Goal: Task Accomplishment & Management: Use online tool/utility

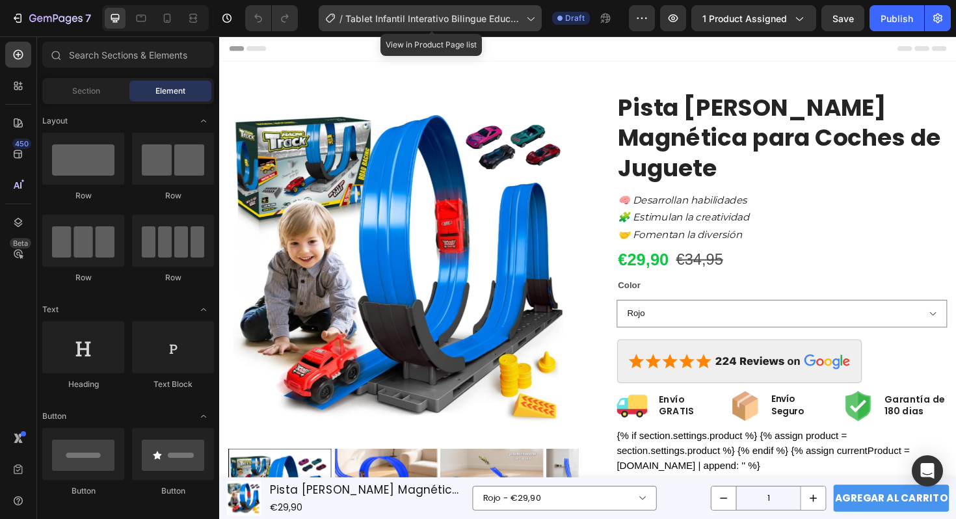
click at [492, 17] on span "Tablet Infantil Interativo Bilingue Educativo" at bounding box center [434, 19] width 176 height 14
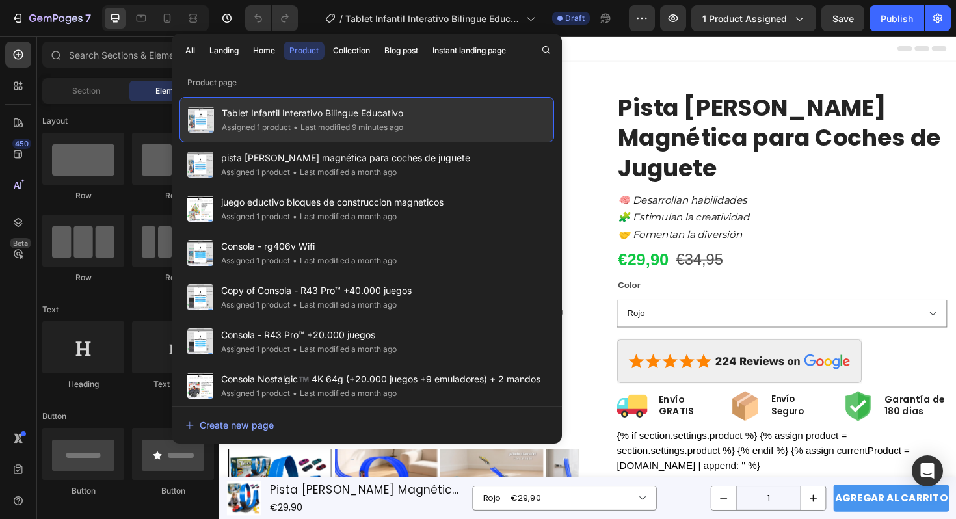
click at [454, 106] on div "Tablet Infantil Interativo Bilingue Educativo Assigned 1 product • Last modifie…" at bounding box center [367, 120] width 375 height 46
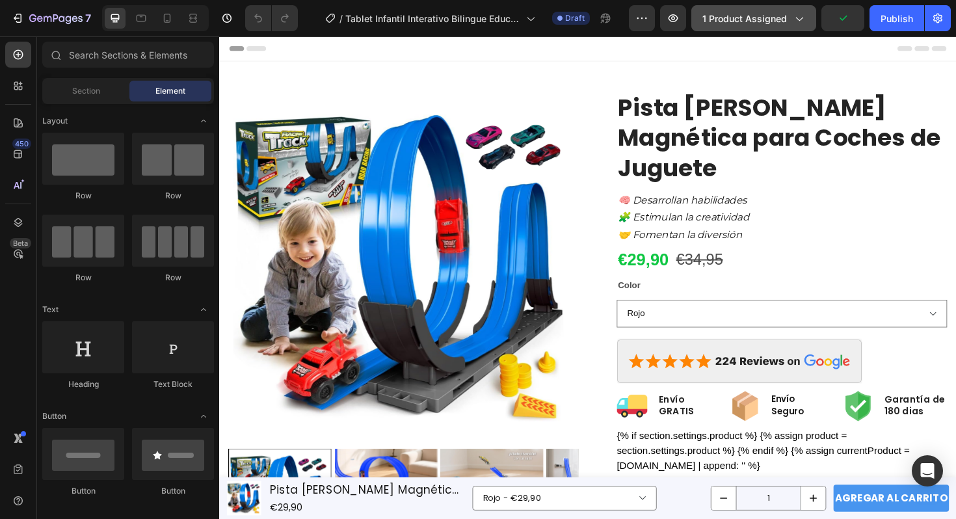
click at [745, 23] on span "1 product assigned" at bounding box center [745, 19] width 85 height 14
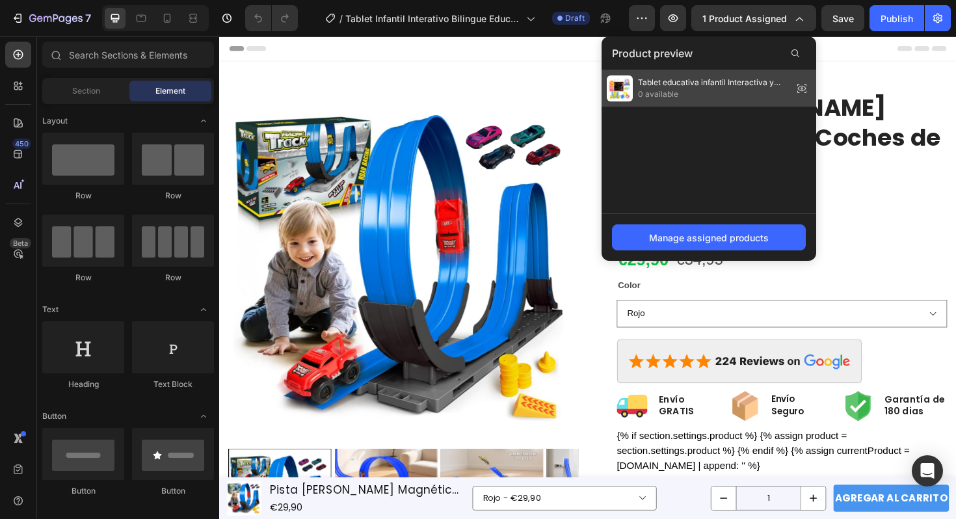
click at [693, 89] on span "0 available" at bounding box center [713, 94] width 150 height 12
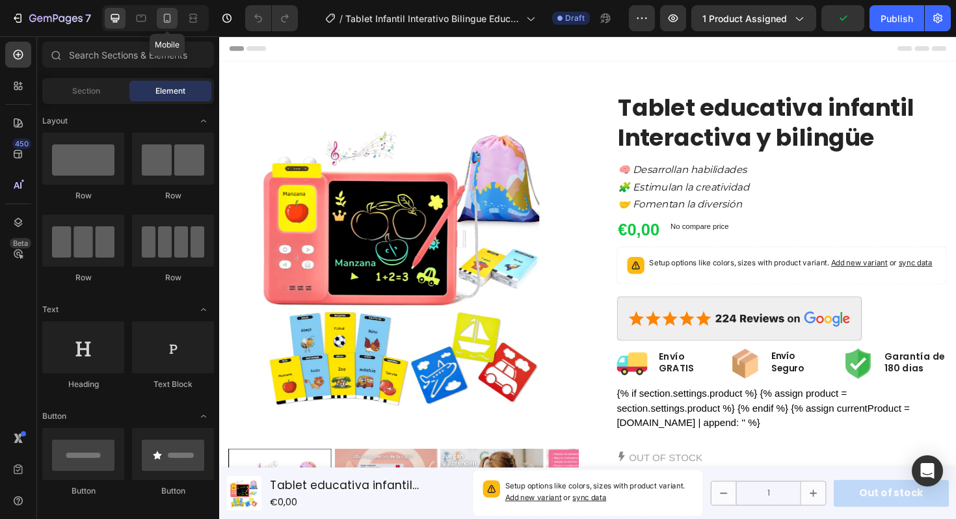
click at [167, 17] on icon at bounding box center [167, 18] width 13 height 13
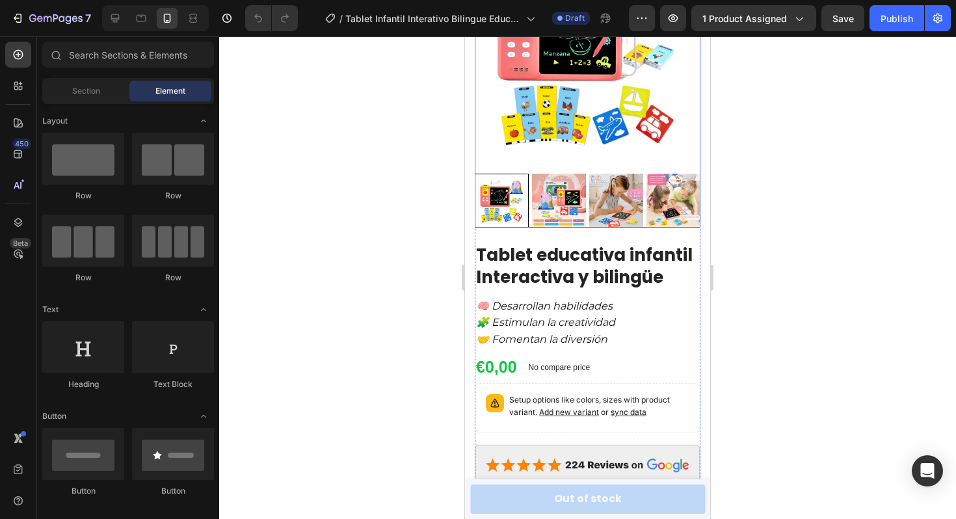
scroll to position [133, 0]
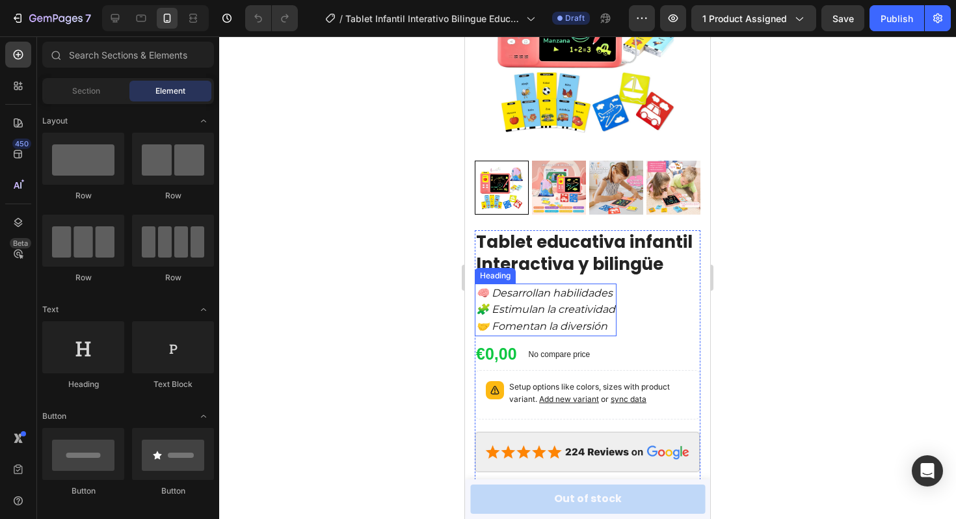
click at [534, 298] on span "🧠 Desarrollan habilidades" at bounding box center [544, 293] width 137 height 12
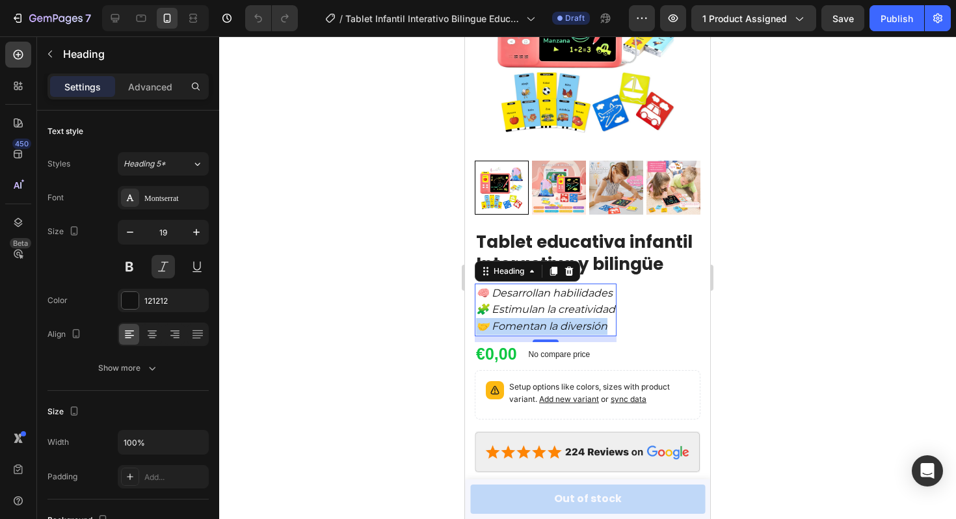
click at [501, 320] on span "🤝 Fomentan la diversión" at bounding box center [541, 326] width 131 height 12
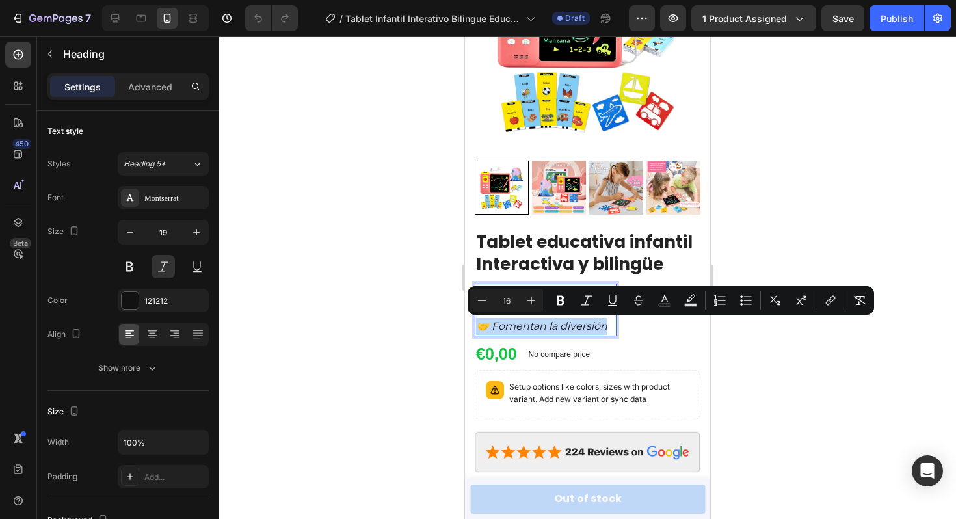
click at [501, 325] on span "🤝 Fomentan la diversión" at bounding box center [541, 326] width 131 height 12
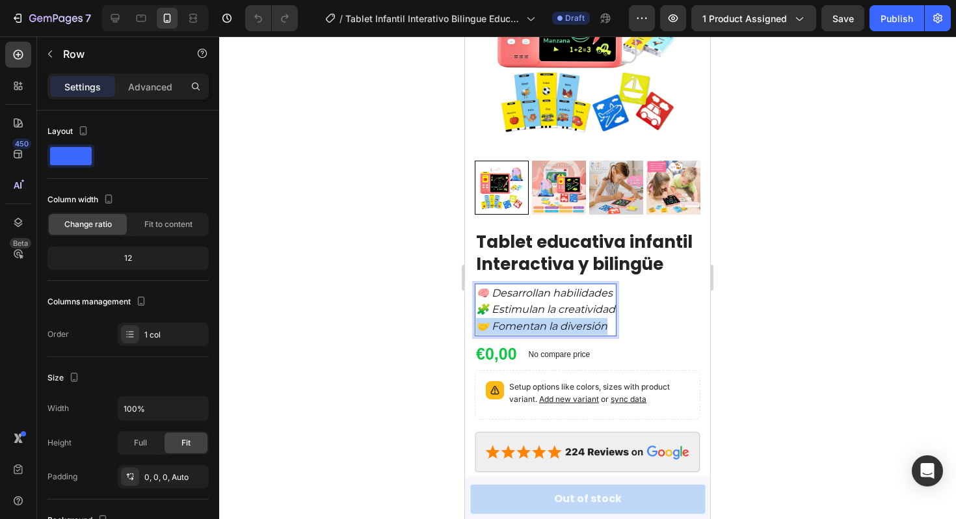
click at [620, 325] on div "Tablet educativa infantil Interactiva y bilingüe Product Title 🧠 Desarrollan ha…" at bounding box center [588, 519] width 226 height 579
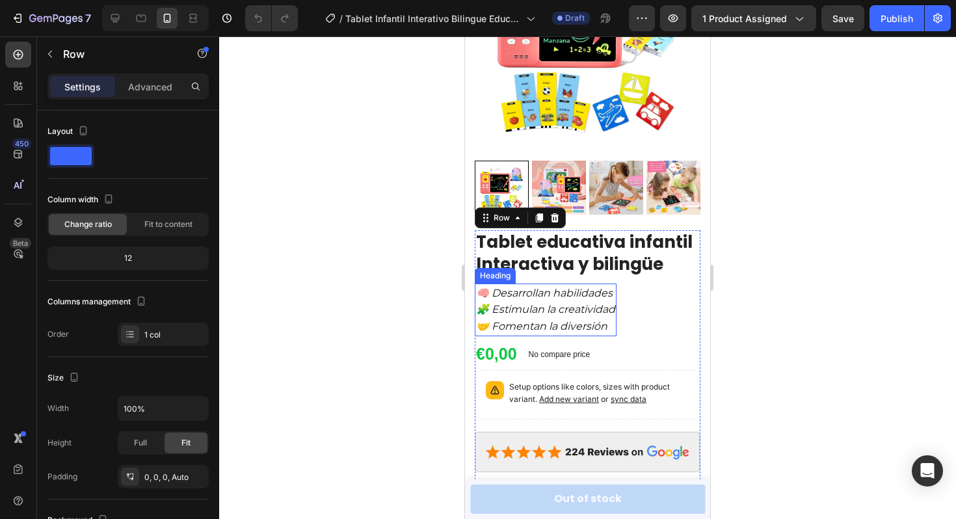
click at [609, 325] on p "⁠⁠⁠⁠⁠⁠⁠ 🧠 Desarrollan habilidades 🧩 Estimulan la creatividad 🤝 Fomentan la dive…" at bounding box center [545, 310] width 139 height 50
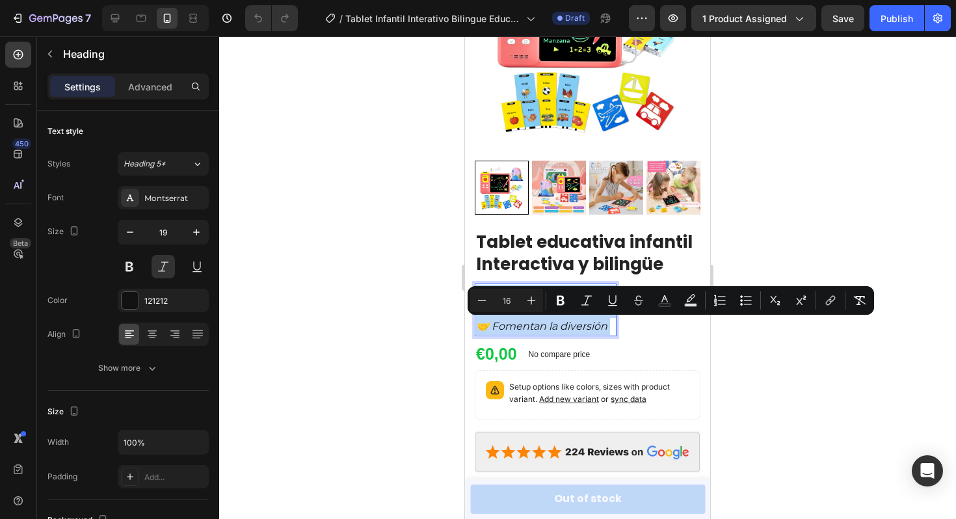
drag, startPoint x: 609, startPoint y: 325, endPoint x: 495, endPoint y: 296, distance: 117.6
click at [495, 296] on p "🧠 Desarrollan habilidades 🧩 Estimulan la creatividad 🤝 Fomentan la diversión" at bounding box center [545, 310] width 139 height 50
click at [506, 323] on span "🤝 Fomentan la diversión" at bounding box center [541, 326] width 131 height 12
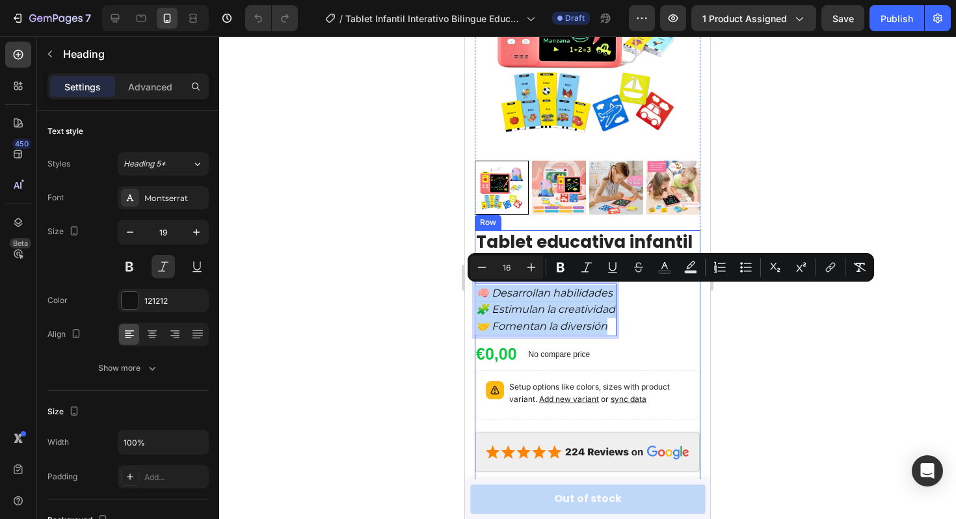
drag, startPoint x: 608, startPoint y: 325, endPoint x: 950, endPoint y: 317, distance: 341.7
click at [484, 280] on div "Tablet educativa infantil Interactiva y bilingüe Product Title 🧠 Desarrollan ha…" at bounding box center [588, 519] width 226 height 579
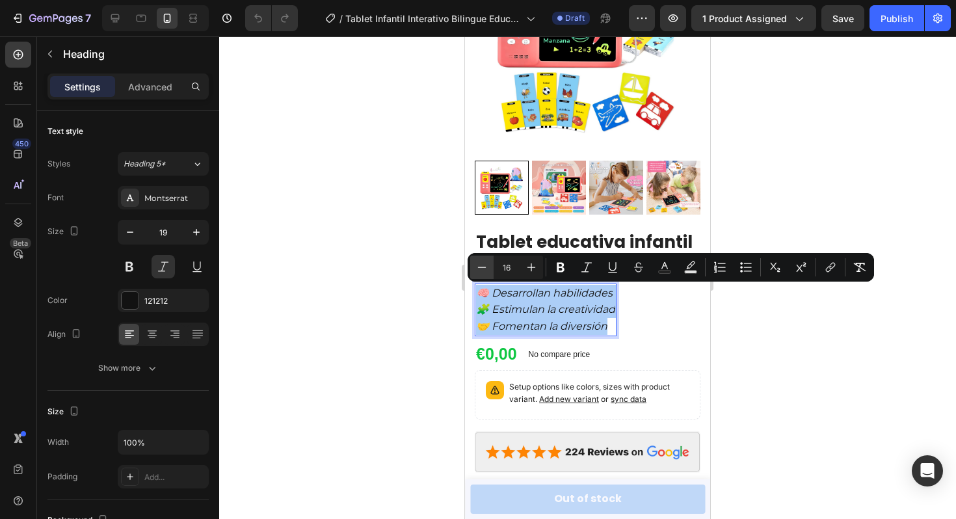
click at [478, 271] on icon "Editor contextual toolbar" at bounding box center [482, 267] width 13 height 13
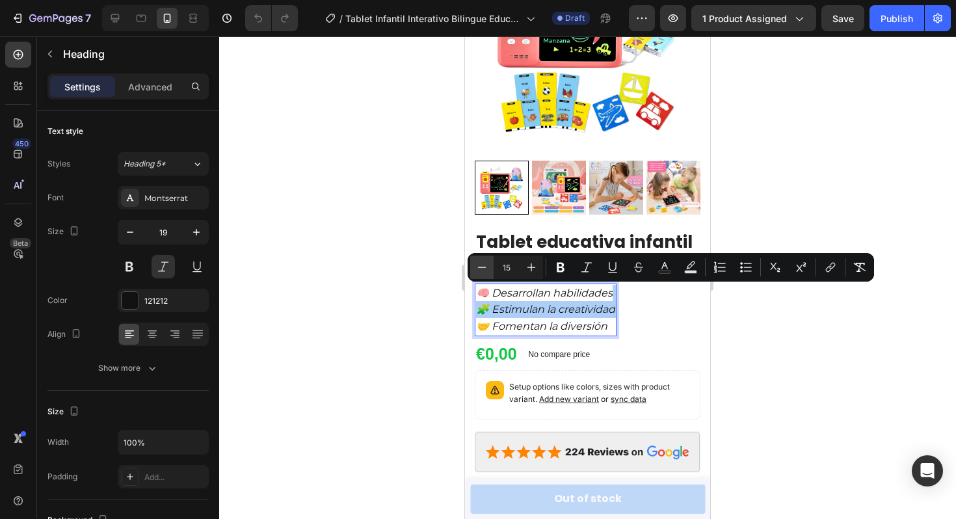
click at [478, 271] on icon "Editor contextual toolbar" at bounding box center [482, 267] width 13 height 13
type input "14"
click at [371, 299] on div at bounding box center [587, 277] width 737 height 483
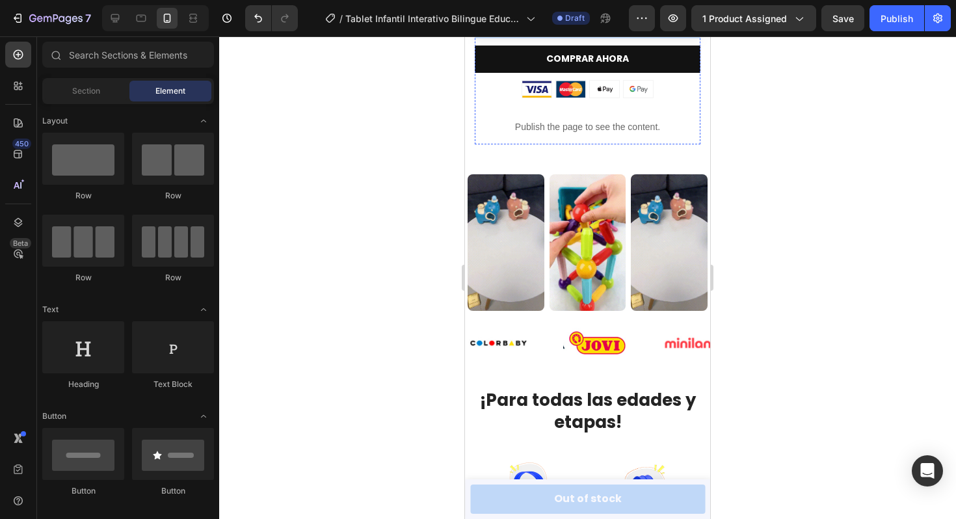
scroll to position [805, 0]
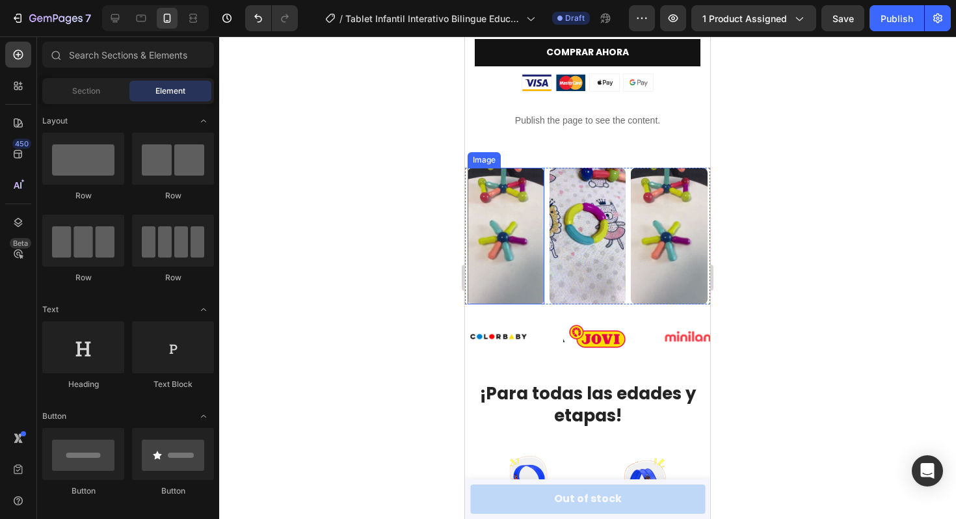
click at [496, 243] on img at bounding box center [506, 236] width 77 height 137
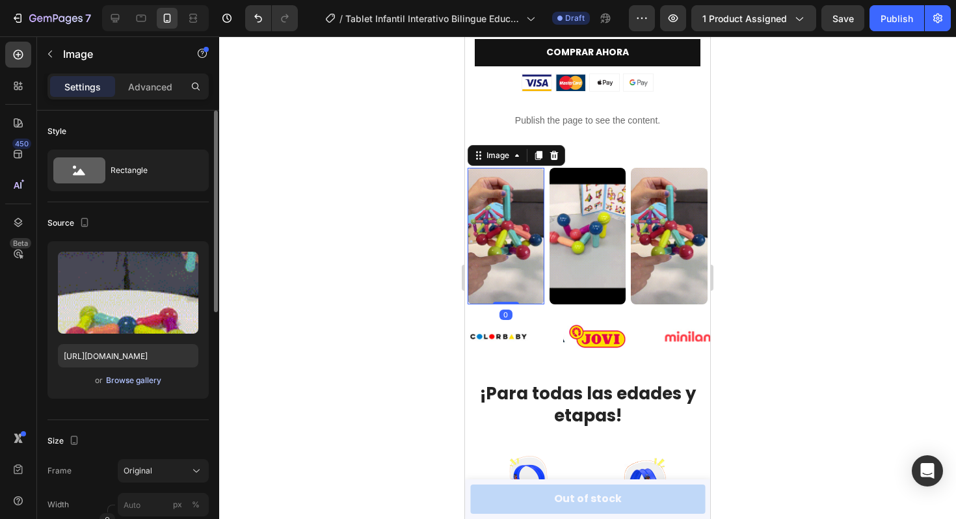
click at [140, 381] on div "Browse gallery" at bounding box center [133, 381] width 55 height 12
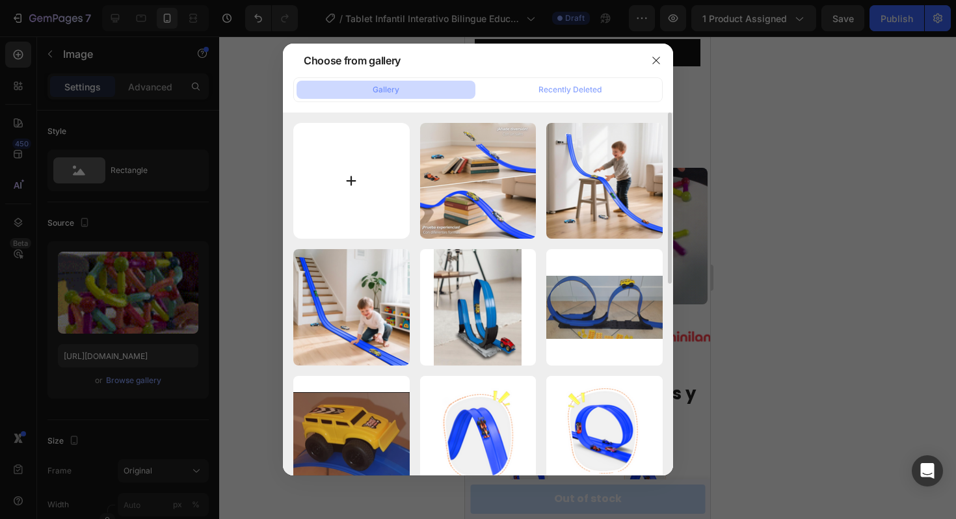
click at [351, 172] on input "file" at bounding box center [351, 181] width 116 height 116
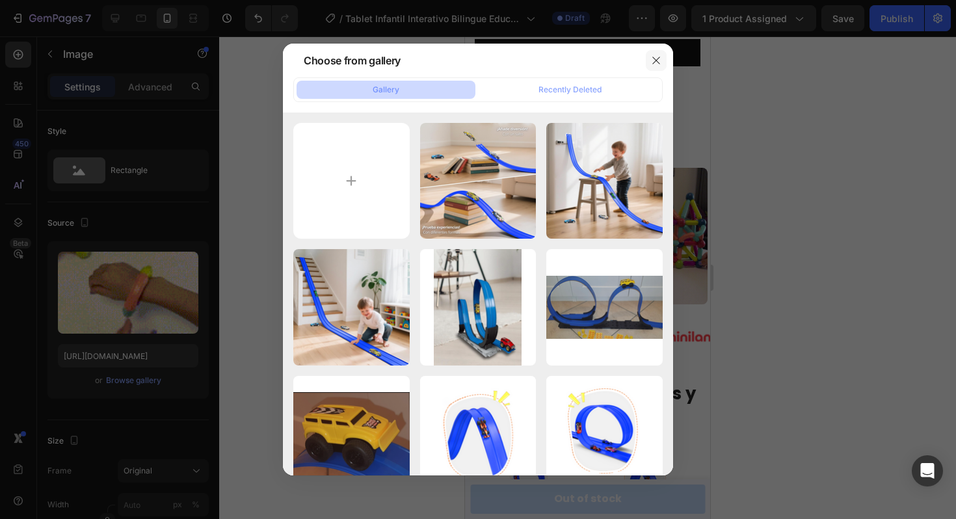
click at [654, 57] on icon "button" at bounding box center [656, 60] width 10 height 10
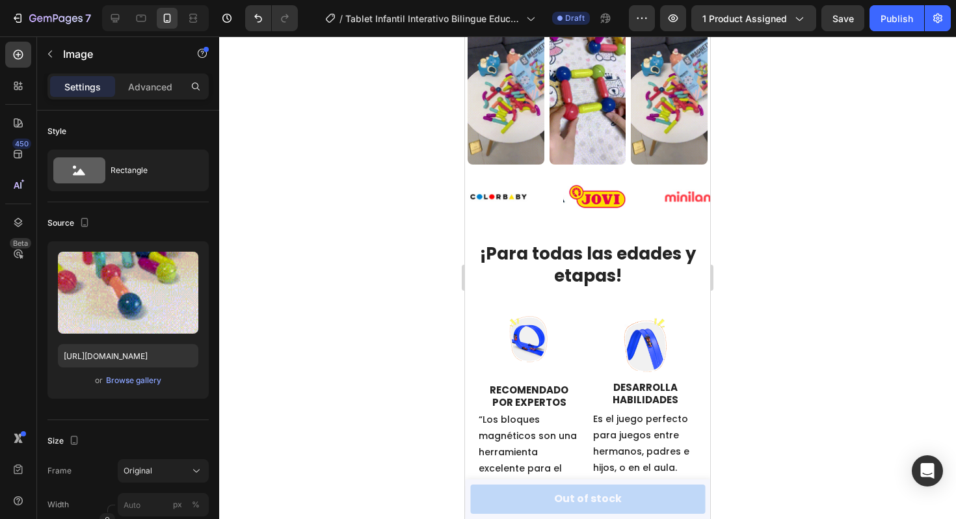
scroll to position [952, 0]
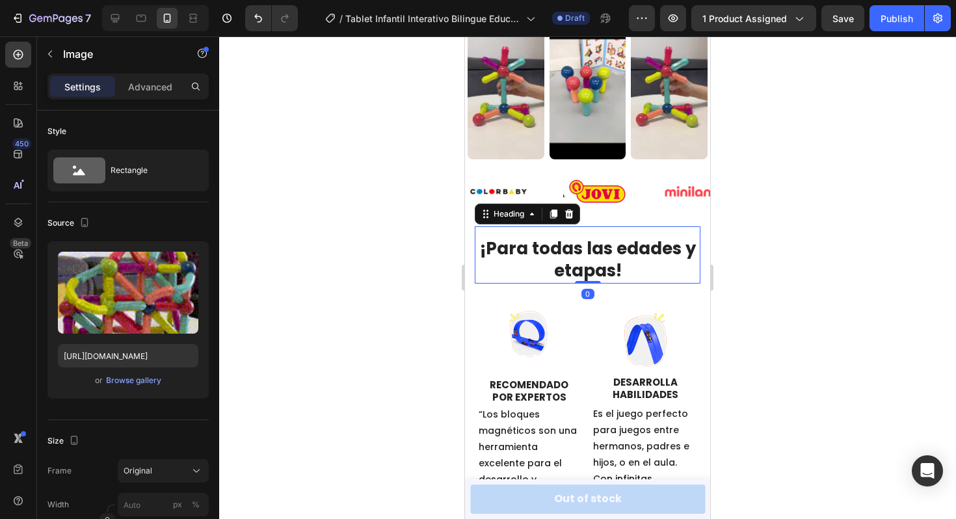
click at [584, 262] on h2 "¡Para todas las edades y etapas!" at bounding box center [588, 260] width 226 height 47
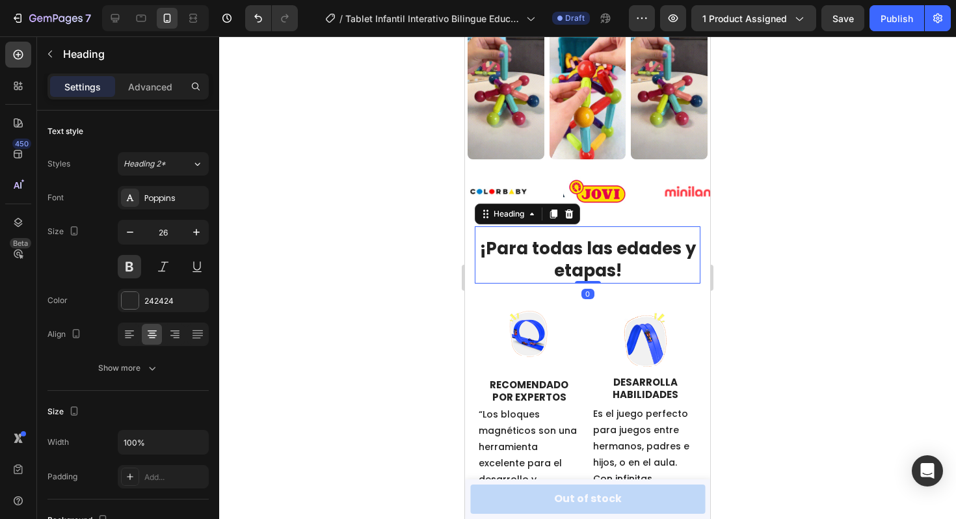
click at [612, 269] on h2 "¡Para todas las edades y etapas!" at bounding box center [588, 260] width 226 height 47
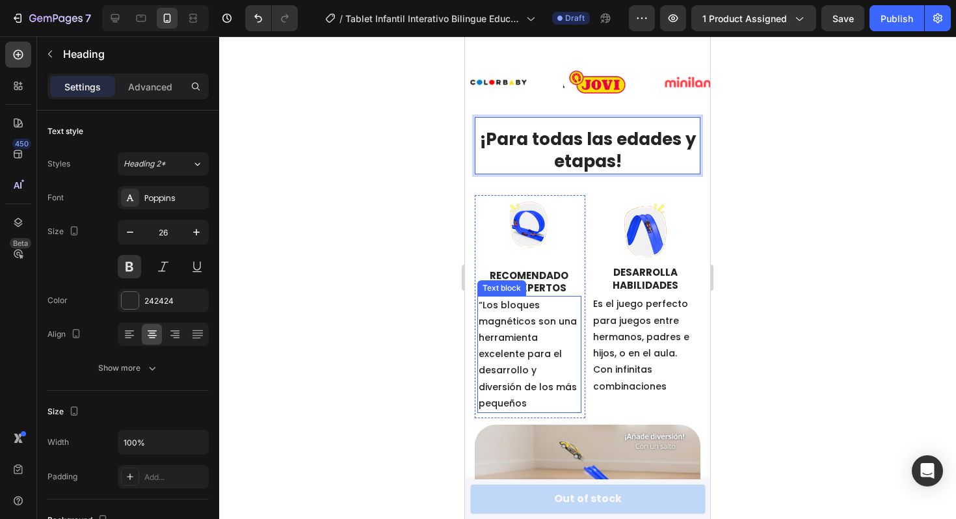
scroll to position [1057, 0]
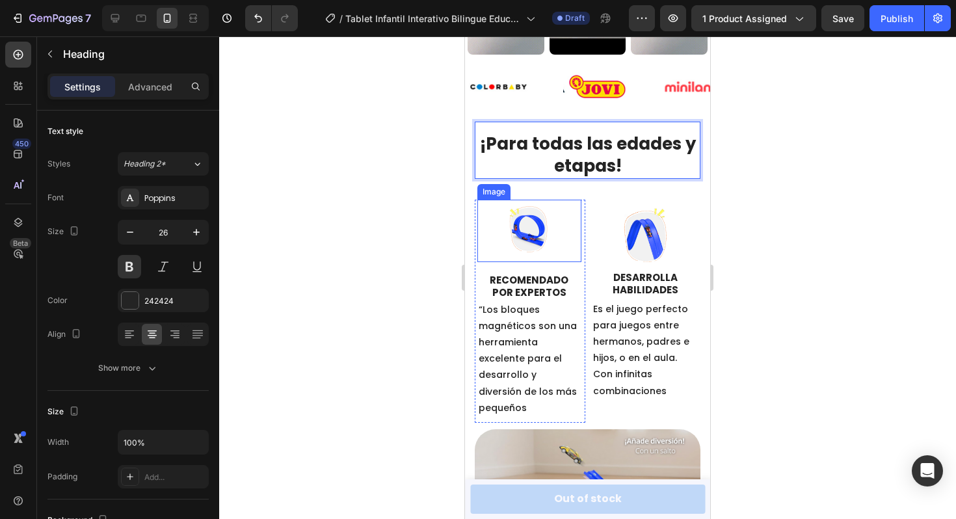
click at [532, 228] on img at bounding box center [529, 231] width 62 height 62
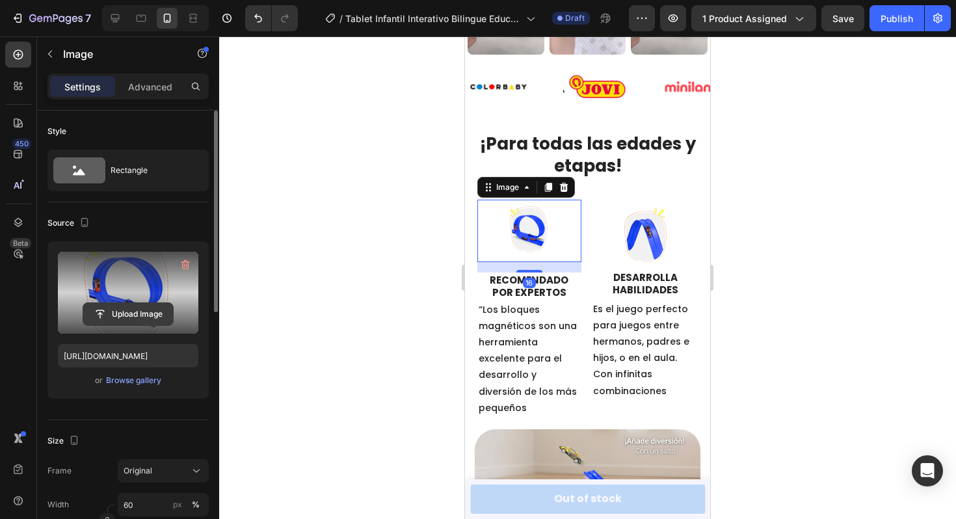
click at [132, 314] on input "file" at bounding box center [128, 314] width 90 height 22
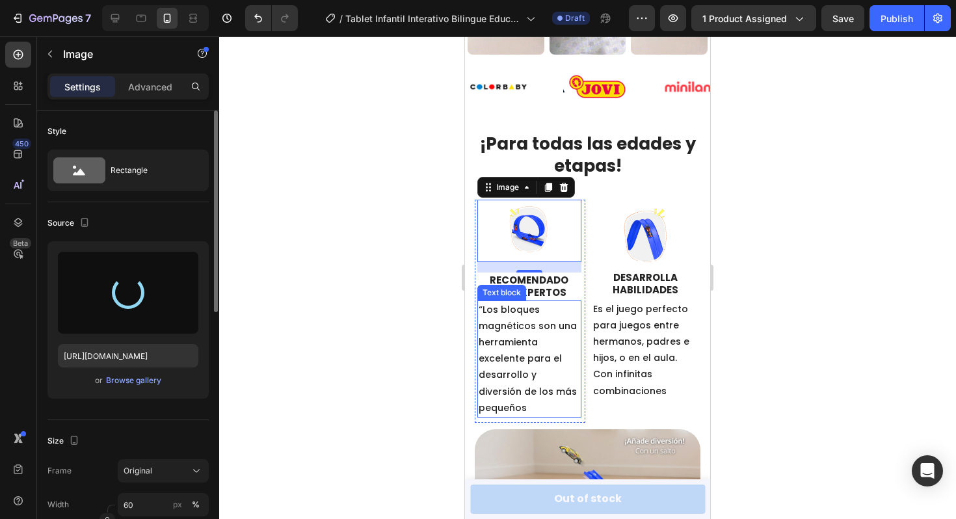
type input "[URL][DOMAIN_NAME]"
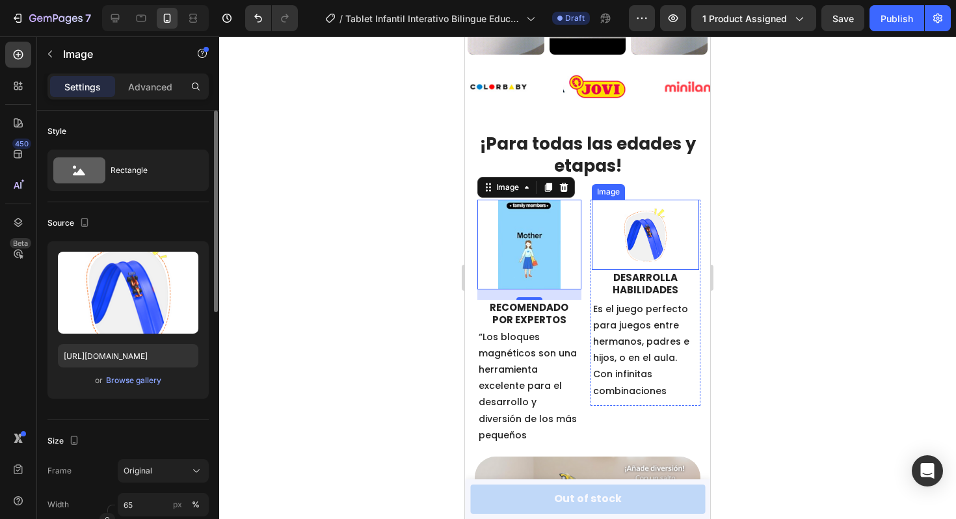
click at [660, 241] on img at bounding box center [645, 235] width 70 height 70
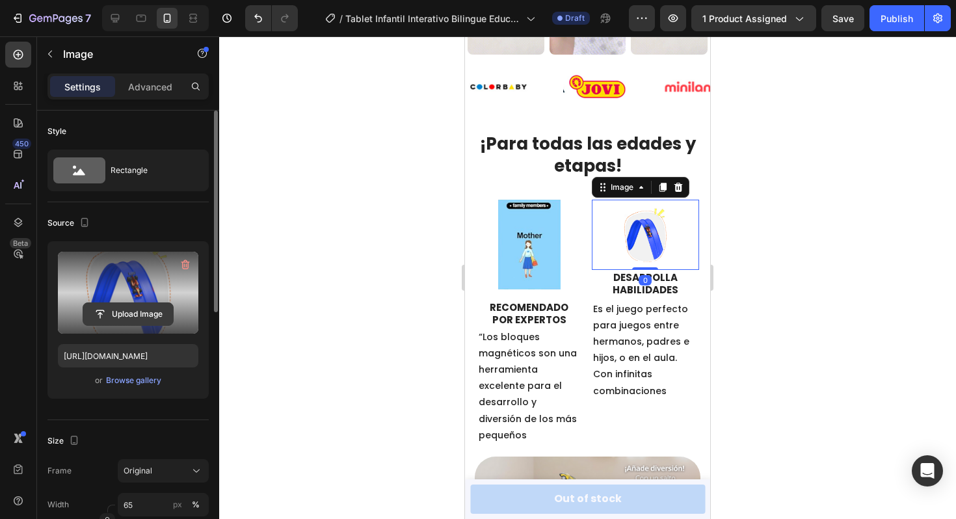
click at [142, 306] on input "file" at bounding box center [128, 314] width 90 height 22
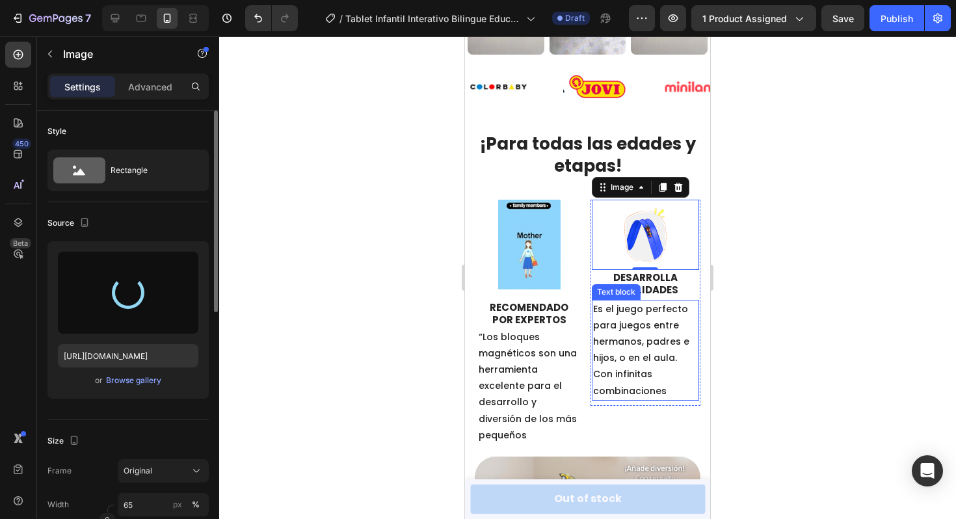
type input "[URL][DOMAIN_NAME]"
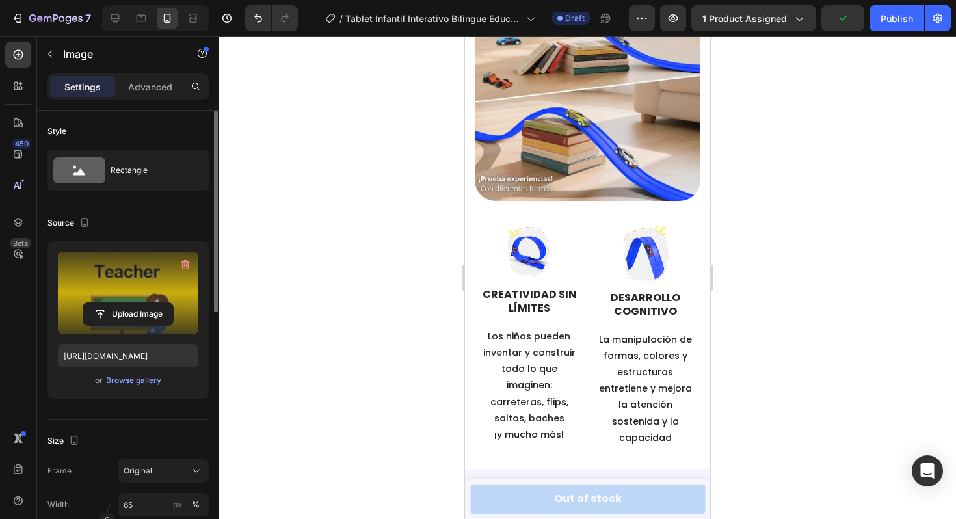
scroll to position [1561, 0]
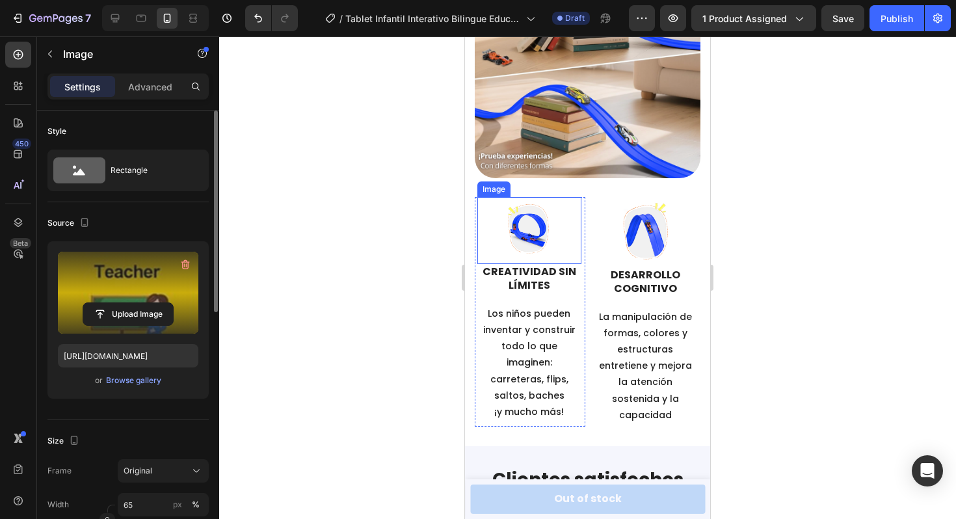
click at [530, 232] on img at bounding box center [530, 231] width 68 height 68
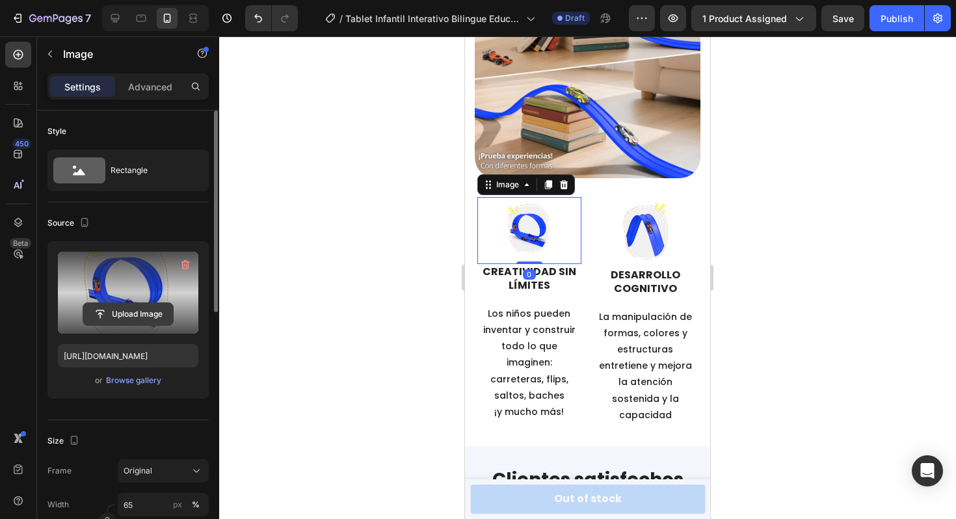
click at [133, 305] on input "file" at bounding box center [128, 314] width 90 height 22
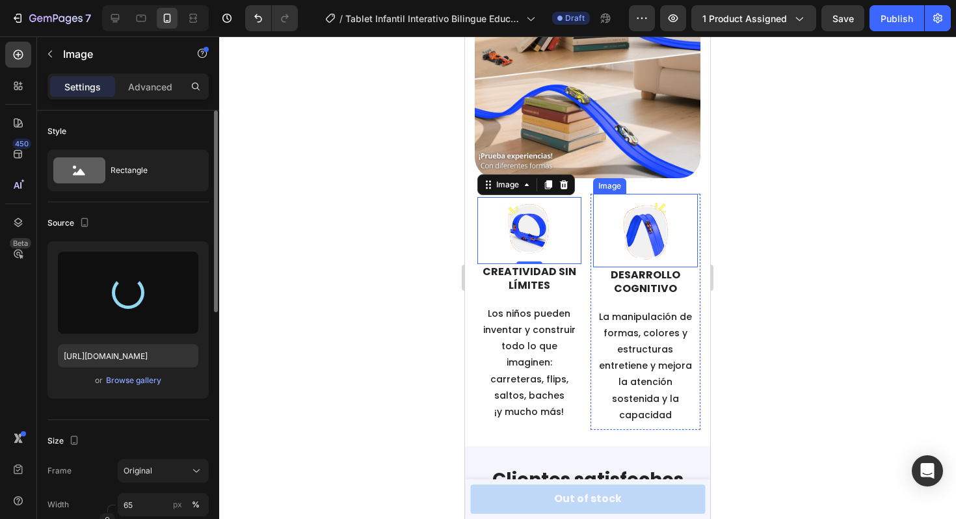
type input "[URL][DOMAIN_NAME]"
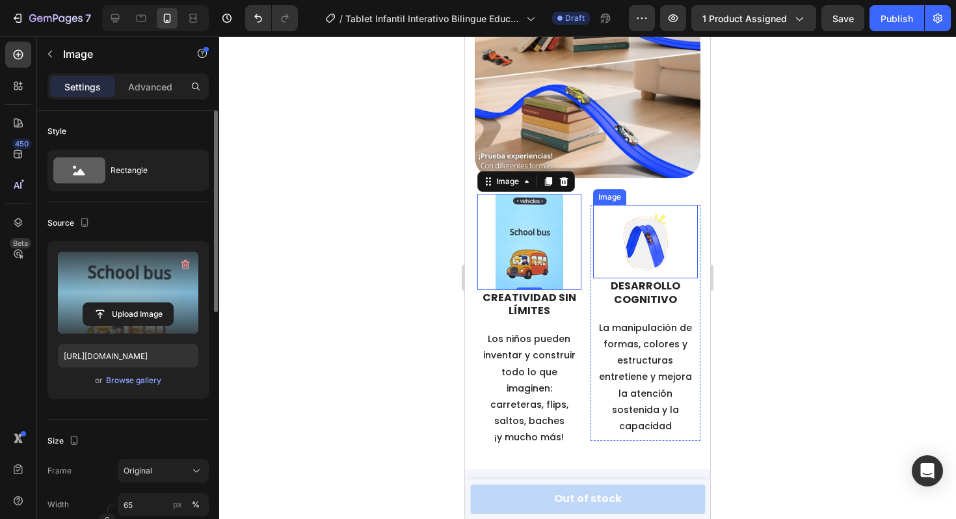
click at [632, 223] on img at bounding box center [646, 242] width 74 height 74
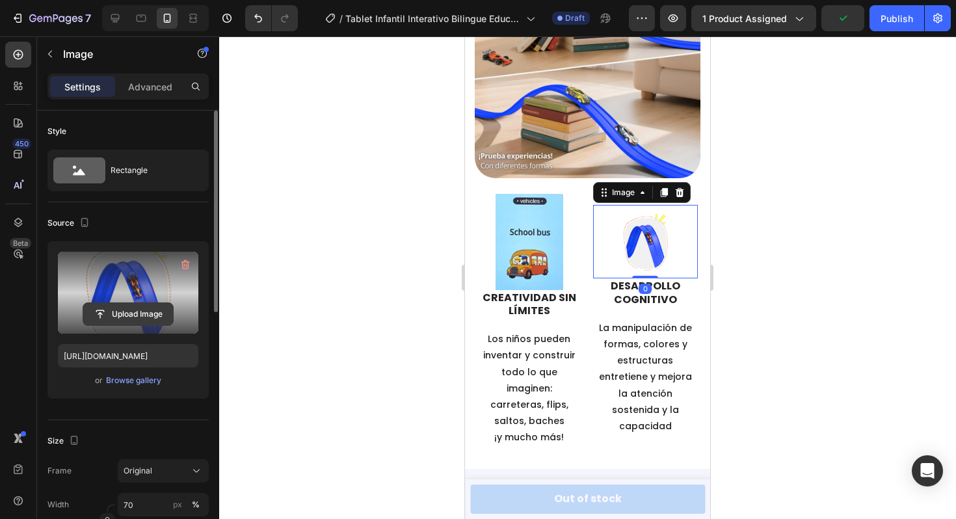
click at [165, 307] on input "file" at bounding box center [128, 314] width 90 height 22
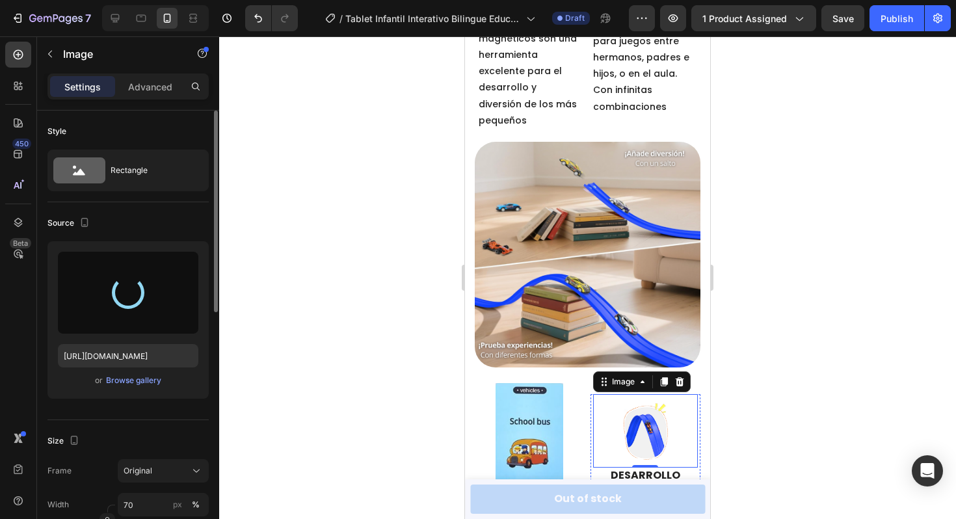
scroll to position [1370, 0]
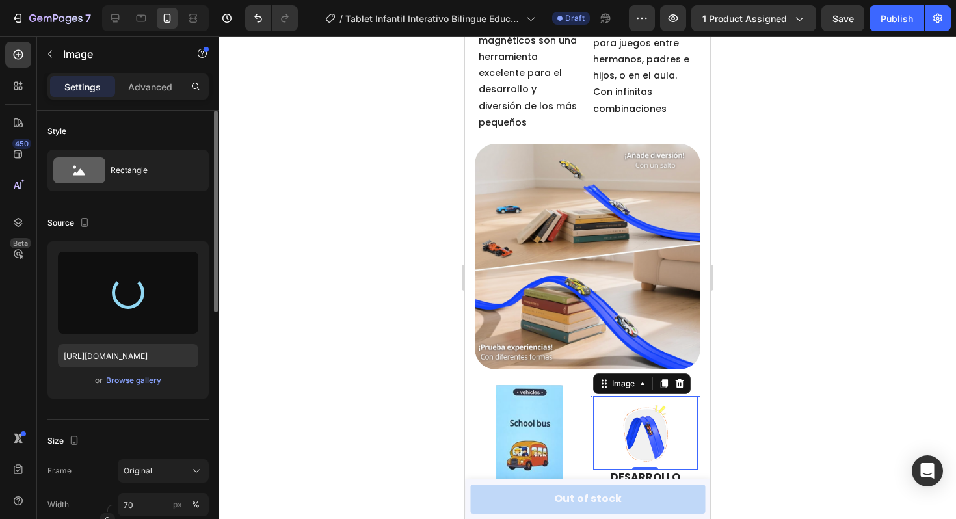
type input "[URL][DOMAIN_NAME]"
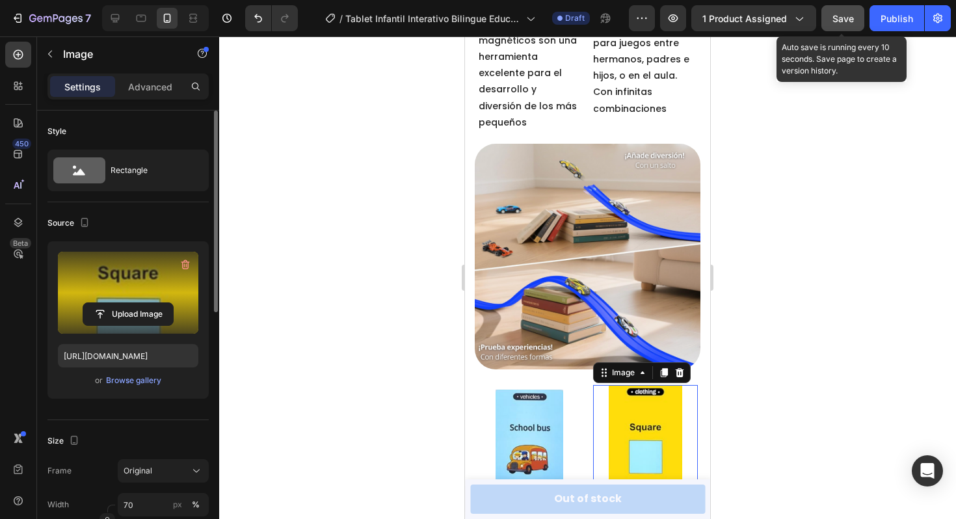
click at [849, 18] on span "Save" at bounding box center [843, 18] width 21 height 11
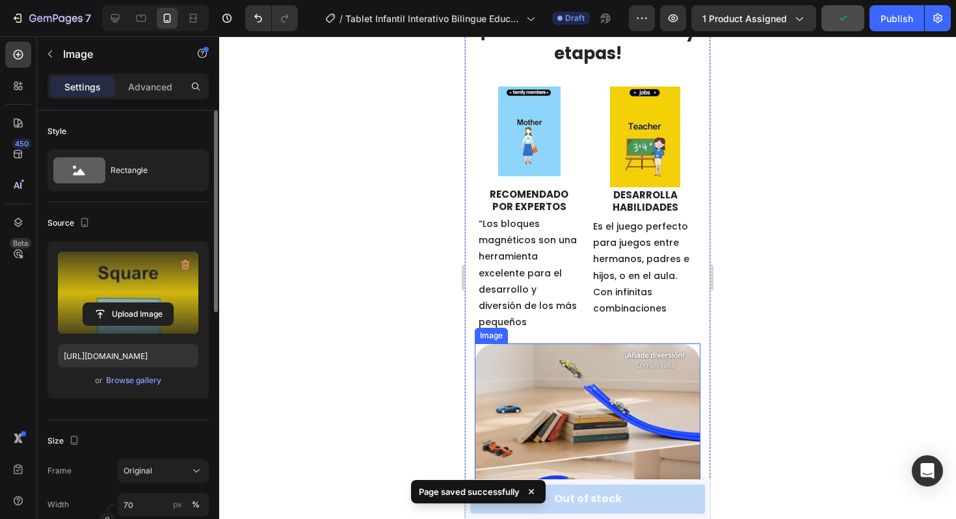
scroll to position [1030, 0]
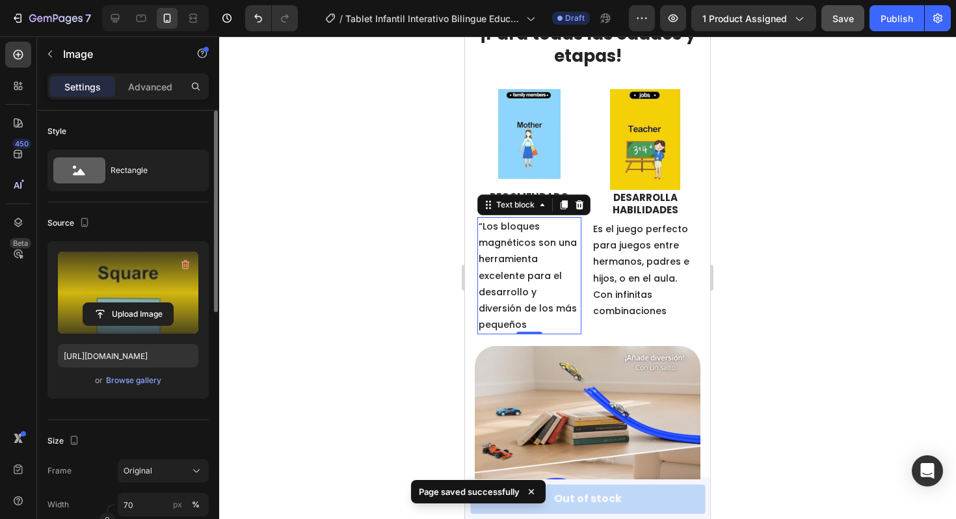
click at [523, 226] on p "“Los bloques magnéticos son una herramienta excelente para el desarrollo y dive…" at bounding box center [530, 276] width 102 height 115
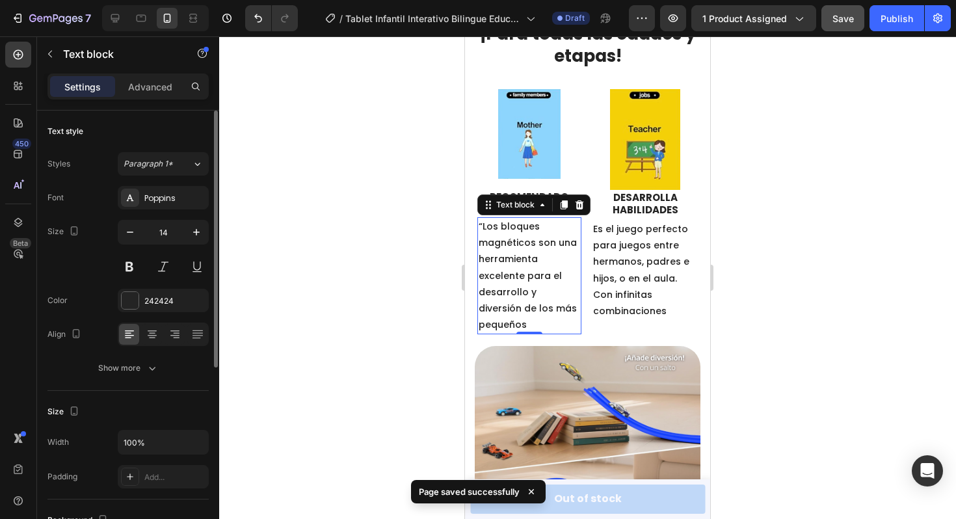
click at [523, 226] on p "“Los bloques magnéticos son una herramienta excelente para el desarrollo y dive…" at bounding box center [530, 276] width 102 height 115
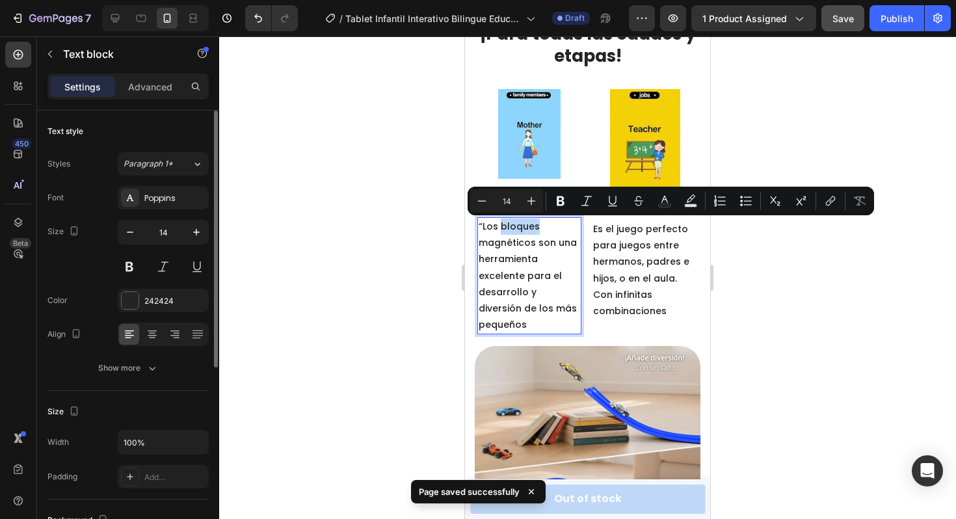
click at [523, 226] on p "“Los bloques magnéticos son una herramienta excelente para el desarrollo y dive…" at bounding box center [530, 276] width 102 height 115
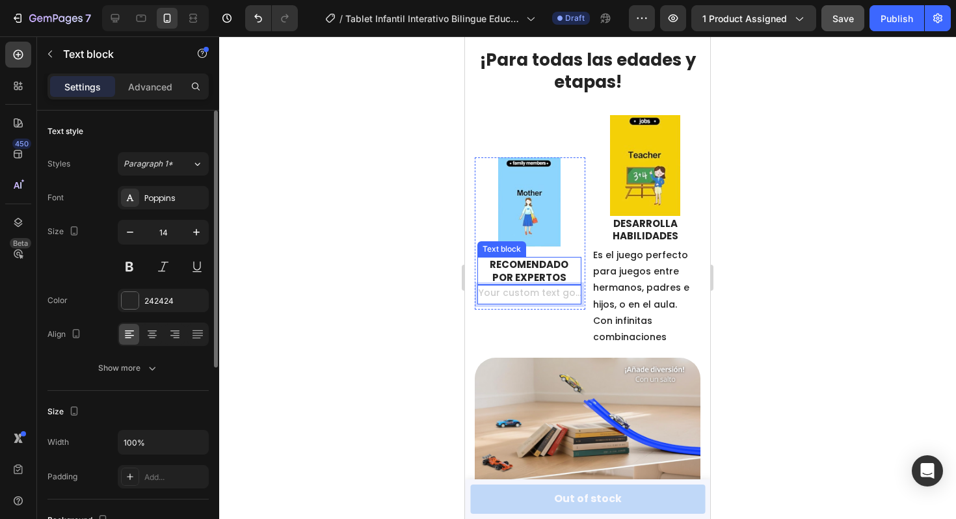
scroll to position [995, 0]
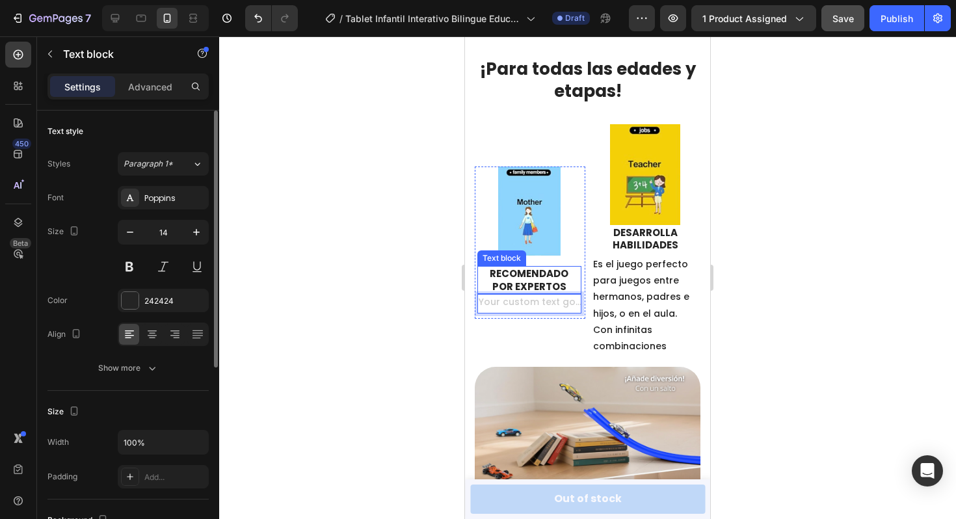
click at [529, 278] on p "Recomendado por expertos" at bounding box center [530, 279] width 102 height 25
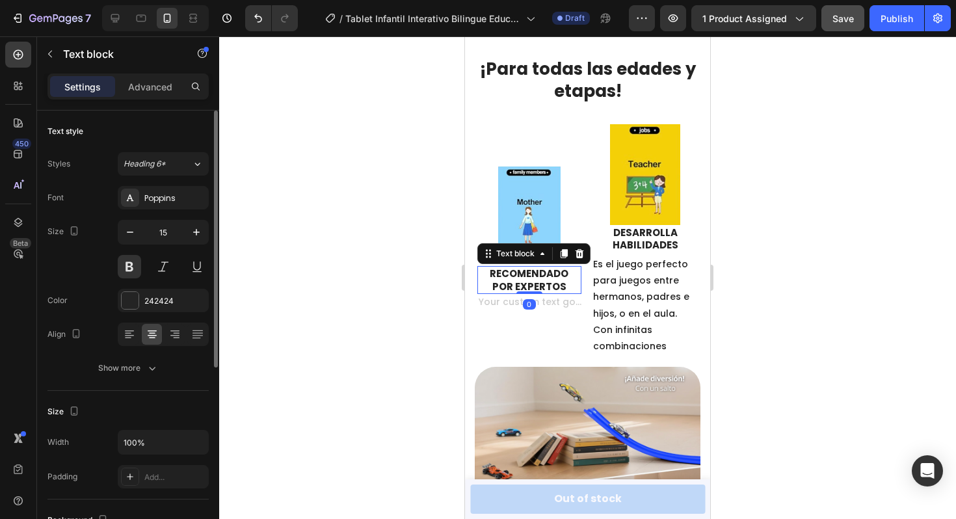
click at [529, 278] on p "Recomendado por expertos" at bounding box center [530, 279] width 102 height 25
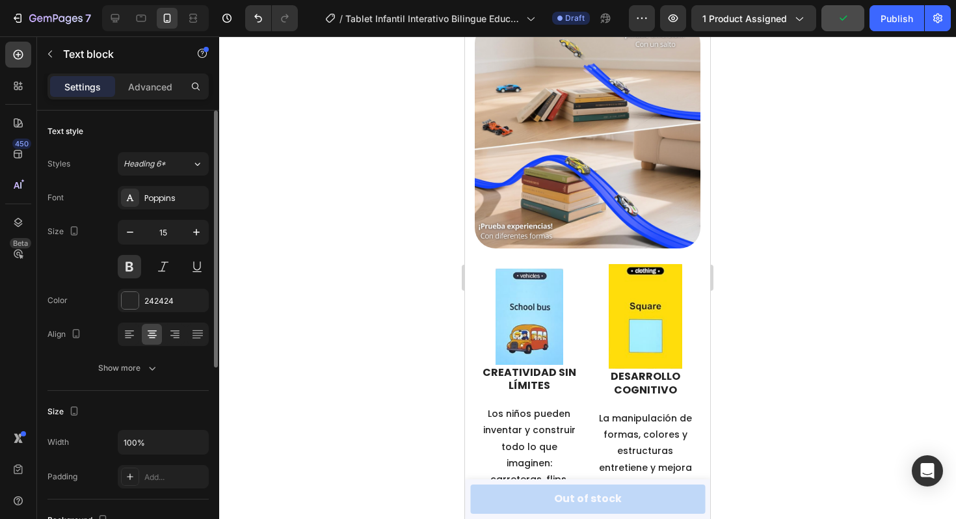
scroll to position [1370, 0]
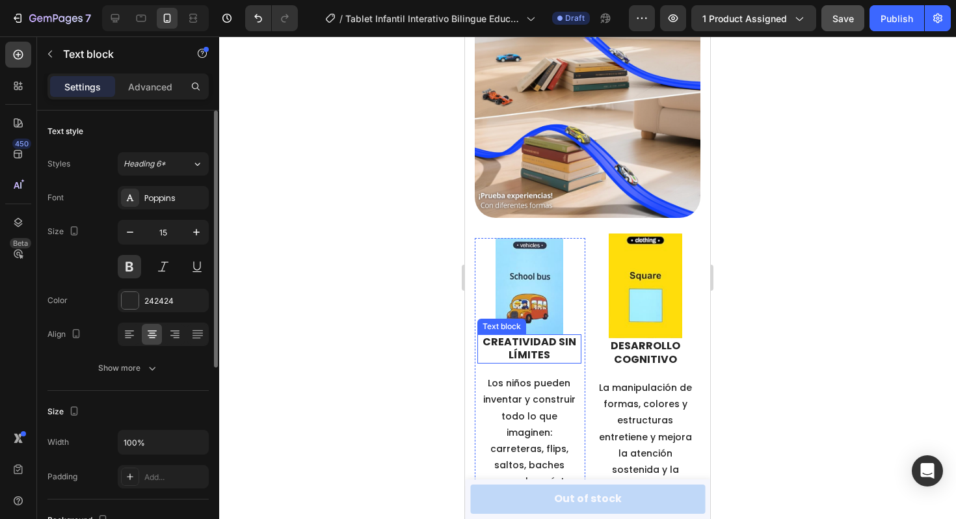
click at [524, 352] on p "Creatividad sin límites" at bounding box center [530, 349] width 102 height 27
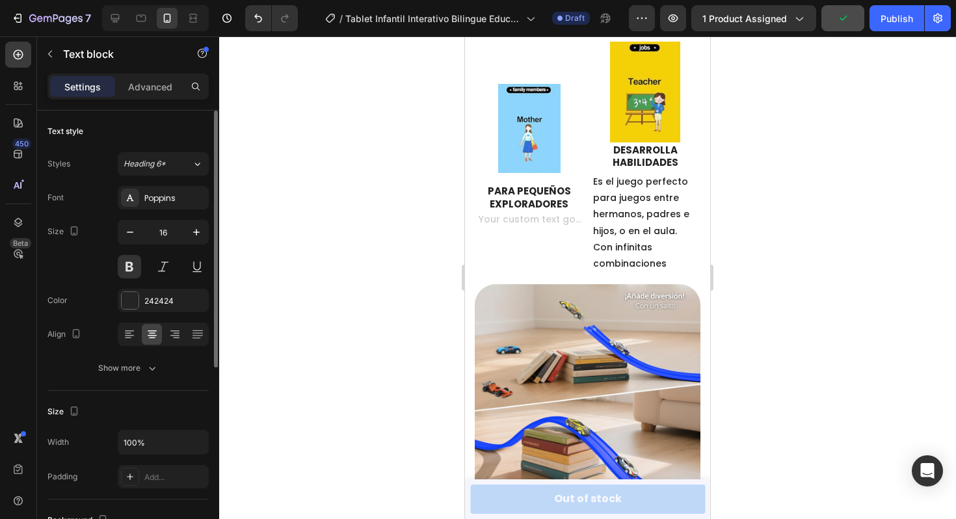
scroll to position [1050, 0]
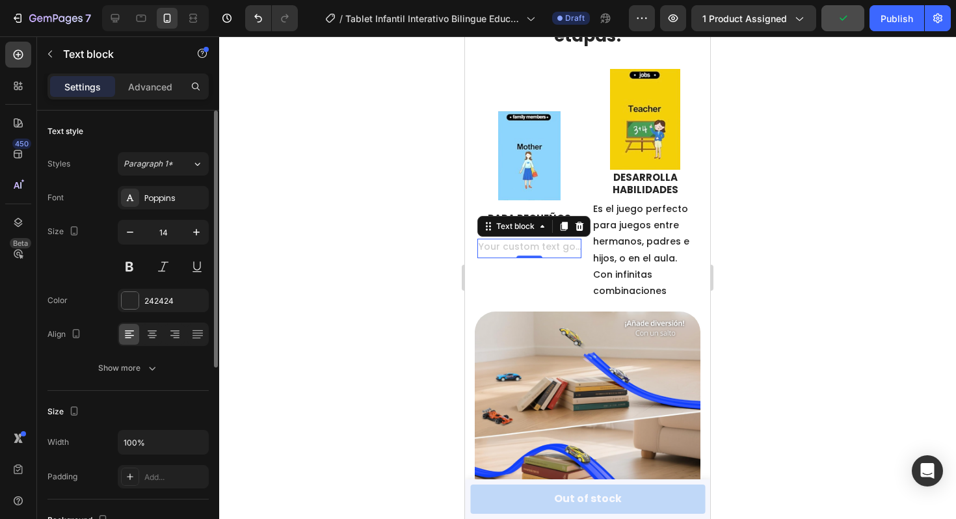
click at [522, 244] on div "Rich Text Editor. Editing area: main" at bounding box center [530, 248] width 104 height 19
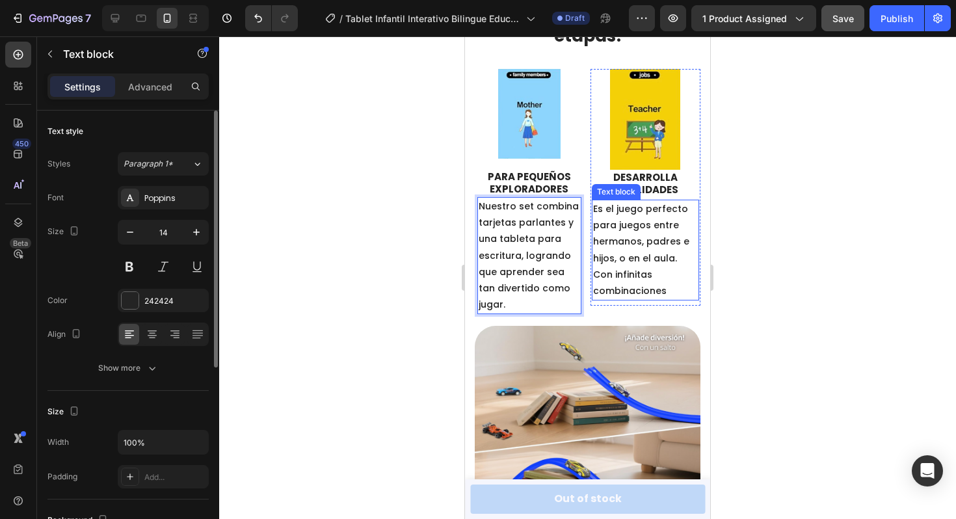
click at [647, 265] on p "Es el juego perfecto para juegos entre hermanos, padres e hijos, o en el aula. …" at bounding box center [645, 250] width 105 height 98
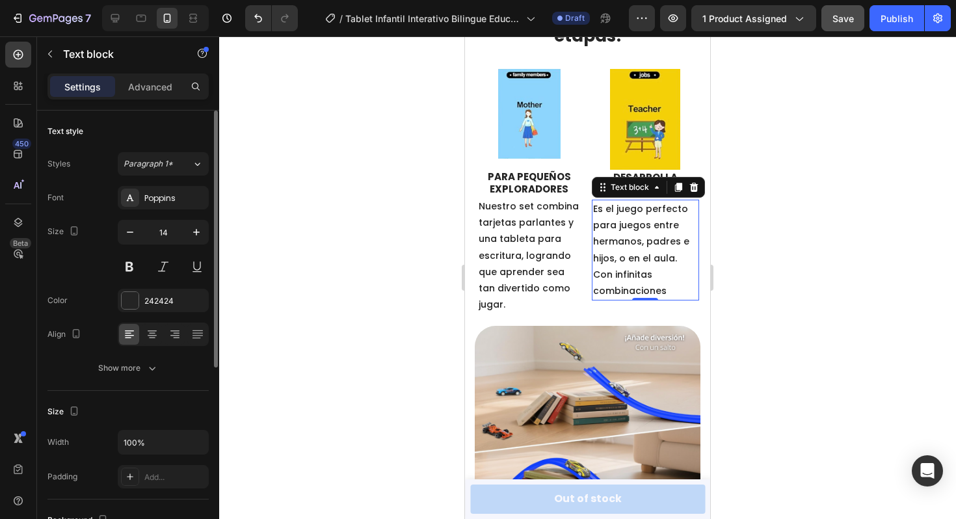
click at [647, 265] on p "Es el juego perfecto para juegos entre hermanos, padres e hijos, o en el aula. …" at bounding box center [645, 250] width 105 height 98
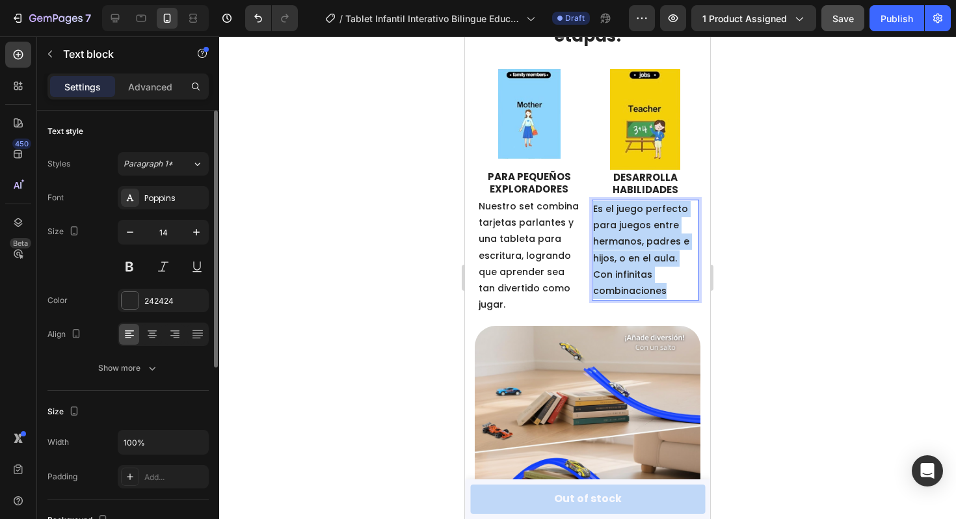
click at [647, 265] on p "Es el juego perfecto para juegos entre hermanos, padres e hijos, o en el aula. …" at bounding box center [645, 250] width 105 height 98
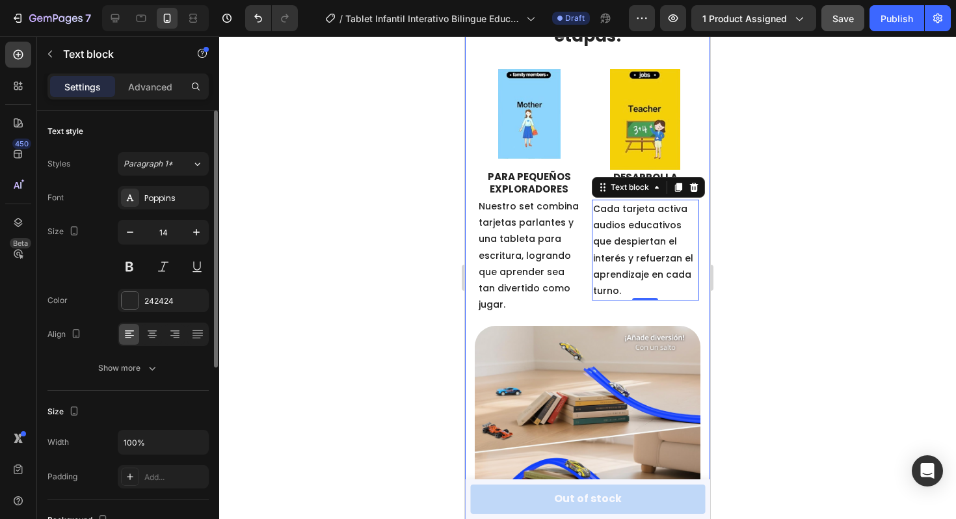
click at [778, 265] on div at bounding box center [587, 277] width 737 height 483
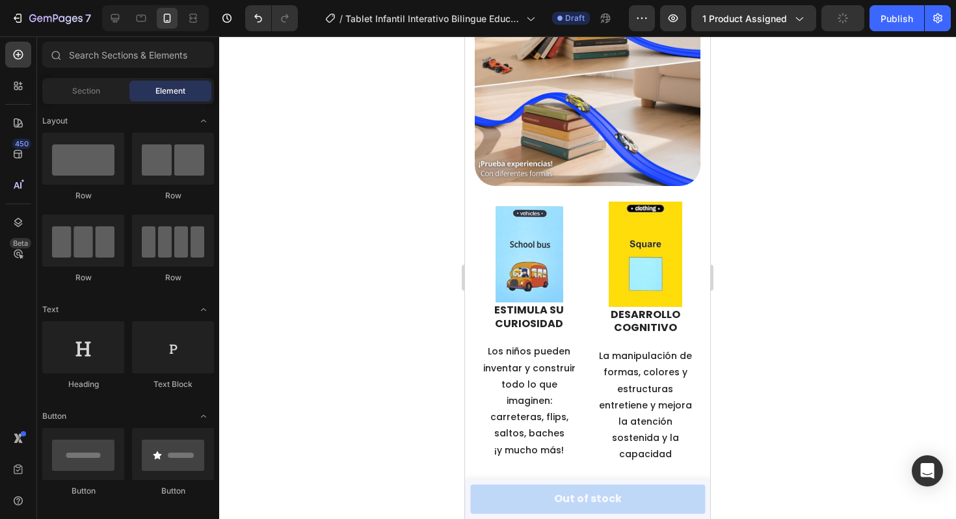
scroll to position [1428, 0]
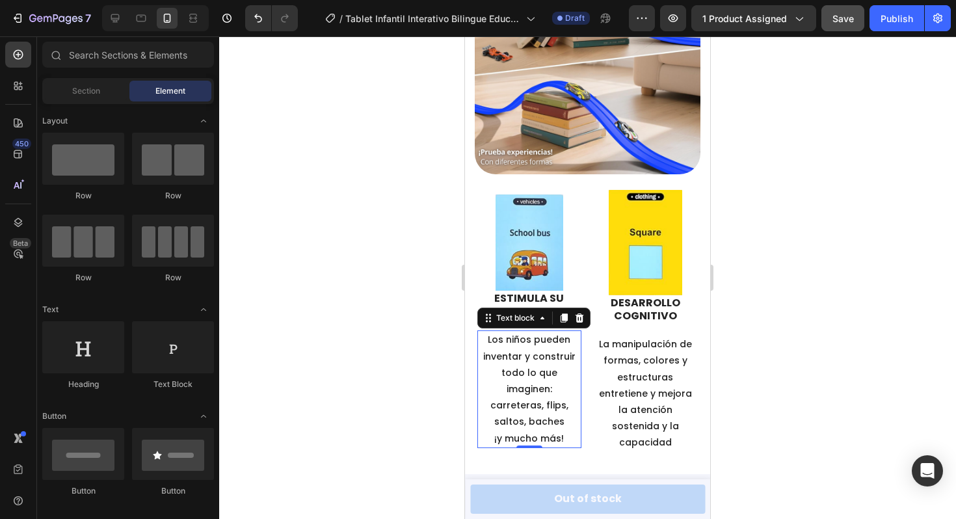
click at [512, 332] on p "Los niños pueden inventar y construir todo lo que imaginen: carreteras, flips, …" at bounding box center [530, 381] width 102 height 98
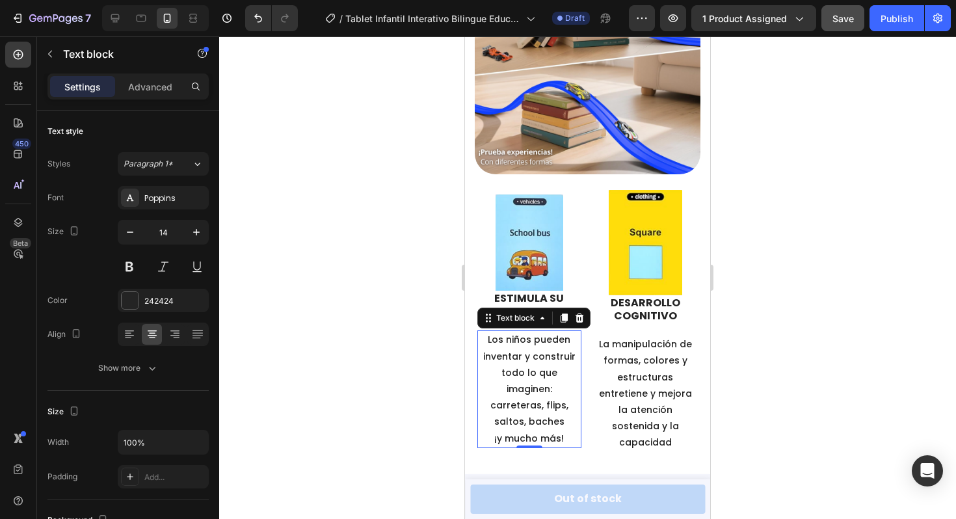
click at [512, 332] on p "Los niños pueden inventar y construir todo lo que imaginen: carreteras, flips, …" at bounding box center [530, 381] width 102 height 98
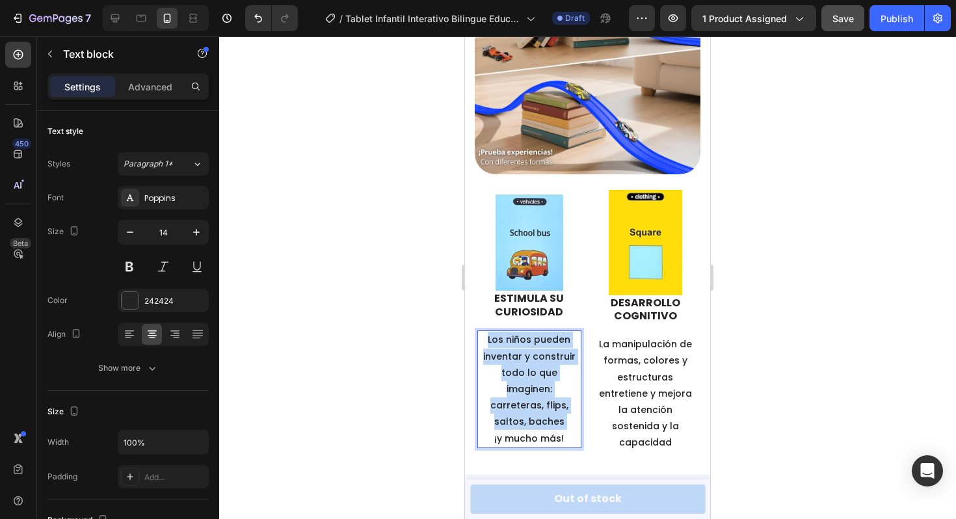
click at [512, 332] on p "Los niños pueden inventar y construir todo lo que imaginen: carreteras, flips, …" at bounding box center [530, 381] width 102 height 98
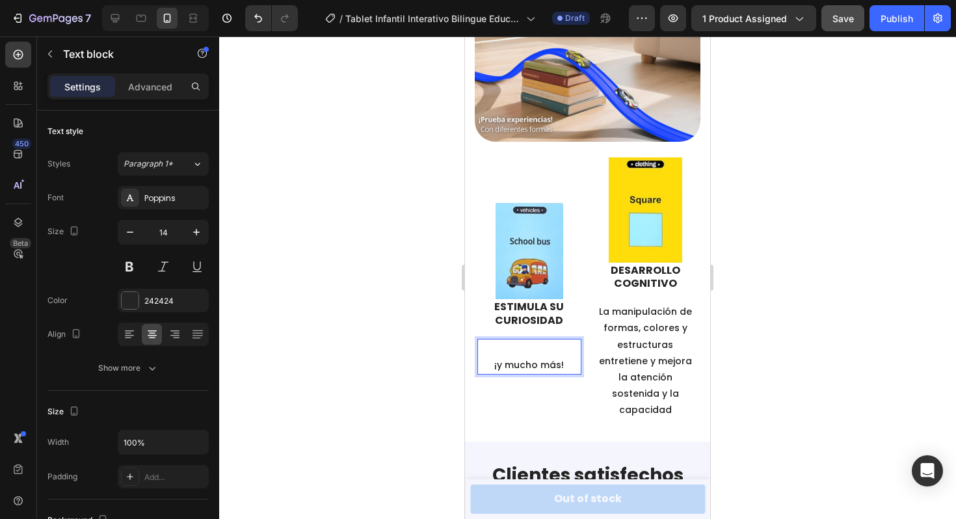
scroll to position [1435, 0]
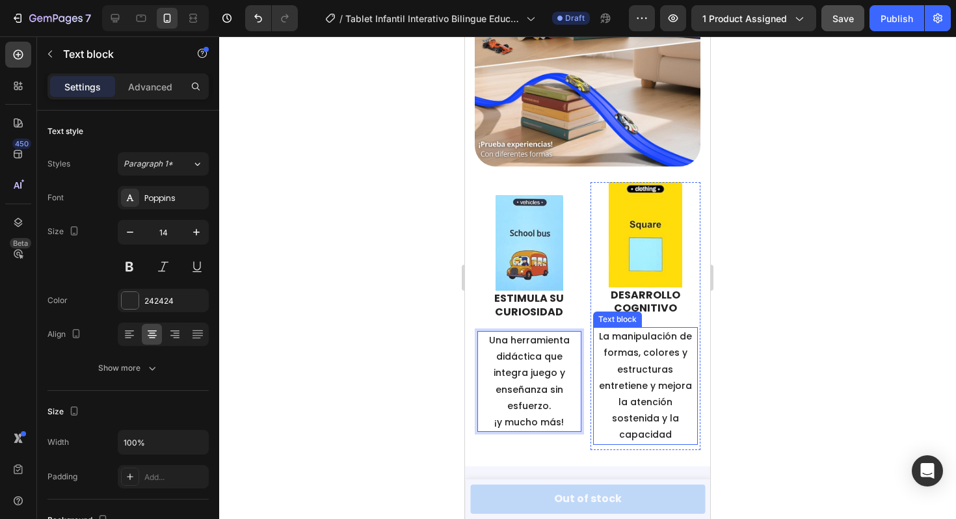
click at [644, 342] on p "La manipulación de formas, colores y estructuras entretiene y mejora la atenció…" at bounding box center [646, 386] width 103 height 115
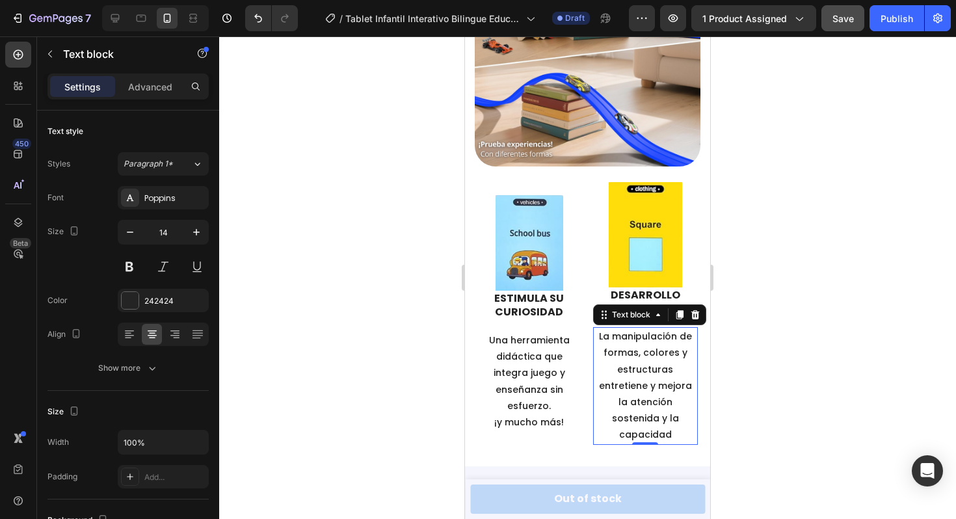
click at [644, 342] on p "La manipulación de formas, colores y estructuras entretiene y mejora la atenció…" at bounding box center [646, 386] width 103 height 115
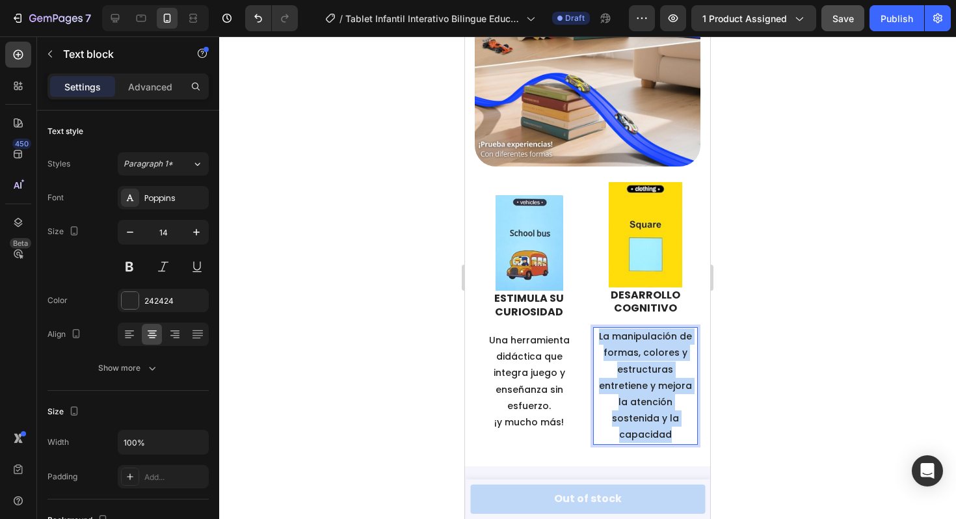
click at [644, 342] on p "La manipulación de formas, colores y estructuras entretiene y mejora la atenció…" at bounding box center [646, 386] width 103 height 115
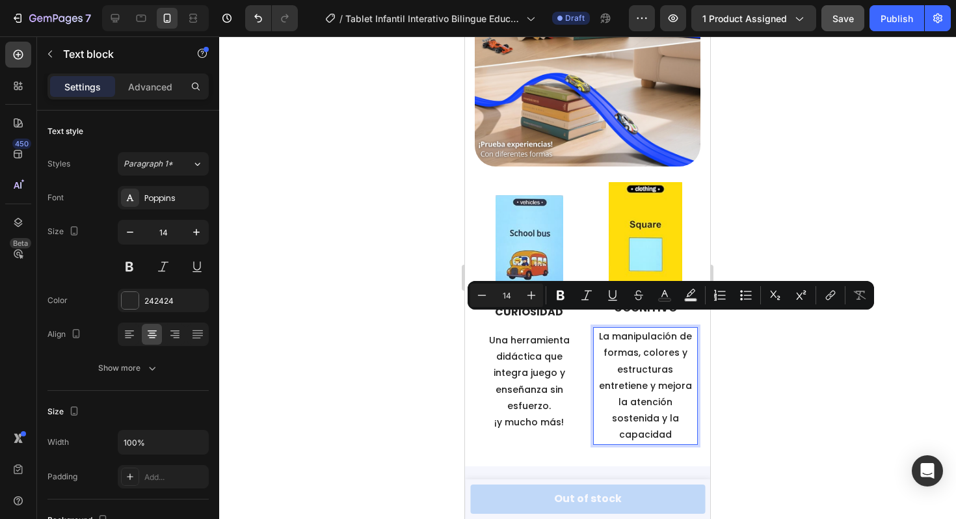
scroll to position [1439, 0]
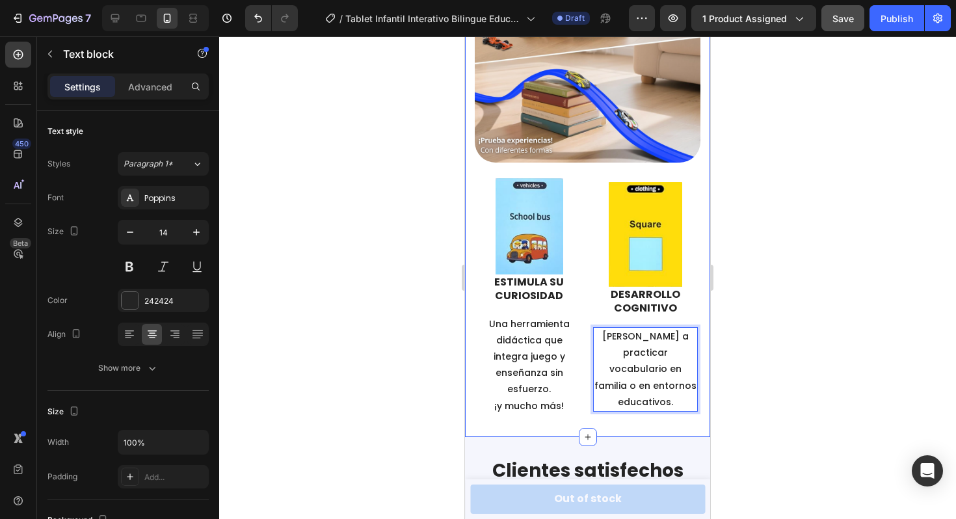
click at [779, 377] on div at bounding box center [587, 277] width 737 height 483
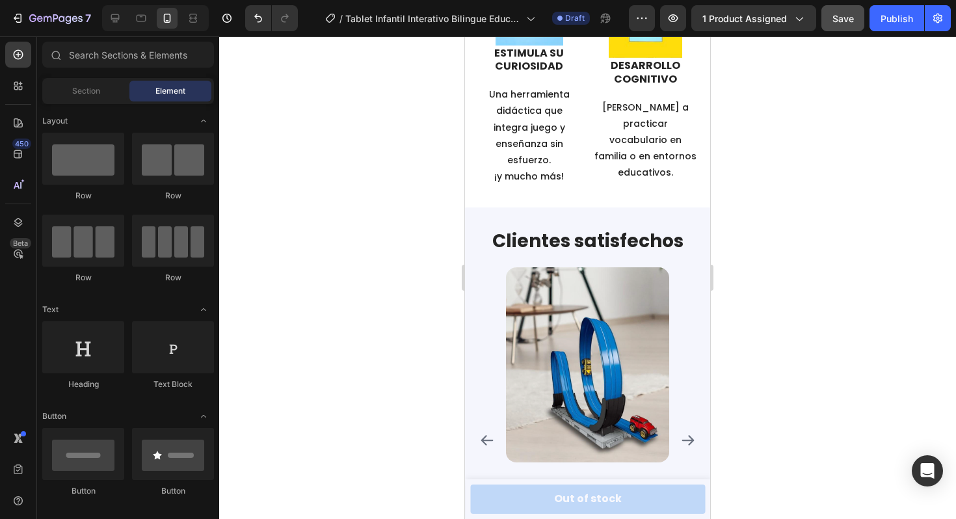
scroll to position [1812, 0]
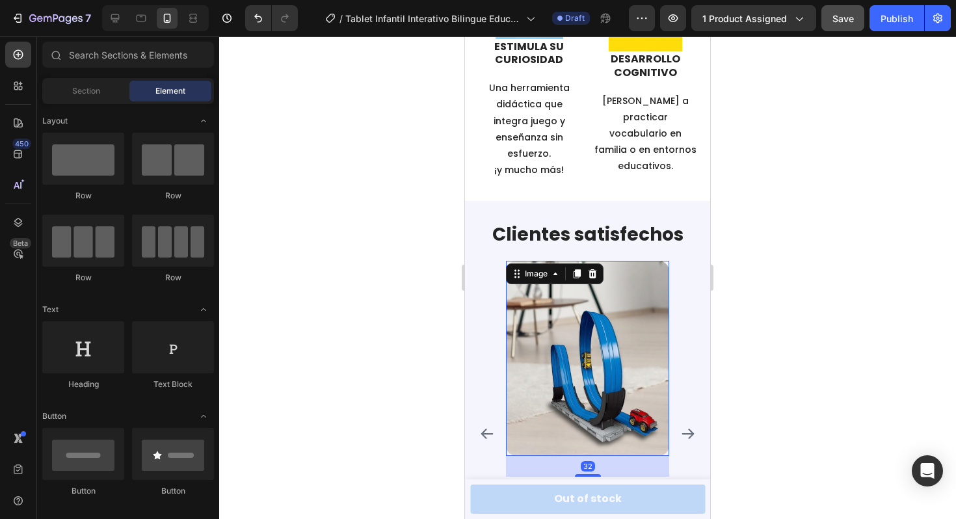
click at [594, 288] on img at bounding box center [587, 358] width 163 height 195
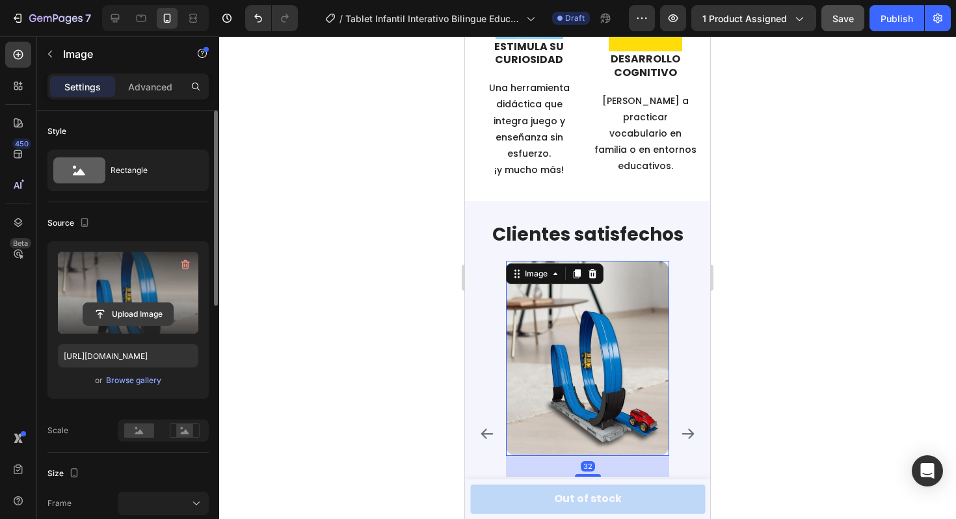
click at [137, 319] on input "file" at bounding box center [128, 314] width 90 height 22
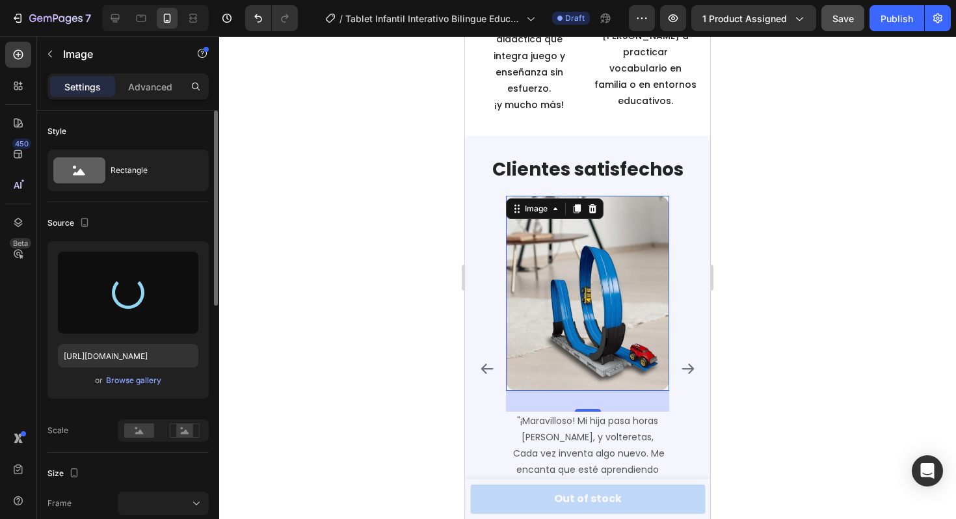
scroll to position [1901, 0]
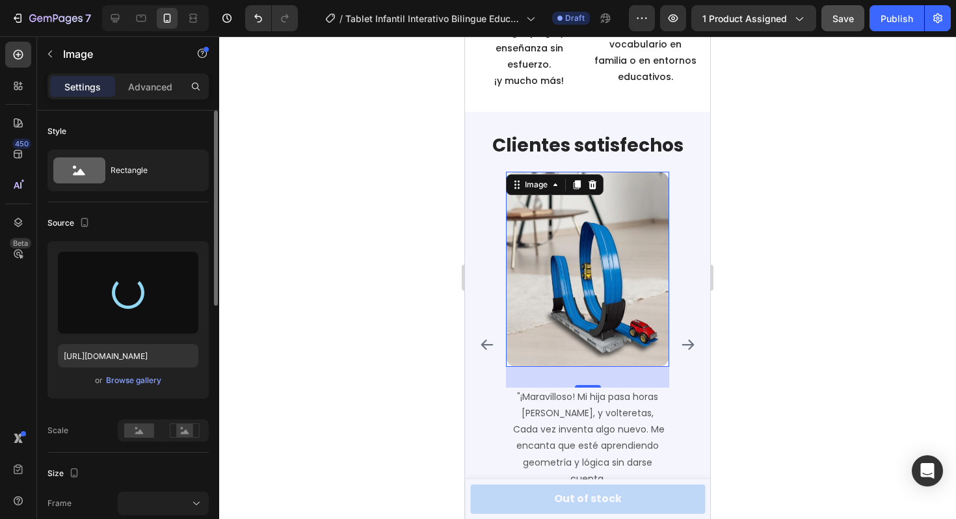
type input "[URL][DOMAIN_NAME]"
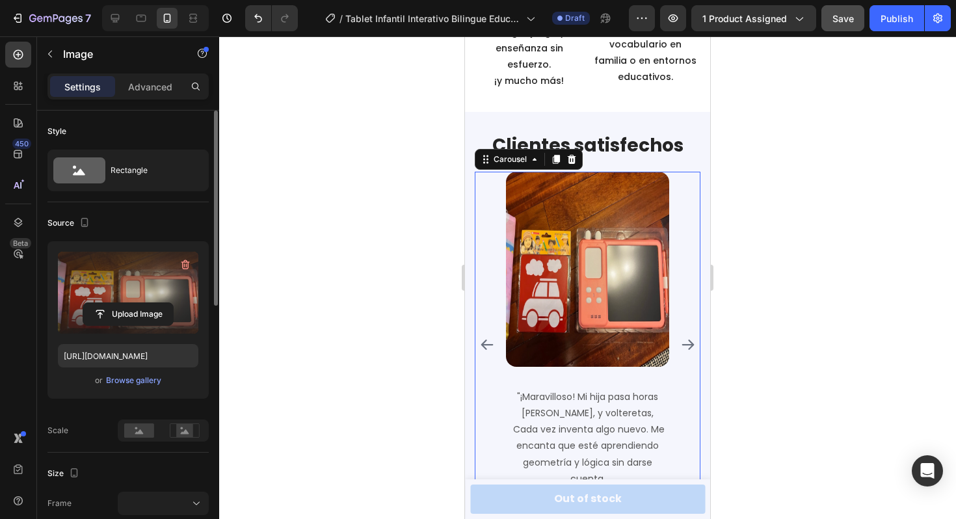
click at [688, 337] on icon "Carousel Next Arrow" at bounding box center [689, 345] width 16 height 16
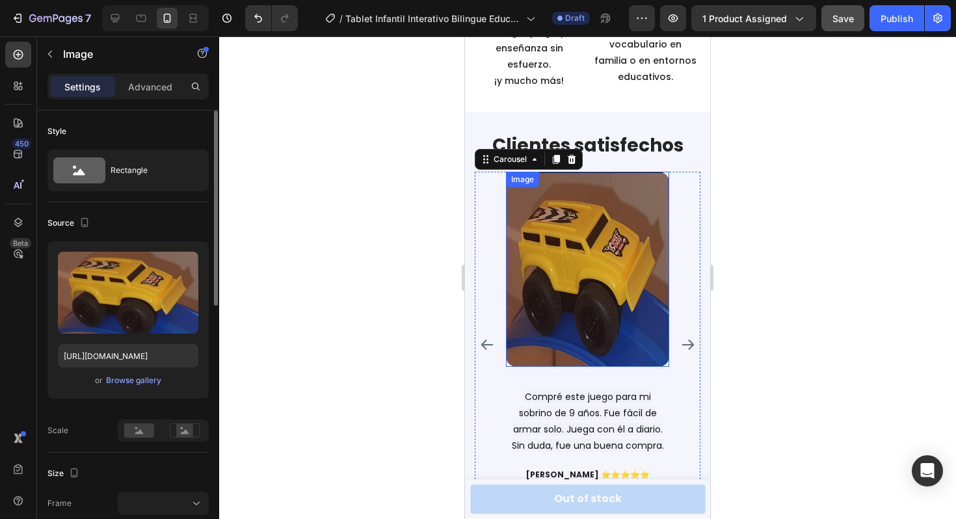
click at [565, 234] on img at bounding box center [587, 269] width 163 height 195
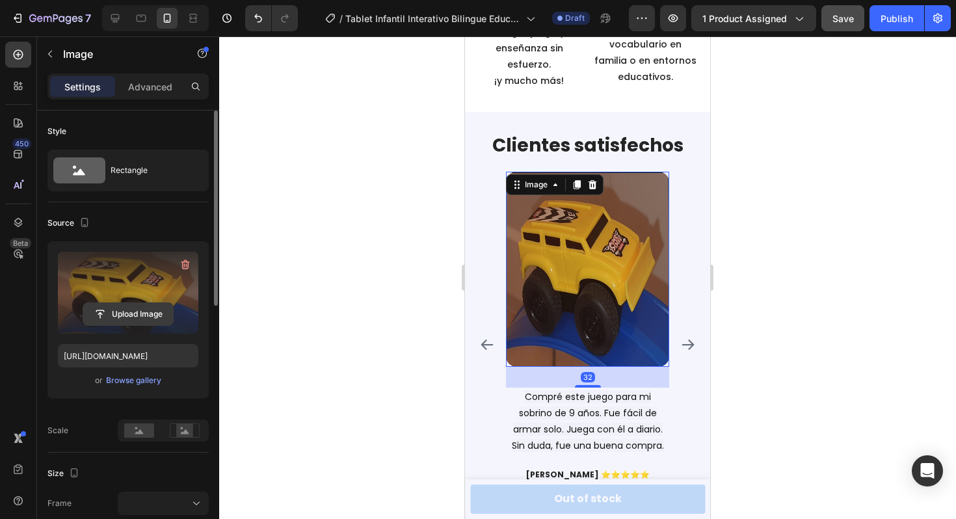
click at [128, 321] on input "file" at bounding box center [128, 314] width 90 height 22
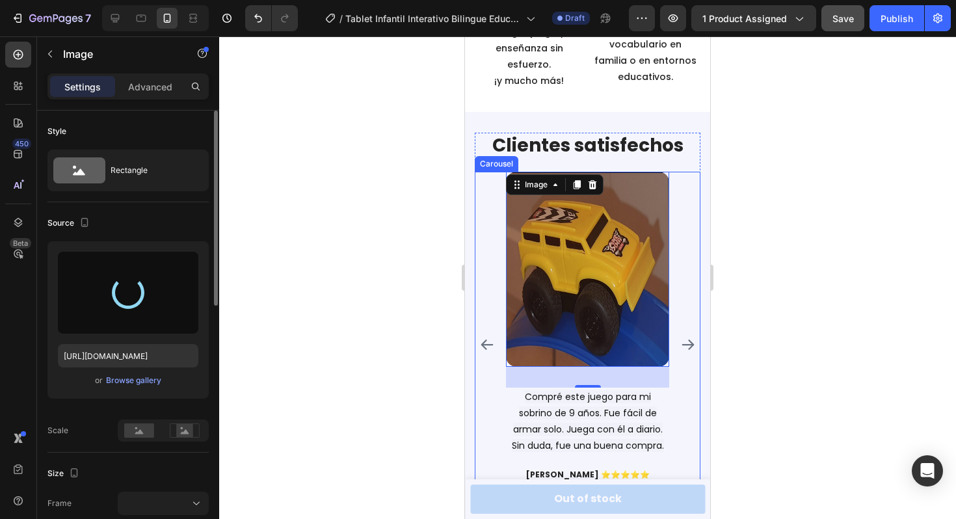
type input "[URL][DOMAIN_NAME]"
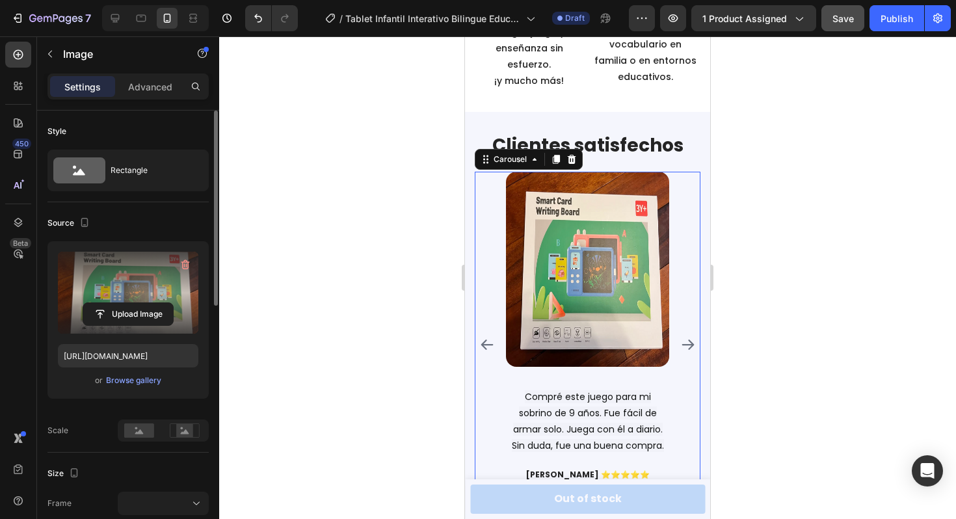
click at [685, 337] on icon "Carousel Next Arrow" at bounding box center [689, 345] width 16 height 16
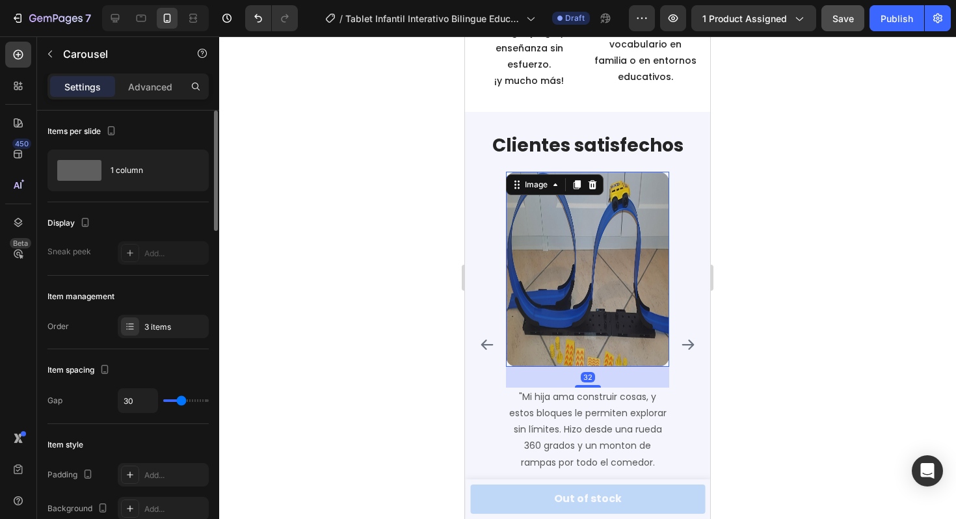
click at [604, 247] on img at bounding box center [587, 269] width 163 height 195
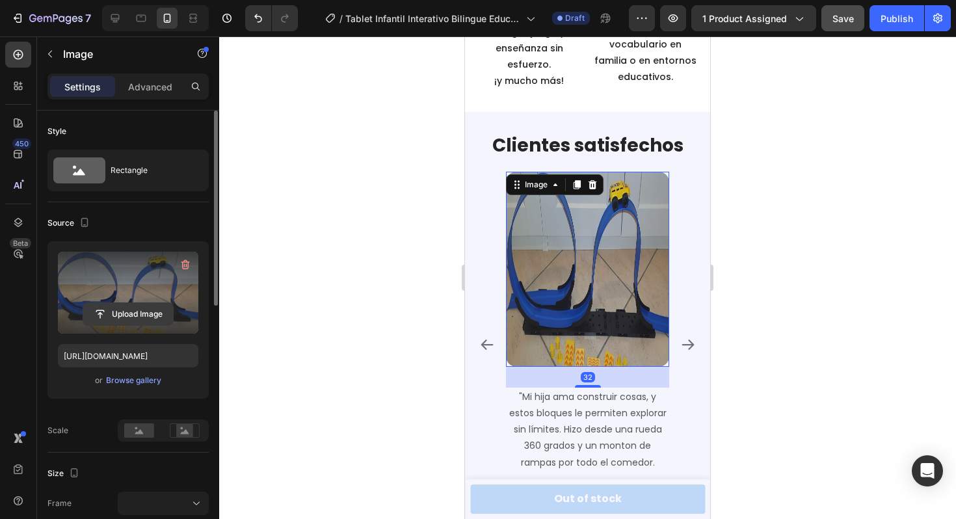
click at [137, 316] on input "file" at bounding box center [128, 314] width 90 height 22
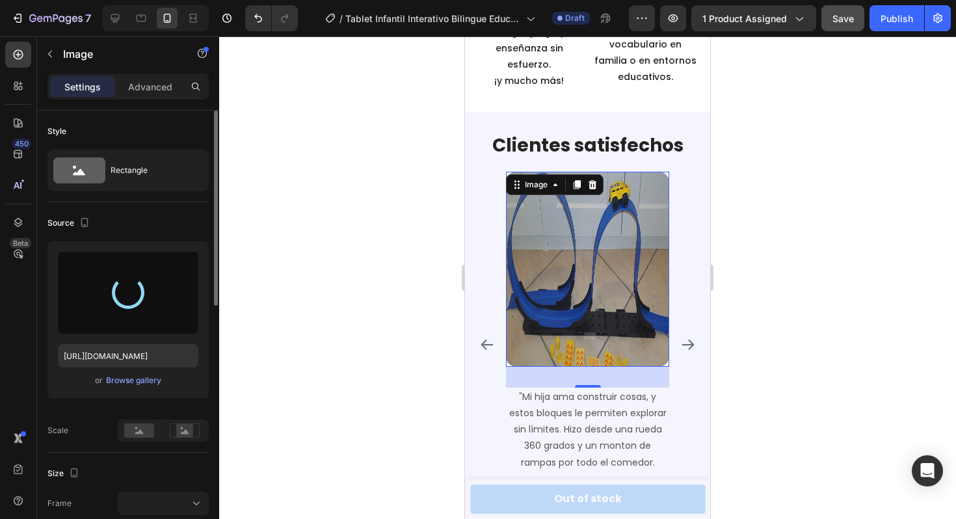
type input "[URL][DOMAIN_NAME]"
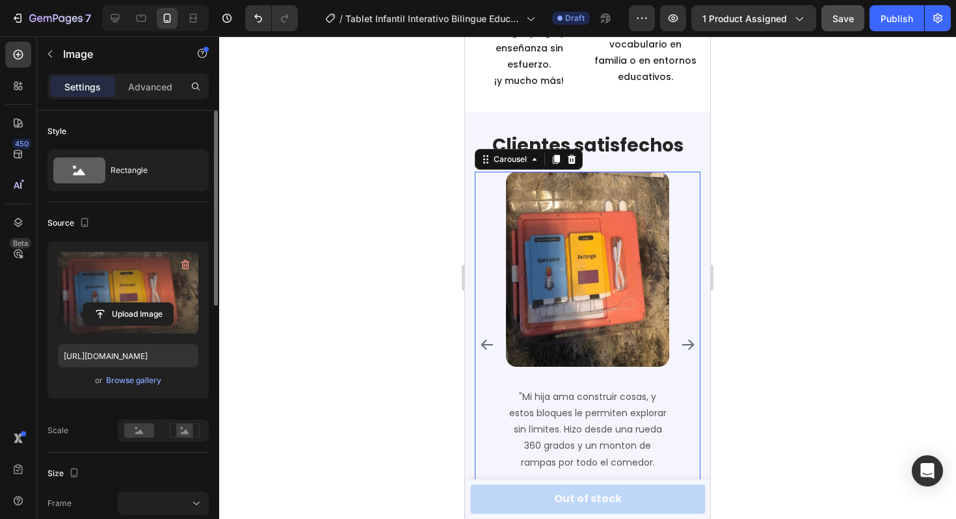
click at [690, 337] on icon "Carousel Next Arrow" at bounding box center [689, 345] width 16 height 16
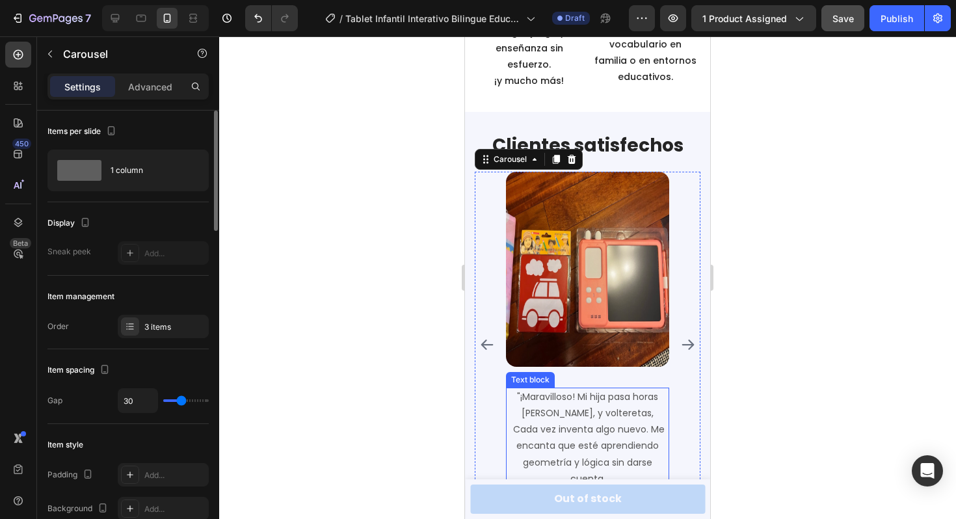
click at [565, 395] on p ""¡Maravilloso! Mi hija pasa horas [PERSON_NAME], y volteretas, Cada vez inventa…" at bounding box center [588, 438] width 161 height 98
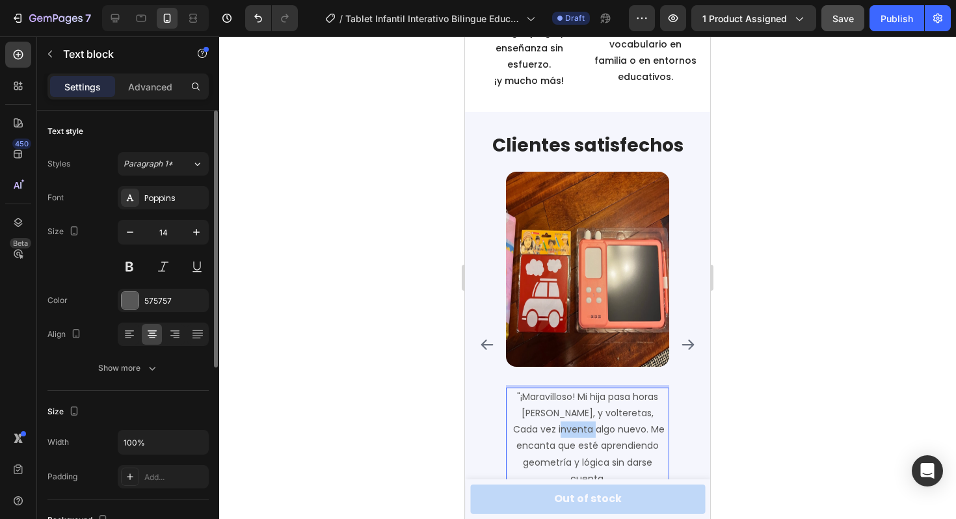
click at [565, 395] on p ""¡Maravilloso! Mi hija pasa horas [PERSON_NAME], y volteretas, Cada vez inventa…" at bounding box center [588, 438] width 161 height 98
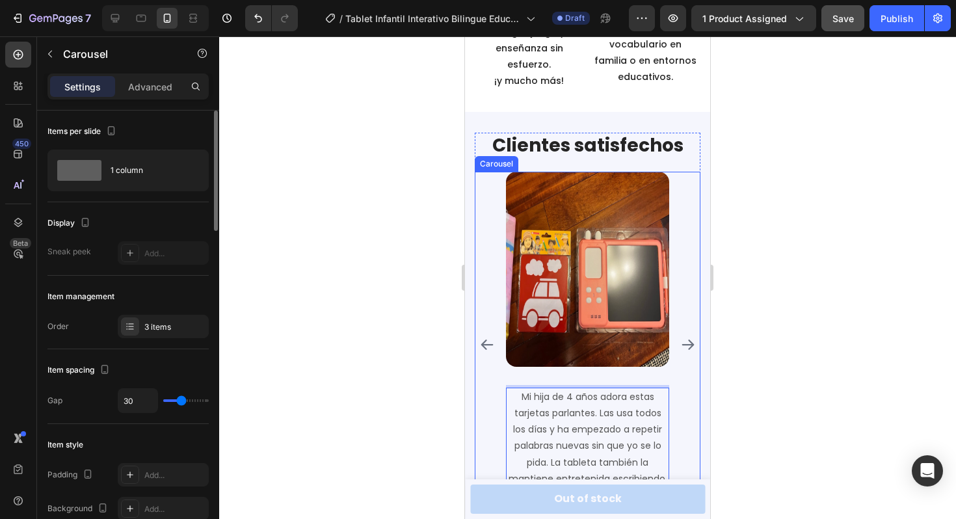
click at [688, 337] on icon "Carousel Next Arrow" at bounding box center [689, 345] width 16 height 16
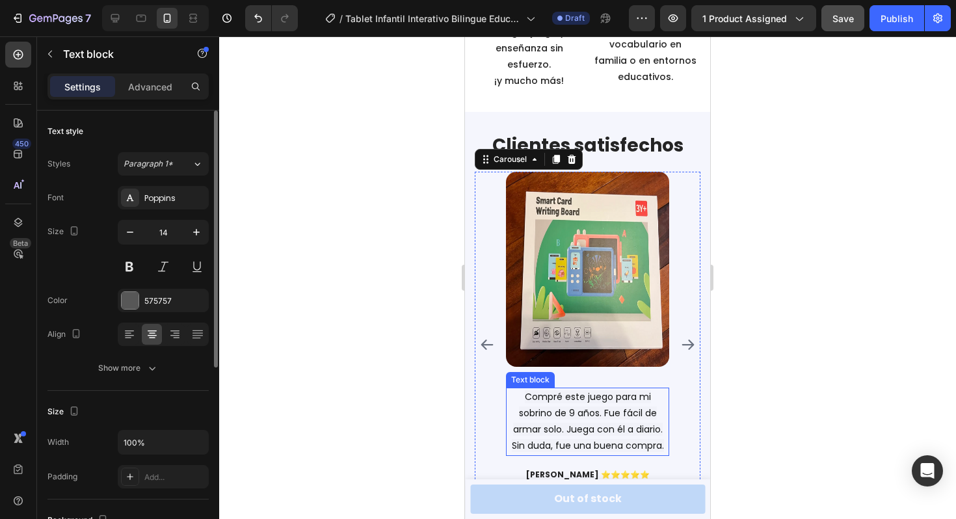
click at [585, 395] on span "Compré este juego para mi sobrino de 9 años. Fue fácil de armar solo. Juega con…" at bounding box center [588, 421] width 152 height 62
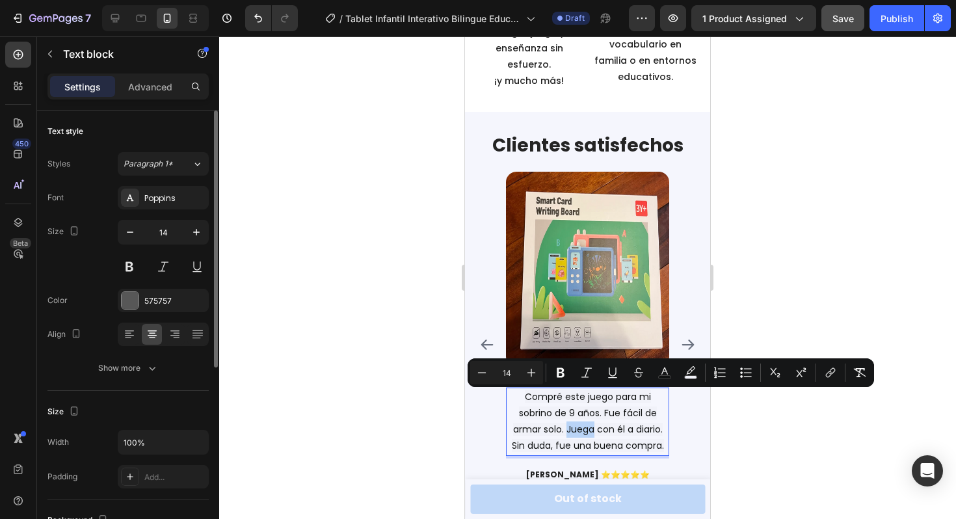
click at [585, 395] on span "Compré este juego para mi sobrino de 9 años. Fue fácil de armar solo. Juega con…" at bounding box center [588, 421] width 152 height 62
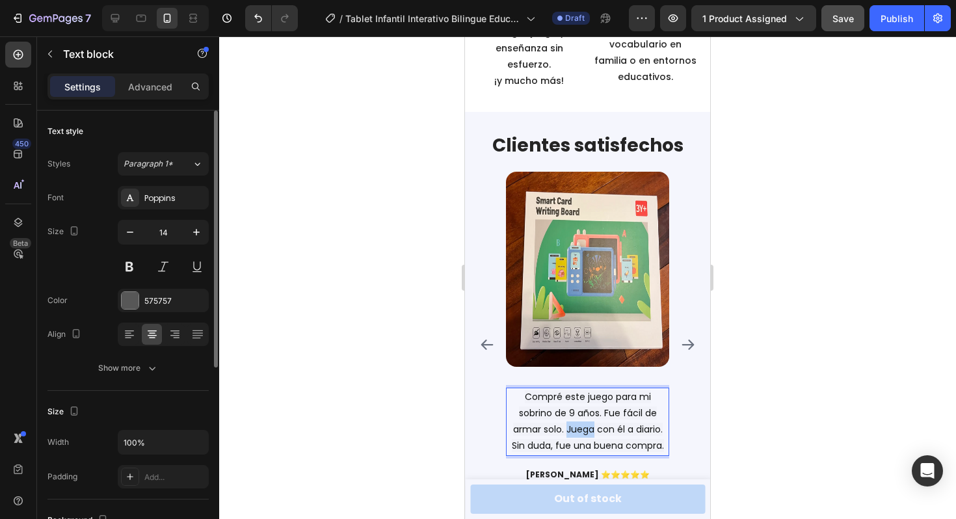
click at [585, 395] on span "Compré este juego para mi sobrino de 9 años. Fue fácil de armar solo. Juega con…" at bounding box center [588, 421] width 152 height 62
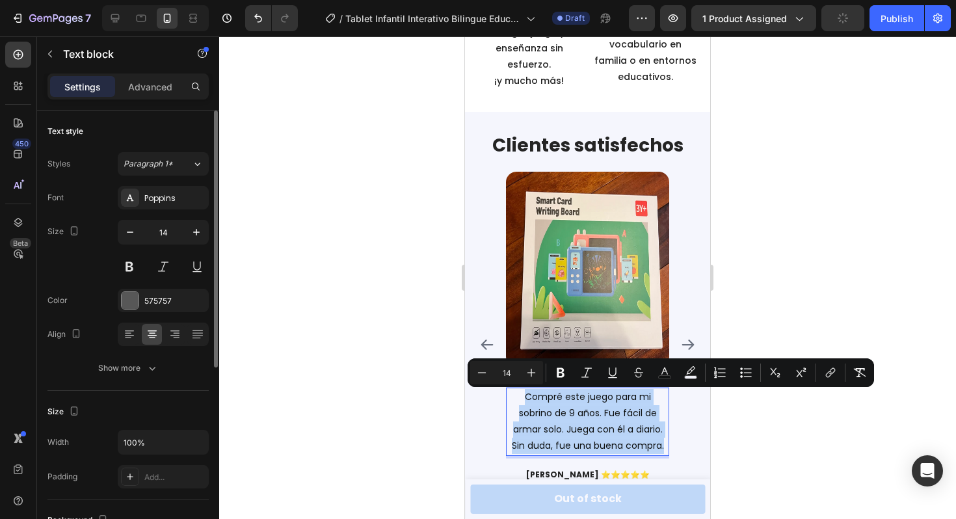
click at [585, 395] on span "Compré este juego para mi sobrino de 9 años. Fue fácil de armar solo. Juega con…" at bounding box center [588, 421] width 152 height 62
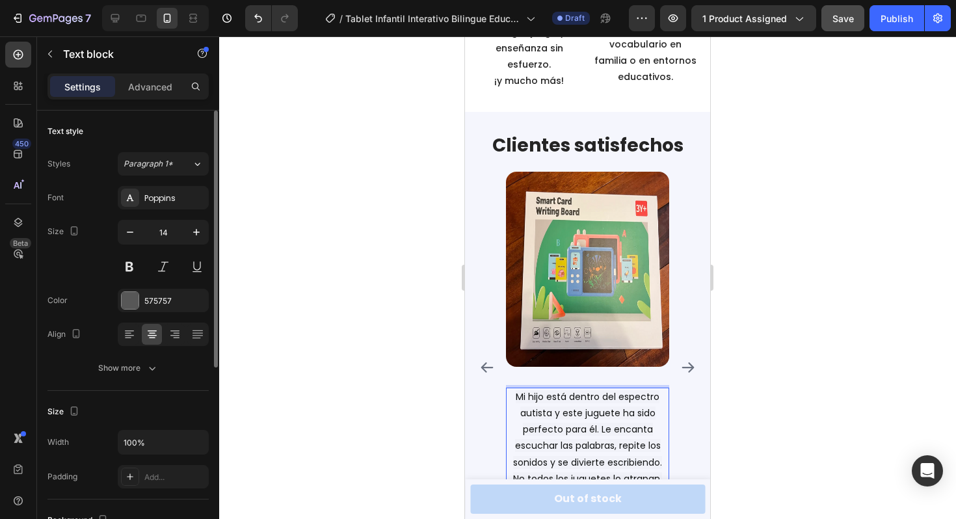
click at [547, 390] on span "Mi hijo está dentro del espectro autista y este juguete ha sido perfecto para é…" at bounding box center [587, 445] width 149 height 111
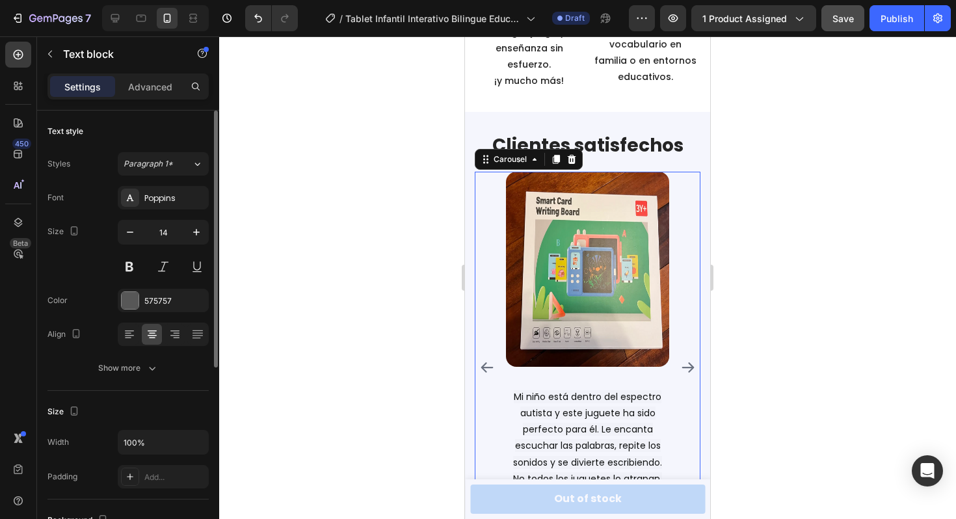
click at [688, 360] on icon "Carousel Next Arrow" at bounding box center [689, 368] width 16 height 16
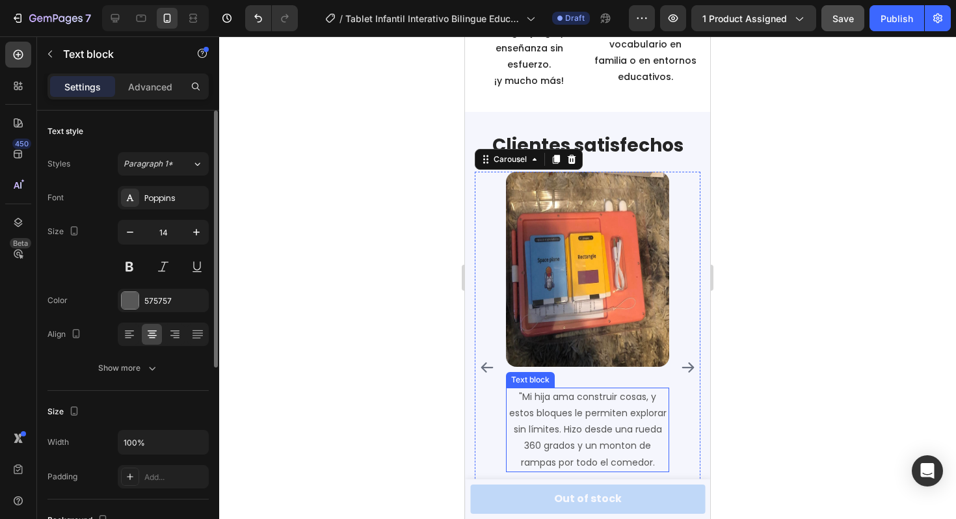
click at [556, 389] on p ""Mi hija ama construir cosas, y estos bloques le permiten explorar sin límites.…" at bounding box center [588, 430] width 161 height 82
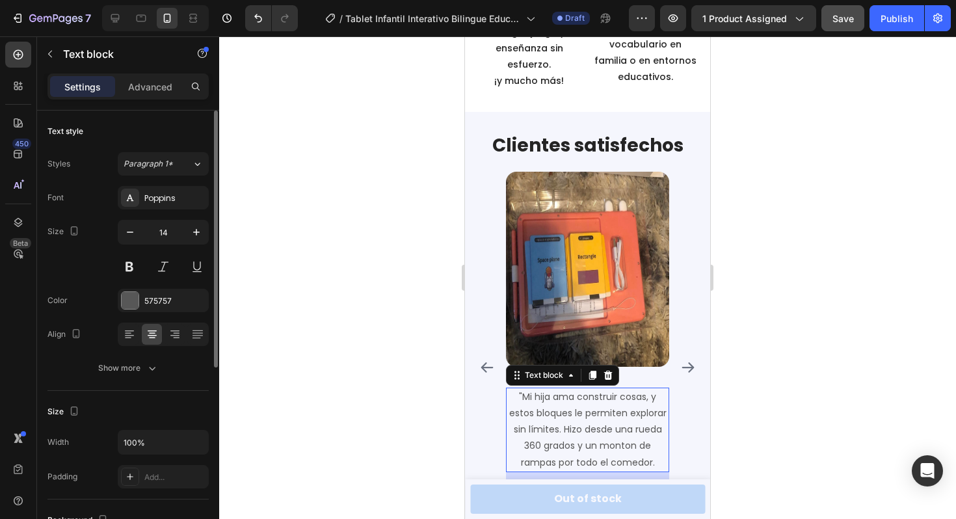
click at [558, 392] on p ""Mi hija ama construir cosas, y estos bloques le permiten explorar sin límites.…" at bounding box center [588, 430] width 161 height 82
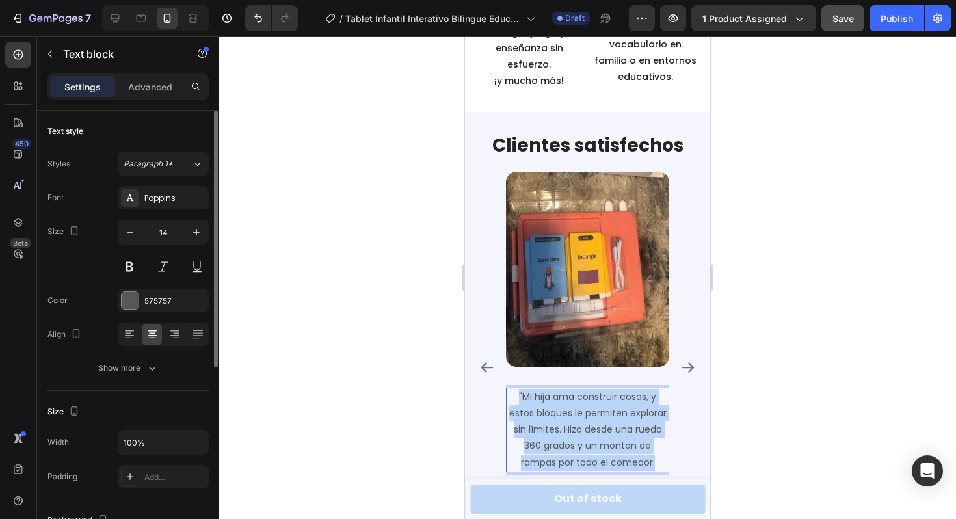
click at [558, 392] on p ""Mi hija ama construir cosas, y estos bloques le permiten explorar sin límites.…" at bounding box center [588, 430] width 161 height 82
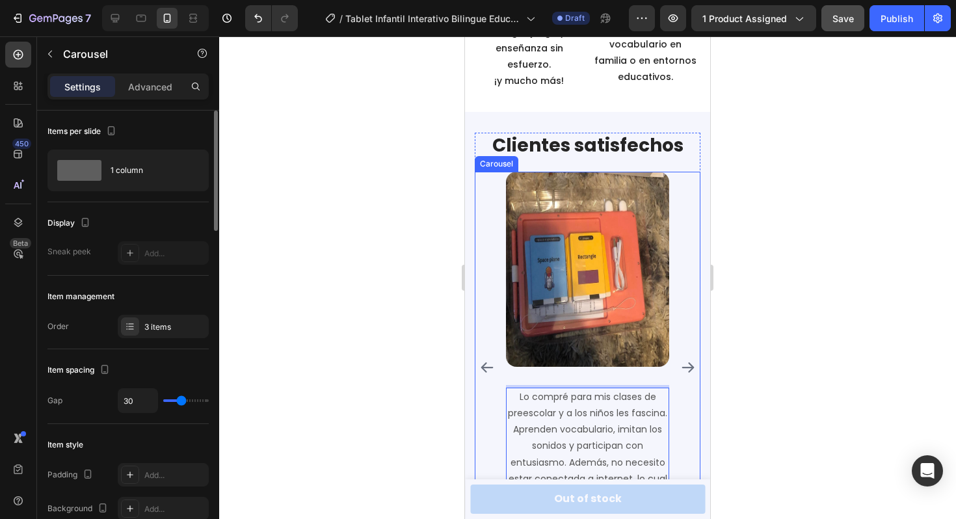
click at [690, 362] on icon "Carousel Next Arrow" at bounding box center [689, 367] width 12 height 10
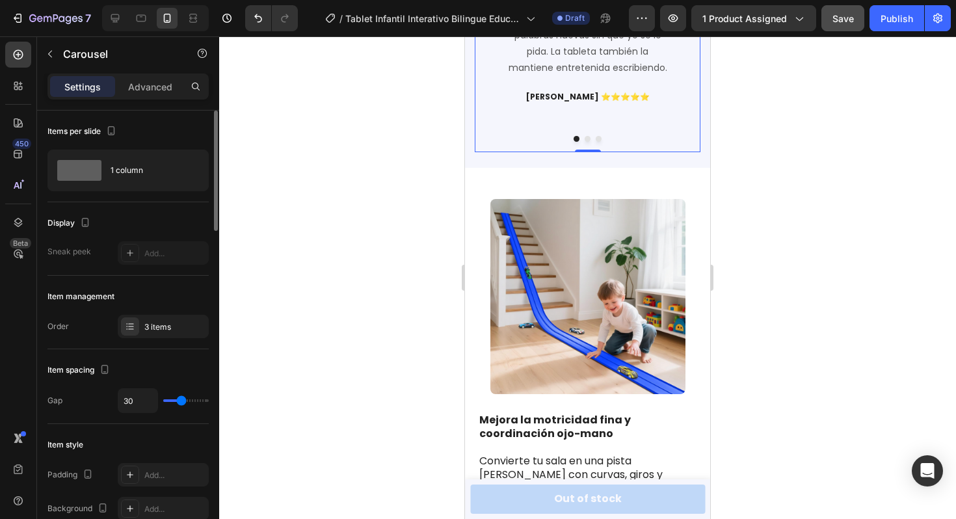
scroll to position [2288, 0]
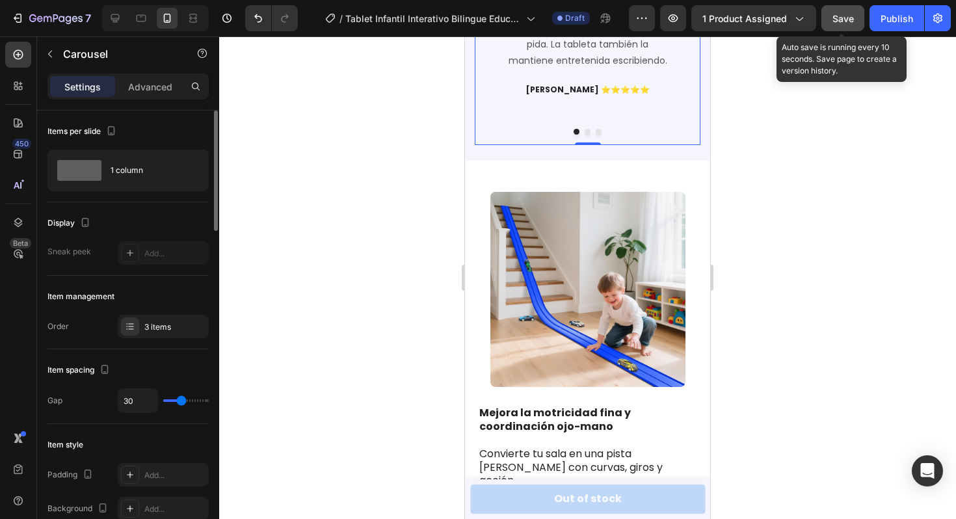
click at [850, 19] on span "Save" at bounding box center [843, 18] width 21 height 11
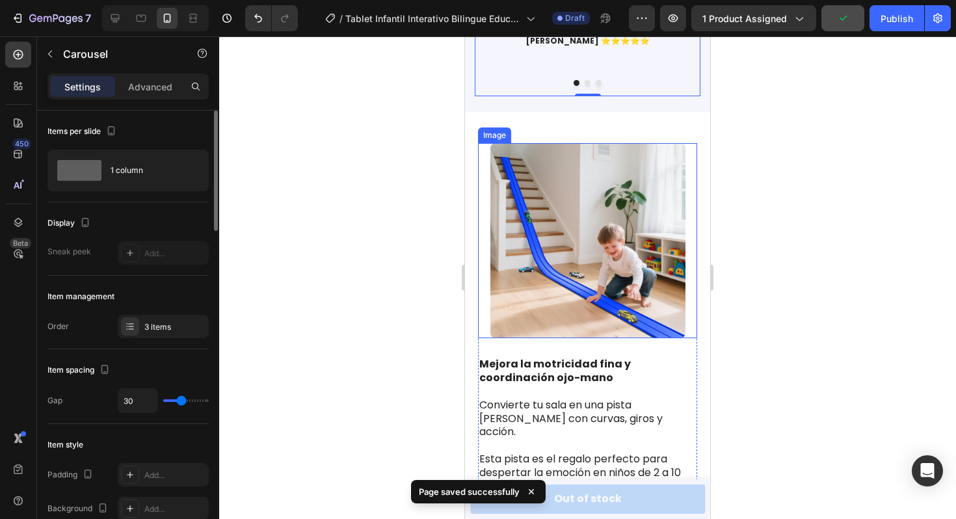
scroll to position [2353, 0]
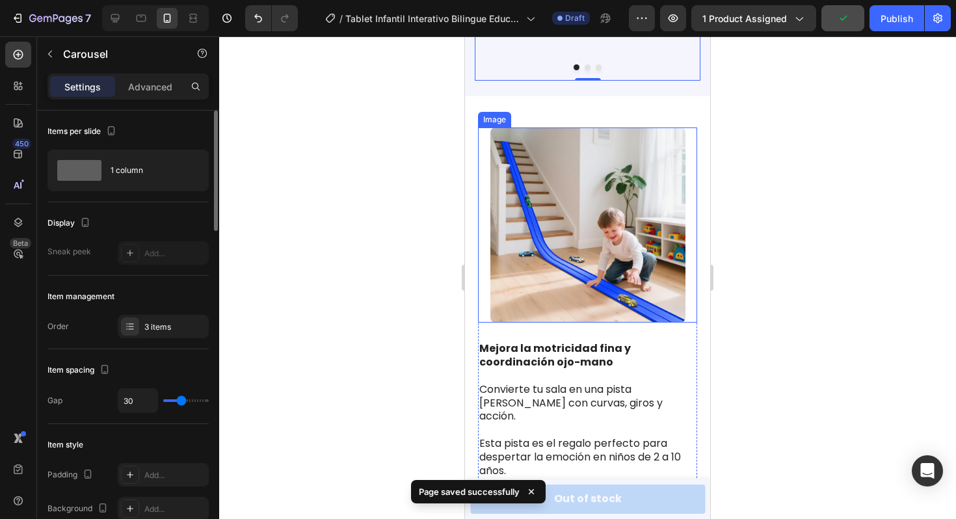
click at [557, 249] on img at bounding box center [588, 225] width 195 height 195
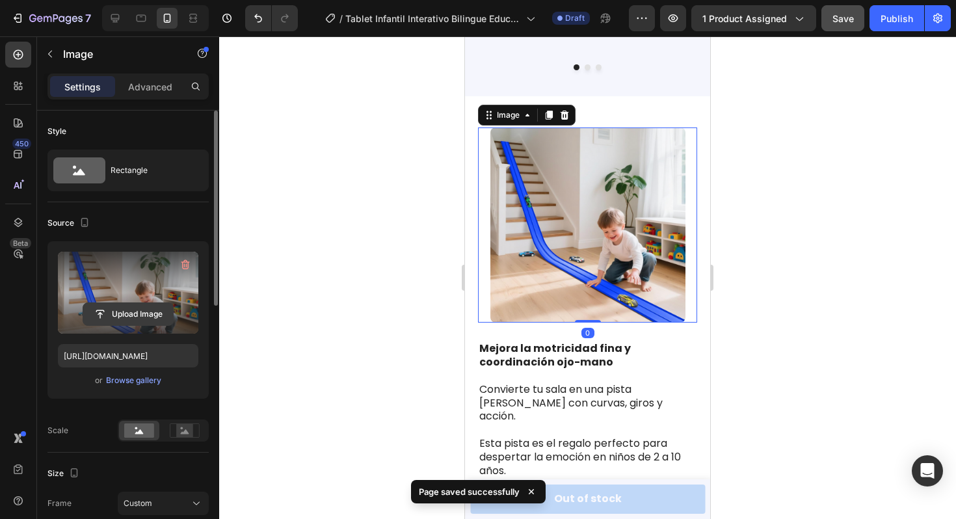
click at [126, 316] on input "file" at bounding box center [128, 314] width 90 height 22
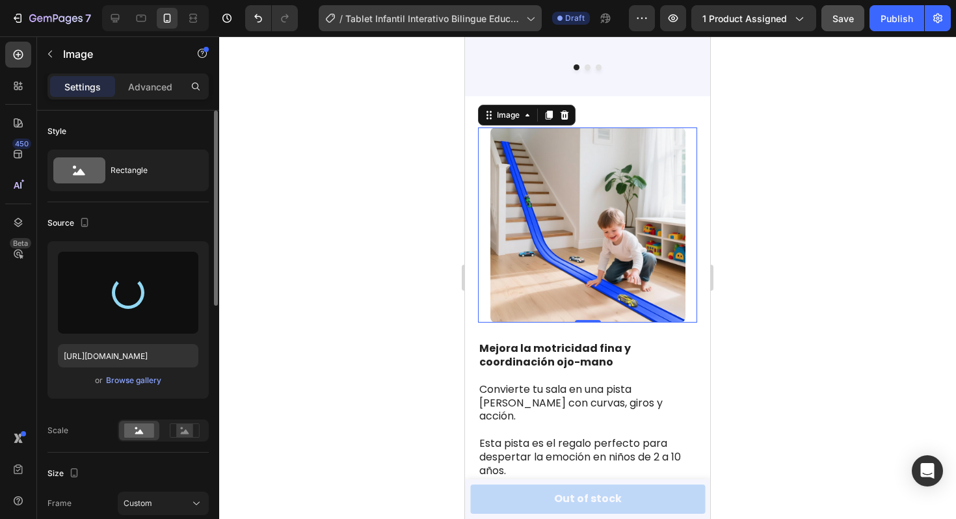
type input "[URL][DOMAIN_NAME]"
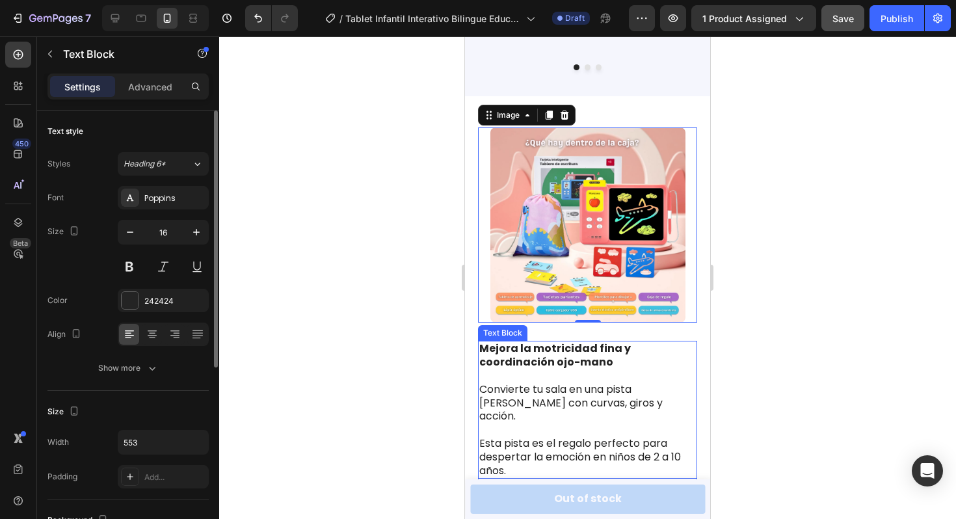
click at [563, 424] on p at bounding box center [588, 431] width 217 height 14
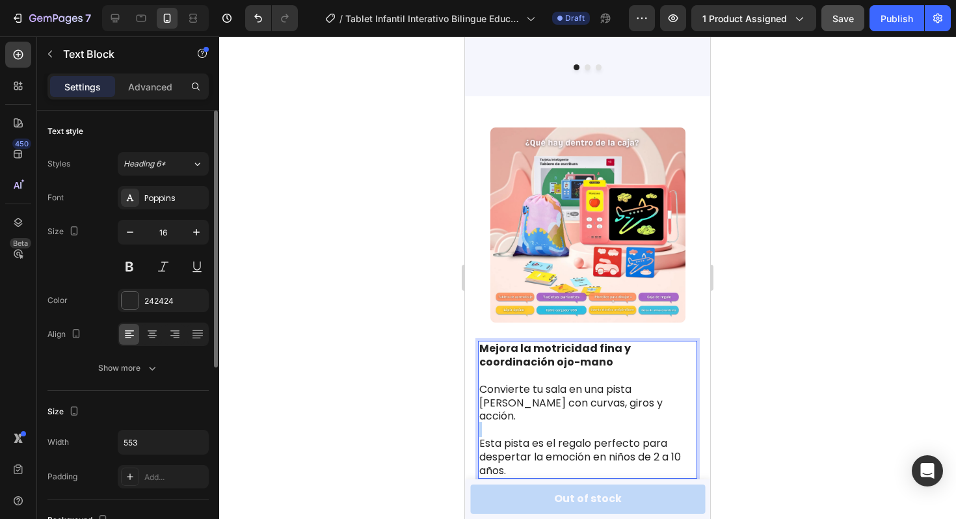
click at [563, 424] on p "Rich Text Editor. Editing area: main" at bounding box center [588, 431] width 217 height 14
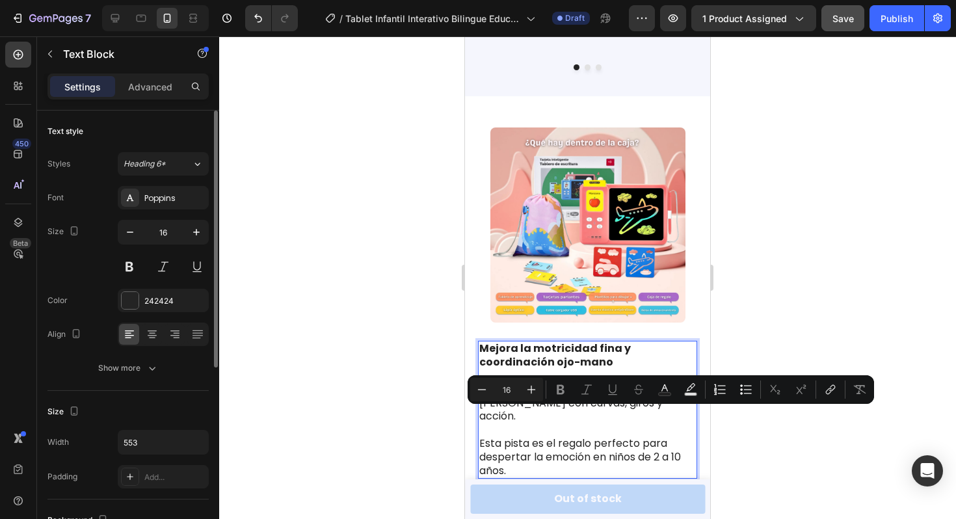
click at [534, 464] on div "Mejora la motricidad fina y coordinación ojo-mano Convierte tu sala en una pist…" at bounding box center [587, 410] width 219 height 138
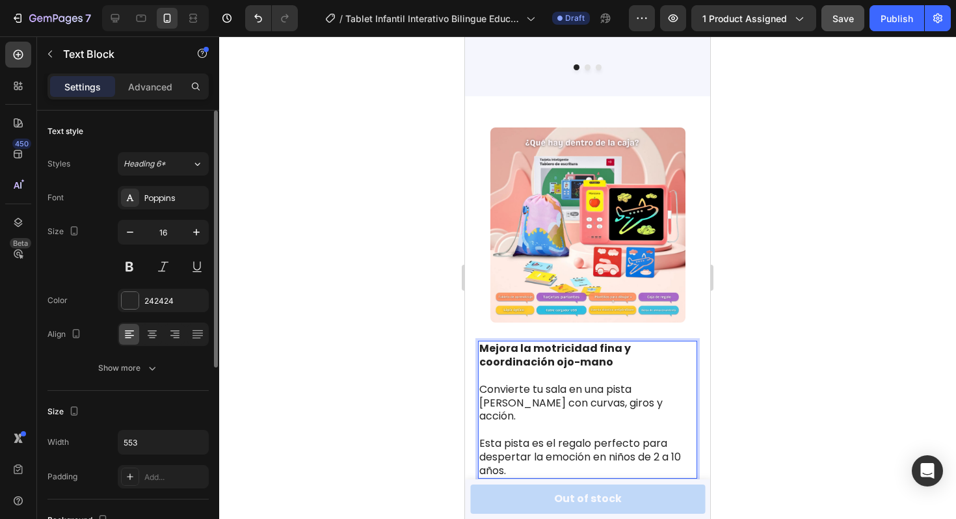
click at [527, 451] on p "Esta pista es el regalo perfecto para despertar la emoción en niños de 2 a 10 a…" at bounding box center [588, 457] width 217 height 40
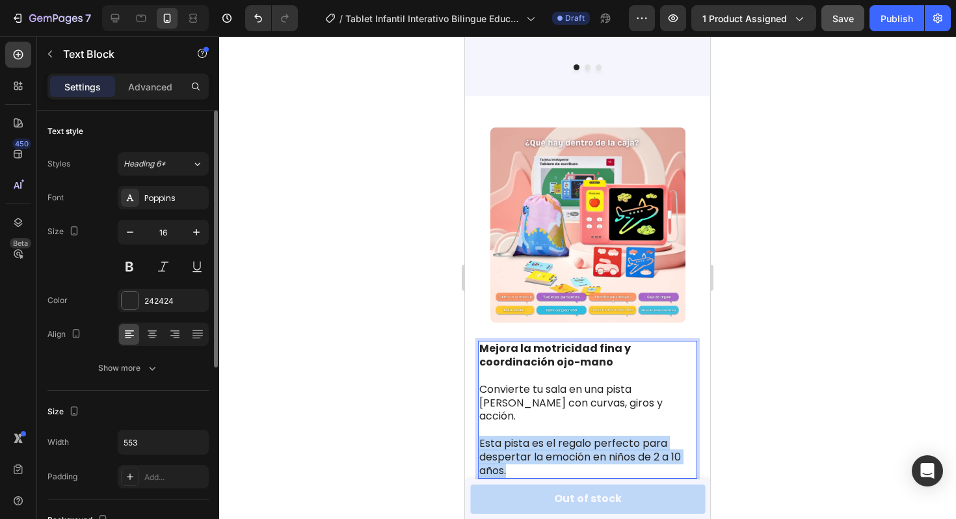
click at [527, 451] on p "Esta pista es el regalo perfecto para despertar la emoción en niños de 2 a 10 a…" at bounding box center [588, 457] width 217 height 40
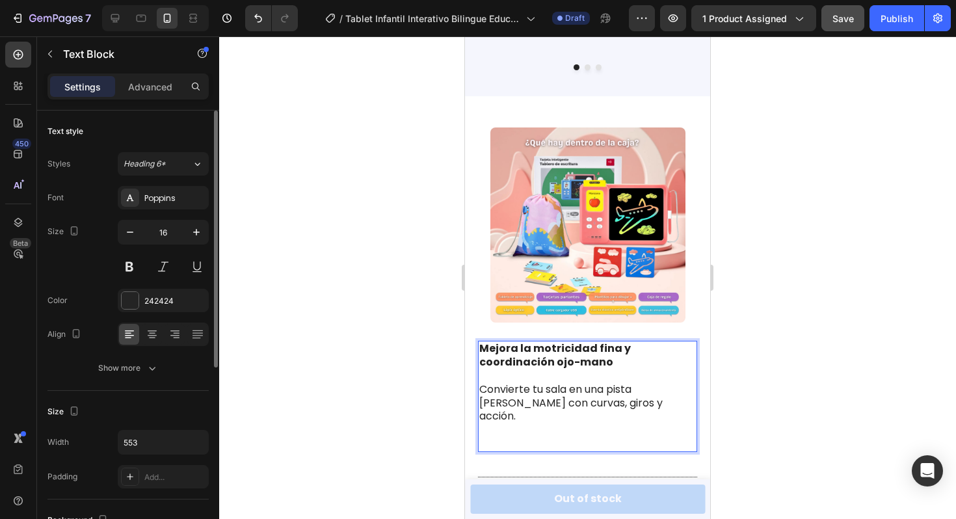
click at [513, 403] on p "Convierte tu sala en una pista [PERSON_NAME] con curvas, giros y acción." at bounding box center [588, 403] width 217 height 40
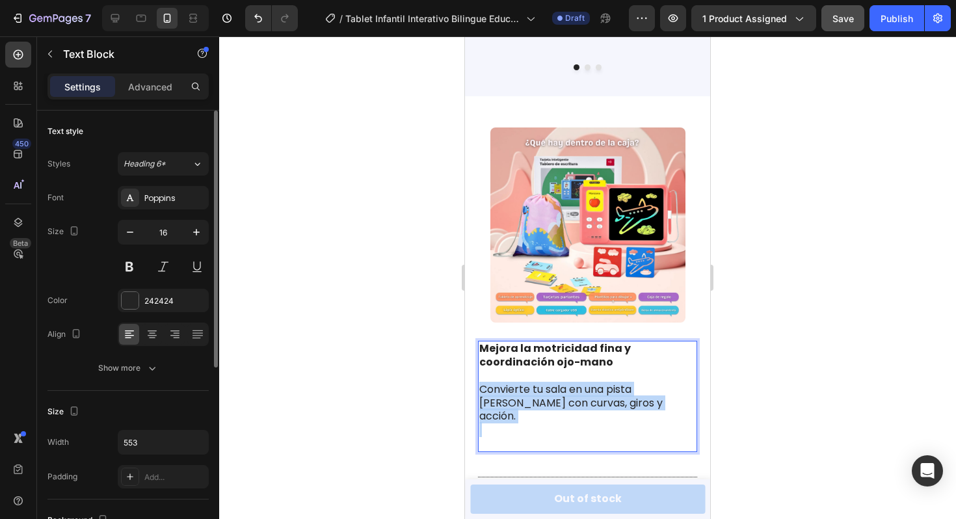
click at [513, 403] on p "Convierte tu sala en una pista [PERSON_NAME] con curvas, giros y acción." at bounding box center [588, 403] width 217 height 40
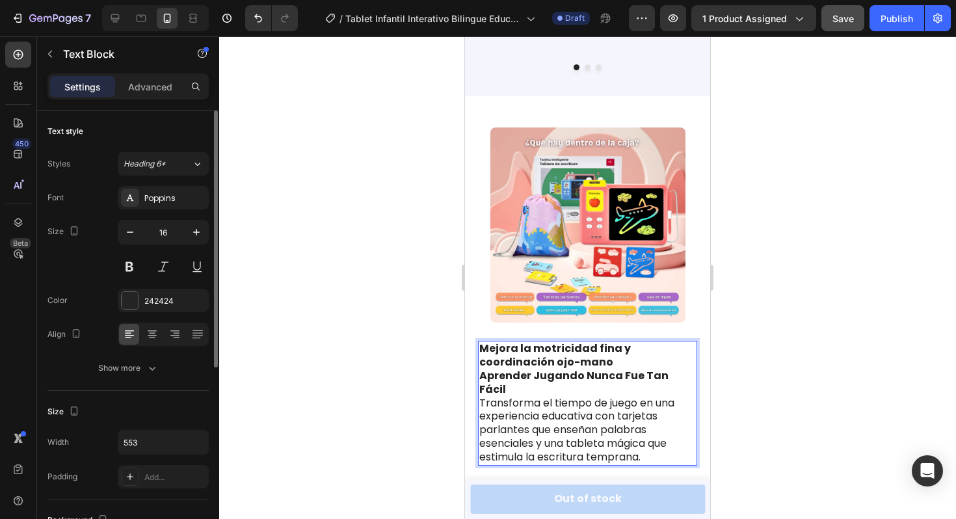
click at [641, 373] on strong "Aprender Jugando Nunca Fue Tan Fácil" at bounding box center [574, 382] width 189 height 29
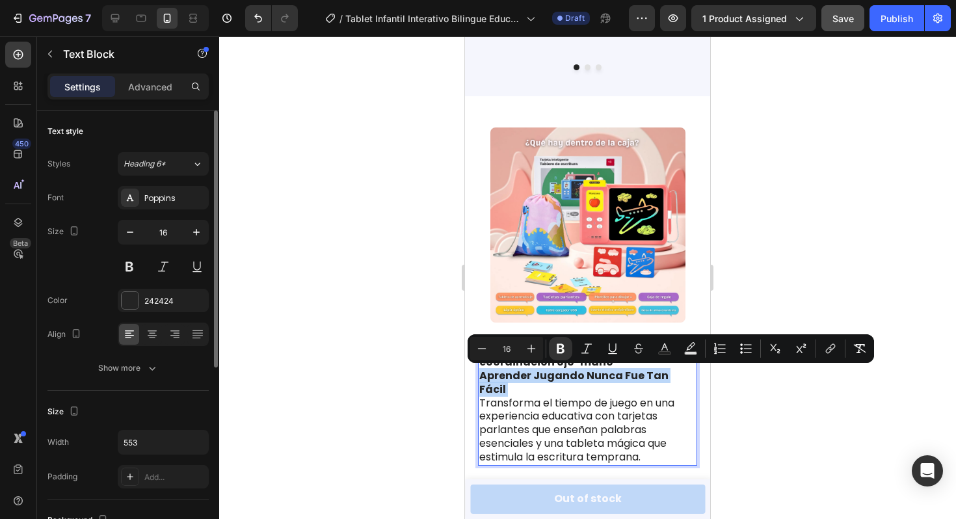
copy strong "Aprender Jugando Nunca Fue Tan Fácil"
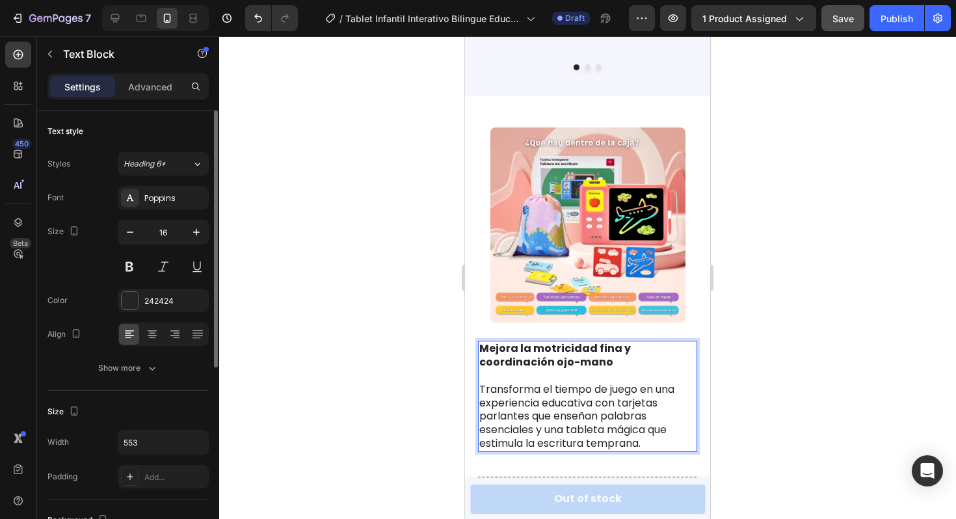
click at [587, 353] on strong "Mejora la motricidad fina y coordinación ojo-mano" at bounding box center [556, 355] width 152 height 29
click at [778, 357] on div at bounding box center [587, 277] width 737 height 483
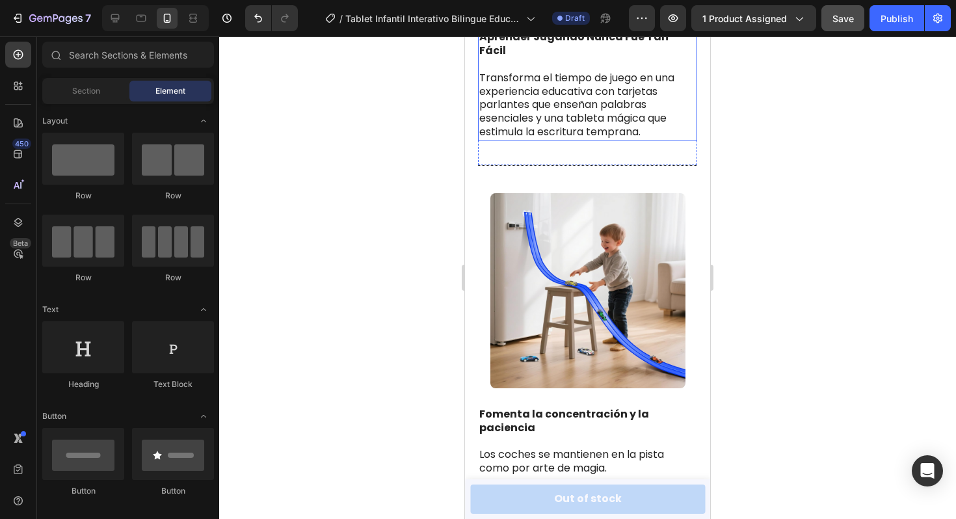
scroll to position [2689, 0]
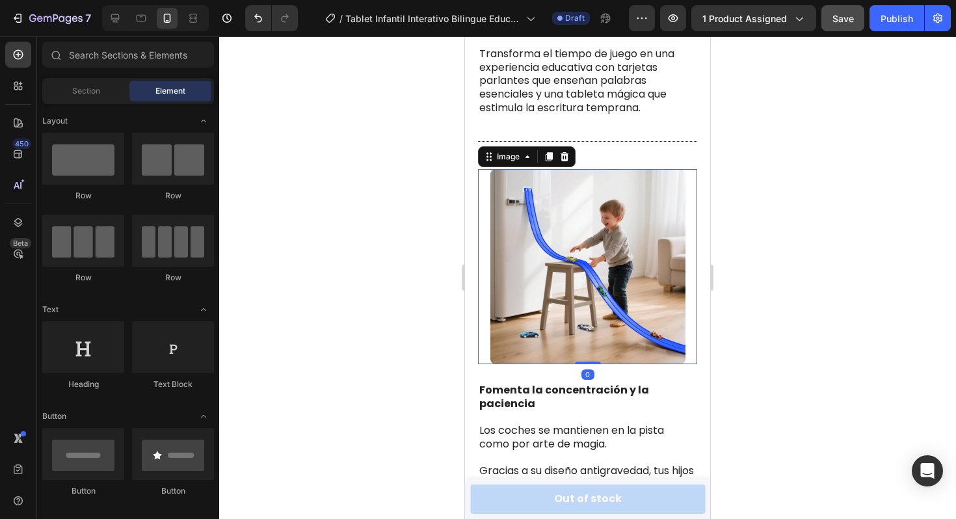
click at [552, 300] on img at bounding box center [588, 266] width 195 height 195
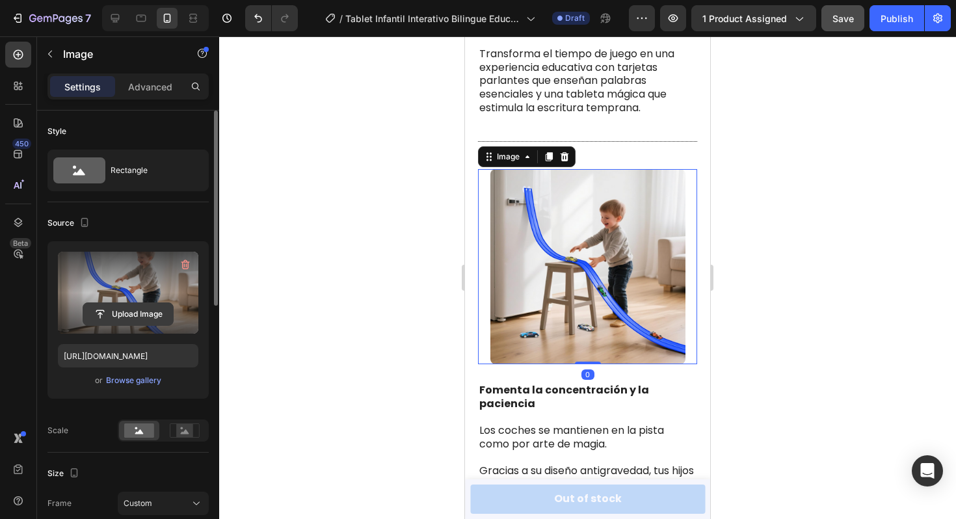
click at [129, 319] on input "file" at bounding box center [128, 314] width 90 height 22
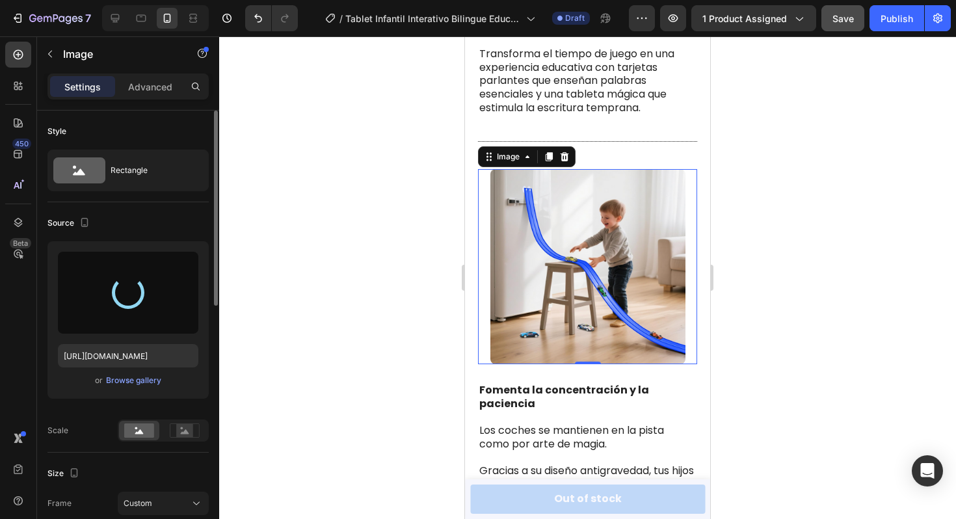
type input "[URL][DOMAIN_NAME]"
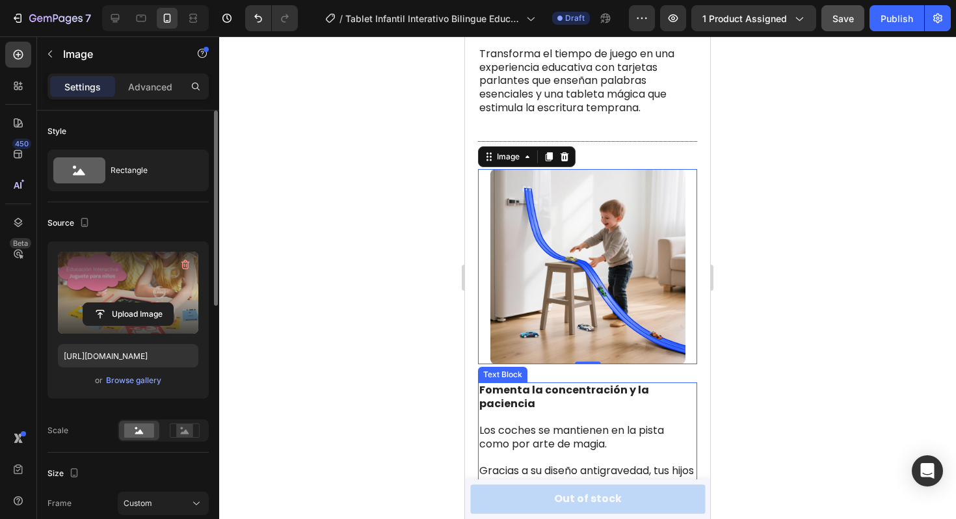
click at [529, 427] on p "Los coches se mantienen en la pista como por arte de magia." at bounding box center [588, 437] width 217 height 27
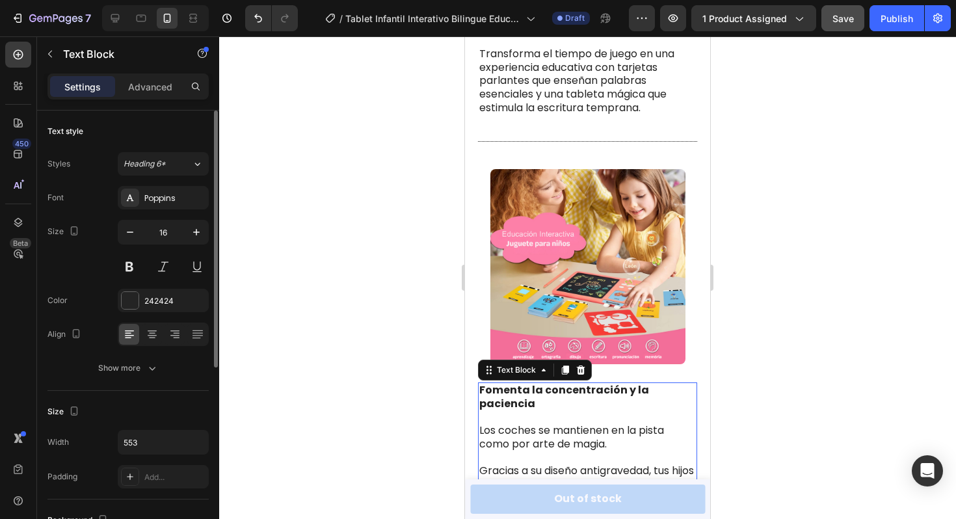
click at [529, 427] on p "Los coches se mantienen en la pista como por arte de magia." at bounding box center [588, 437] width 217 height 27
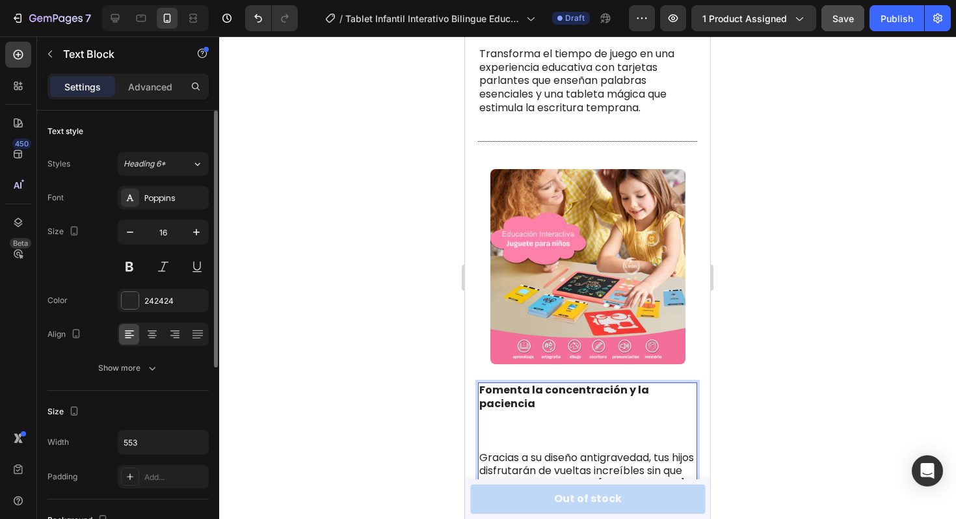
click at [529, 438] on p "Rich Text Editor. Editing area: main" at bounding box center [588, 445] width 217 height 14
click at [529, 438] on p "Gracias a su diseño antigravedad, tus hijos disfrutarán de vueltas increíbles s…" at bounding box center [588, 458] width 217 height 40
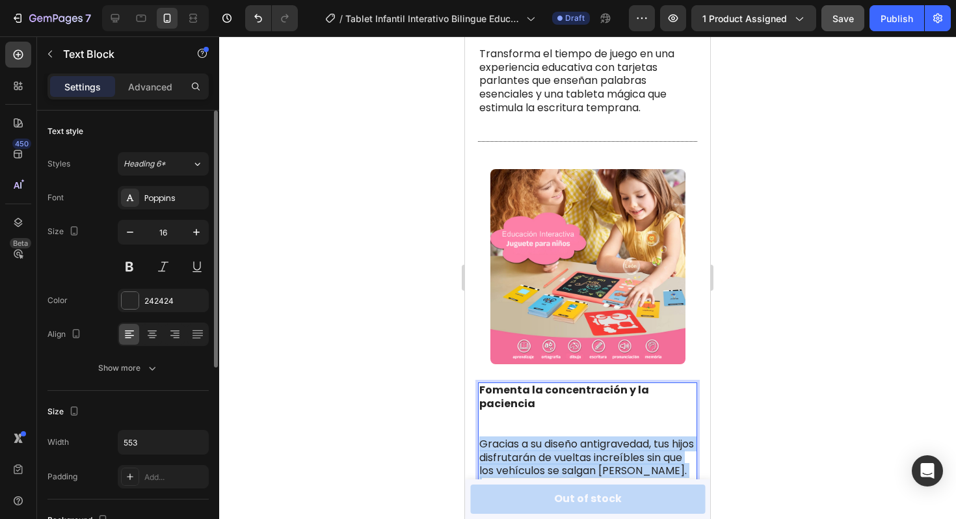
click at [529, 438] on p "Gracias a su diseño antigravedad, tus hijos disfrutarán de vueltas increíbles s…" at bounding box center [588, 458] width 217 height 40
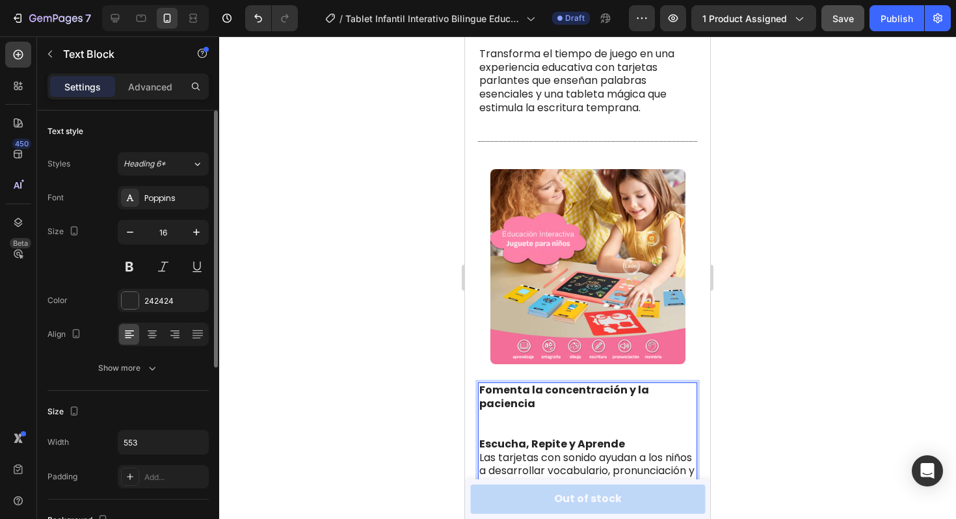
click at [556, 437] on strong "Escucha, Repite y Aprende" at bounding box center [553, 444] width 146 height 15
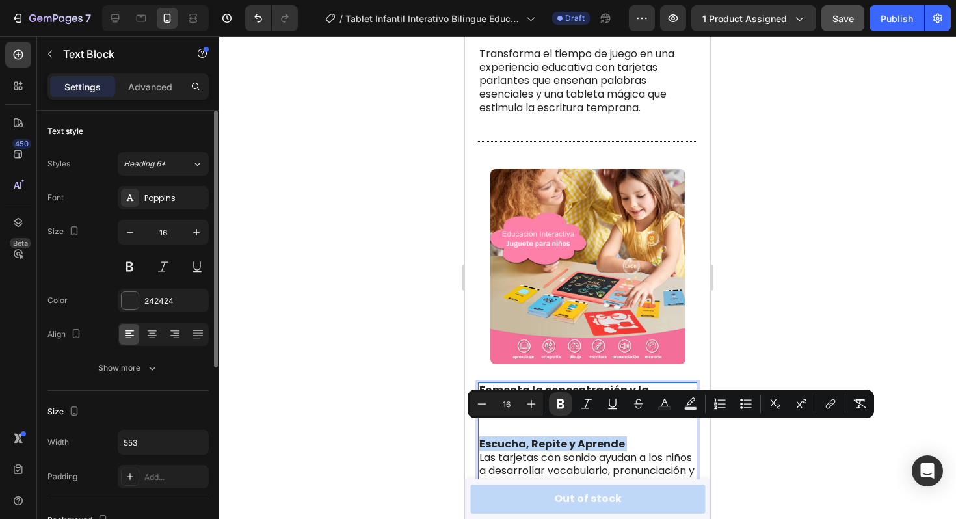
copy strong "Escucha, Repite y Aprende"
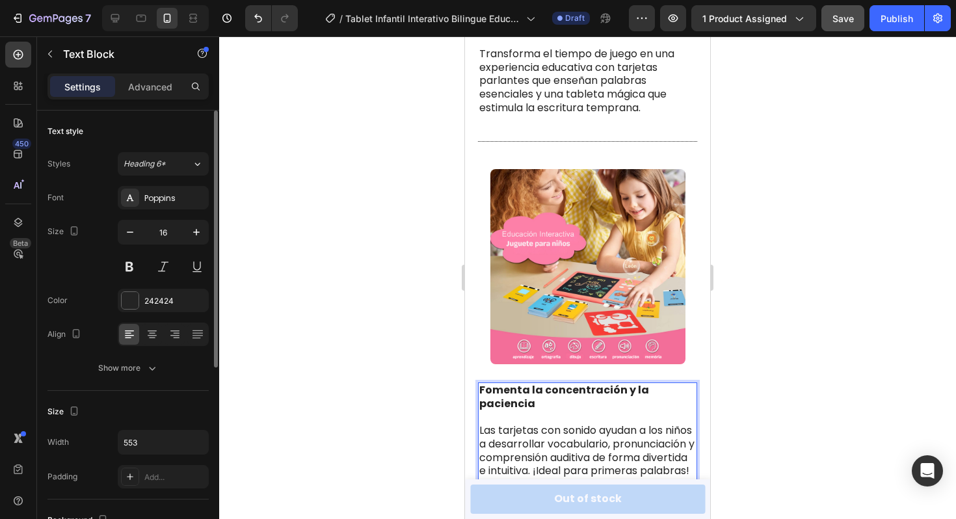
click at [510, 383] on strong "Fomenta la concentración y la paciencia" at bounding box center [565, 397] width 170 height 29
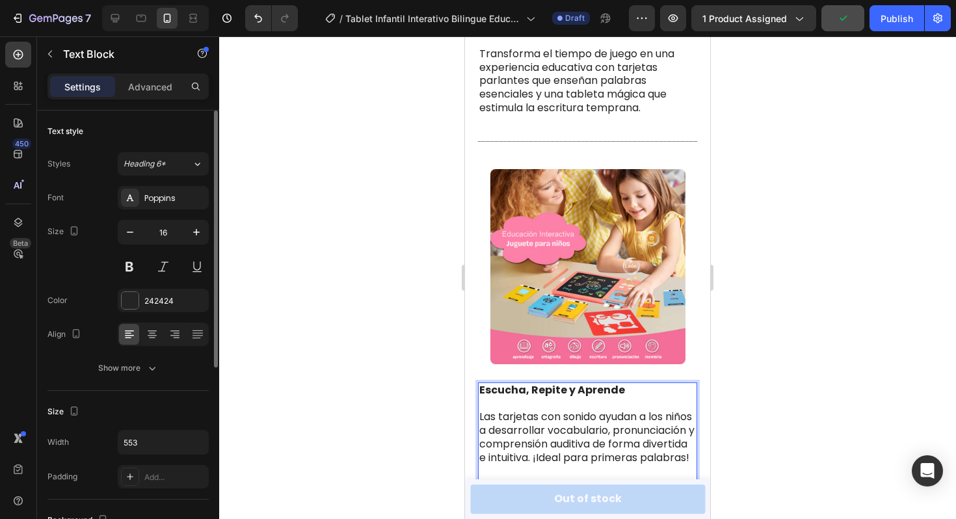
scroll to position [2763, 0]
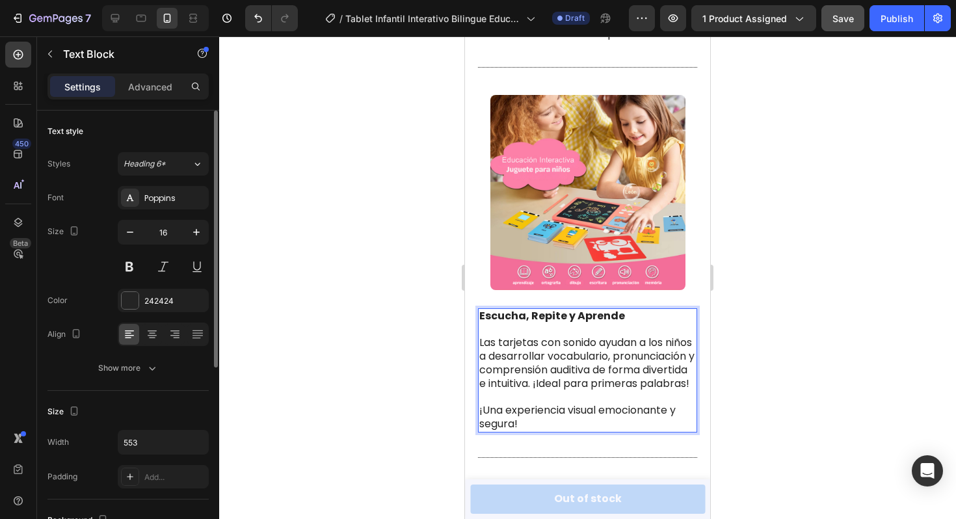
click at [755, 366] on div at bounding box center [587, 277] width 737 height 483
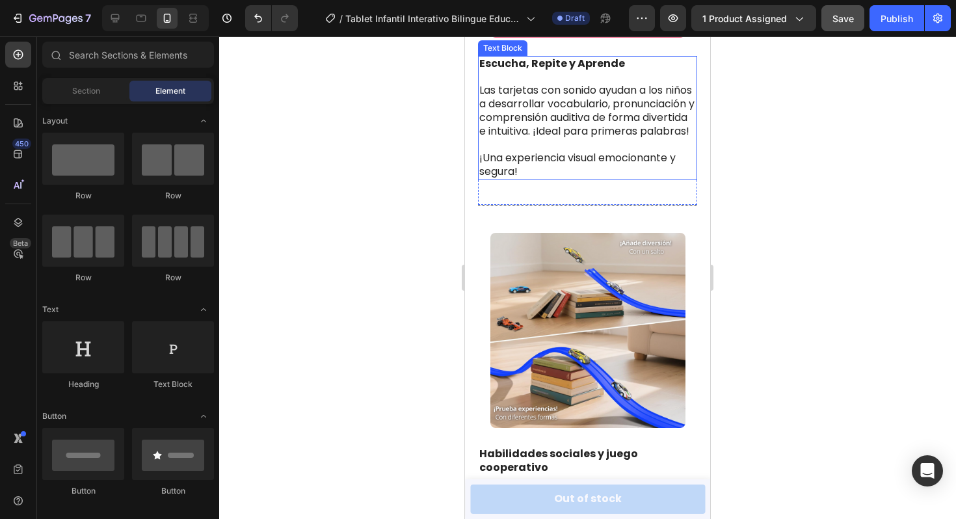
scroll to position [3042, 0]
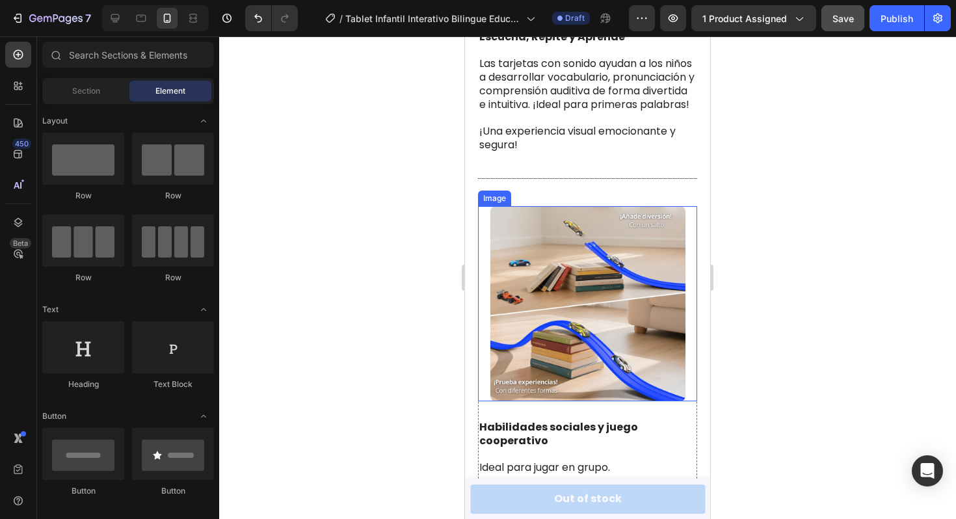
click at [577, 291] on img at bounding box center [588, 303] width 195 height 195
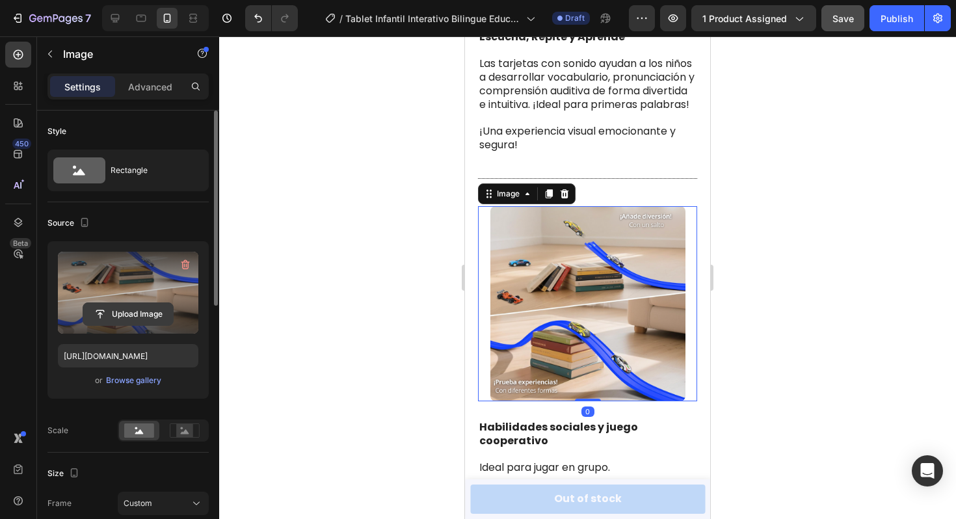
click at [149, 316] on input "file" at bounding box center [128, 314] width 90 height 22
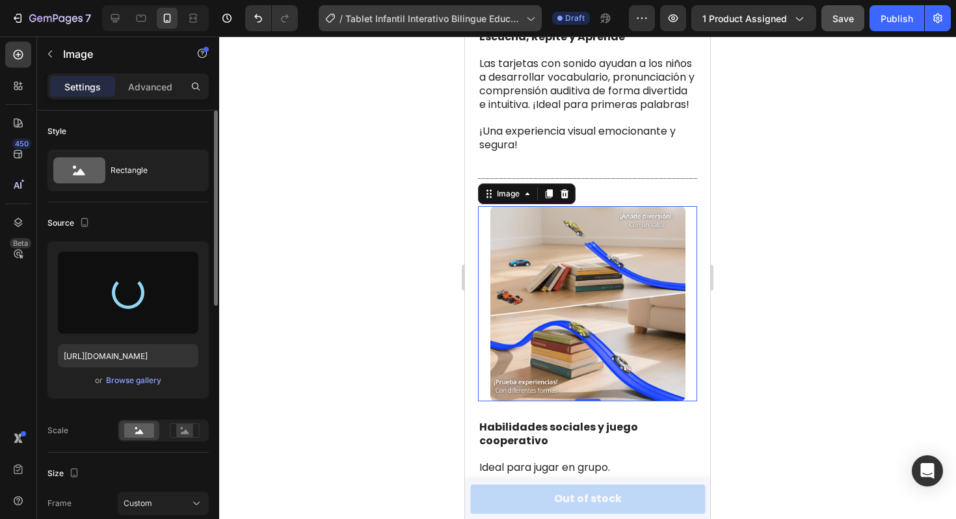
type input "[URL][DOMAIN_NAME]"
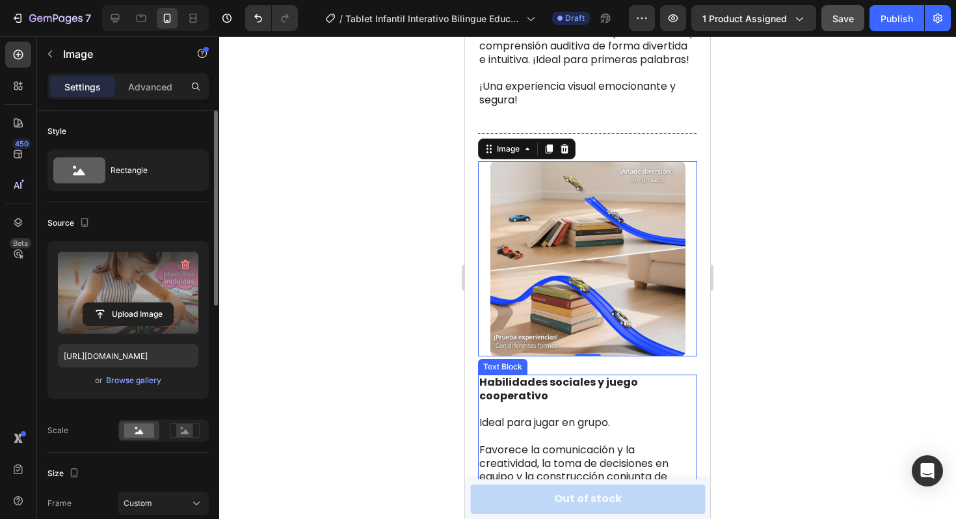
scroll to position [3149, 0]
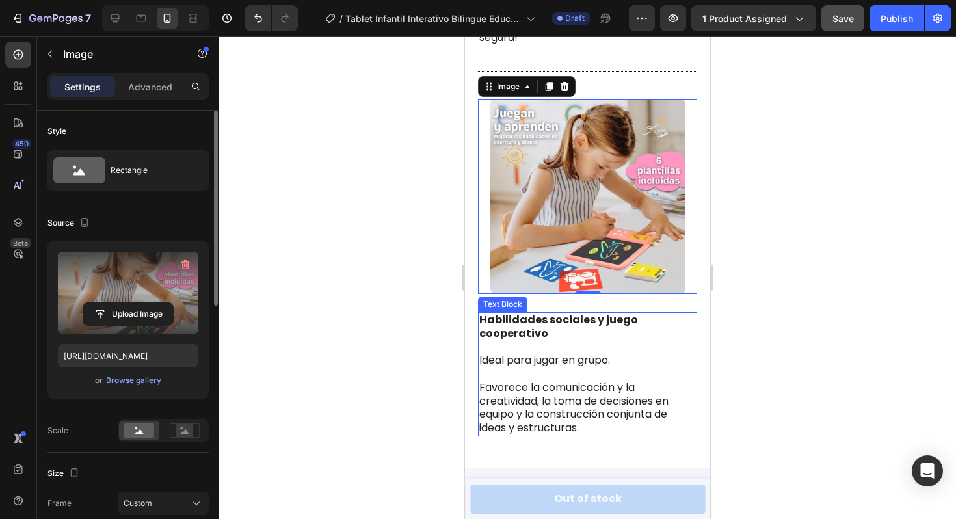
click at [509, 383] on p "Favorece la comunicación y la creatividad, la toma de decisiones en equipo y la…" at bounding box center [588, 408] width 217 height 54
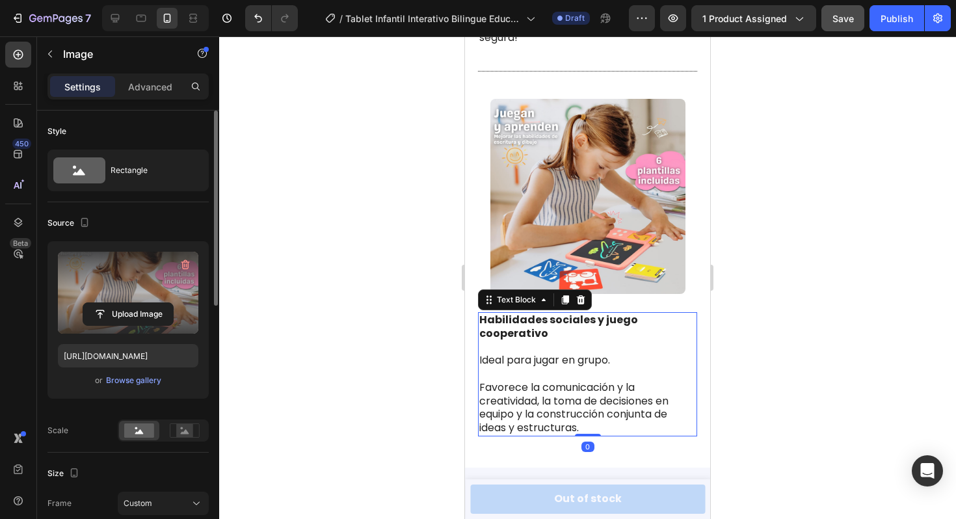
click at [509, 383] on p "Favorece la comunicación y la creatividad, la toma de decisiones en equipo y la…" at bounding box center [588, 408] width 217 height 54
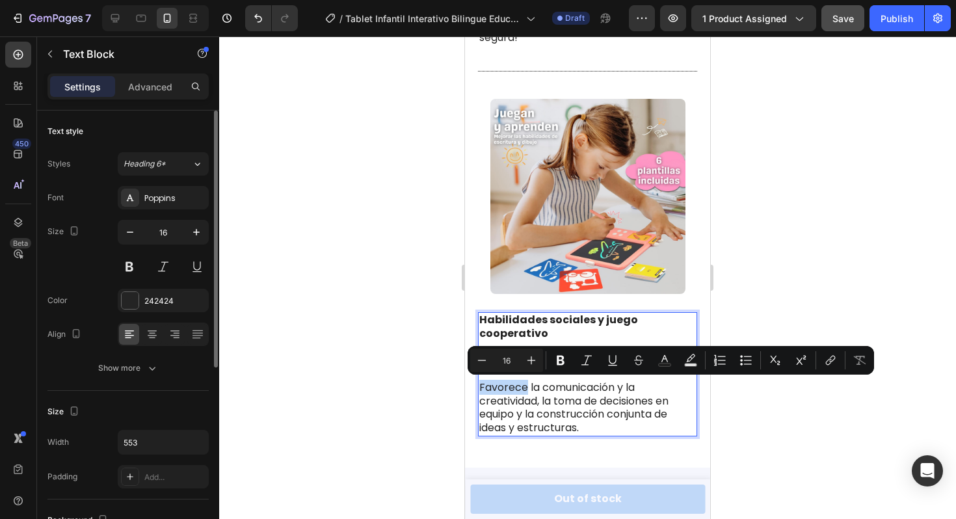
click at [509, 383] on p "Favorece la comunicación y la creatividad, la toma de decisiones en equipo y la…" at bounding box center [588, 408] width 217 height 54
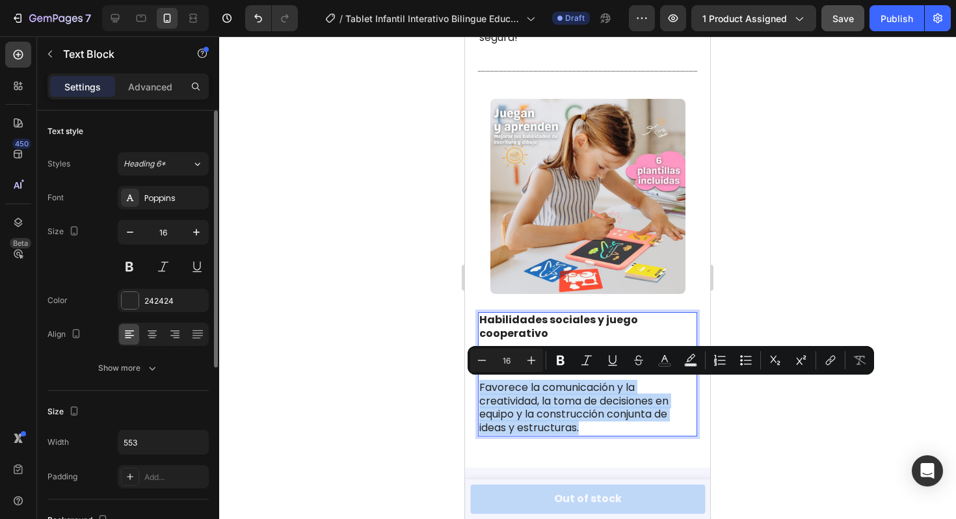
click at [509, 383] on p "Favorece la comunicación y la creatividad, la toma de decisiones en equipo y la…" at bounding box center [588, 408] width 217 height 54
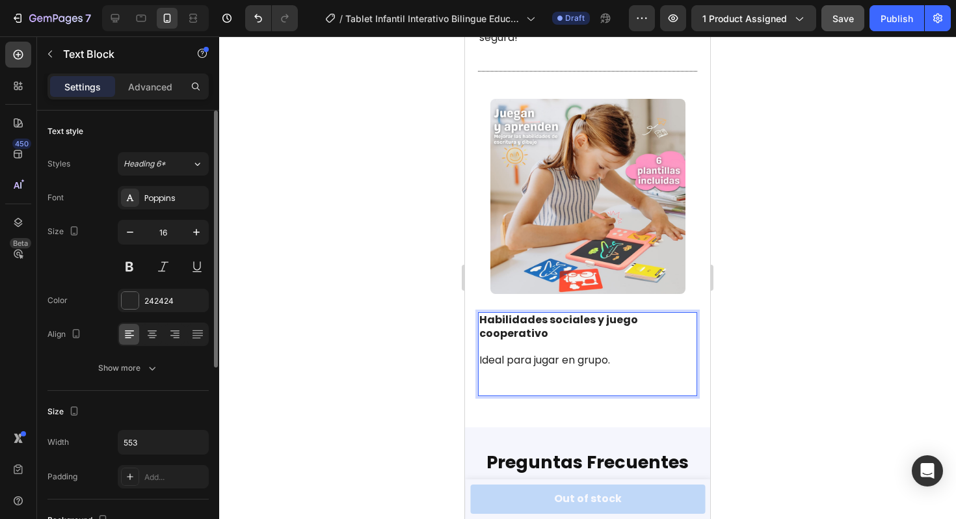
click at [504, 357] on p "Ideal para jugar en grupo." at bounding box center [588, 361] width 217 height 14
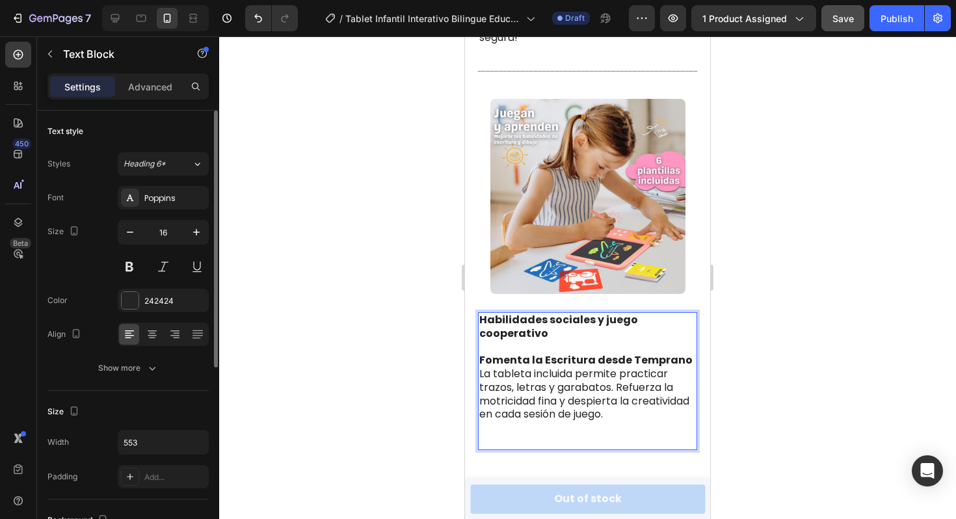
click at [535, 358] on strong "Fomenta la Escritura desde Temprano" at bounding box center [586, 360] width 213 height 15
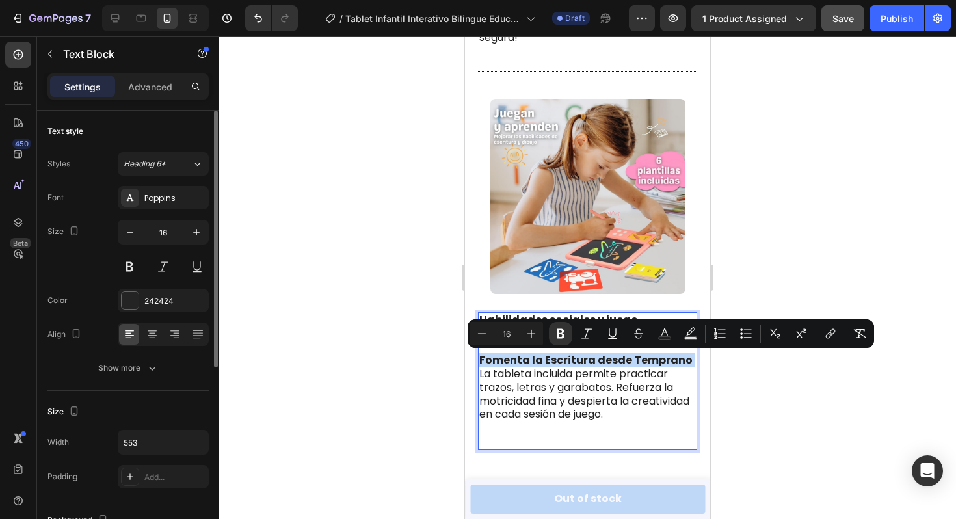
copy strong "Fomenta la Escritura desde Temprano"
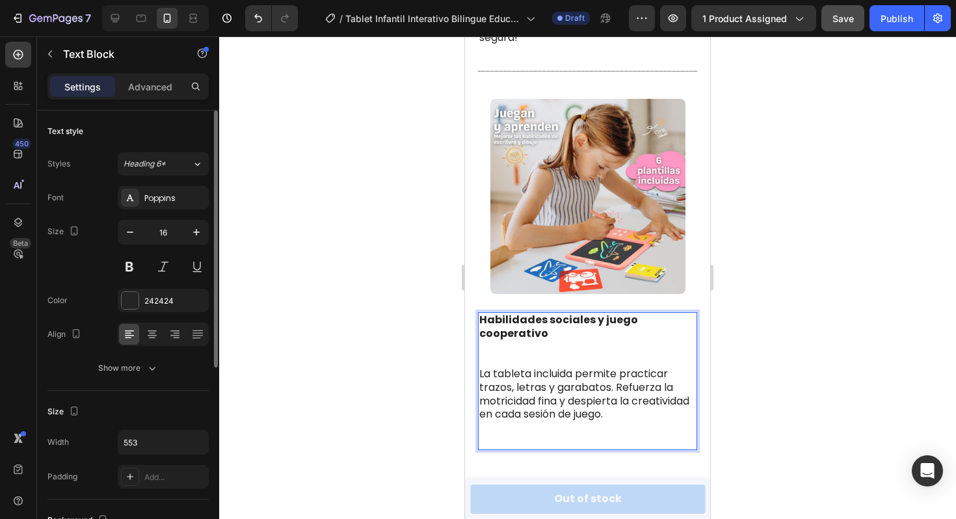
click at [526, 334] on strong "Habilidades sociales y juego cooperativo" at bounding box center [559, 326] width 159 height 29
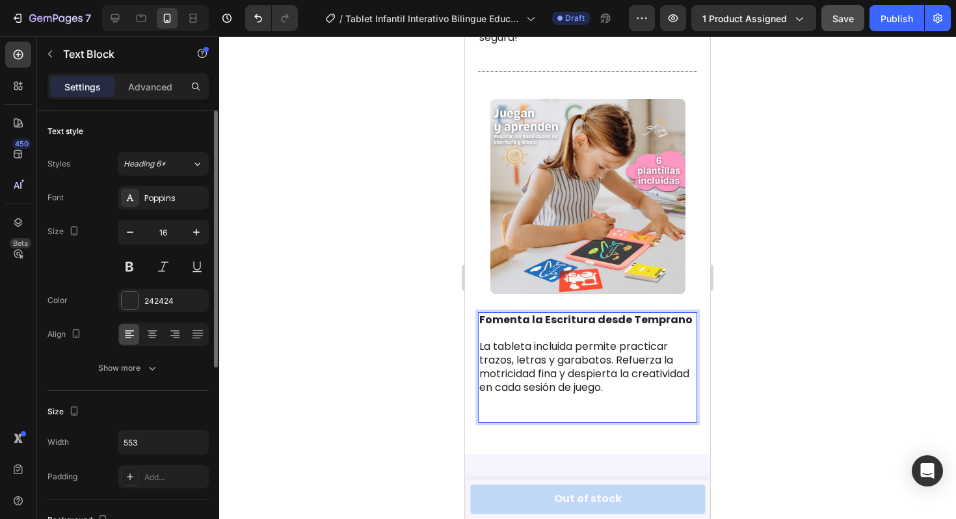
click at [530, 405] on p "Rich Text Editor. Editing area: main" at bounding box center [588, 402] width 217 height 14
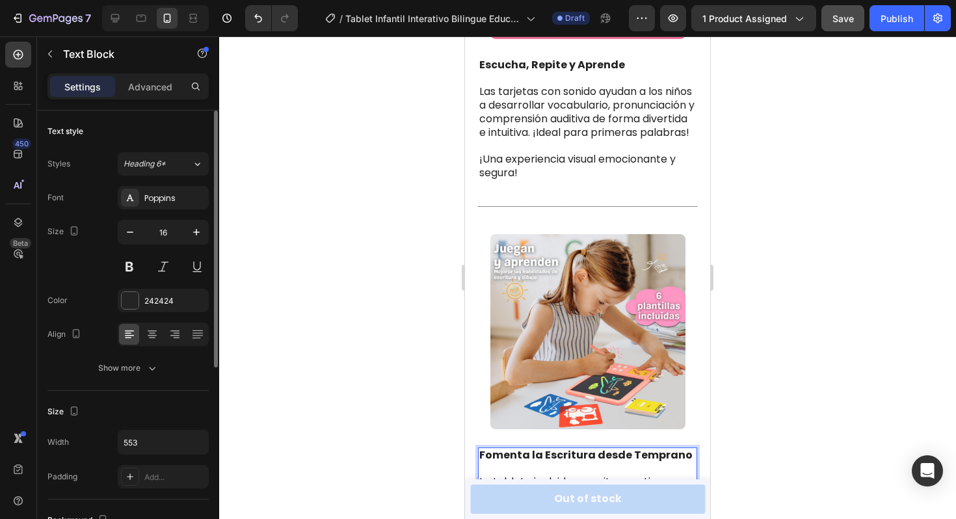
scroll to position [2938, 0]
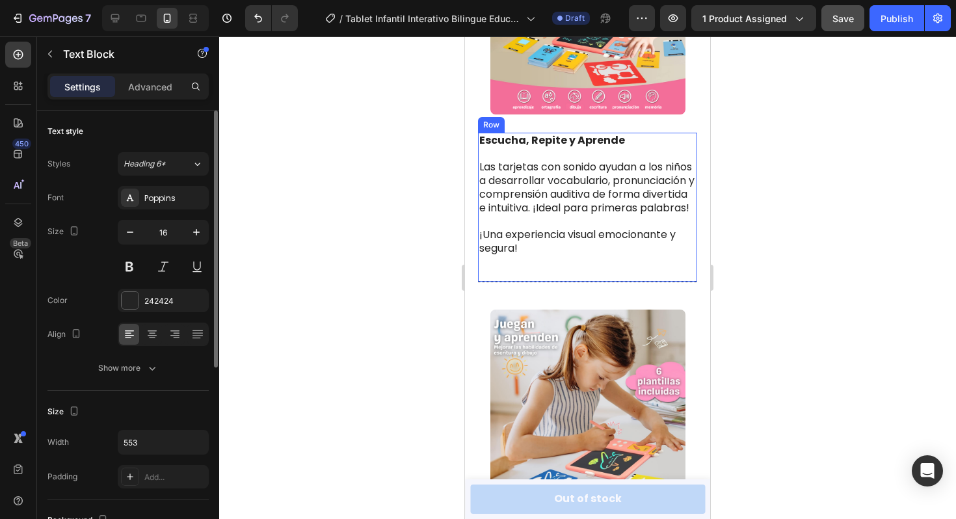
click at [495, 265] on div "Escucha, Repite y Aprende Las tarjetas con sonido ayudan a los niños a desarrol…" at bounding box center [587, 207] width 219 height 149
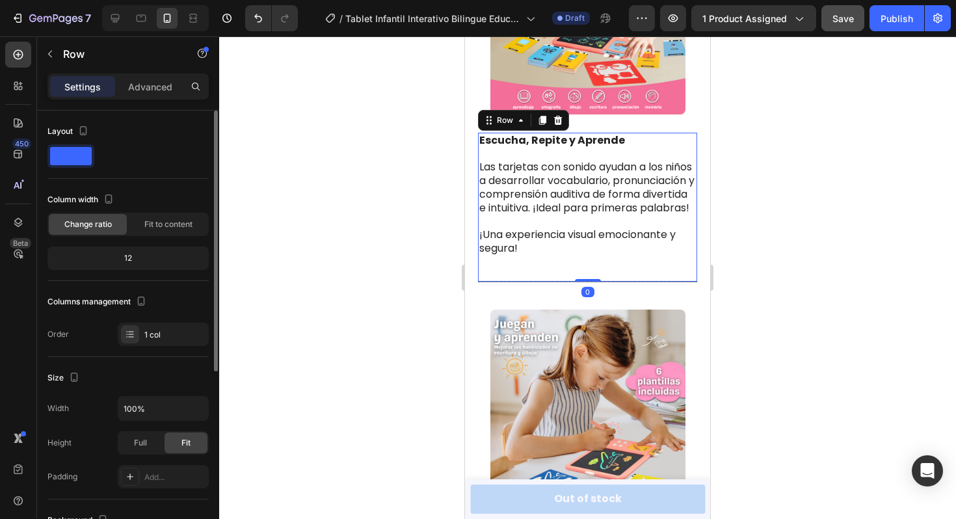
click at [495, 265] on div "Escucha, Repite y Aprende Las tarjetas con sonido ayudan a los niños a desarrol…" at bounding box center [587, 207] width 219 height 149
click at [496, 271] on div "Escucha, Repite y Aprende Las tarjetas con sonido ayudan a los niños a desarrol…" at bounding box center [587, 207] width 219 height 149
click at [496, 254] on p "¡Una experiencia visual emocionante y segura!" at bounding box center [588, 241] width 217 height 27
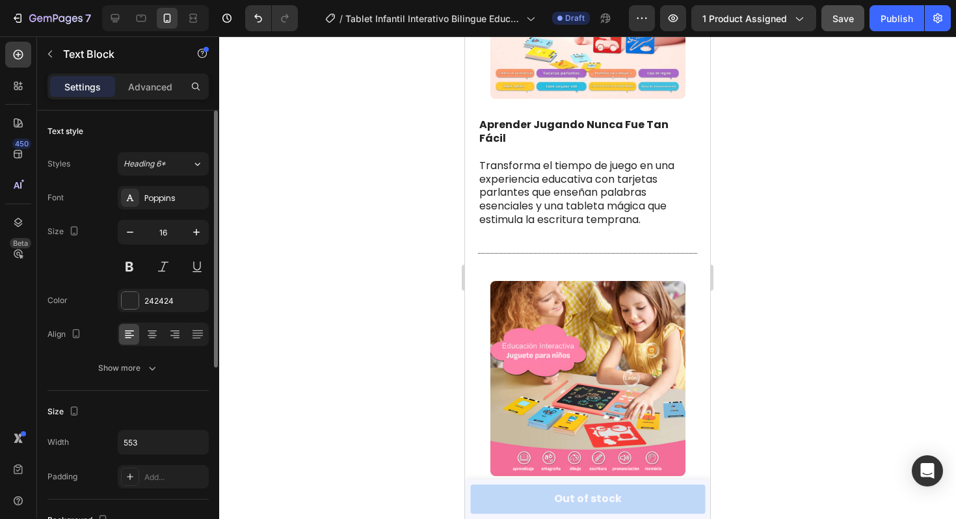
scroll to position [2541, 0]
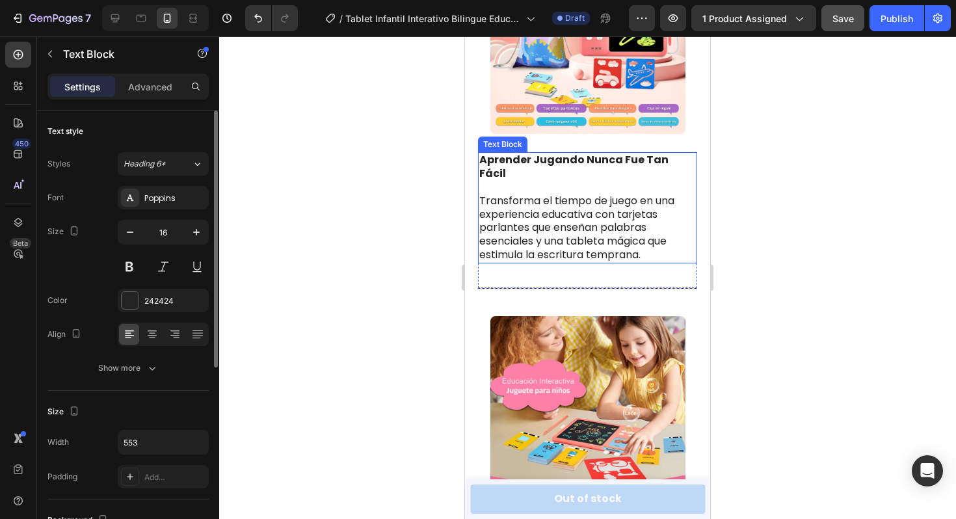
click at [509, 234] on p "Transforma el tiempo de juego en una experiencia educativa con tarjetas parlant…" at bounding box center [588, 229] width 217 height 68
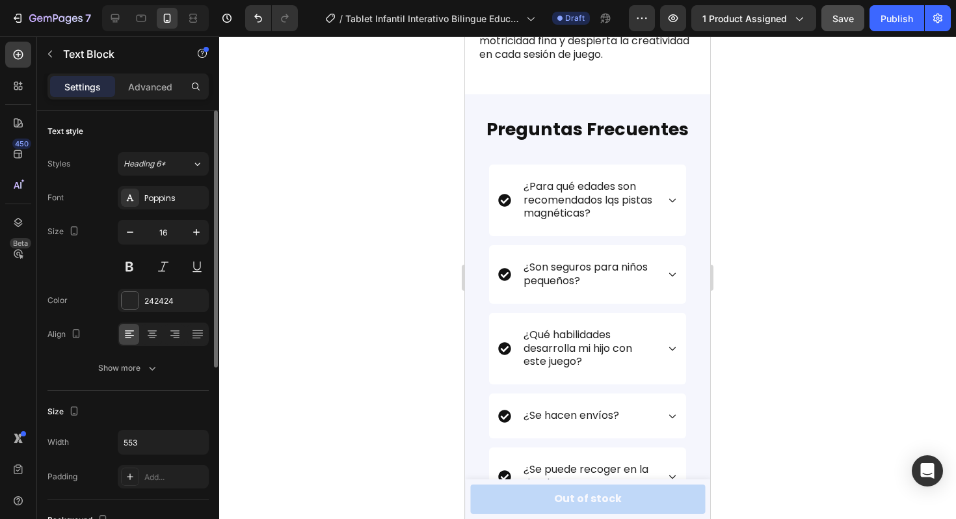
scroll to position [3484, 0]
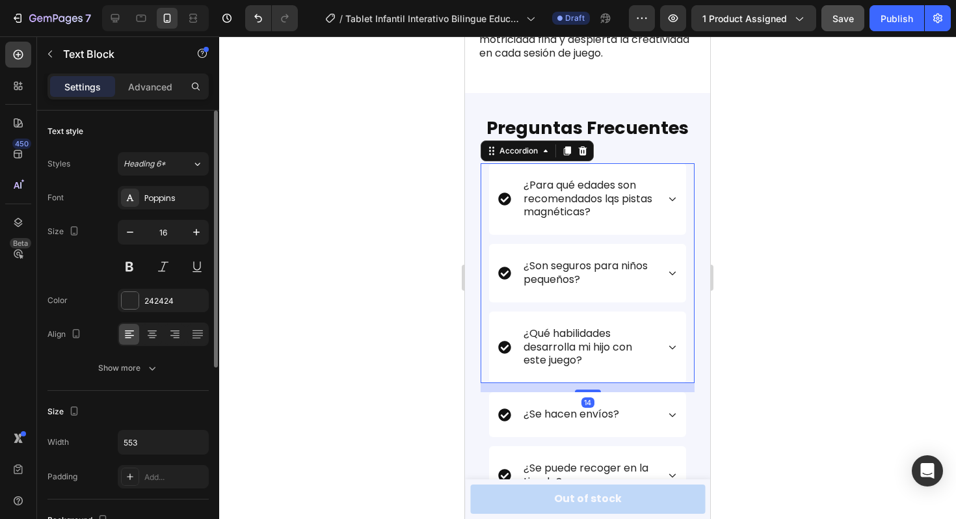
click at [627, 200] on p "¿Para qué edades son recomendados lqs pistas magnéticas?" at bounding box center [590, 199] width 132 height 40
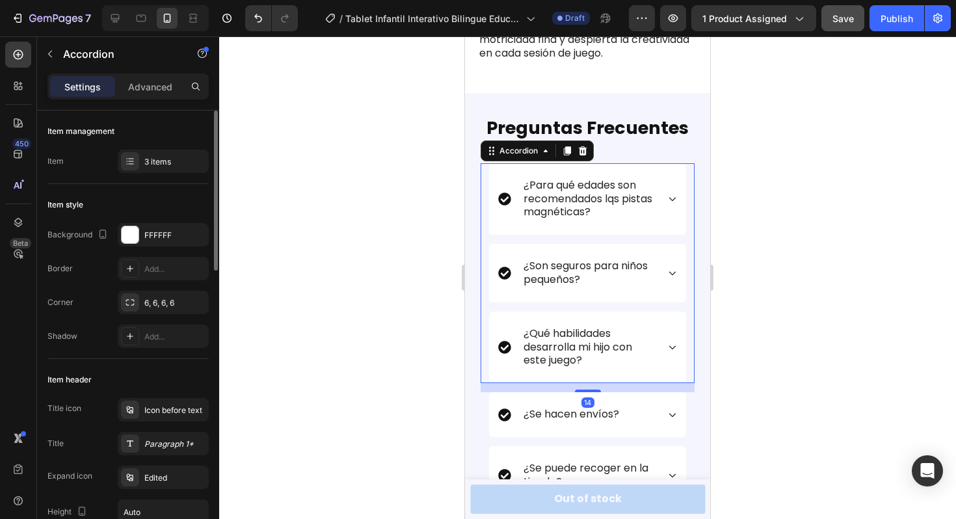
click at [627, 200] on p "¿Para qué edades son recomendados lqs pistas magnéticas?" at bounding box center [590, 199] width 132 height 40
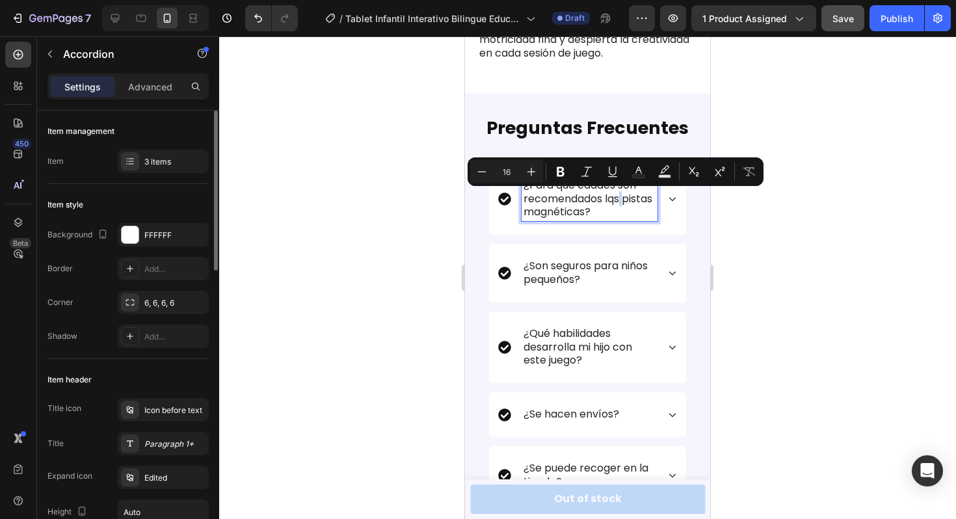
click at [624, 200] on p "¿Para qué edades son recomendados lqs pistas magnéticas?" at bounding box center [590, 199] width 132 height 40
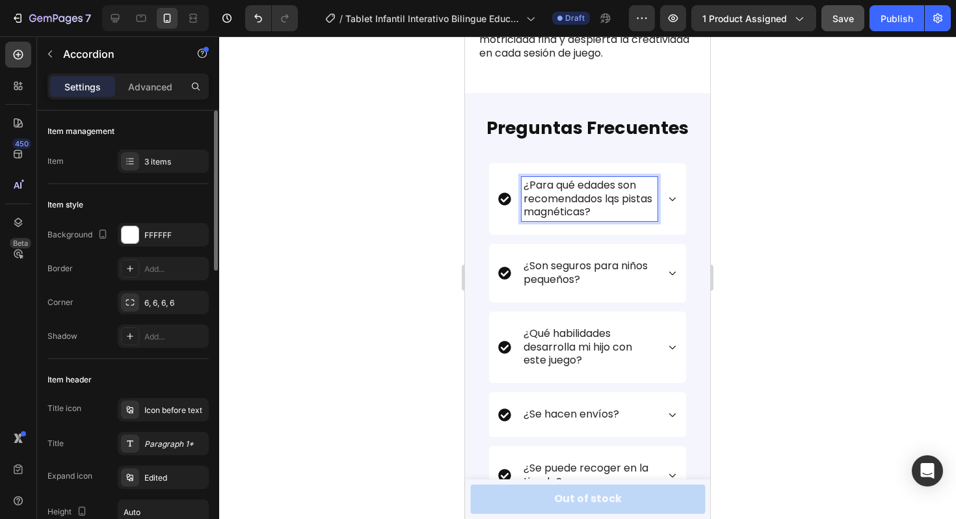
click at [624, 210] on p "¿Para qué edades son recomendados lqs pistas magnéticas?" at bounding box center [590, 199] width 132 height 40
drag, startPoint x: 627, startPoint y: 213, endPoint x: 606, endPoint y: 199, distance: 25.5
click at [606, 199] on p "¿Para qué edades son recomendados lqs pistas magnéticas?" at bounding box center [590, 199] width 132 height 40
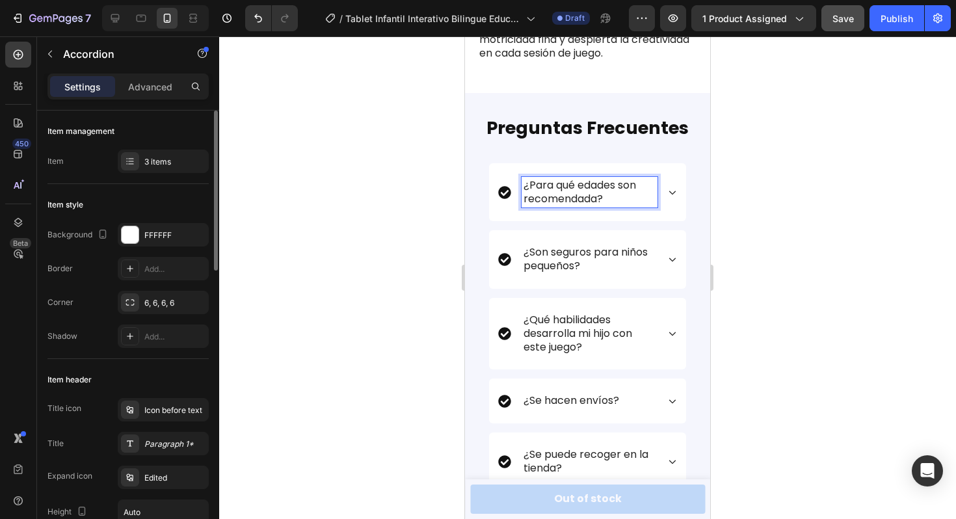
click at [639, 185] on p "¿Para qué edades son recomendada?" at bounding box center [590, 192] width 132 height 27
click at [674, 191] on icon at bounding box center [672, 192] width 9 height 9
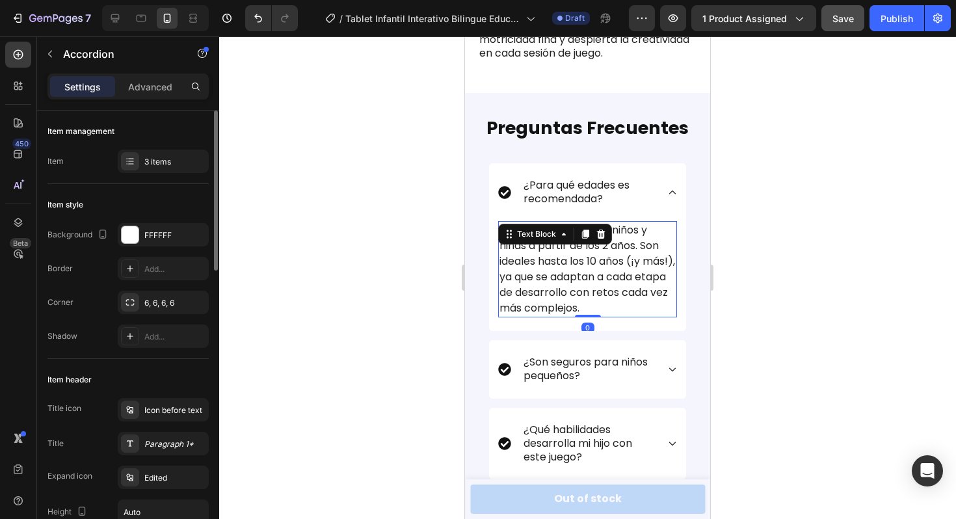
click at [613, 243] on p "Están diseñados para niños y niñas a partir de los 2 años. Son ideales hasta lo…" at bounding box center [588, 270] width 176 height 94
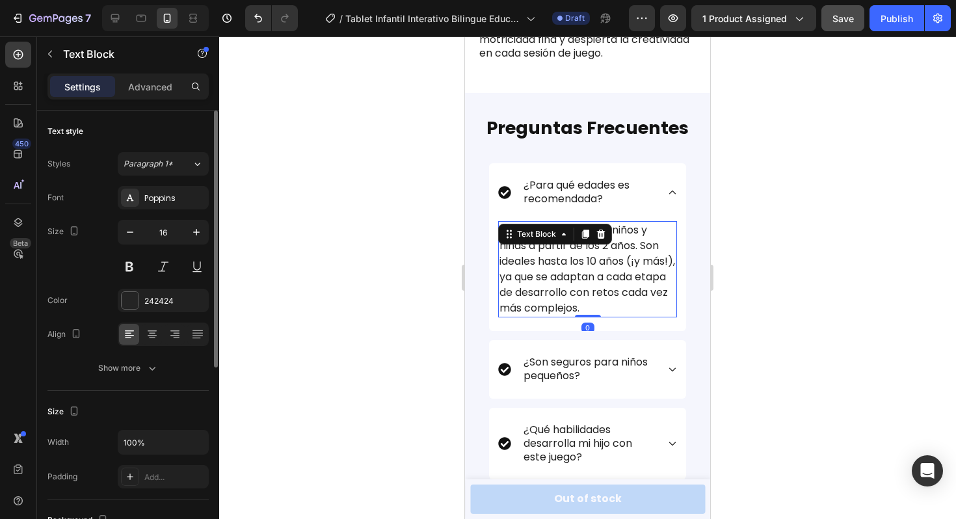
click at [613, 243] on p "Están diseñados para niños y niñas a partir de los 2 años. Son ideales hasta lo…" at bounding box center [588, 270] width 176 height 94
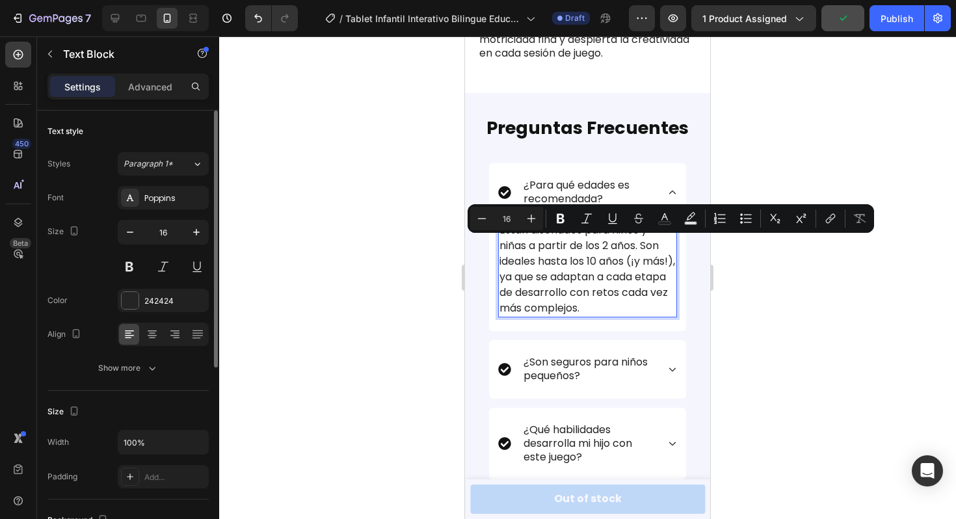
click at [610, 243] on p "Están diseñados para niños y niñas a partir de los 2 años. Son ideales hasta lo…" at bounding box center [588, 270] width 176 height 94
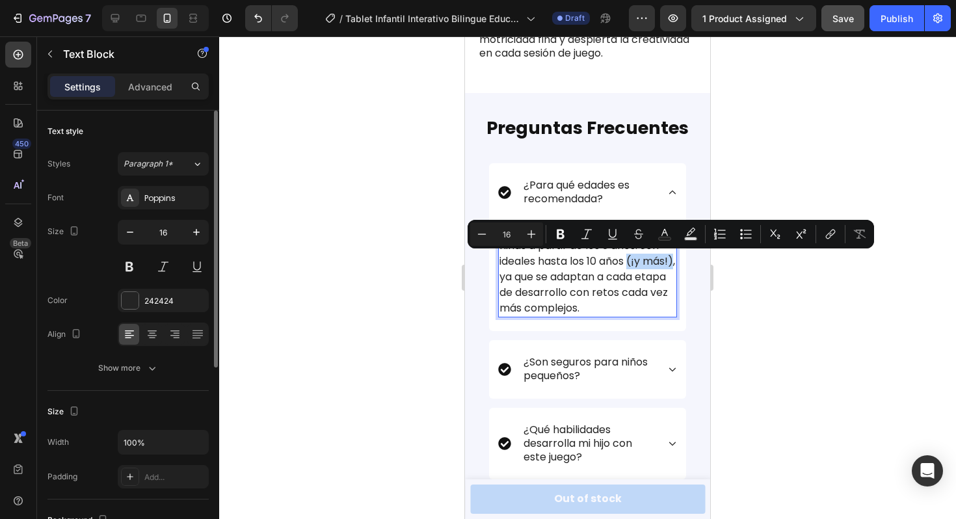
drag, startPoint x: 530, startPoint y: 276, endPoint x: 631, endPoint y: 265, distance: 102.0
click at [631, 265] on p "Están diseñados para niños y niñas a partir de los 3 años. Son ideales hasta lo…" at bounding box center [588, 270] width 176 height 94
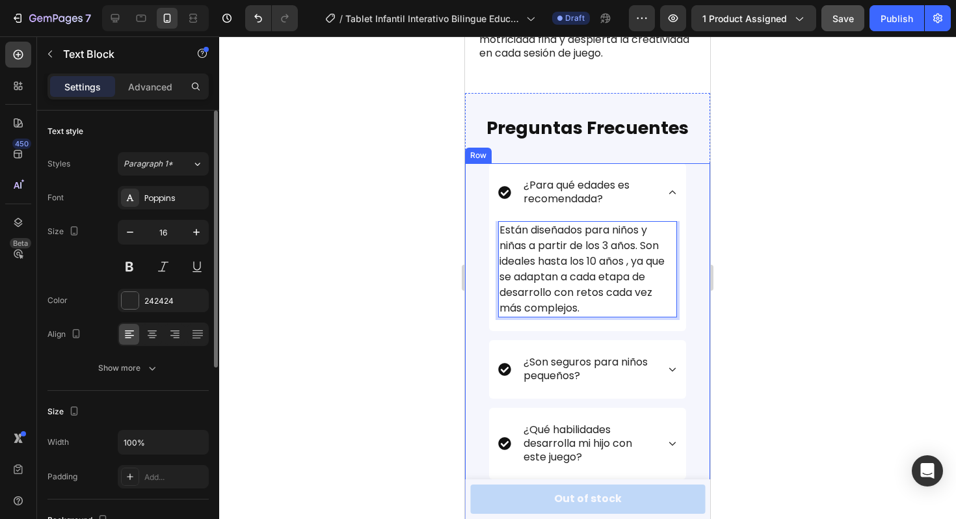
click at [741, 301] on div at bounding box center [587, 277] width 737 height 483
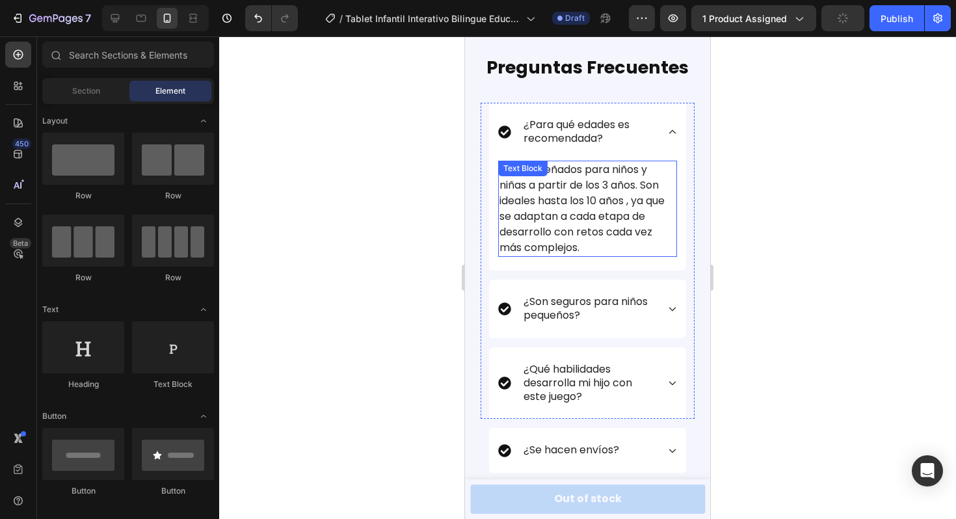
scroll to position [3554, 0]
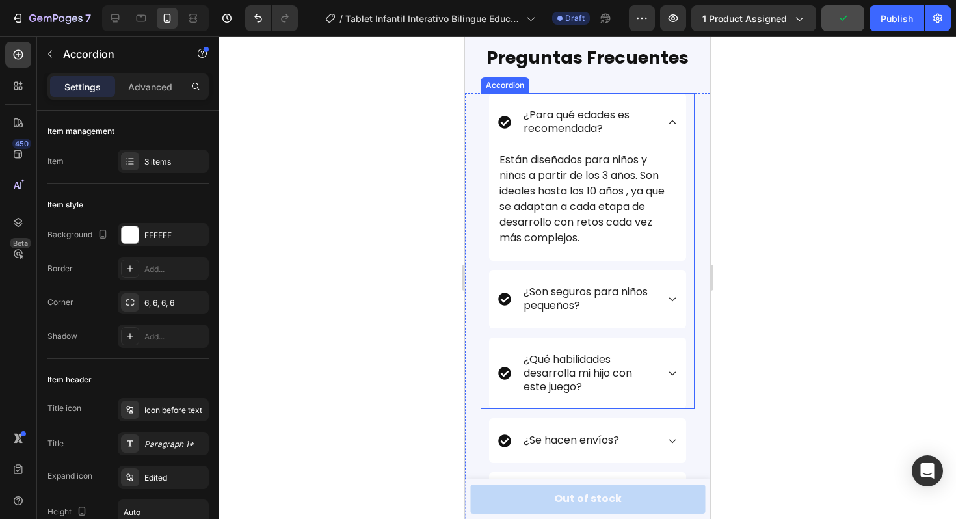
click at [668, 297] on icon at bounding box center [672, 299] width 9 height 9
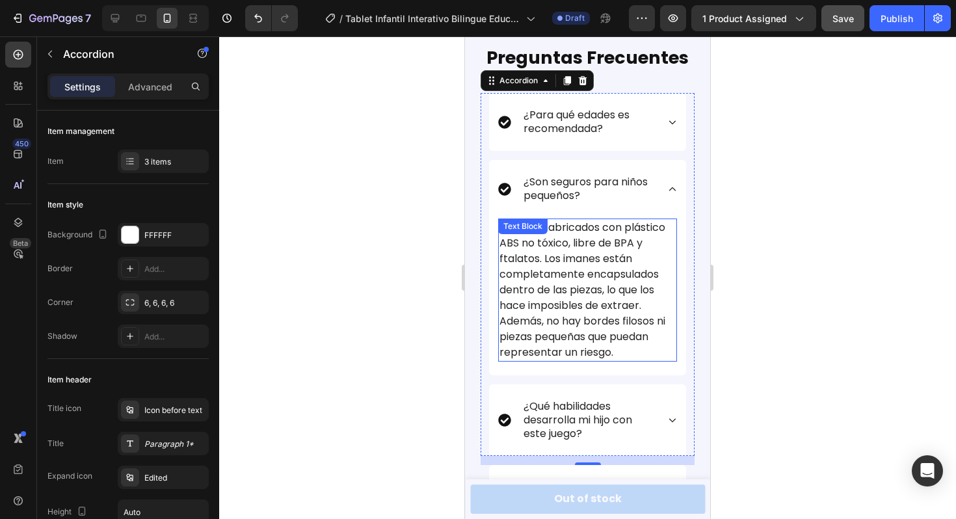
click at [582, 257] on p "Sí. Están fabricados con plástico ABS no tóxico, libre de BPA y ftalatos. Los i…" at bounding box center [588, 290] width 176 height 141
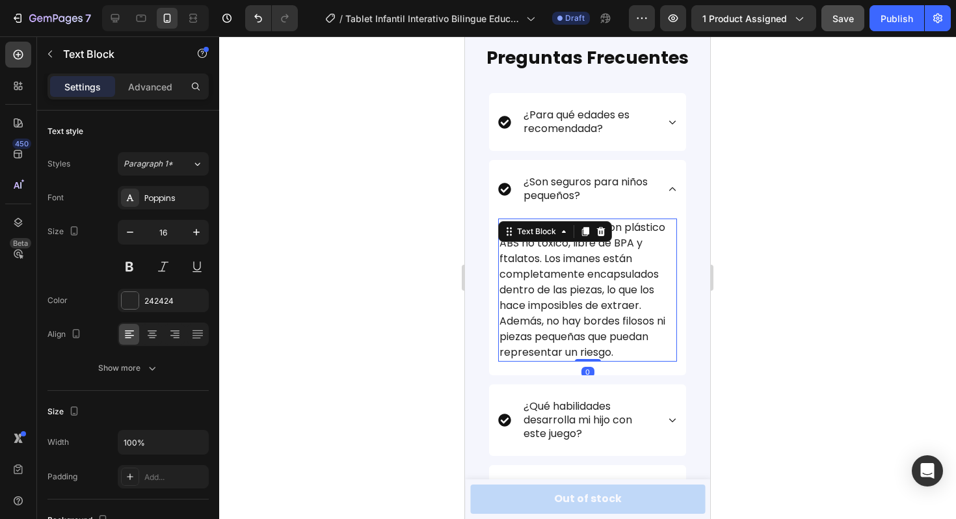
click at [582, 257] on p "Sí. Están fabricados con plástico ABS no tóxico, libre de BPA y ftalatos. Los i…" at bounding box center [588, 290] width 176 height 141
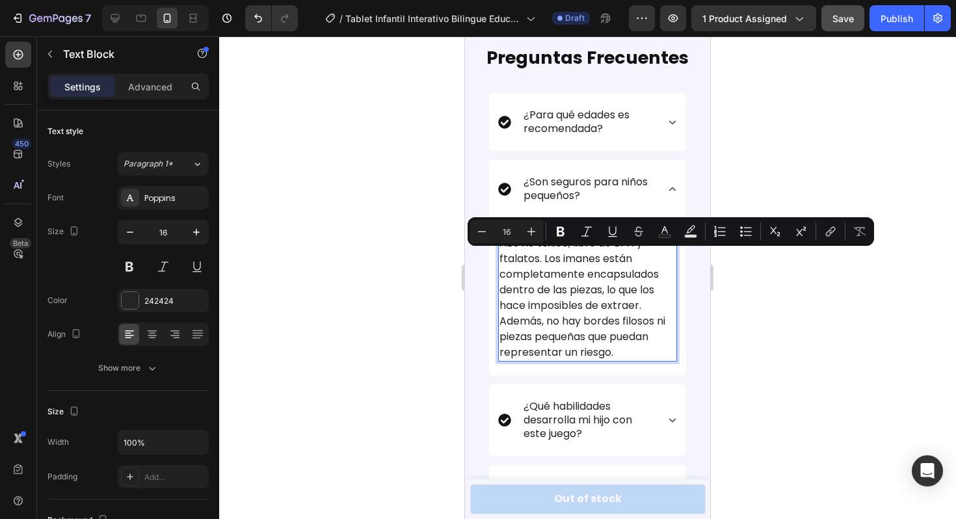
click at [549, 258] on p "Sí. Están fabricados con plástico ABS no tóxico, libre de BPA y ftalatos. Los i…" at bounding box center [588, 290] width 176 height 141
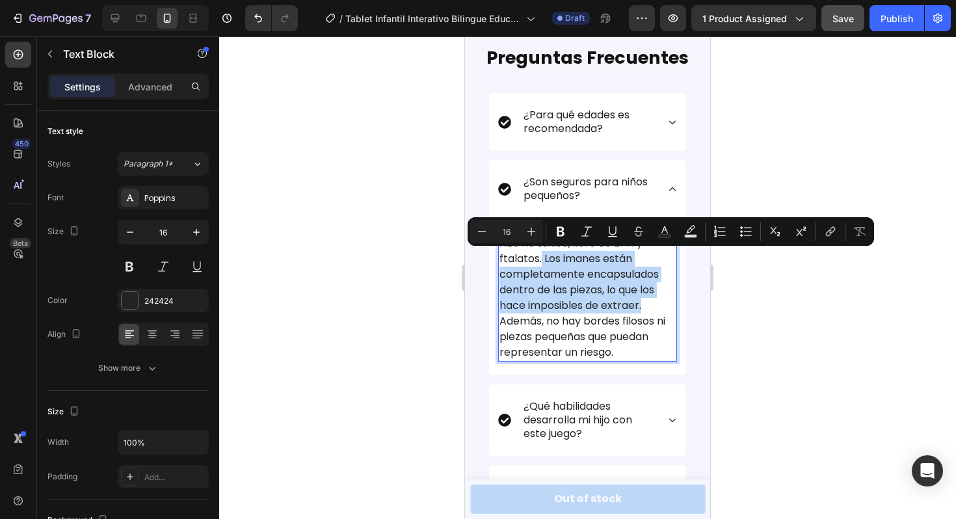
drag, startPoint x: 541, startPoint y: 258, endPoint x: 660, endPoint y: 306, distance: 129.3
click at [660, 306] on p "Sí. Están fabricados con plástico ABS no tóxico, libre de BPA y ftalatos. Los i…" at bounding box center [588, 290] width 176 height 141
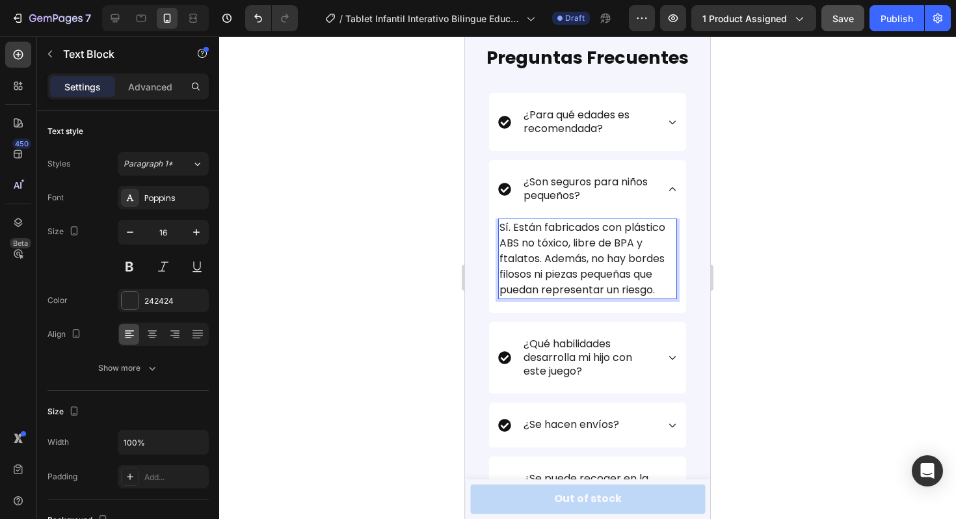
click at [598, 272] on p "Sí. Están fabricados con plástico ABS no tóxico, libre de BPA y ftalatos. Ademá…" at bounding box center [588, 259] width 176 height 78
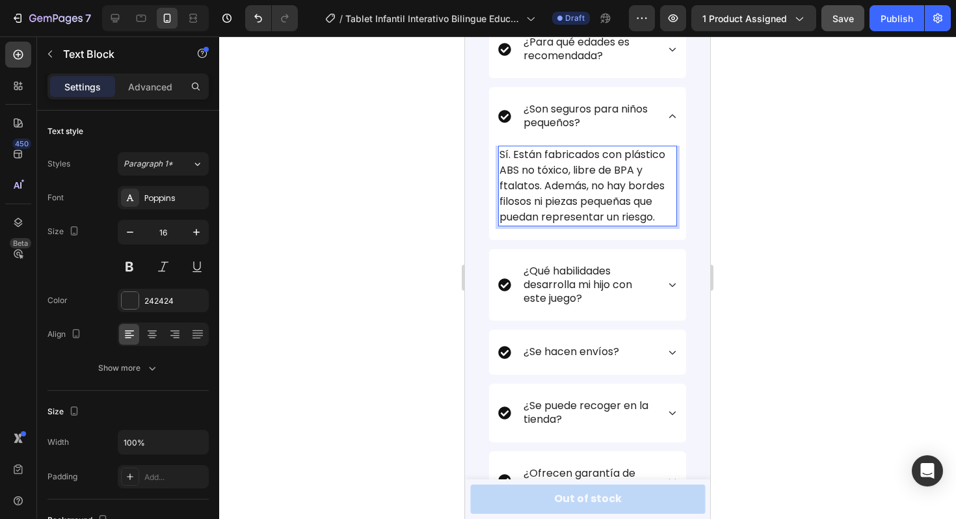
scroll to position [3628, 0]
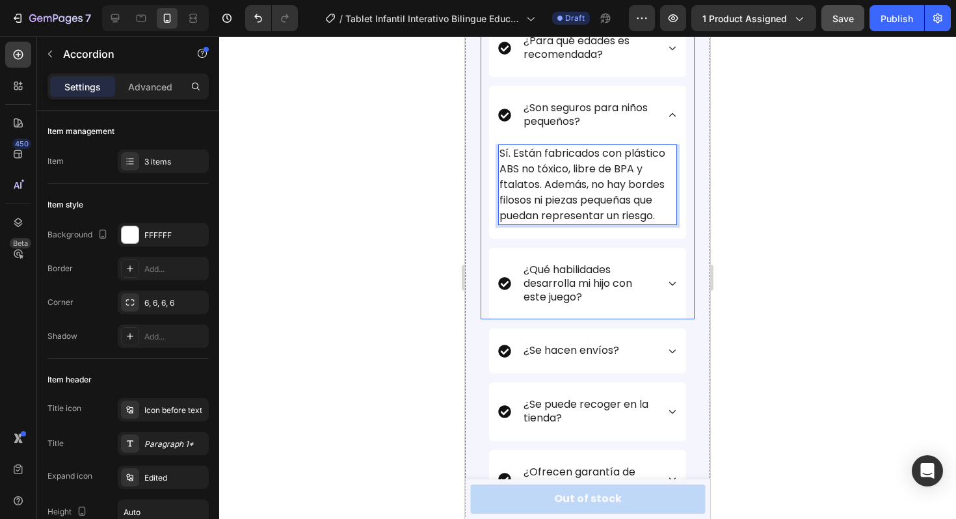
click at [672, 117] on icon at bounding box center [672, 115] width 9 height 9
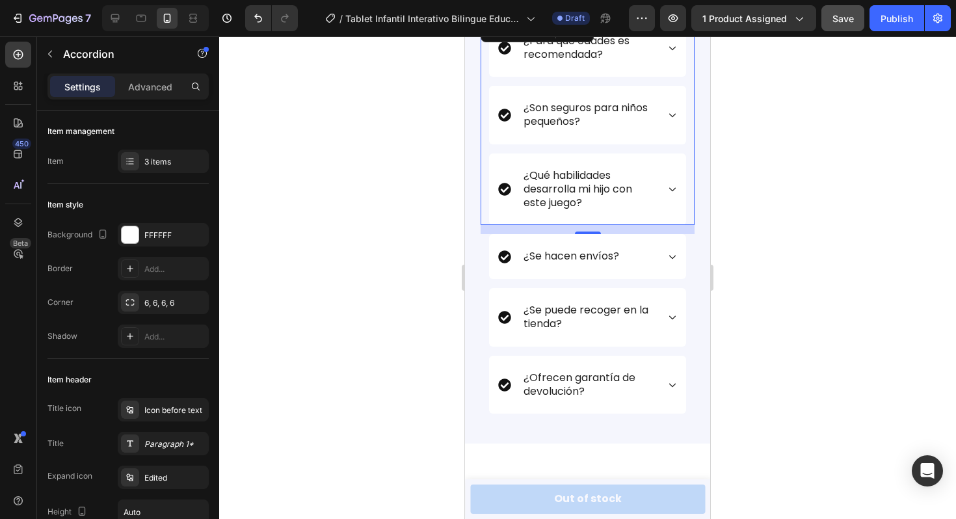
click at [671, 187] on icon at bounding box center [672, 189] width 9 height 9
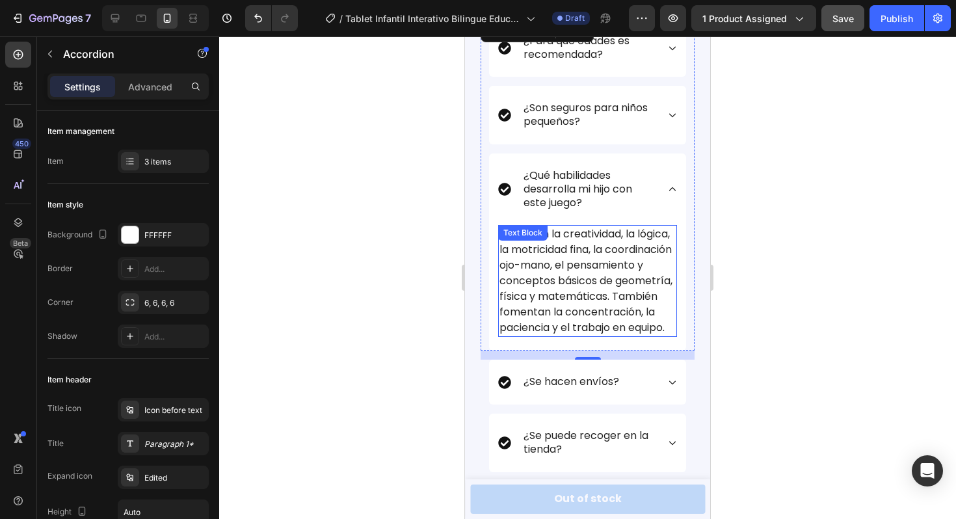
click at [590, 238] on div "Estimulan la creatividad, la lógica, la motricidad fina, la coordinación ojo-ma…" at bounding box center [587, 281] width 179 height 112
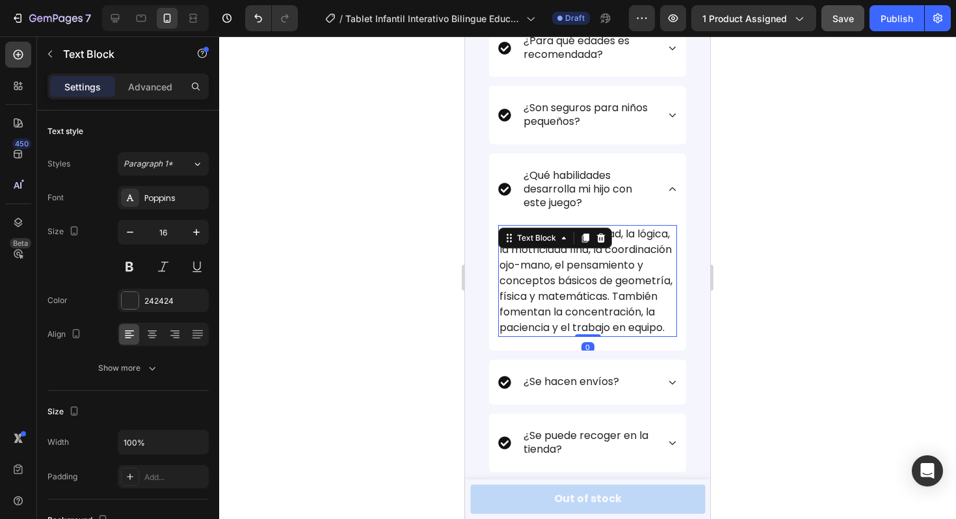
click at [590, 238] on icon at bounding box center [585, 238] width 10 height 10
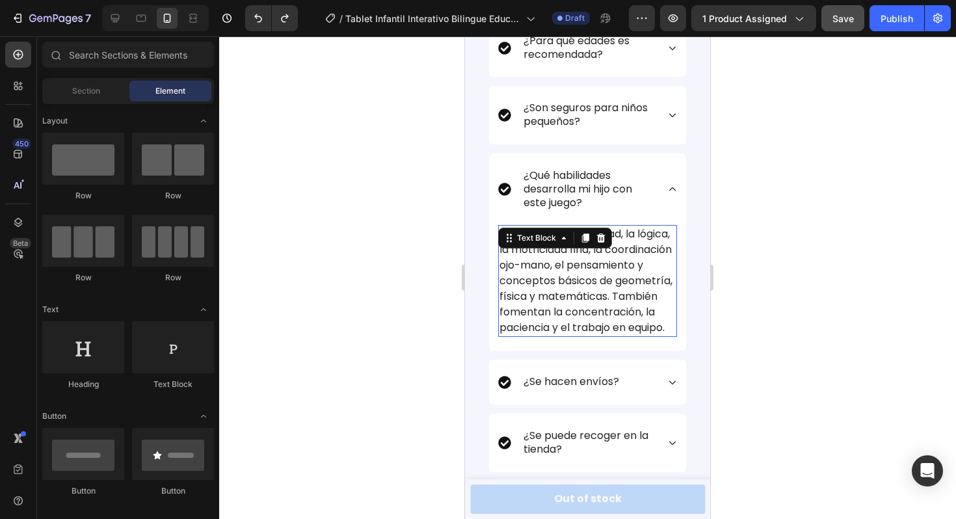
click at [603, 260] on p "Estimulan la creatividad, la lógica, la motricidad fina, la coordinación ojo-ma…" at bounding box center [588, 280] width 176 height 109
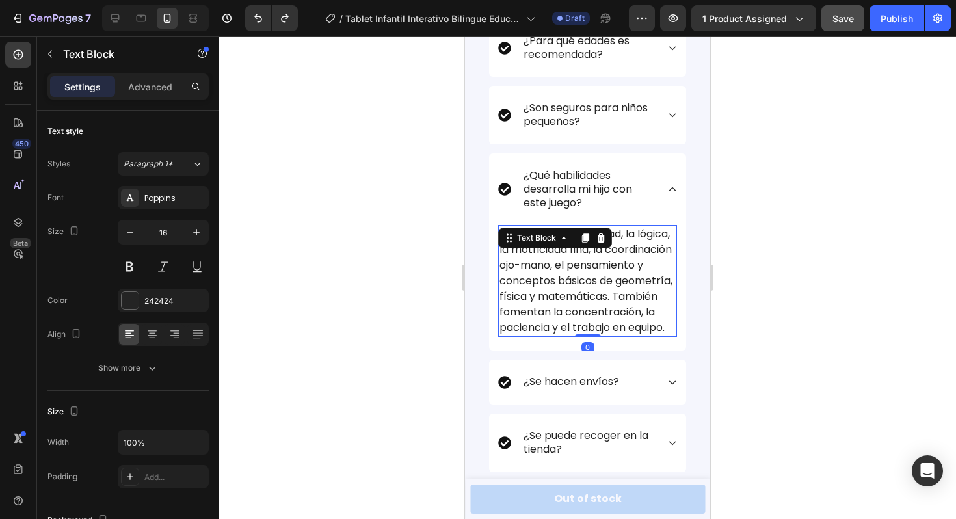
click at [609, 257] on p "Estimulan la creatividad, la lógica, la motricidad fina, la coordinación ojo-ma…" at bounding box center [588, 280] width 176 height 109
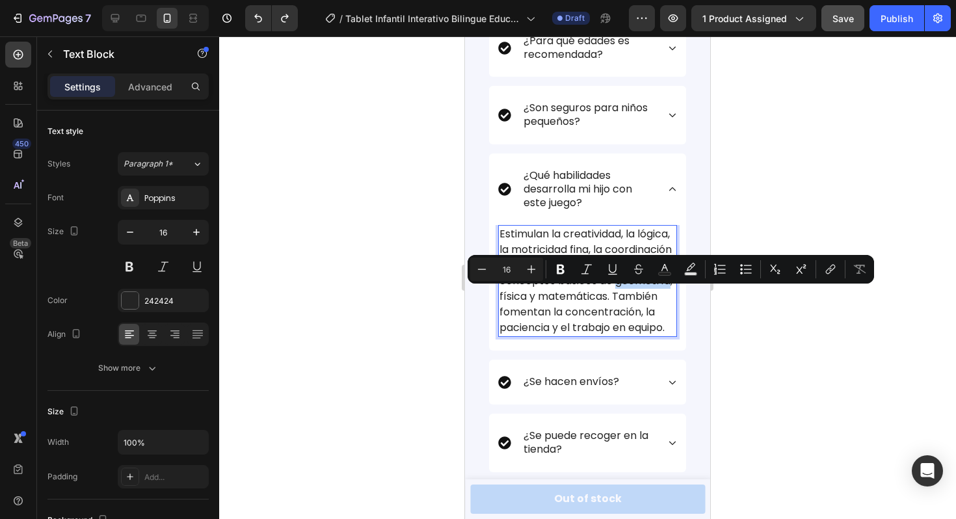
drag, startPoint x: 558, startPoint y: 296, endPoint x: 612, endPoint y: 296, distance: 53.4
click at [612, 296] on p "Estimulan la creatividad, la lógica, la motricidad fina, la coordinación ojo-ma…" at bounding box center [588, 280] width 176 height 109
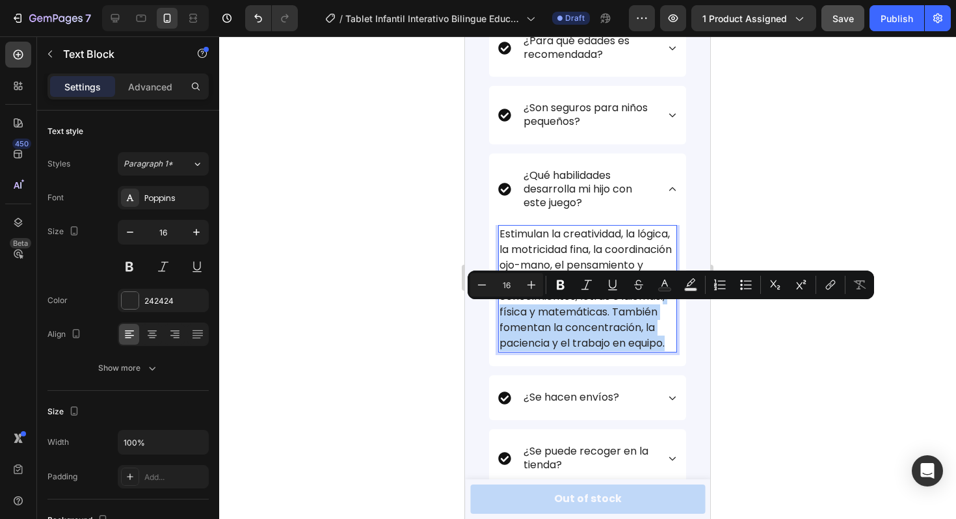
drag, startPoint x: 553, startPoint y: 311, endPoint x: 603, endPoint y: 360, distance: 69.9
click at [603, 351] on p "Estimulan la creatividad, la lógica, la motricidad fina, la coordinación ojo-ma…" at bounding box center [588, 288] width 176 height 125
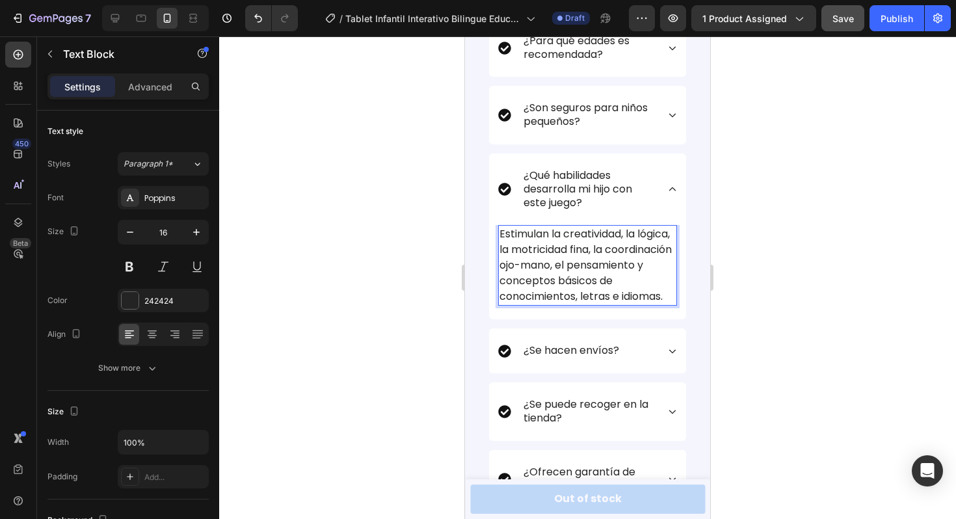
click at [741, 144] on div at bounding box center [587, 277] width 737 height 483
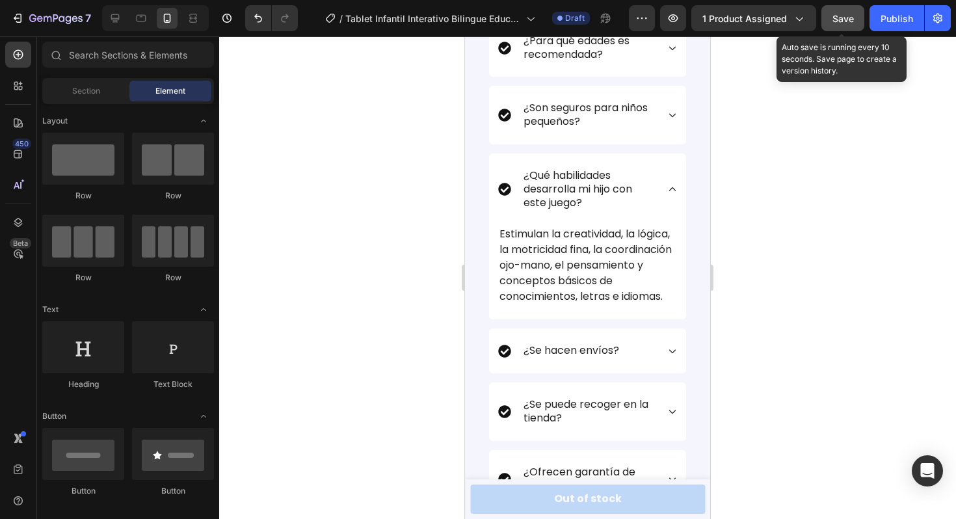
click at [830, 17] on button "Save" at bounding box center [843, 18] width 43 height 26
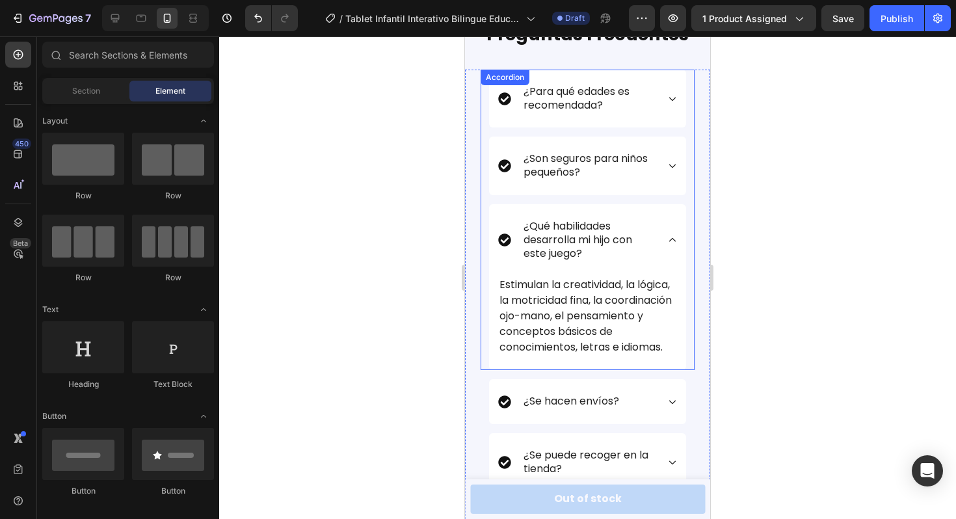
scroll to position [3562, 0]
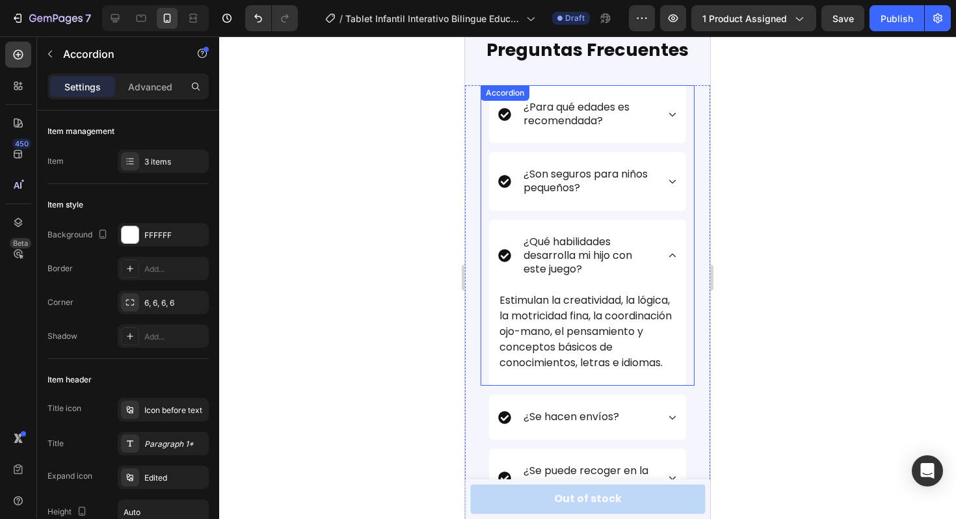
click at [676, 251] on div "¿Qué habilidades desarrolla mi hijo con este juego?" at bounding box center [587, 256] width 197 height 72
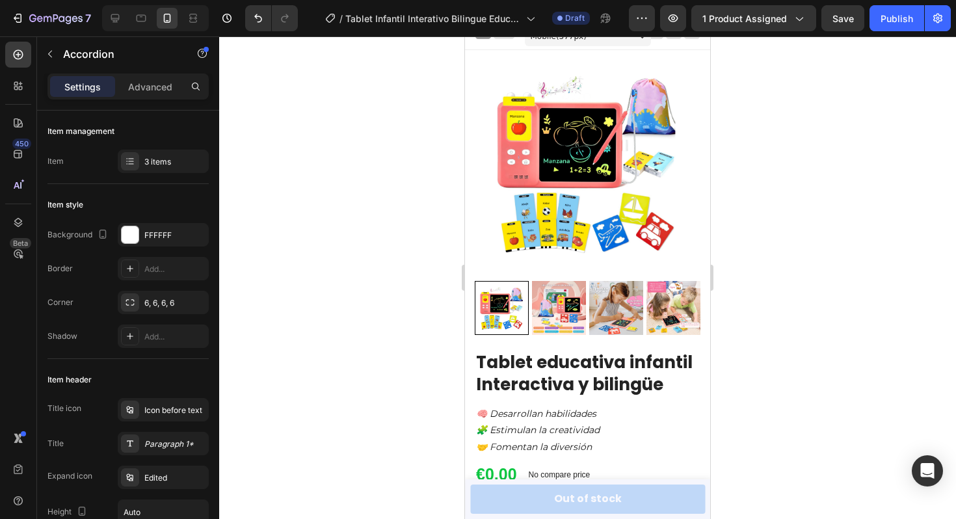
scroll to position [0, 0]
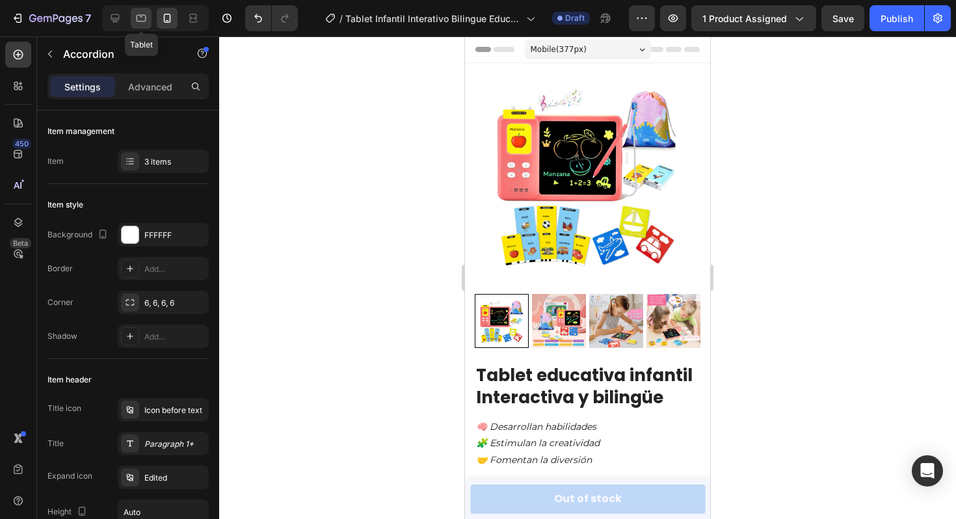
click at [139, 17] on icon at bounding box center [141, 18] width 13 height 13
type input "24"
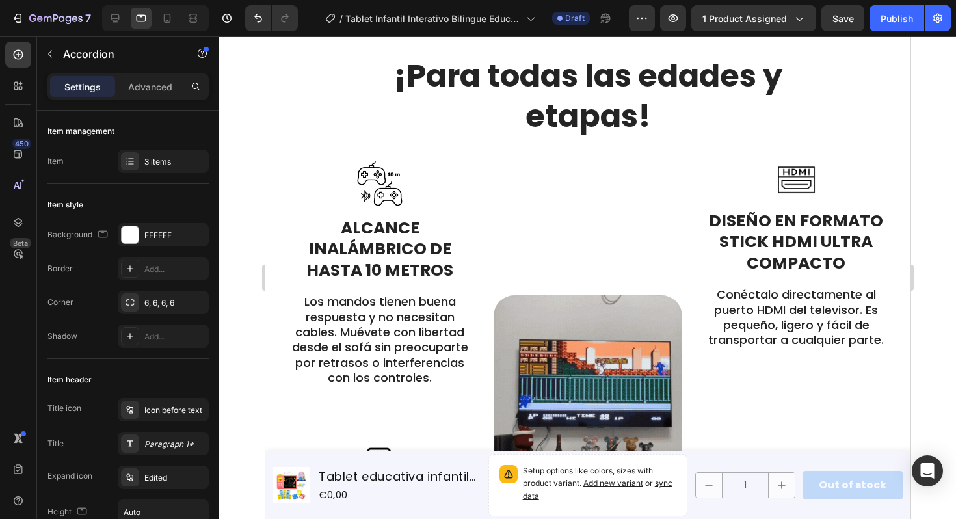
scroll to position [1171, 0]
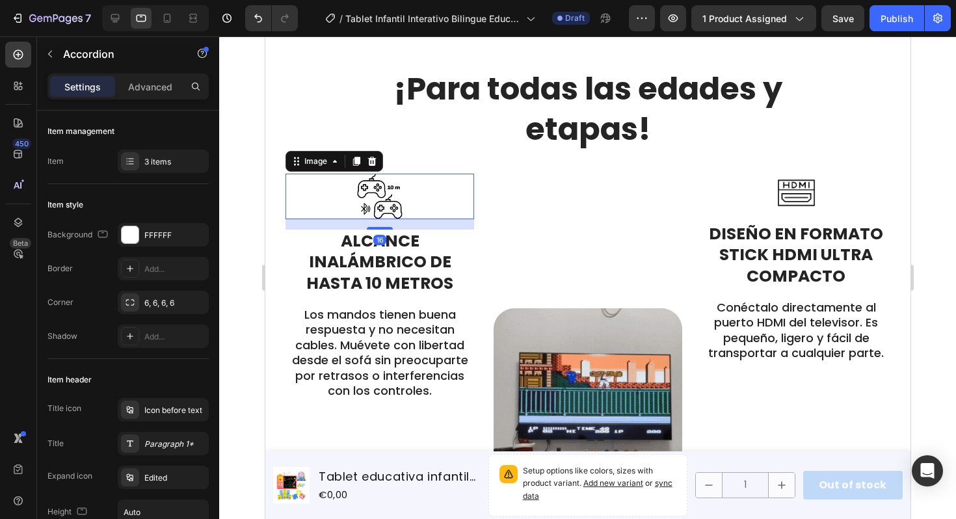
click at [391, 202] on img at bounding box center [380, 197] width 46 height 46
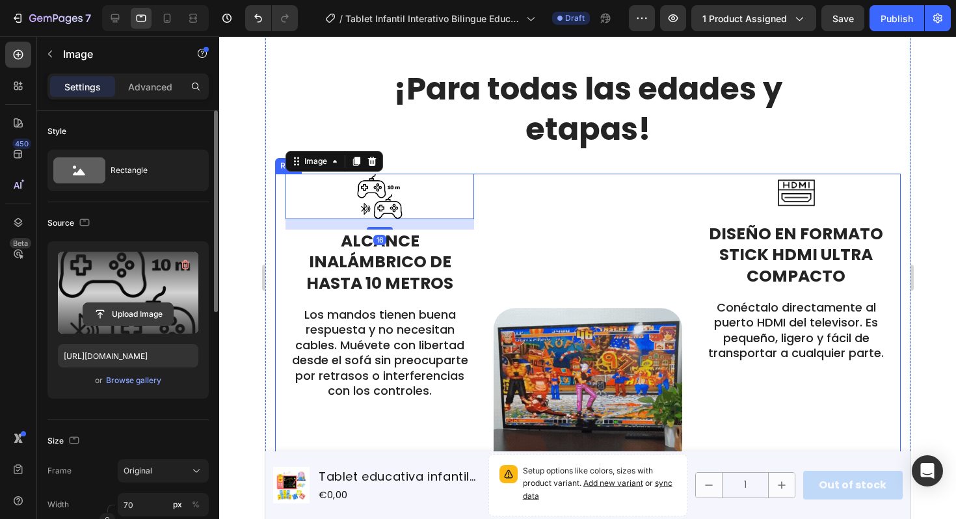
click at [140, 310] on input "file" at bounding box center [128, 314] width 90 height 22
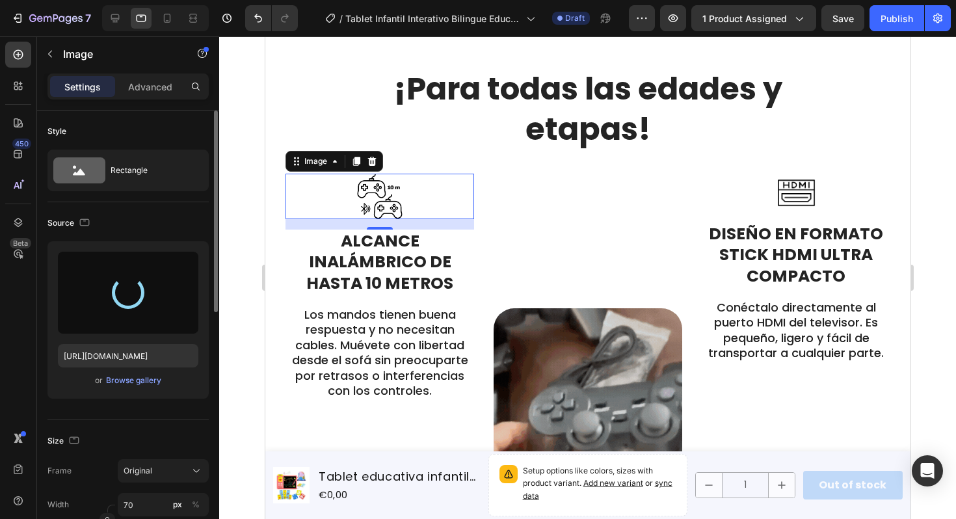
type input "[URL][DOMAIN_NAME]"
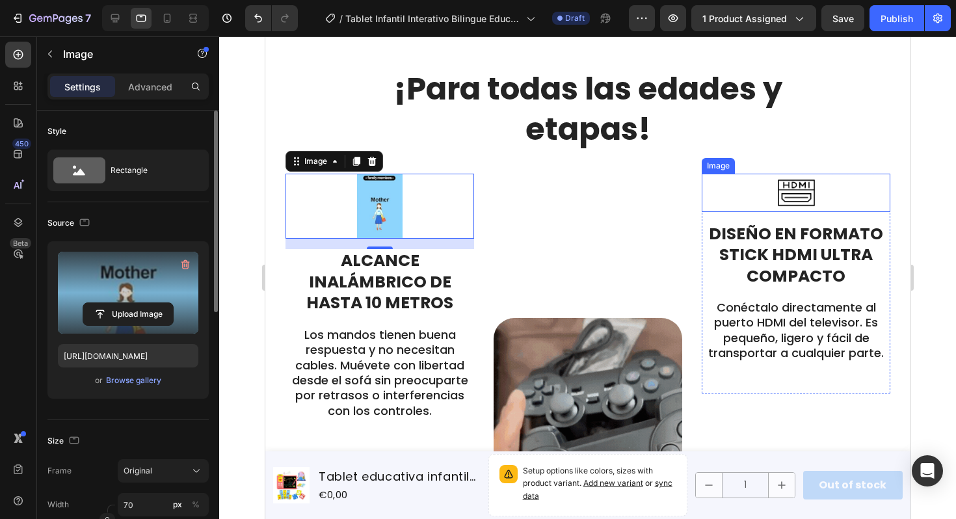
click at [801, 194] on img at bounding box center [796, 193] width 38 height 38
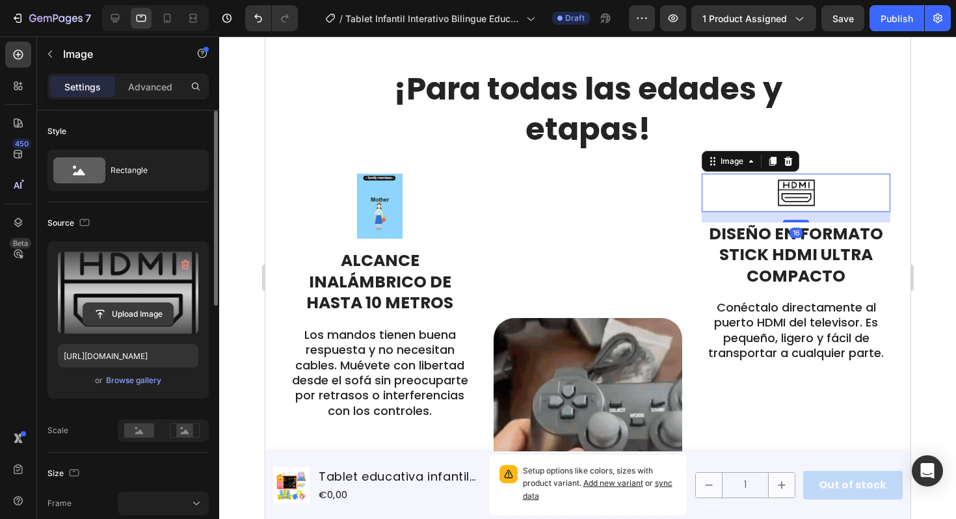
click at [133, 318] on input "file" at bounding box center [128, 314] width 90 height 22
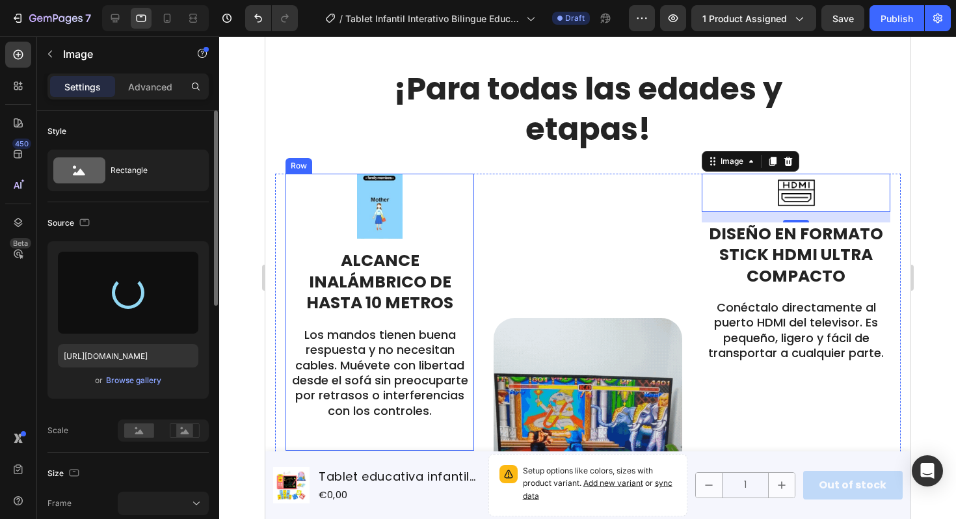
type input "[URL][DOMAIN_NAME]"
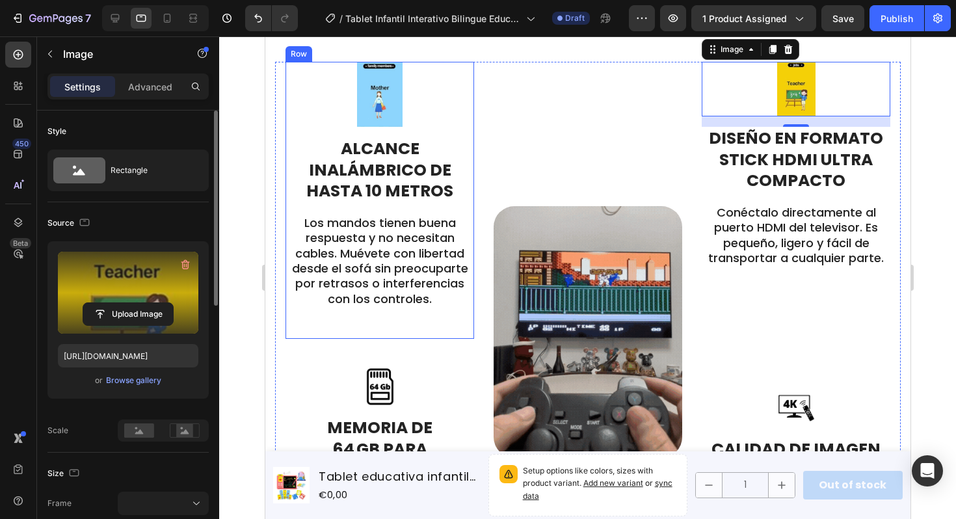
scroll to position [1330, 0]
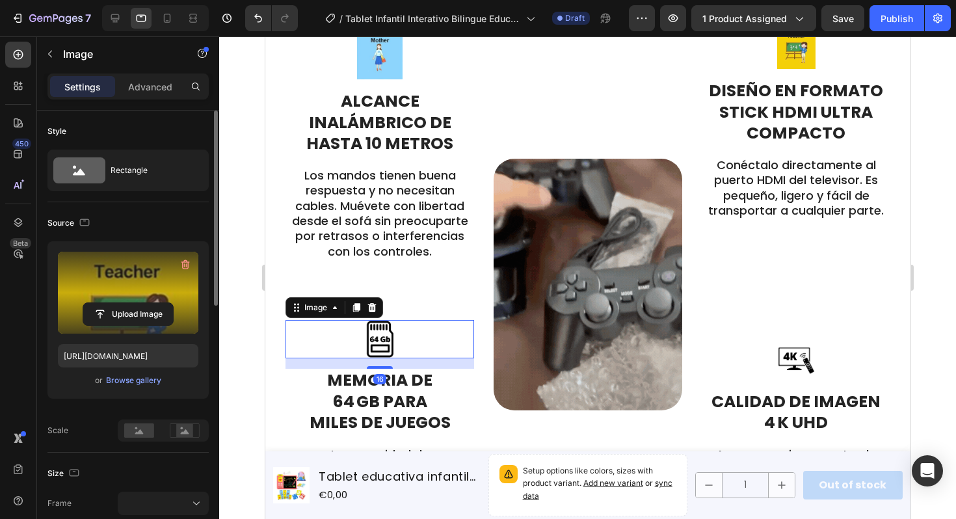
click at [386, 339] on img at bounding box center [379, 339] width 38 height 38
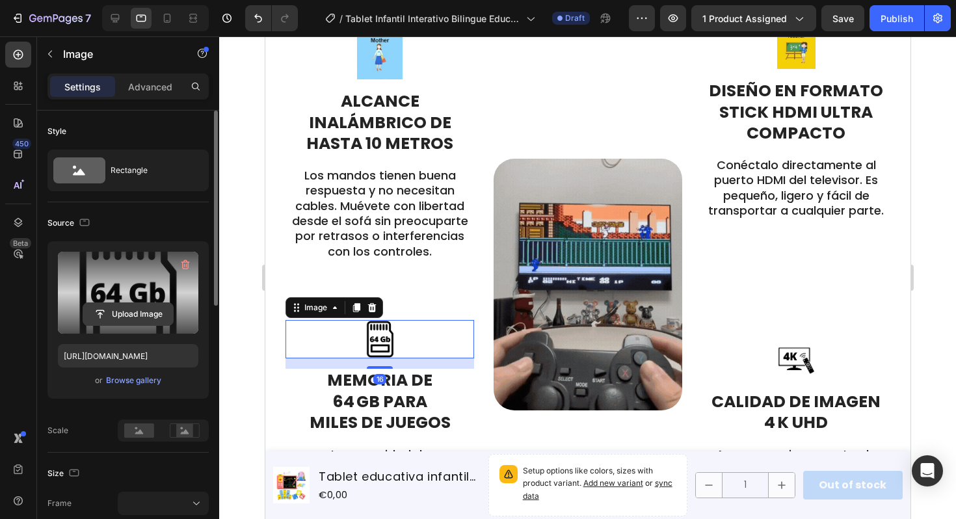
click at [141, 319] on input "file" at bounding box center [128, 314] width 90 height 22
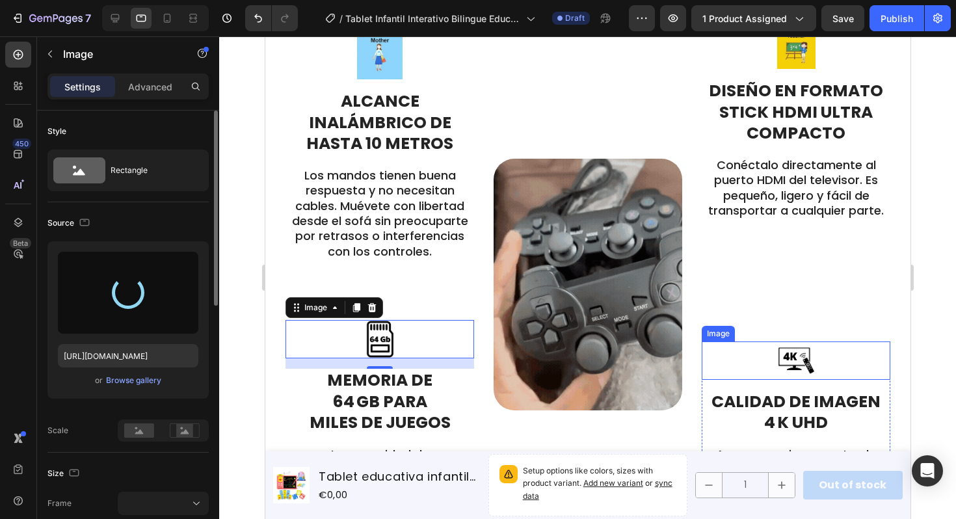
type input "[URL][DOMAIN_NAME]"
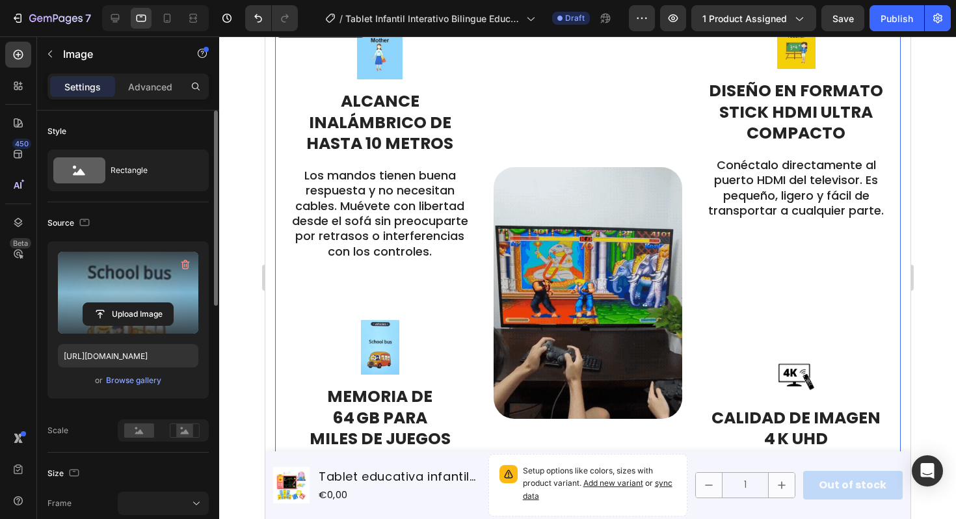
click at [790, 355] on div "Image Diseño en formato stick HDMI ultra compacto Text block Conéctalo directam…" at bounding box center [795, 293] width 189 height 558
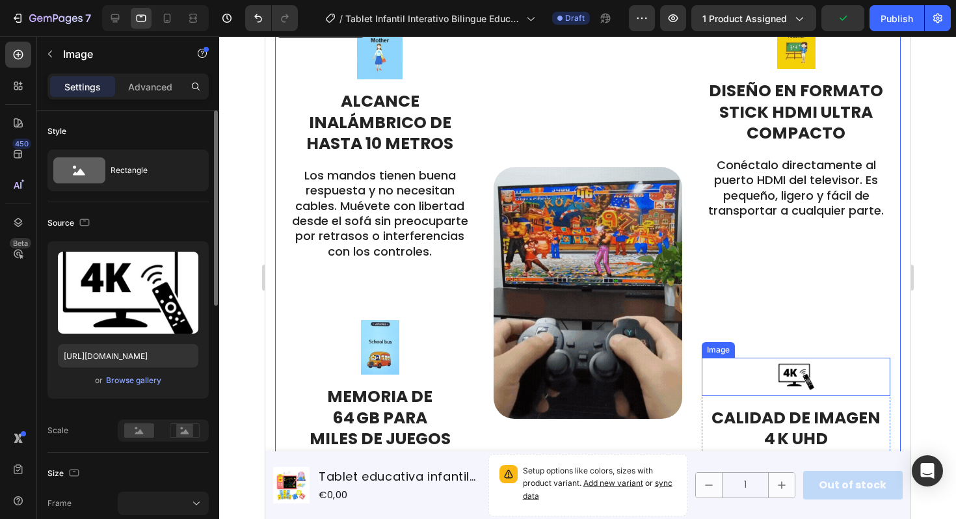
click at [785, 374] on img at bounding box center [796, 377] width 38 height 38
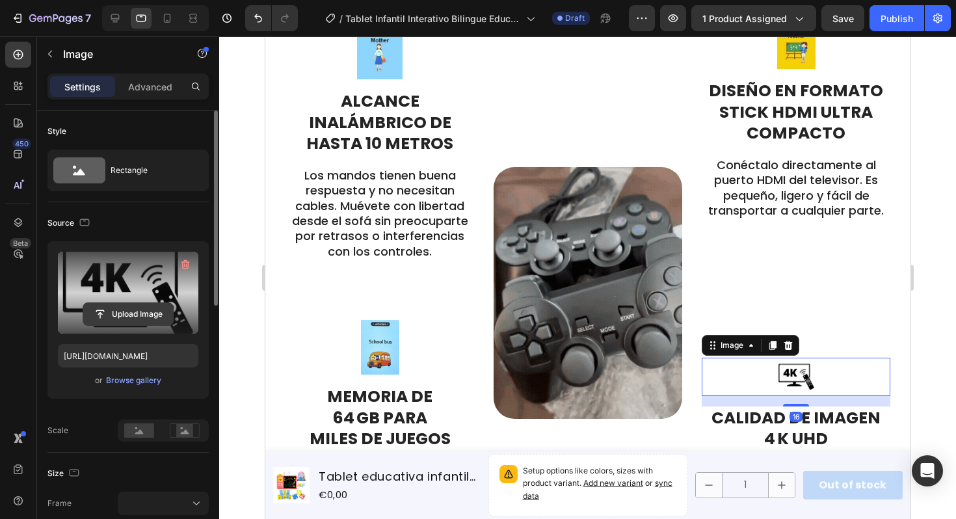
click at [151, 321] on input "file" at bounding box center [128, 314] width 90 height 22
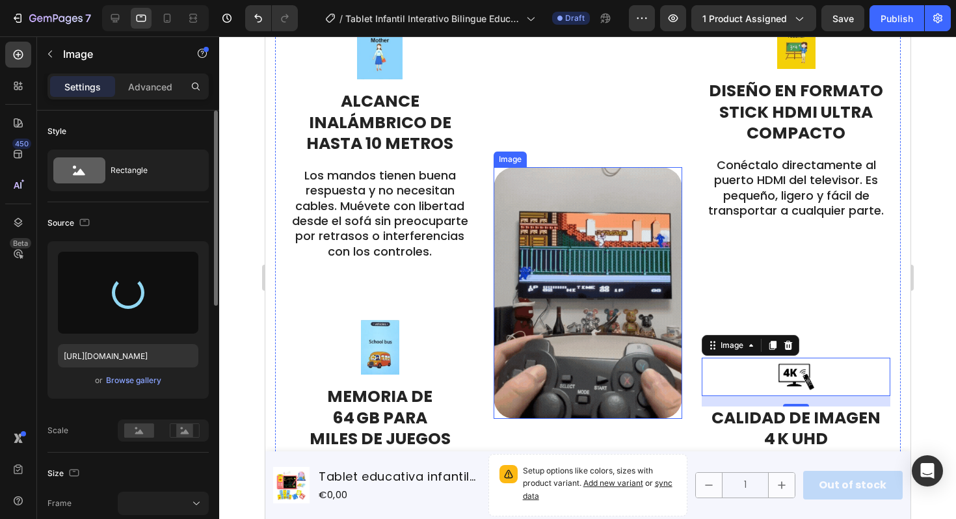
type input "[URL][DOMAIN_NAME]"
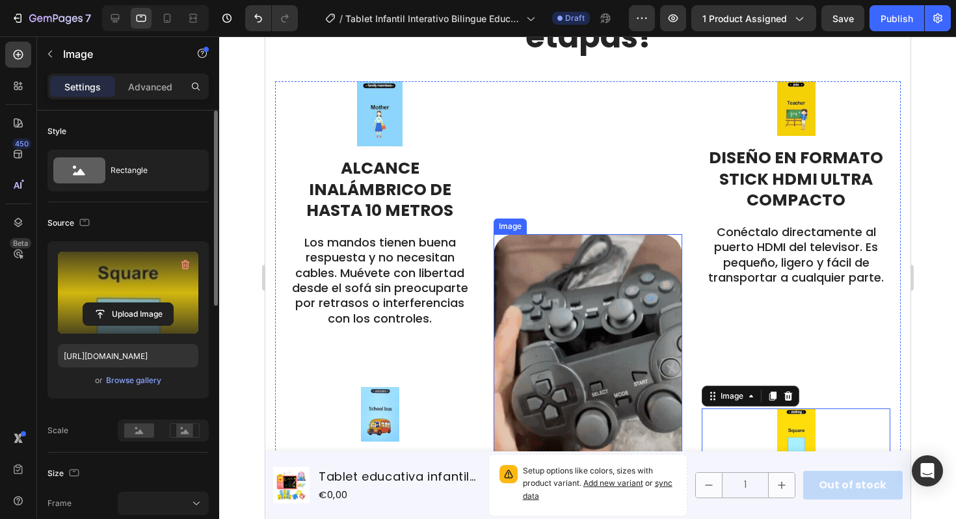
scroll to position [1193, 0]
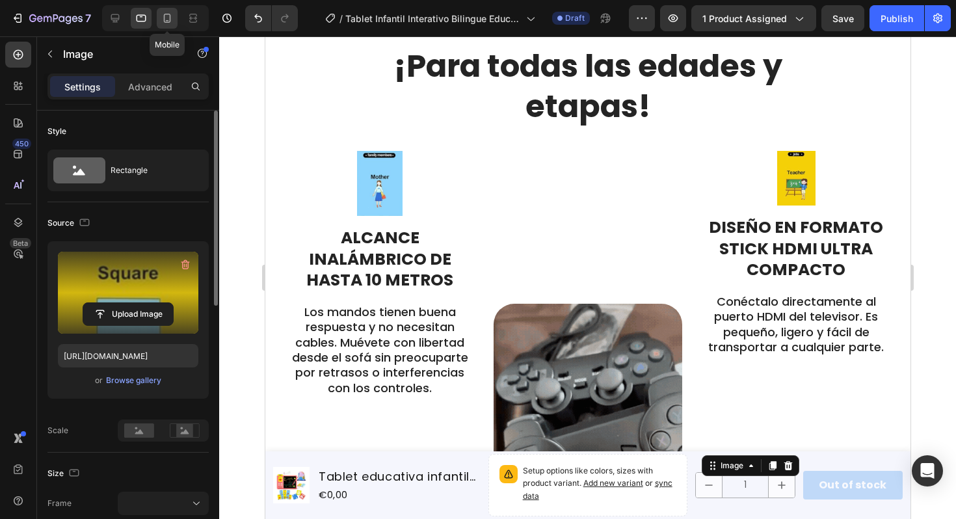
click at [164, 16] on icon at bounding box center [167, 18] width 7 height 9
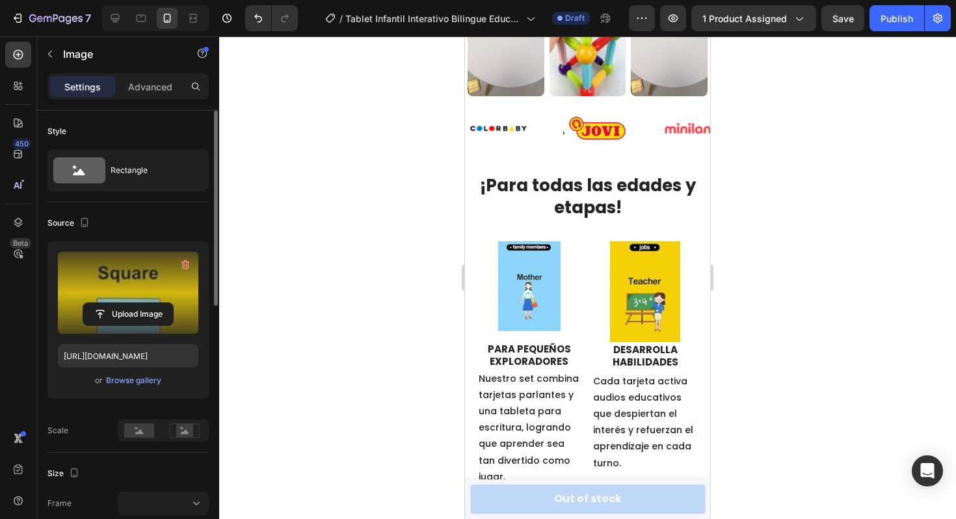
scroll to position [1042, 0]
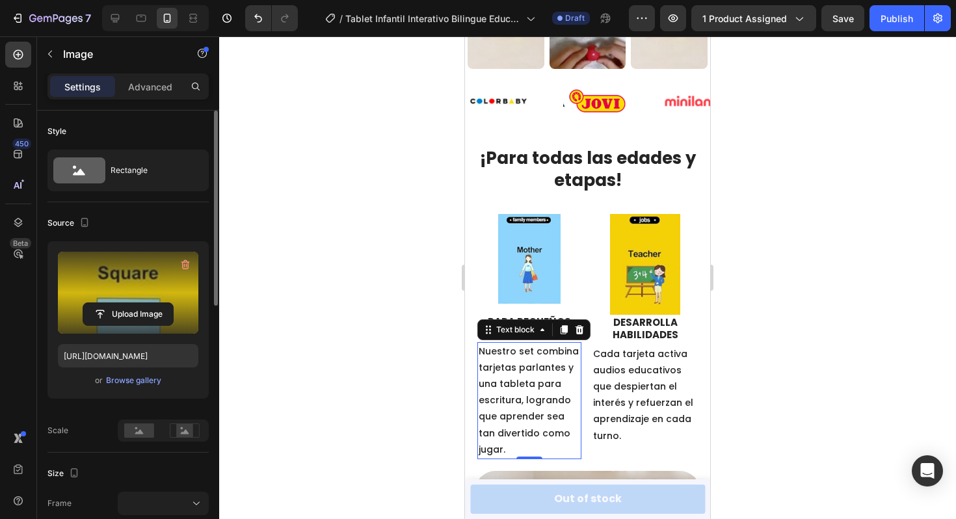
click at [513, 352] on p "Nuestro set combina tarjetas parlantes y una tableta para escritura, logrando q…" at bounding box center [530, 401] width 102 height 115
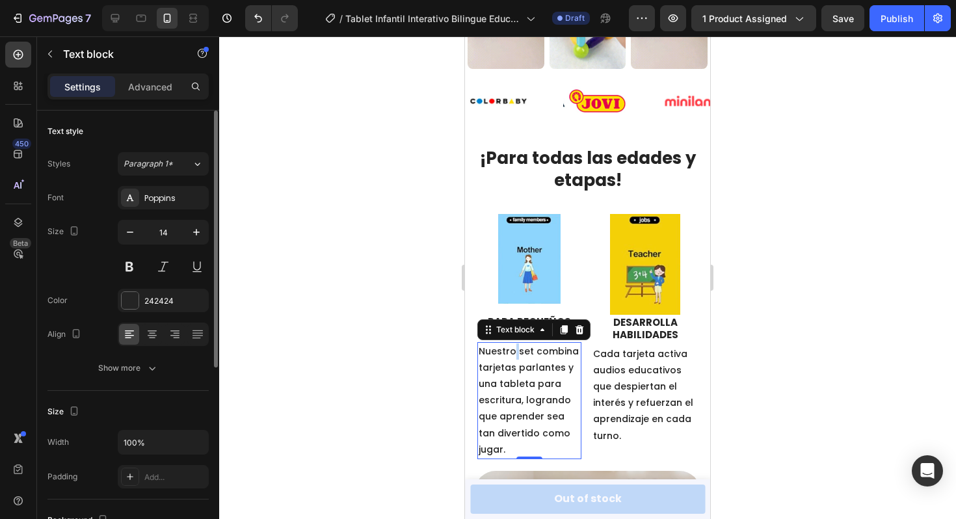
click at [513, 352] on p "Nuestro set combina tarjetas parlantes y una tableta para escritura, logrando q…" at bounding box center [530, 401] width 102 height 115
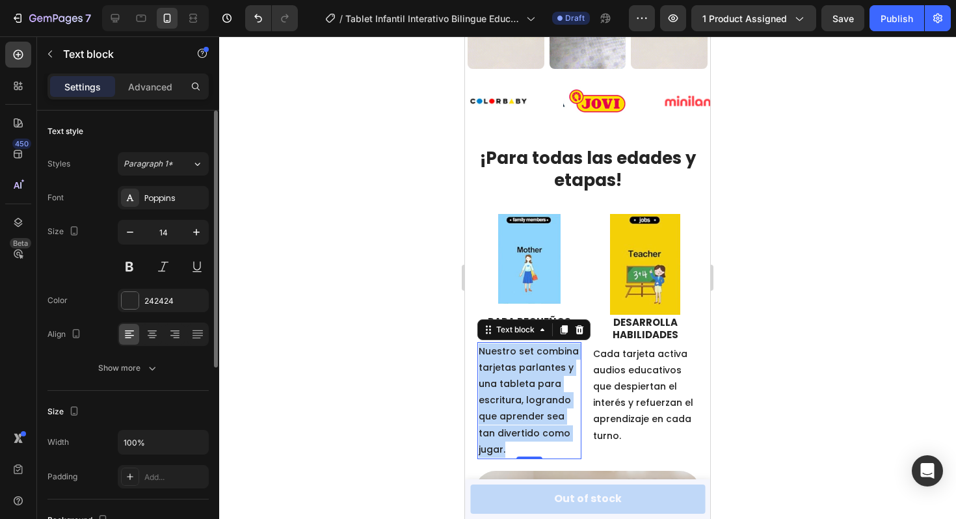
click at [513, 352] on p "Nuestro set combina tarjetas parlantes y una tableta para escritura, logrando q…" at bounding box center [530, 401] width 102 height 115
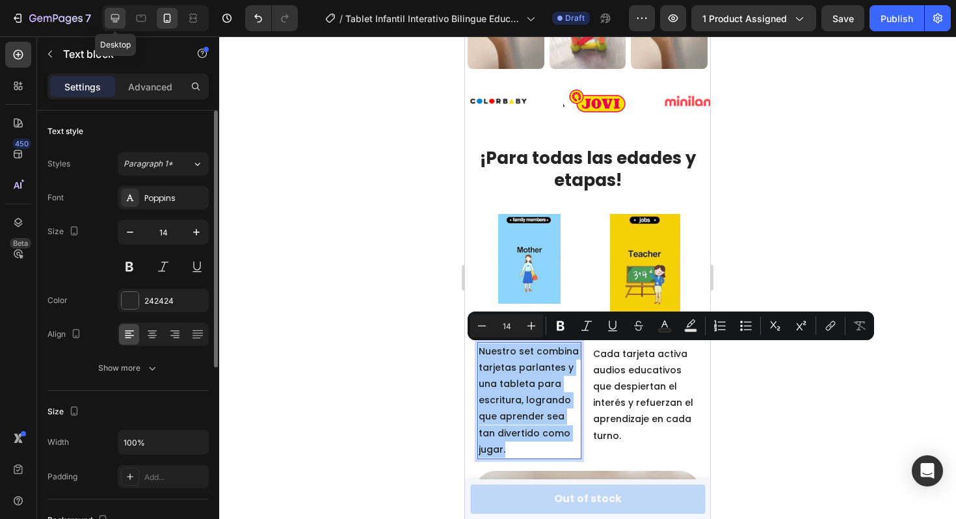
click at [115, 22] on icon at bounding box center [115, 18] width 8 height 8
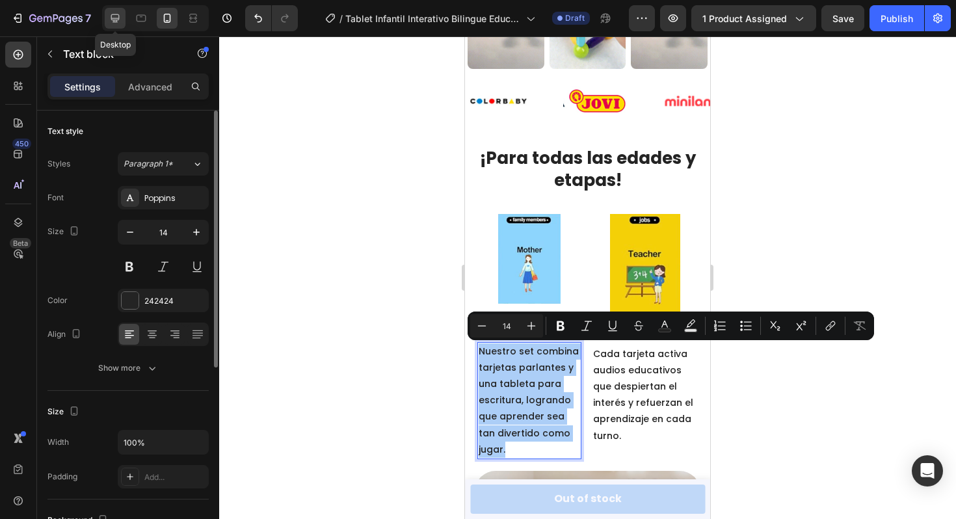
type input "16"
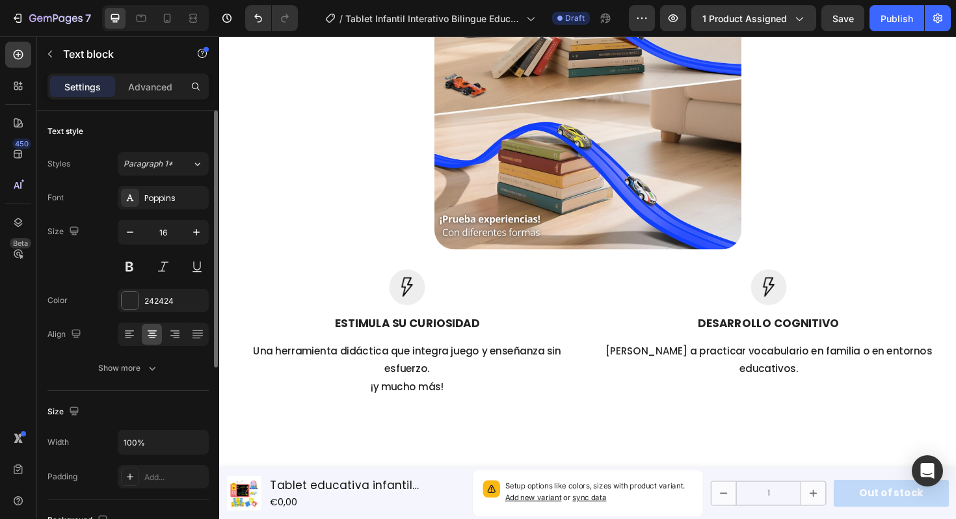
scroll to position [1707, 0]
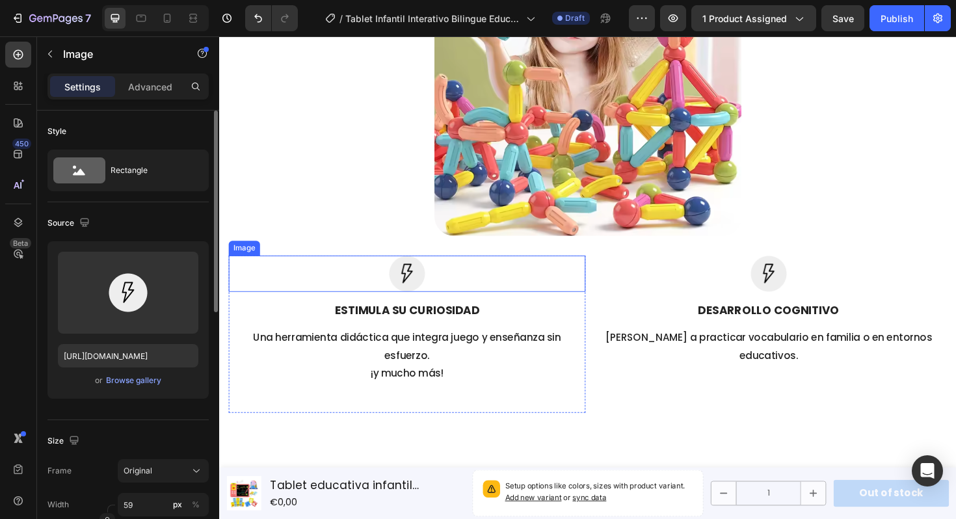
click at [416, 297] on img at bounding box center [418, 288] width 38 height 38
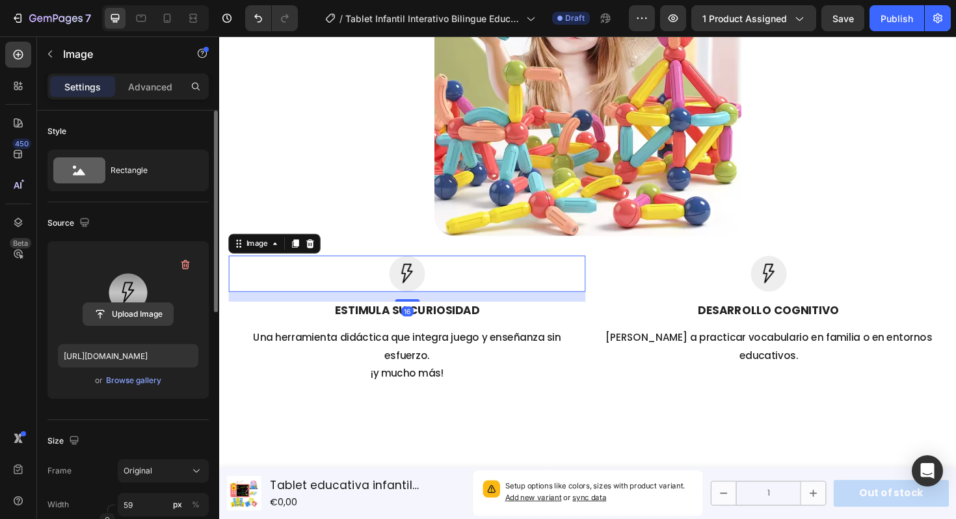
click at [149, 318] on input "file" at bounding box center [128, 314] width 90 height 22
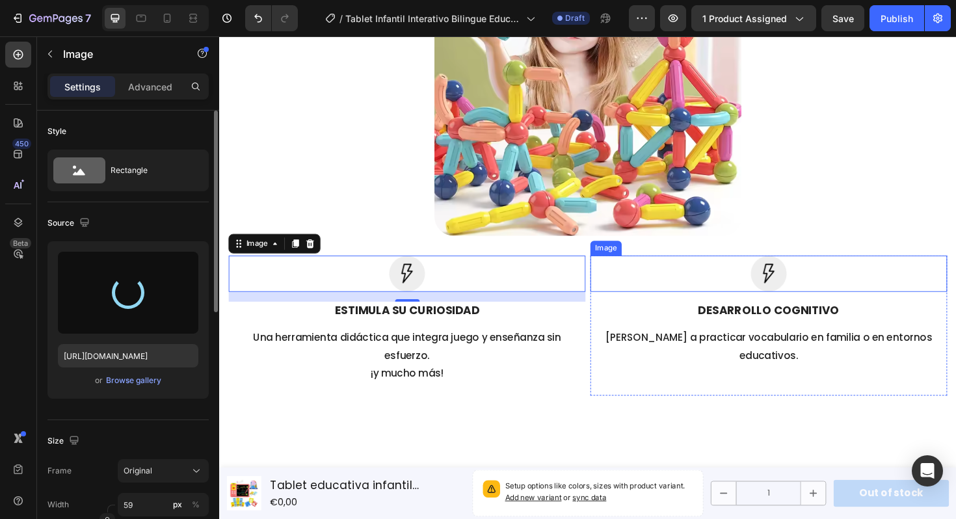
type input "[URL][DOMAIN_NAME]"
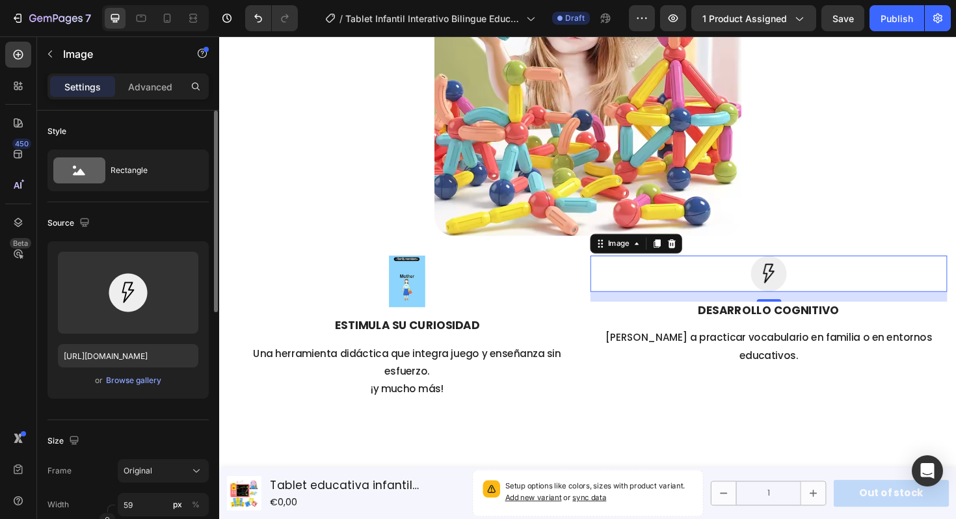
click at [794, 291] on img at bounding box center [801, 288] width 38 height 38
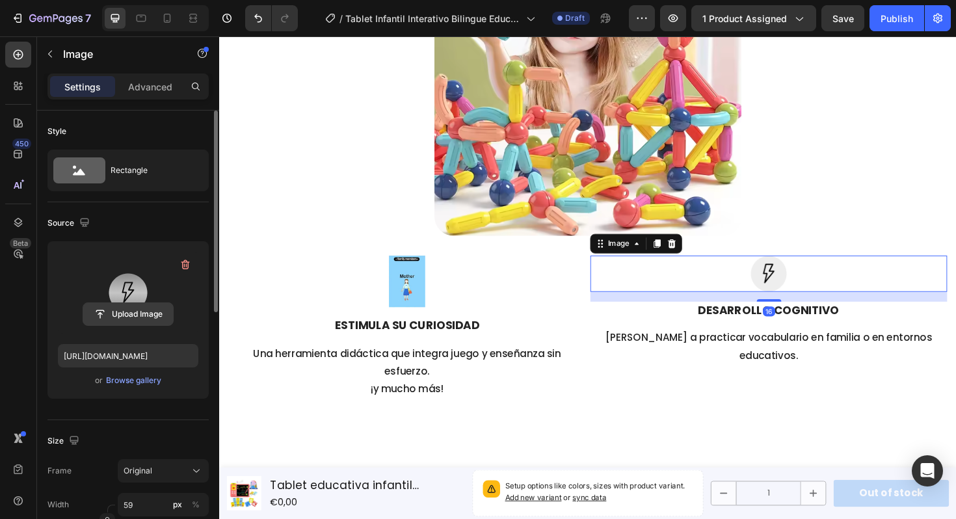
click at [130, 310] on input "file" at bounding box center [128, 314] width 90 height 22
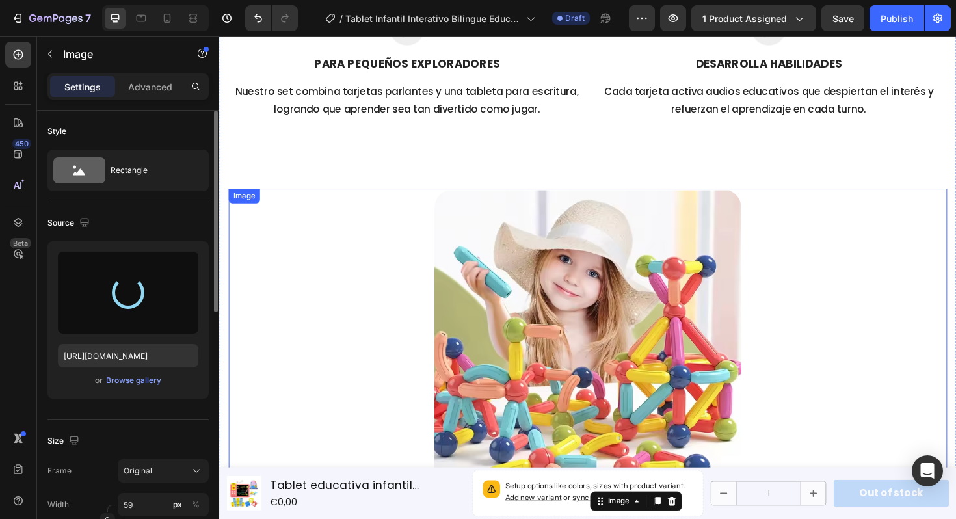
type input "[URL][DOMAIN_NAME]"
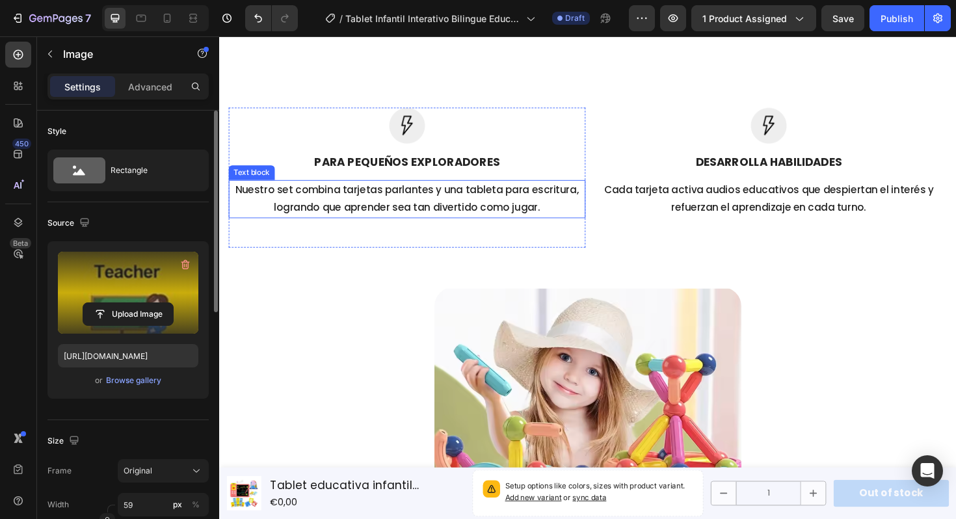
scroll to position [1316, 0]
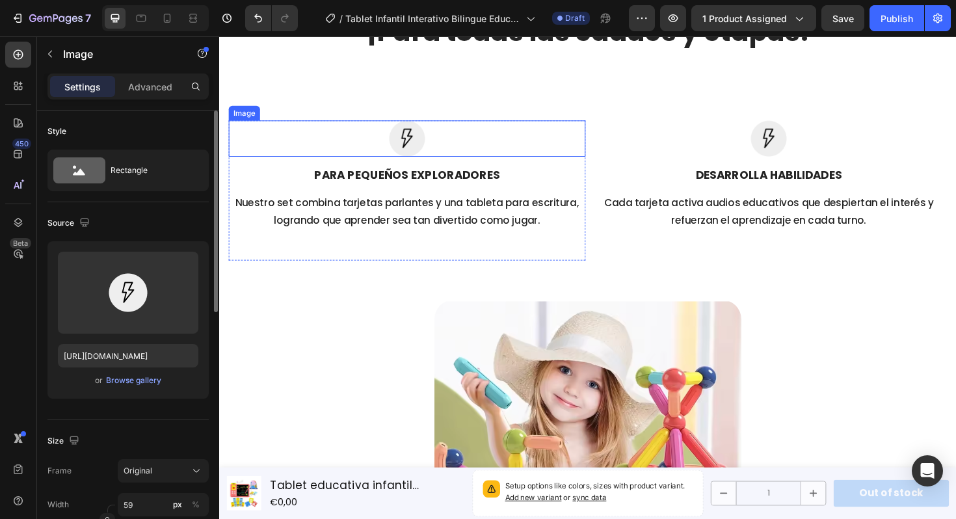
click at [403, 143] on img at bounding box center [418, 145] width 38 height 38
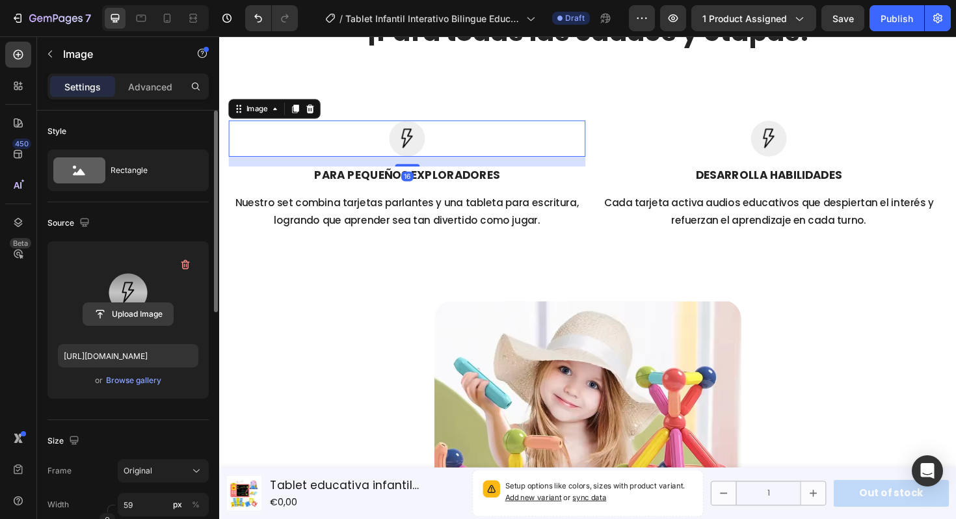
click at [124, 322] on input "file" at bounding box center [128, 314] width 90 height 22
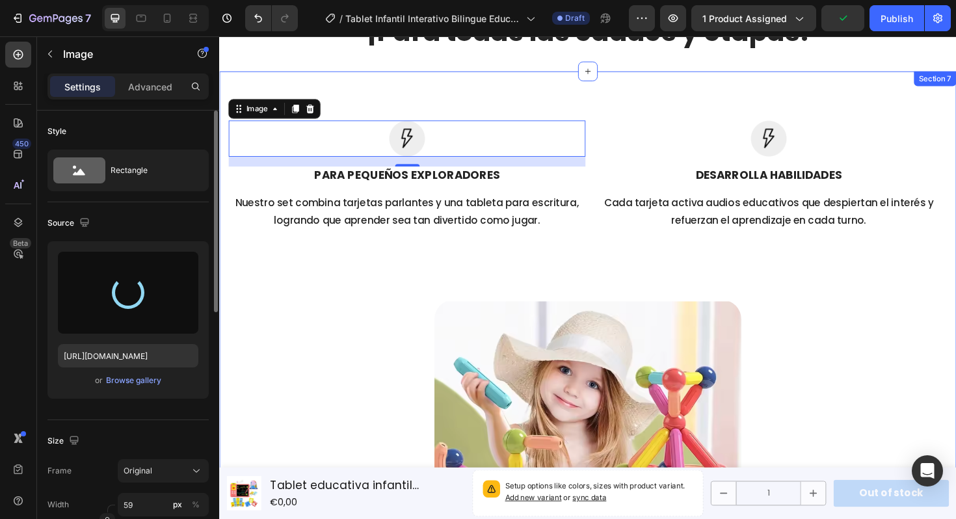
type input "[URL][DOMAIN_NAME]"
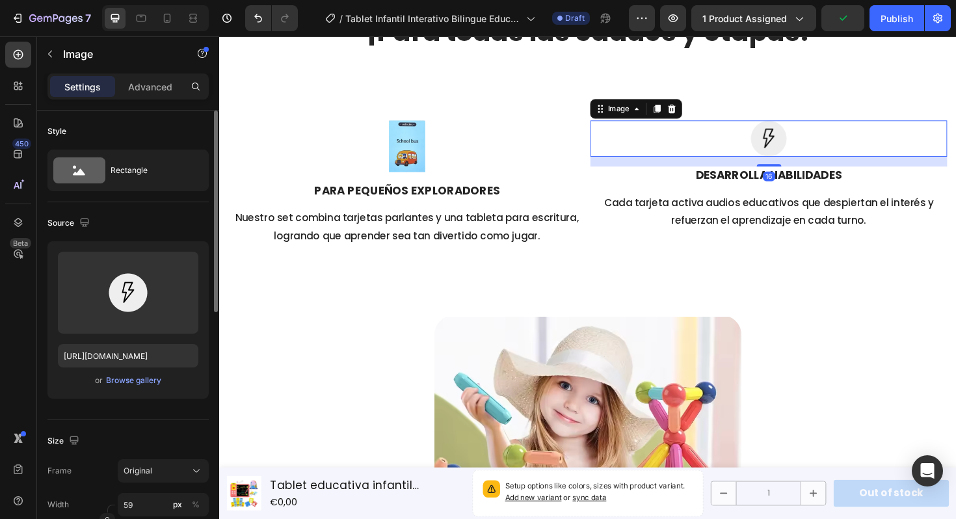
click at [810, 142] on img at bounding box center [801, 145] width 38 height 38
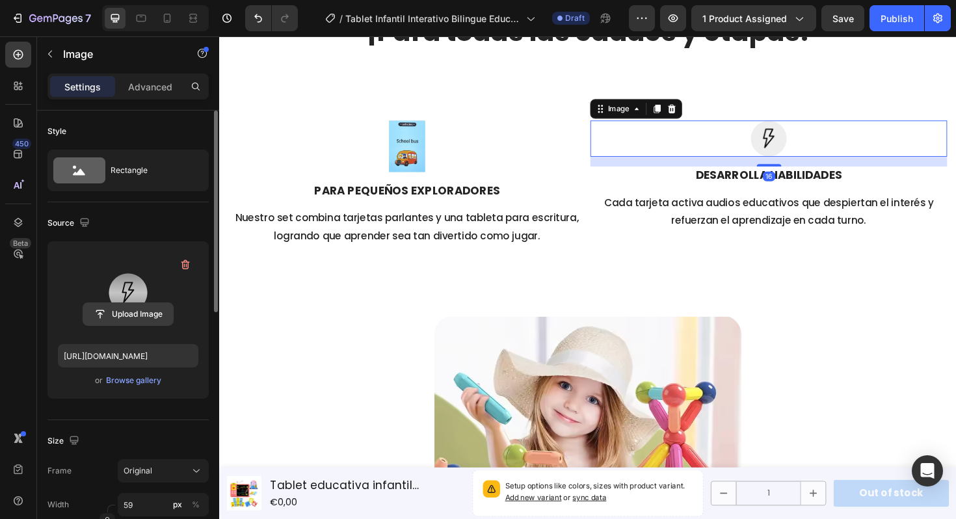
click at [137, 316] on input "file" at bounding box center [128, 314] width 90 height 22
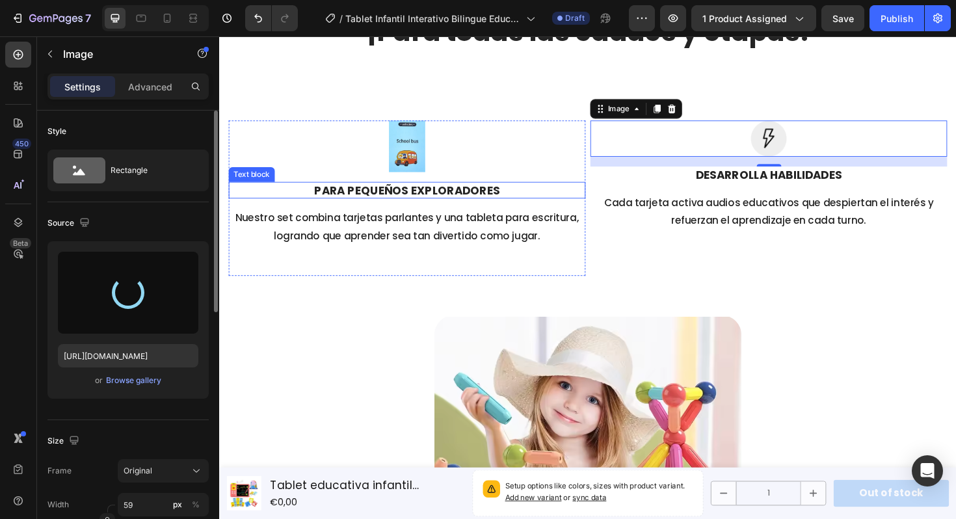
type input "[URL][DOMAIN_NAME]"
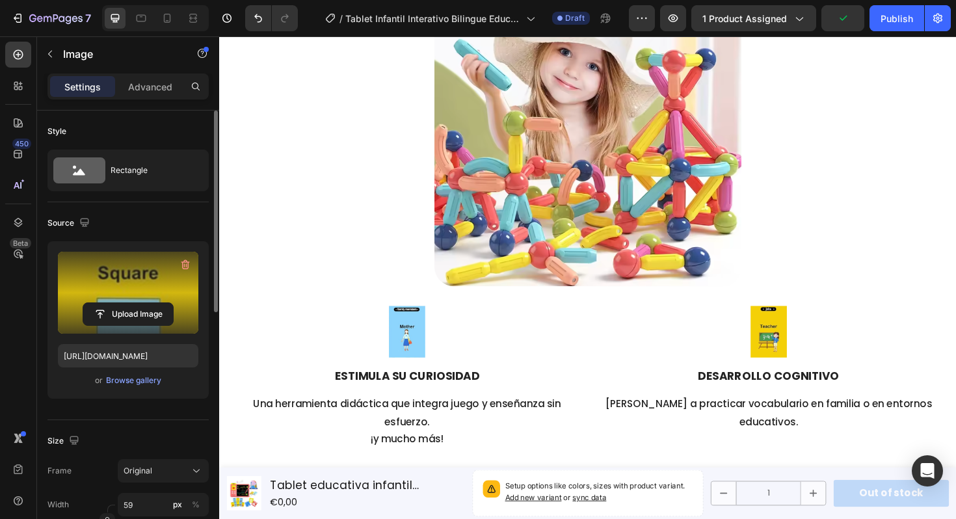
scroll to position [1148, 0]
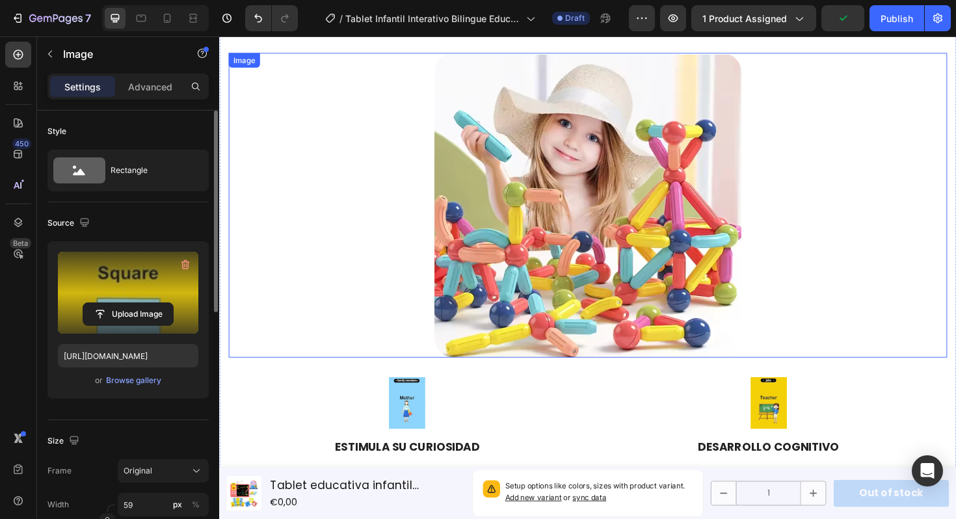
click at [623, 186] on img at bounding box center [609, 215] width 325 height 323
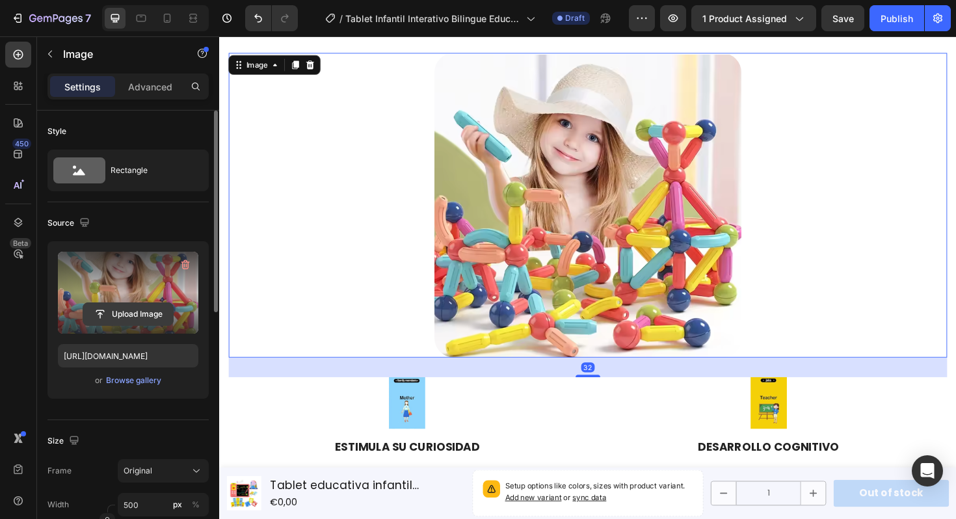
click at [132, 314] on input "file" at bounding box center [128, 314] width 90 height 22
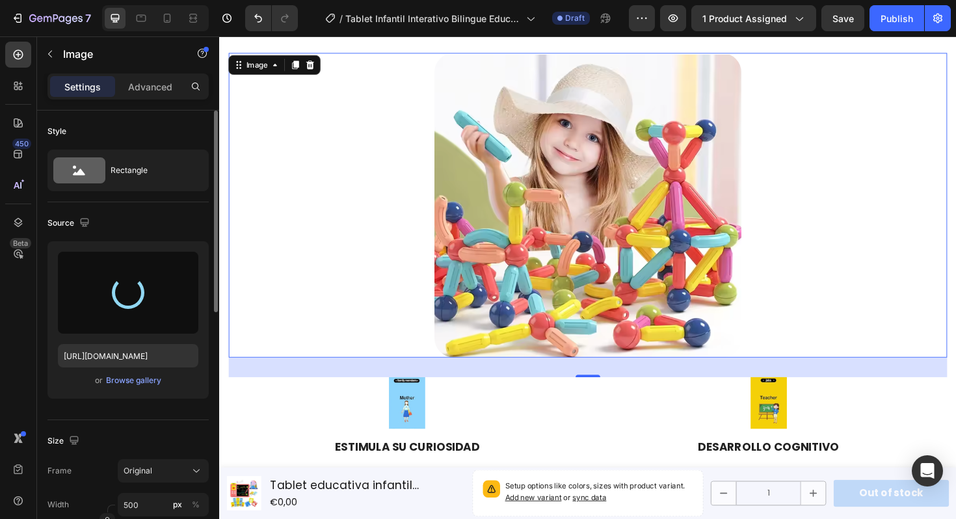
type input "[URL][DOMAIN_NAME]"
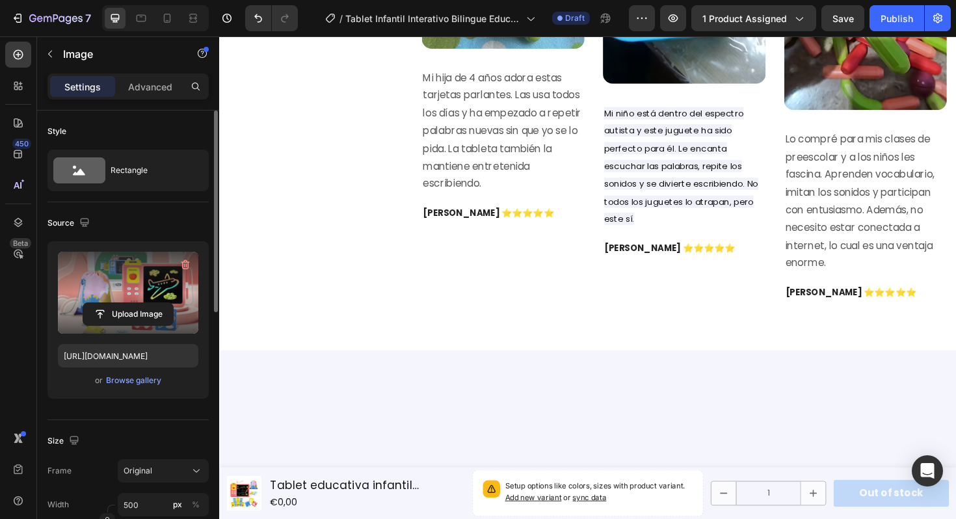
scroll to position [1706, 0]
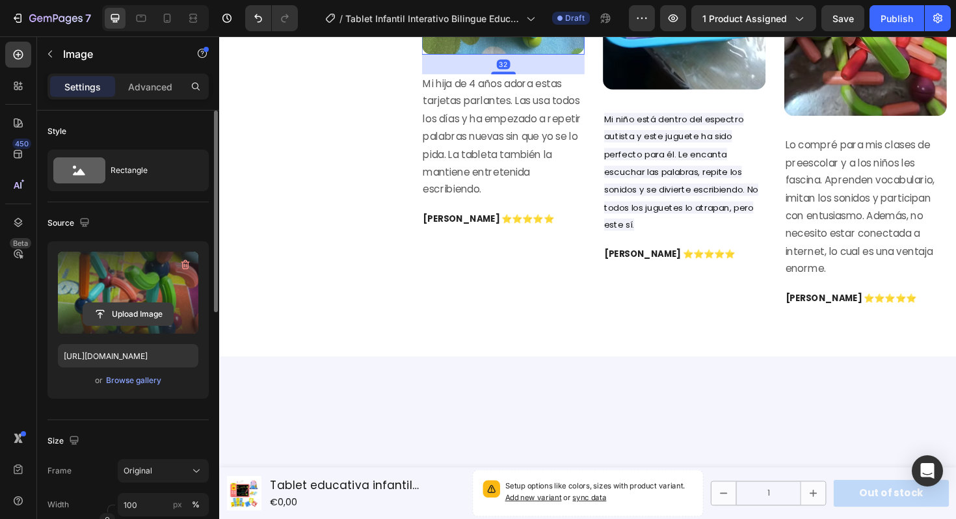
click at [125, 316] on input "file" at bounding box center [128, 314] width 90 height 22
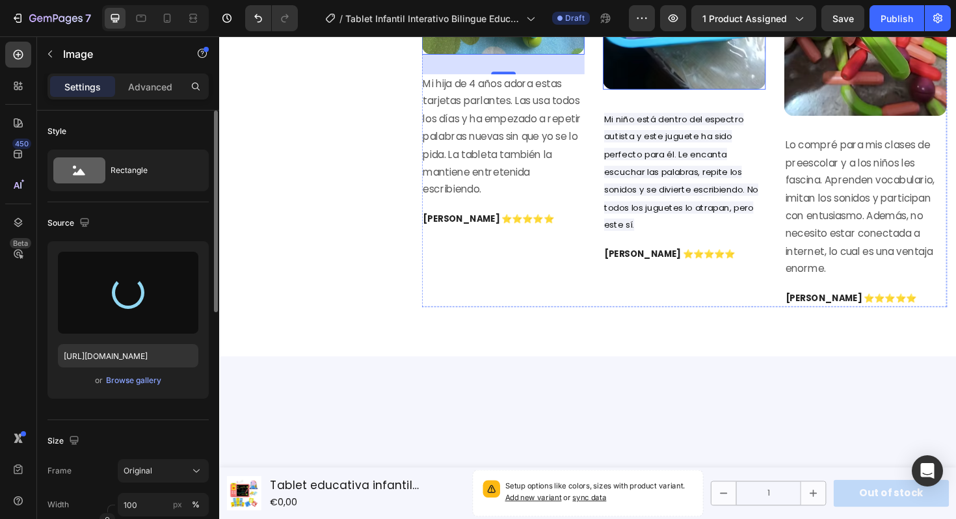
type input "[URL][DOMAIN_NAME]"
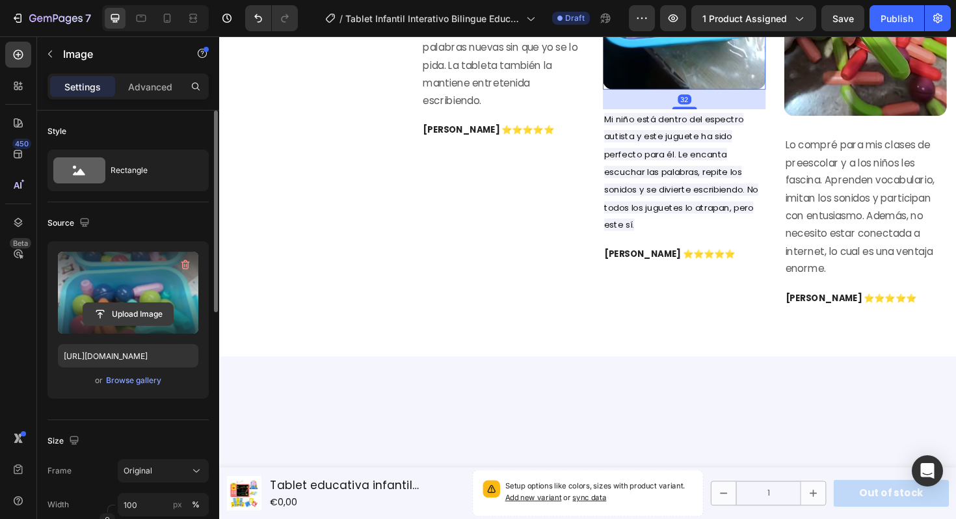
click at [137, 318] on input "file" at bounding box center [128, 314] width 90 height 22
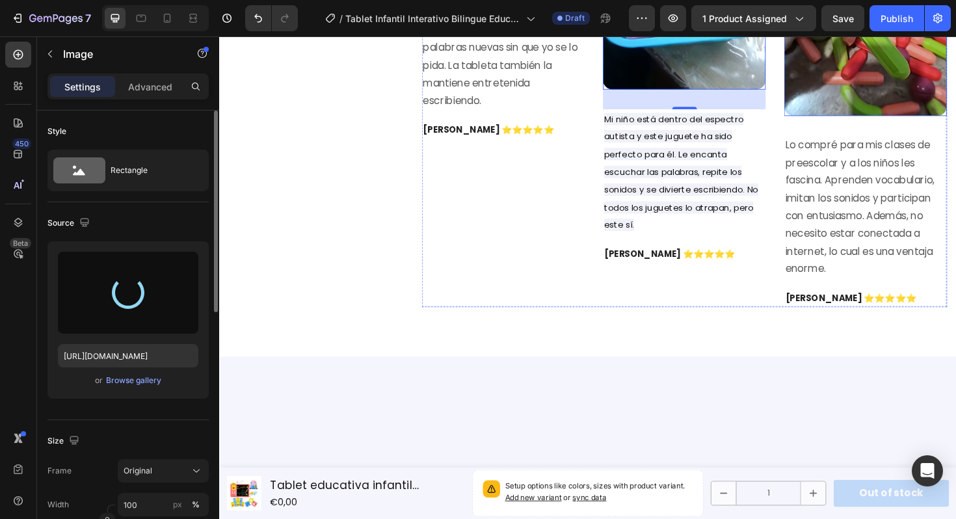
type input "[URL][DOMAIN_NAME]"
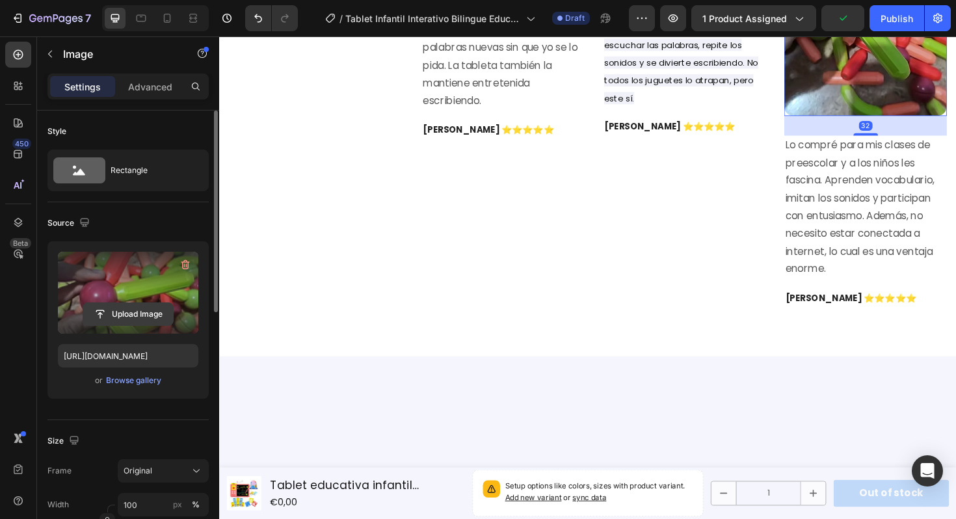
click at [129, 312] on input "file" at bounding box center [128, 314] width 90 height 22
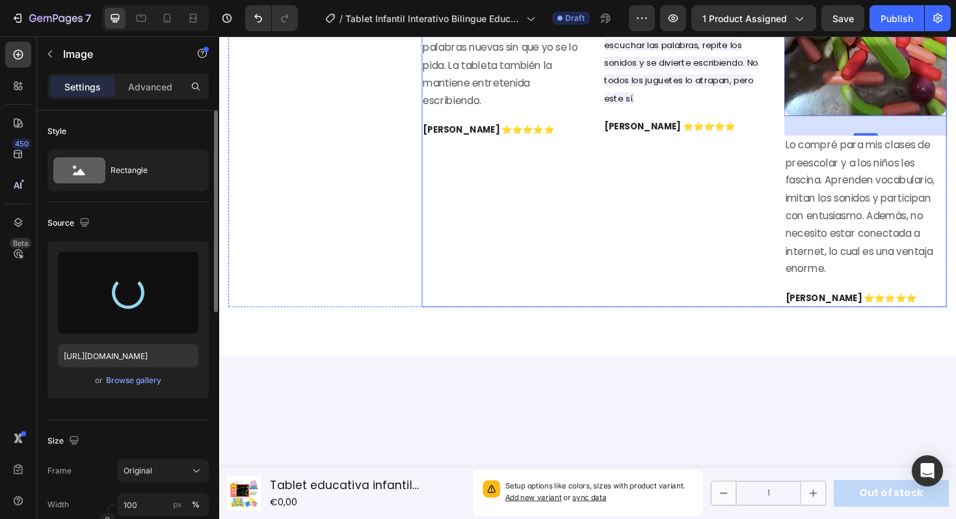
type input "[URL][DOMAIN_NAME]"
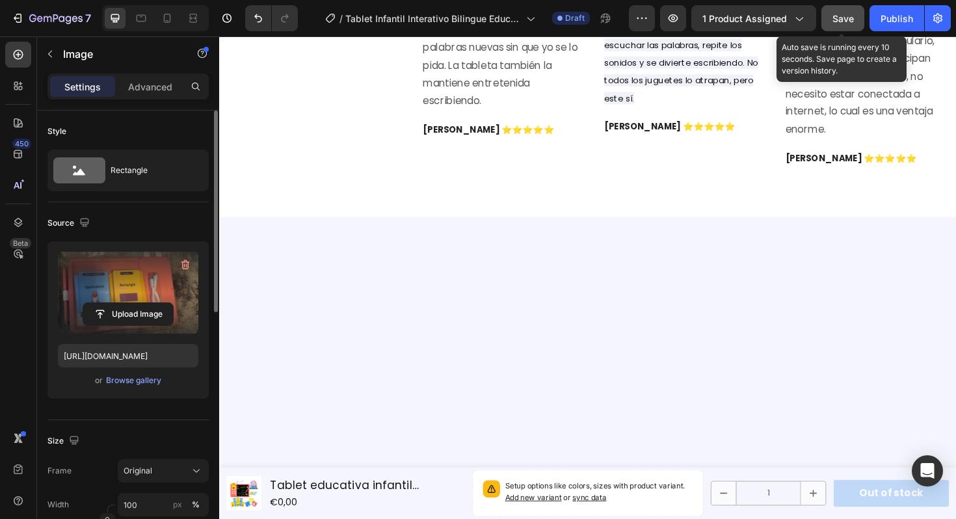
click at [855, 19] on button "Save" at bounding box center [843, 18] width 43 height 26
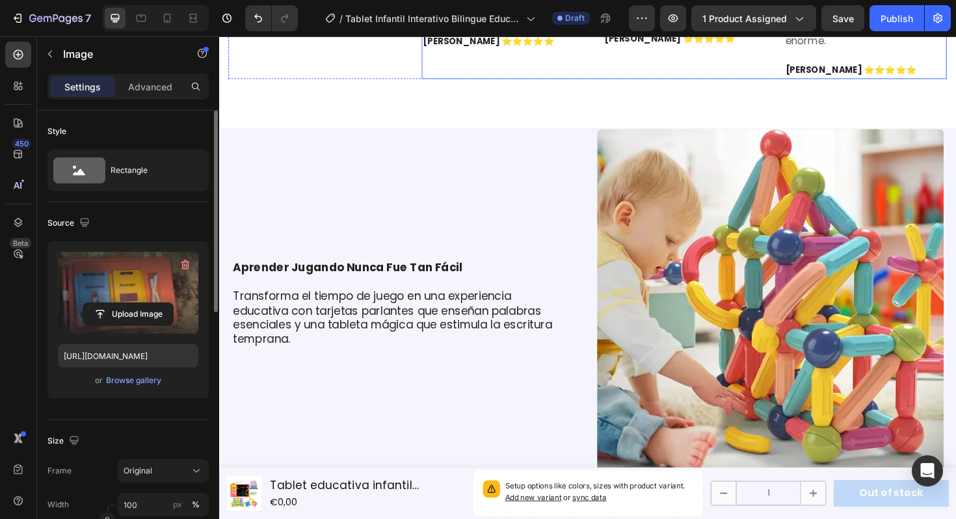
scroll to position [2121, 0]
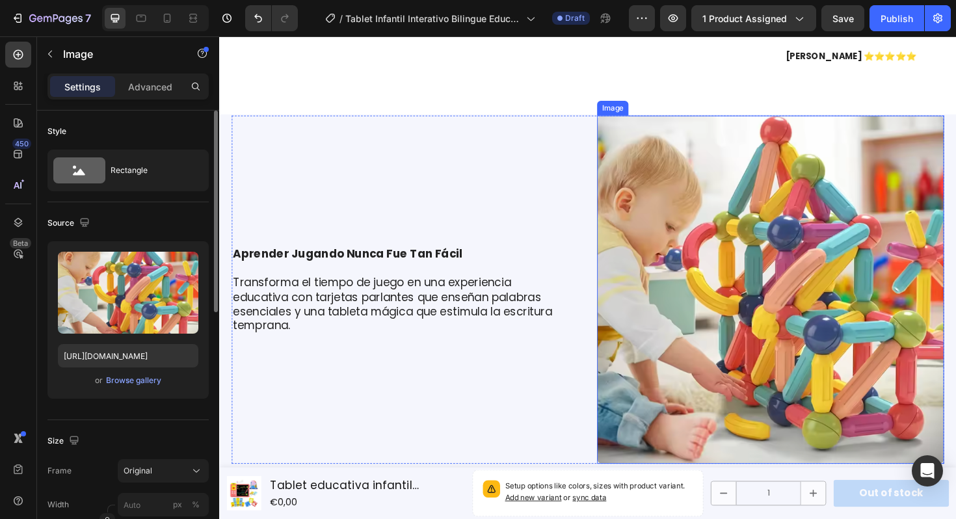
click at [735, 266] on img at bounding box center [803, 304] width 368 height 368
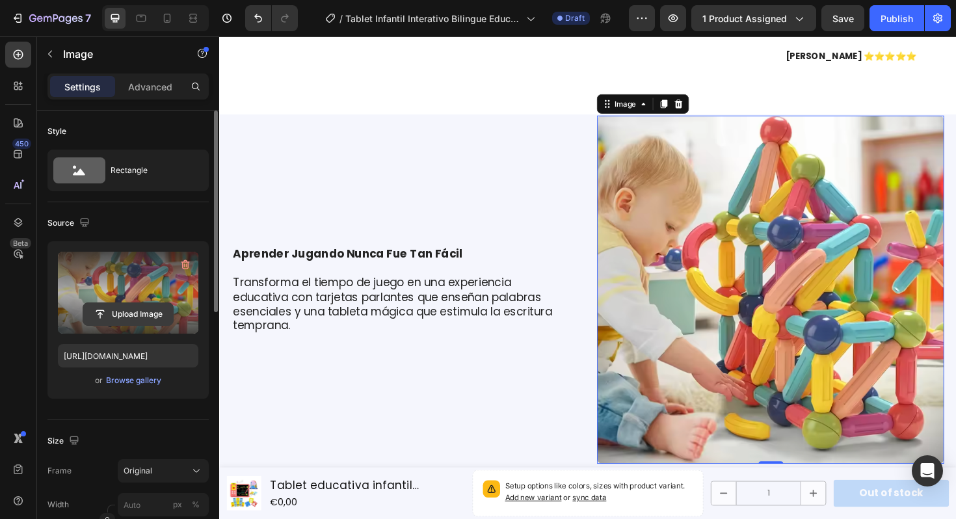
click at [121, 317] on input "file" at bounding box center [128, 314] width 90 height 22
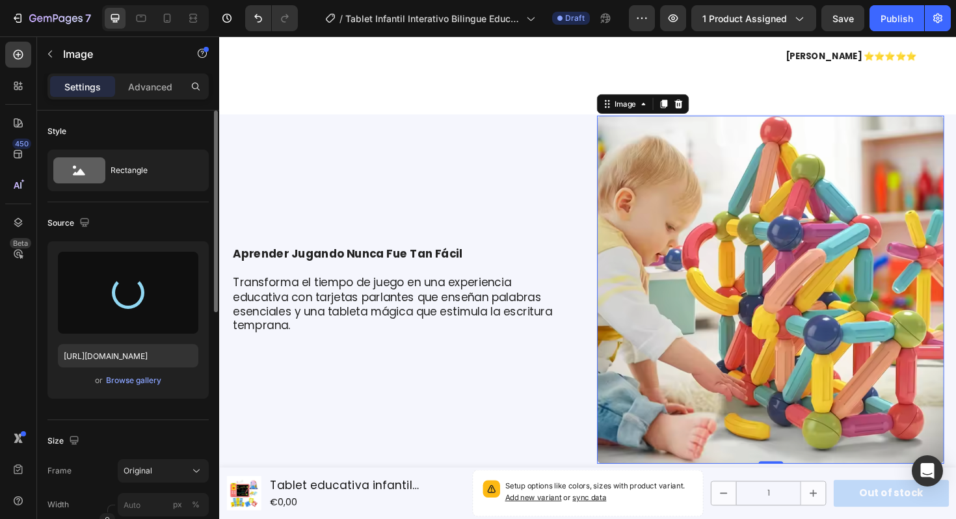
type input "[URL][DOMAIN_NAME]"
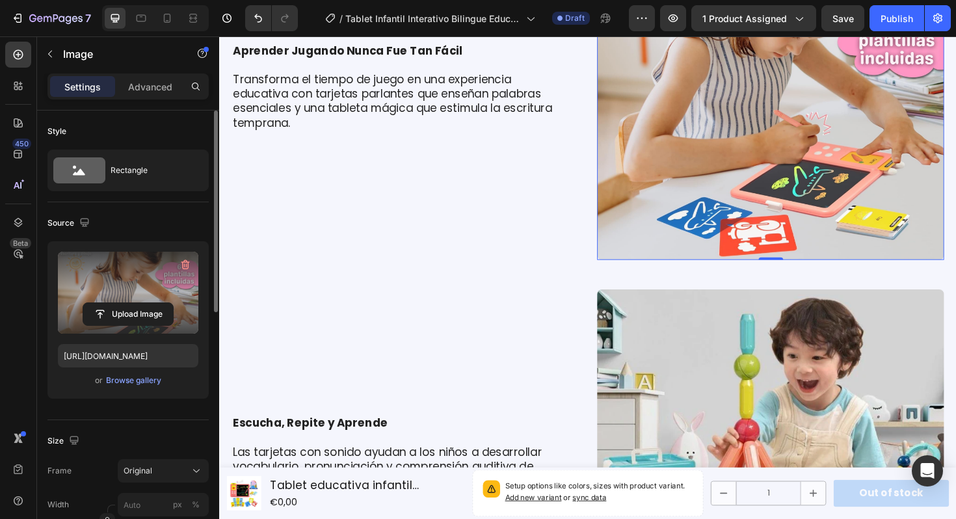
scroll to position [2335, 0]
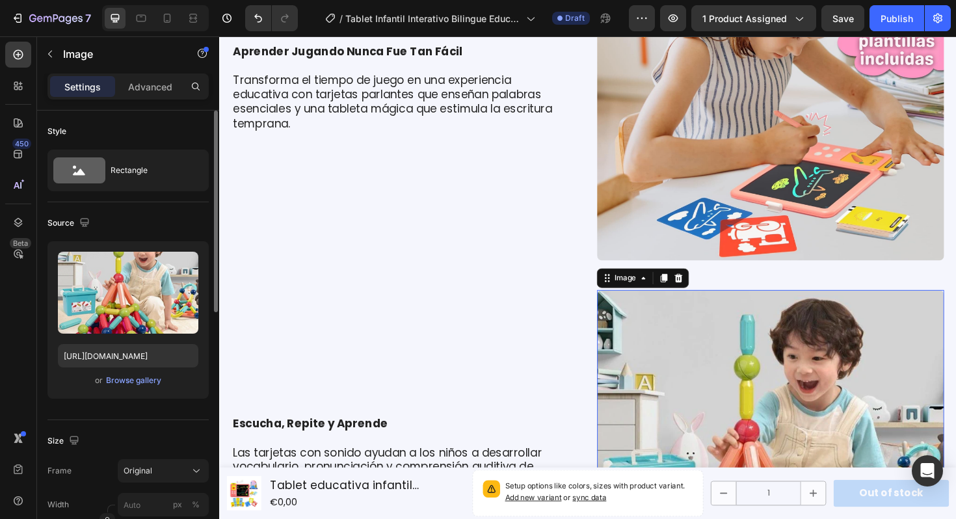
drag, startPoint x: 667, startPoint y: 362, endPoint x: 379, endPoint y: 342, distance: 288.3
click at [657, 362] on img at bounding box center [803, 492] width 368 height 374
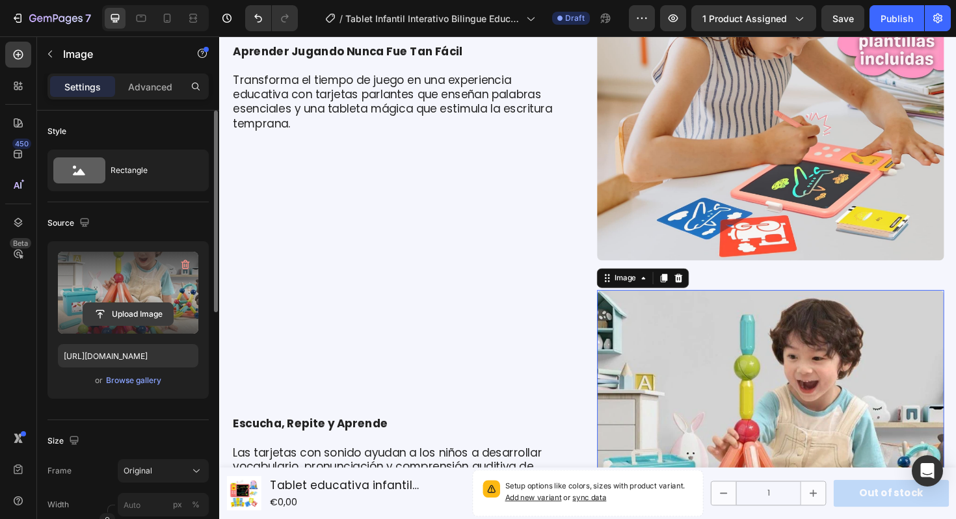
click at [137, 317] on input "file" at bounding box center [128, 314] width 90 height 22
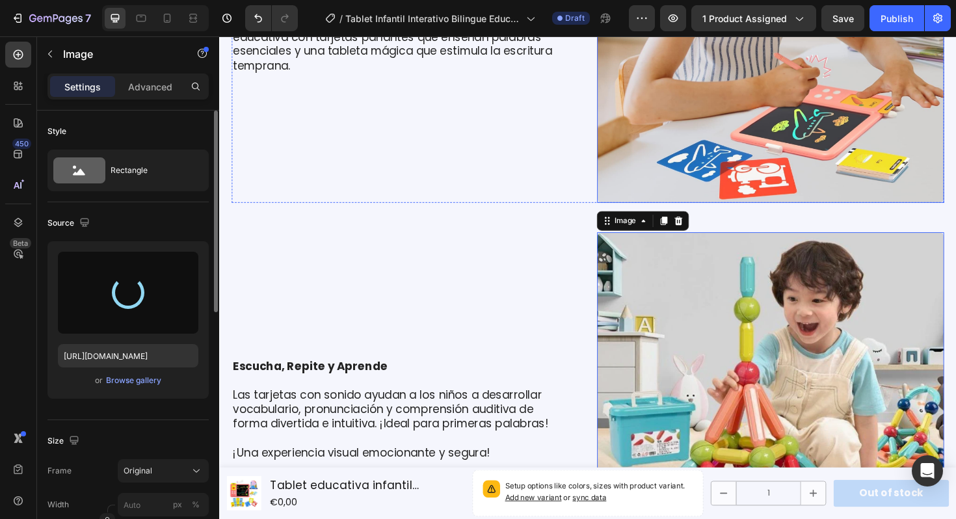
scroll to position [2405, 0]
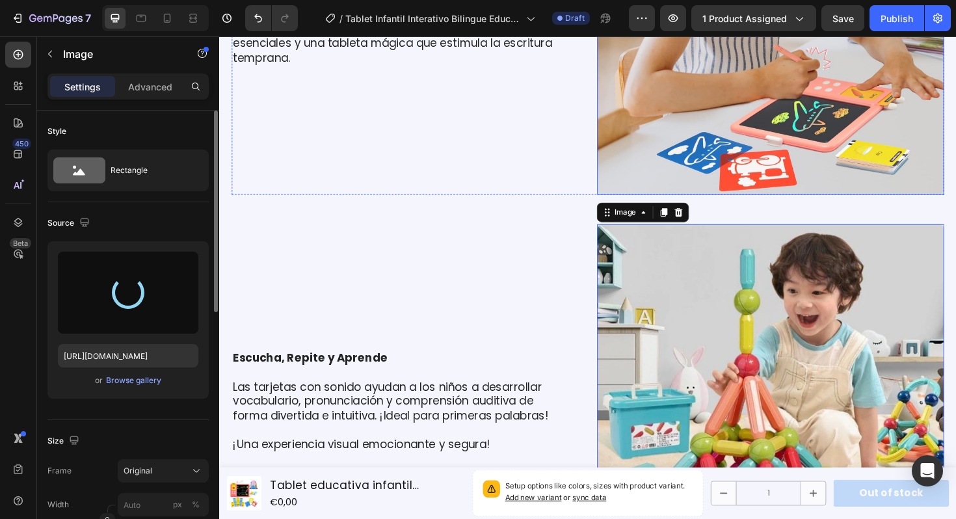
type input "[URL][DOMAIN_NAME]"
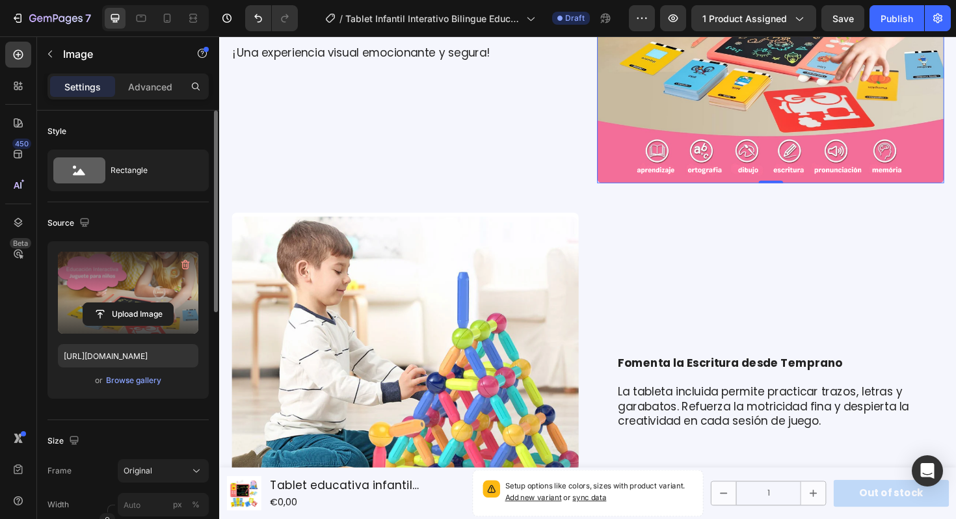
scroll to position [2923, 0]
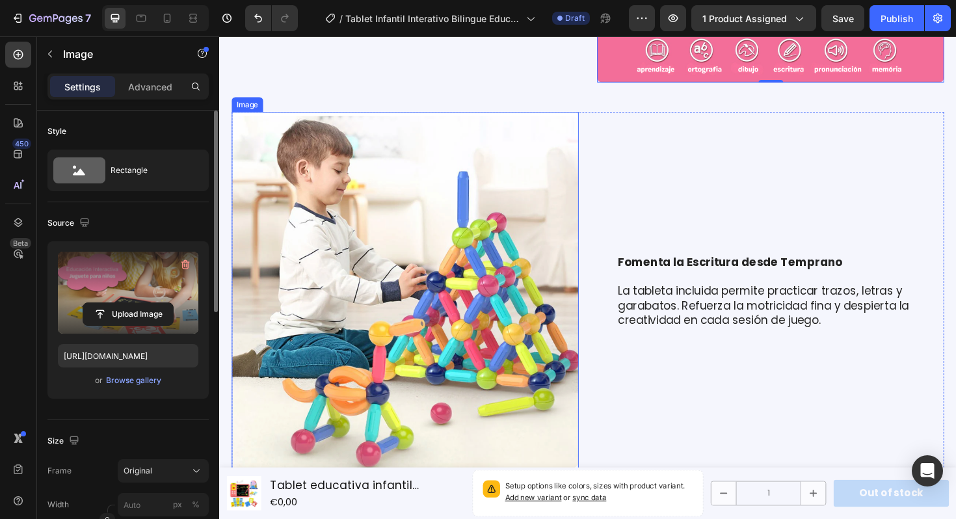
click at [480, 240] on img at bounding box center [416, 305] width 368 height 379
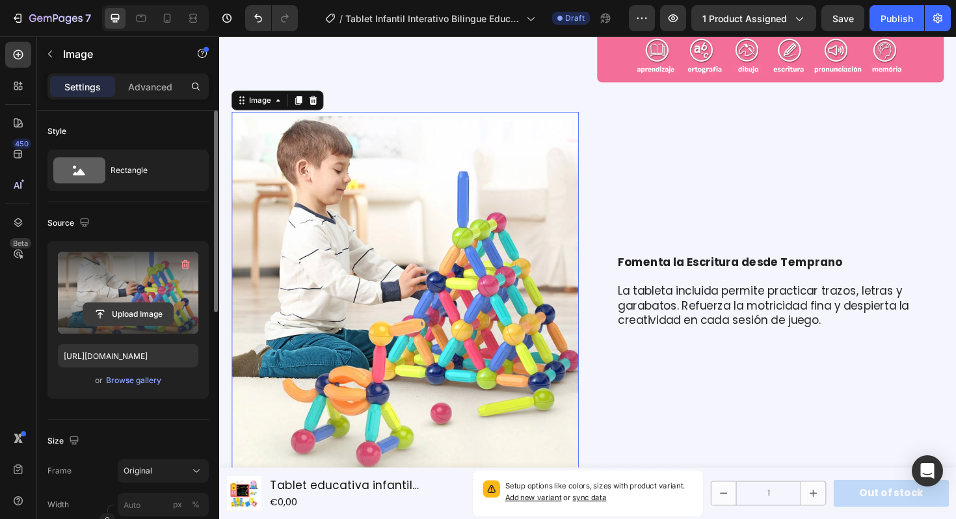
click at [124, 311] on input "file" at bounding box center [128, 314] width 90 height 22
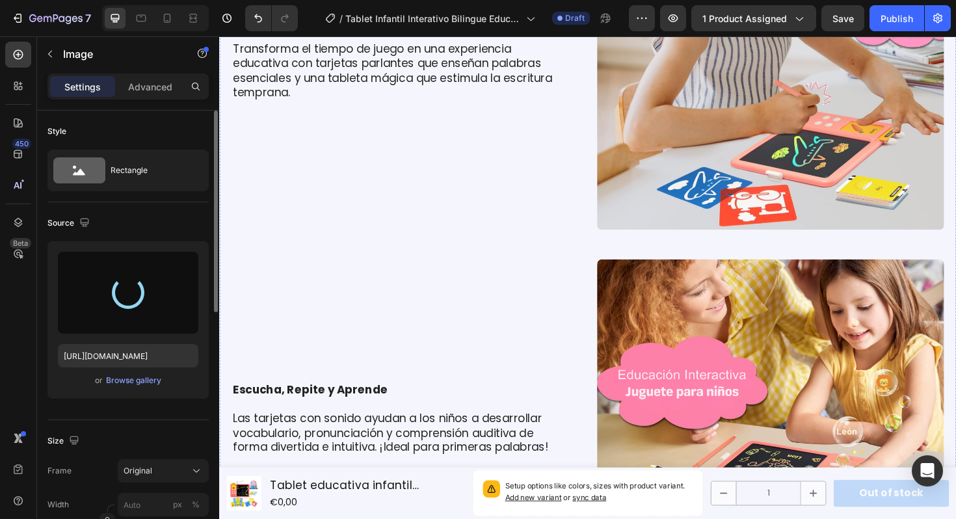
type input "[URL][DOMAIN_NAME]"
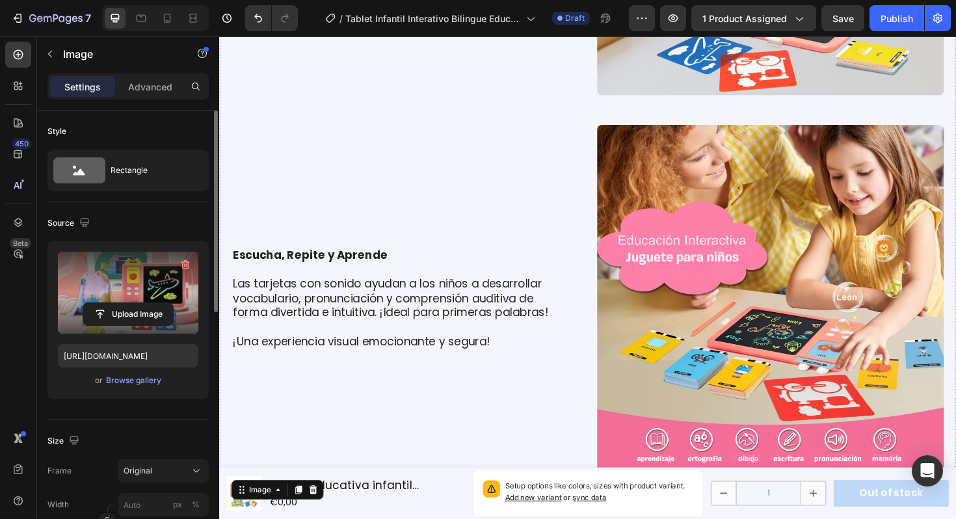
scroll to position [2346, 0]
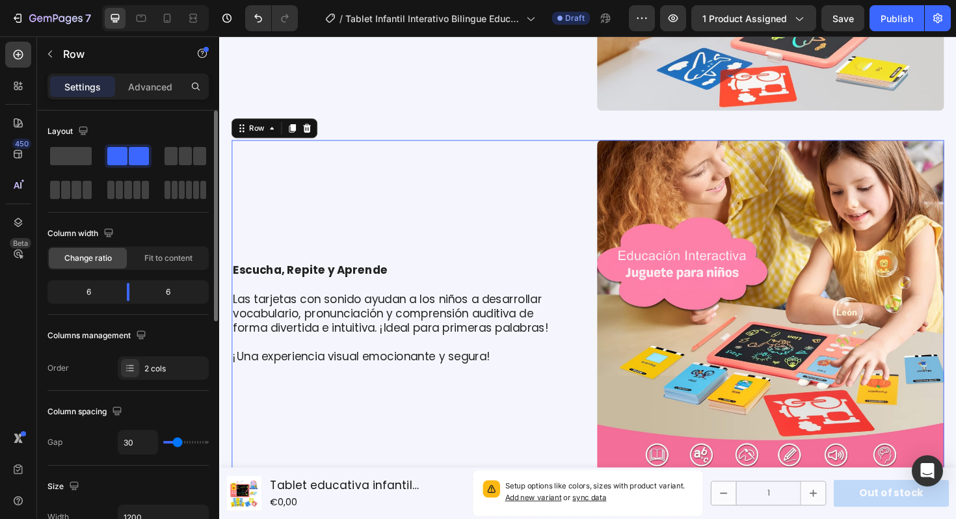
click at [601, 207] on div "Escucha, Repite y Aprende Las tarjetas con sonido ayudan a los niños a desarrol…" at bounding box center [609, 330] width 755 height 368
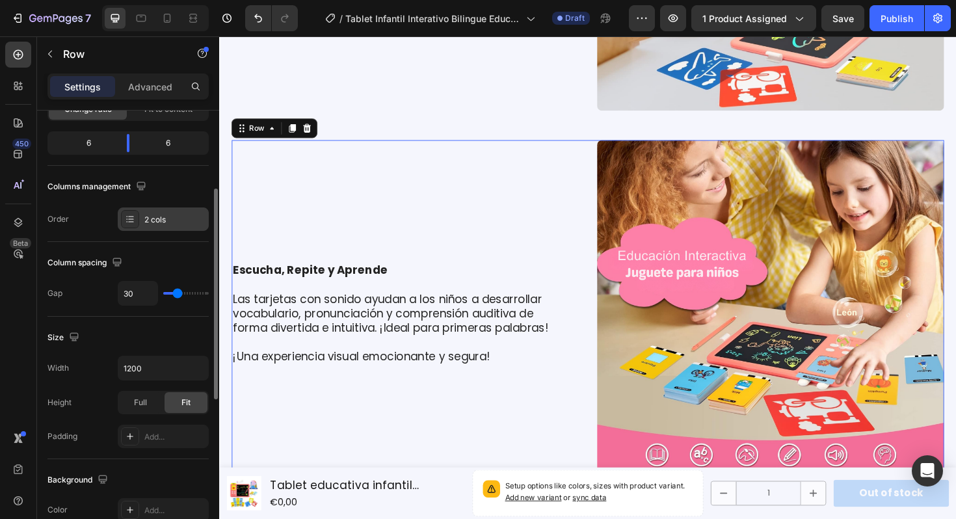
scroll to position [133, 0]
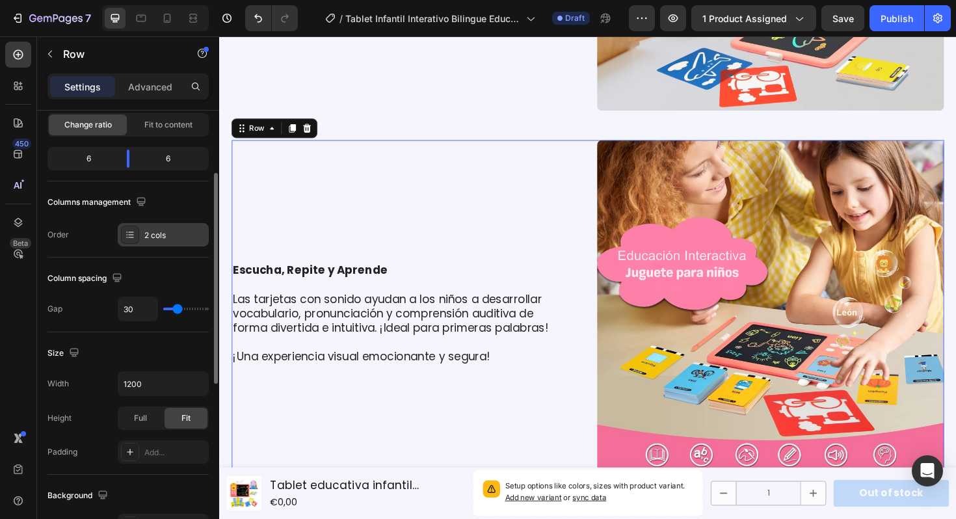
click at [150, 228] on div "2 cols" at bounding box center [163, 234] width 91 height 23
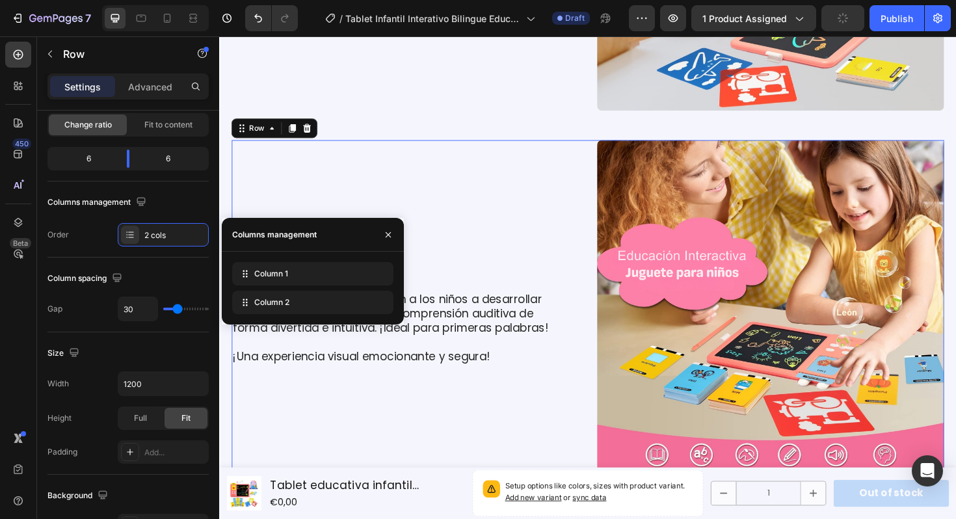
click at [148, 269] on div "Column spacing" at bounding box center [127, 278] width 161 height 21
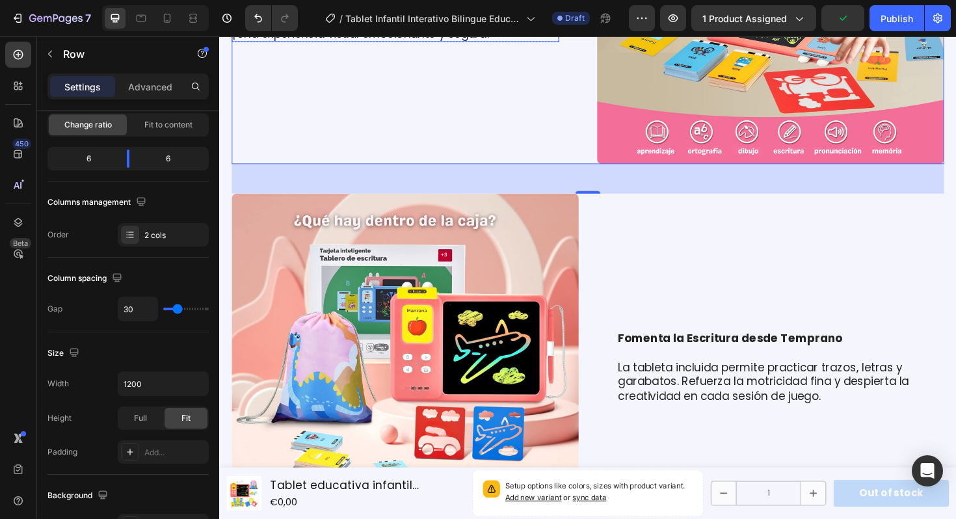
scroll to position [2692, 0]
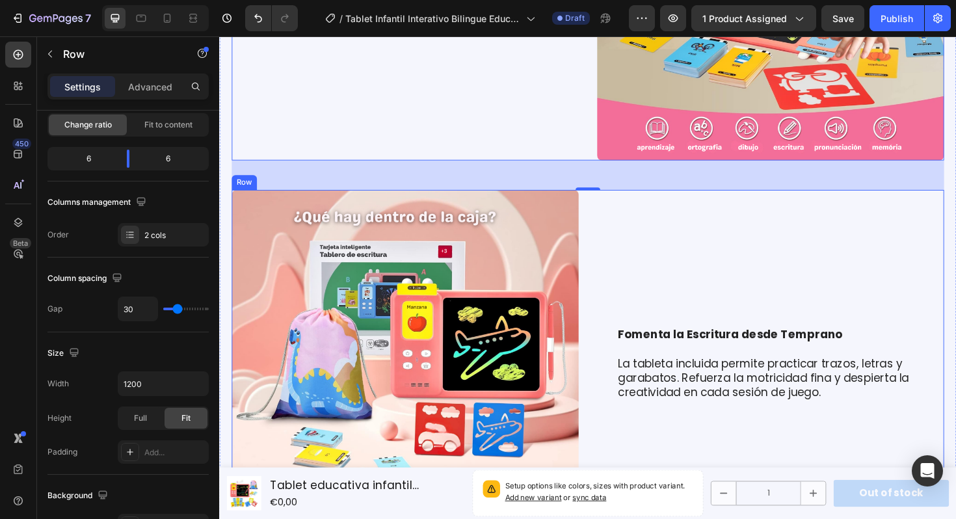
click at [711, 271] on div "Fomenta la Escritura desde Temprano La tableta incluida permite practicar trazo…" at bounding box center [803, 383] width 368 height 368
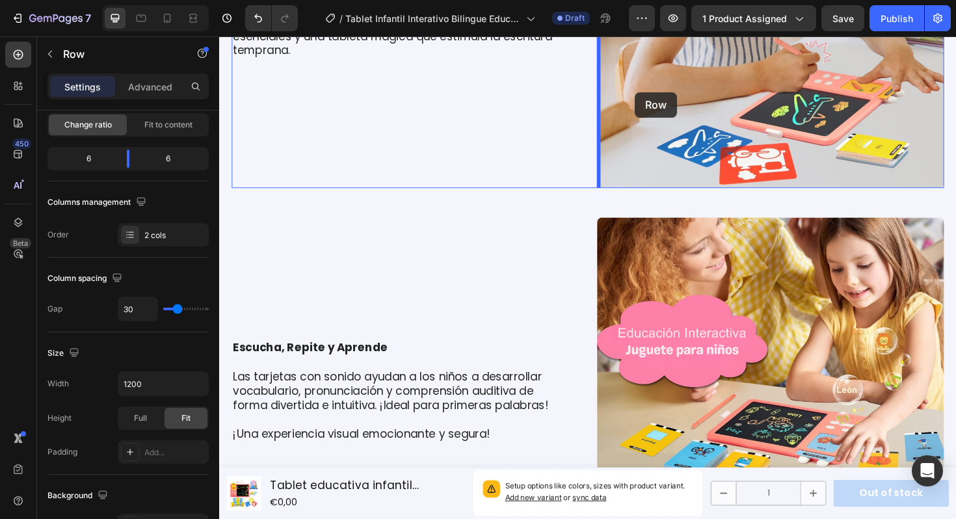
scroll to position [2255, 0]
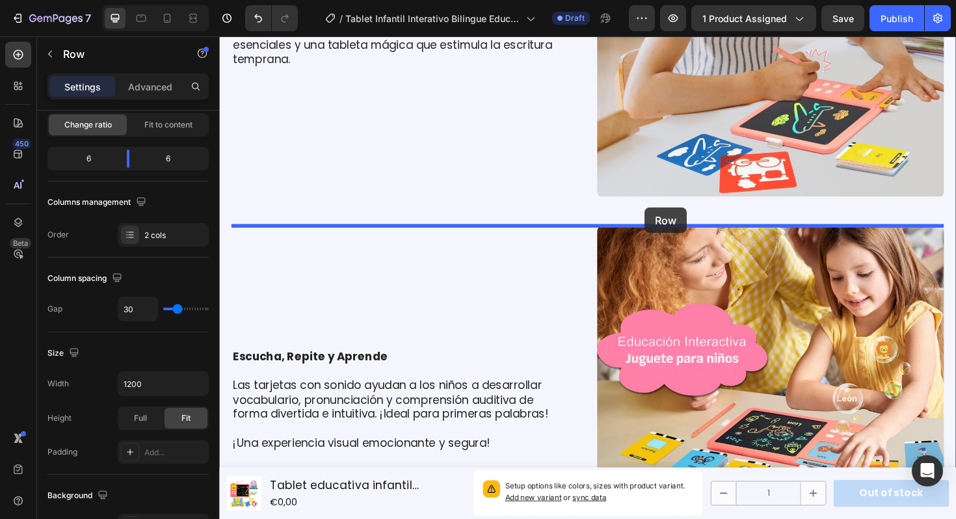
drag, startPoint x: 698, startPoint y: 288, endPoint x: 670, endPoint y: 217, distance: 76.0
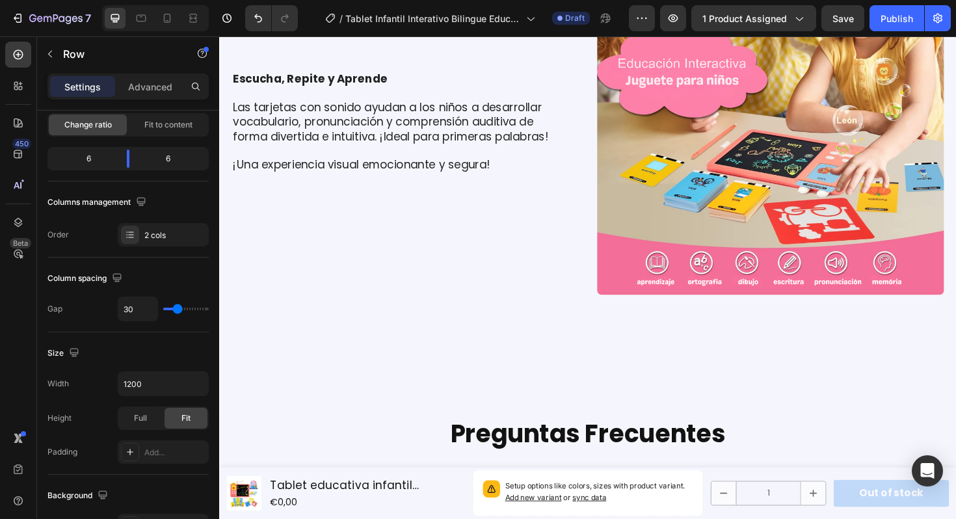
scroll to position [3113, 0]
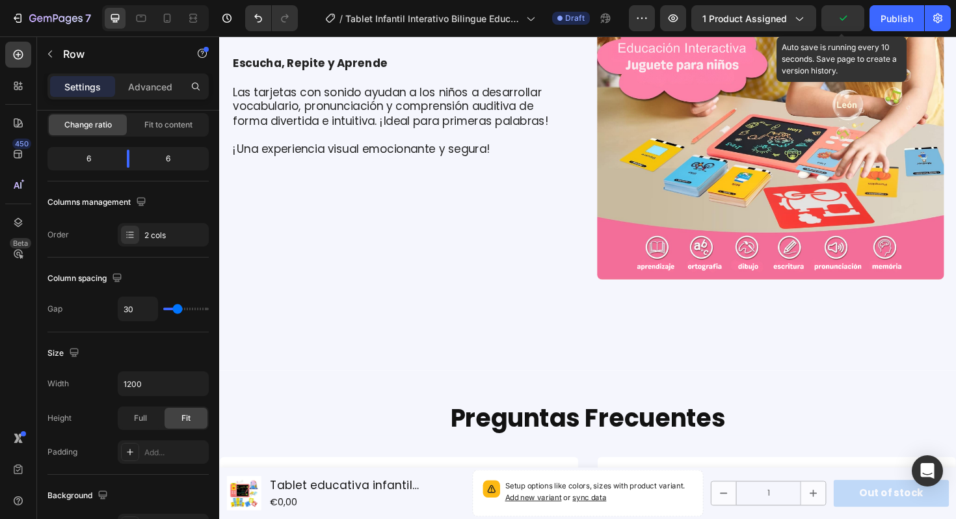
click at [842, 20] on icon "button" at bounding box center [843, 18] width 7 height 5
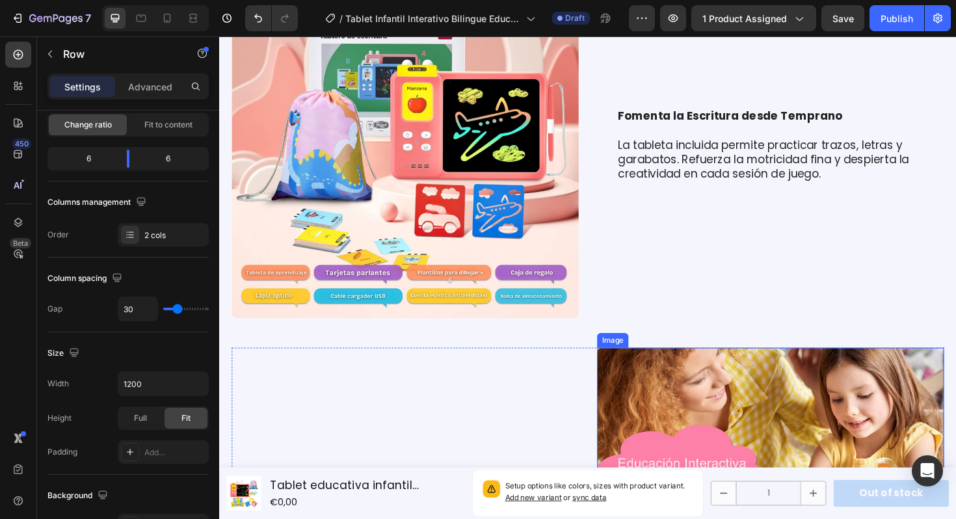
scroll to position [2620, 0]
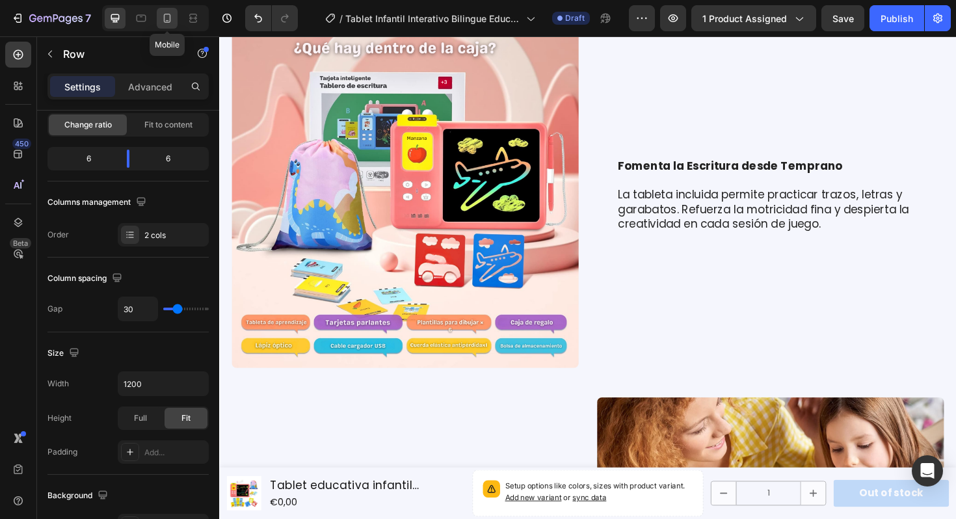
click at [167, 20] on icon at bounding box center [167, 18] width 7 height 9
type input "0"
type input "100%"
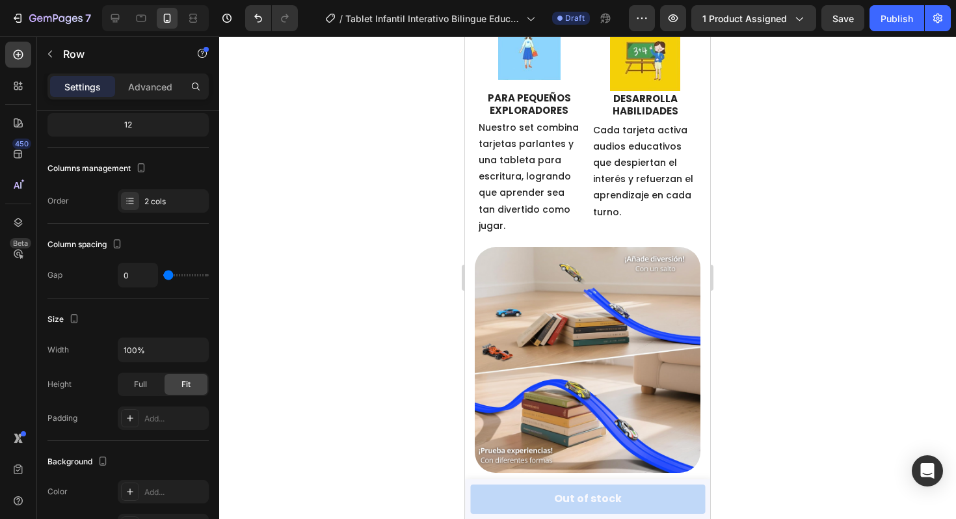
scroll to position [1287, 0]
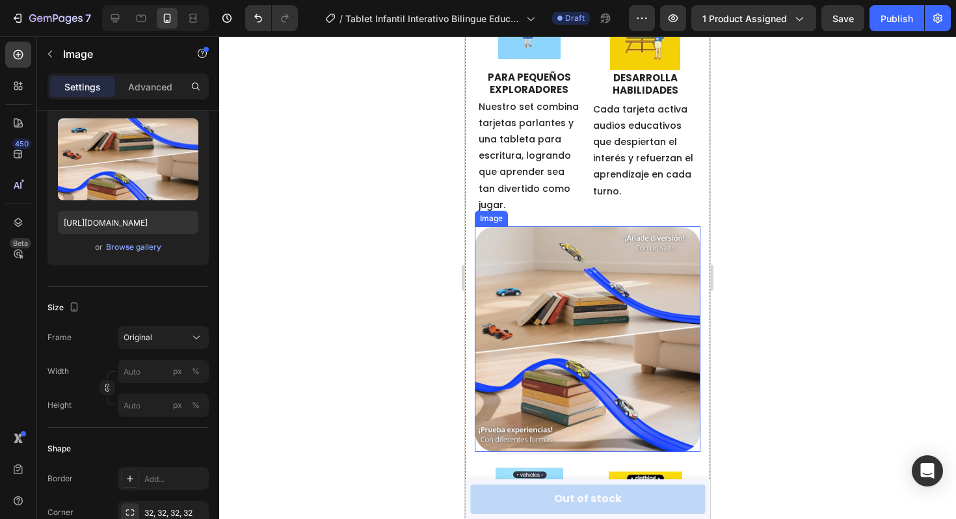
click at [556, 286] on img at bounding box center [588, 339] width 226 height 226
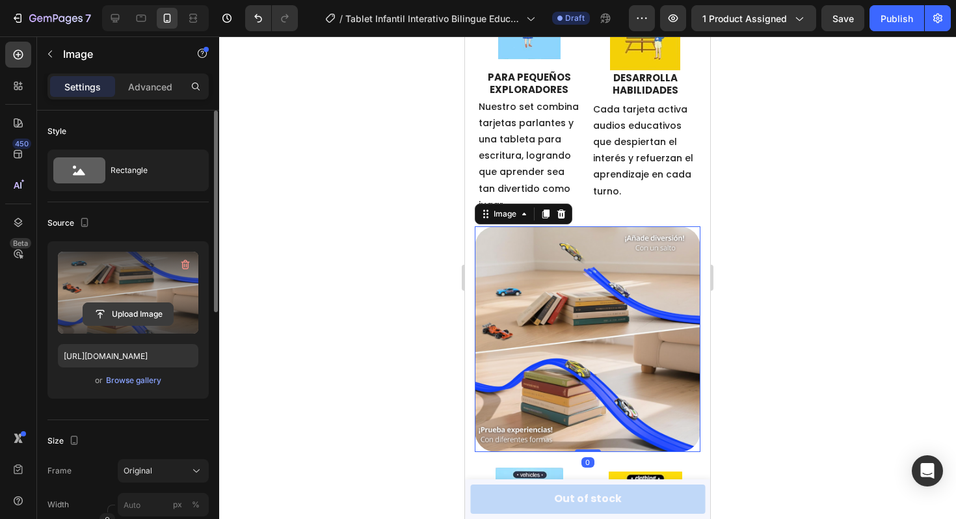
click at [109, 312] on input "file" at bounding box center [128, 314] width 90 height 22
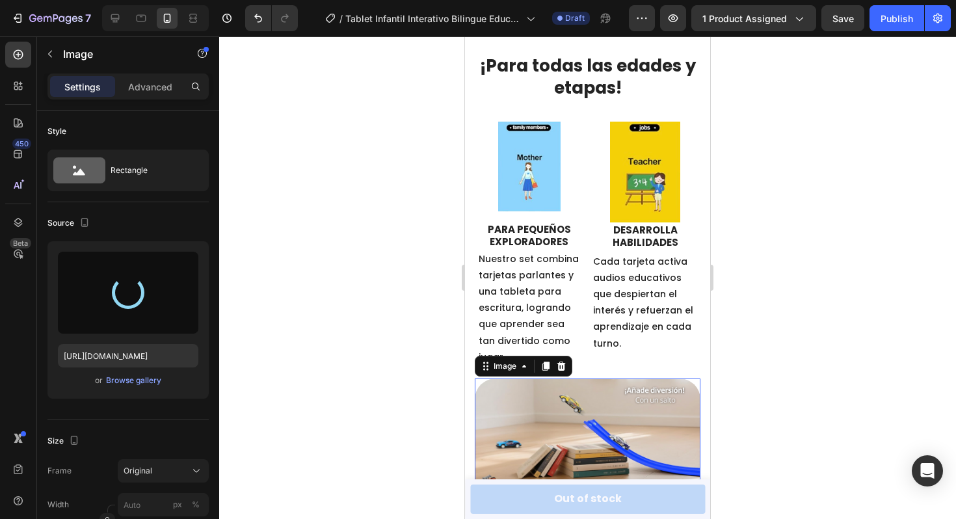
type input "[URL][DOMAIN_NAME]"
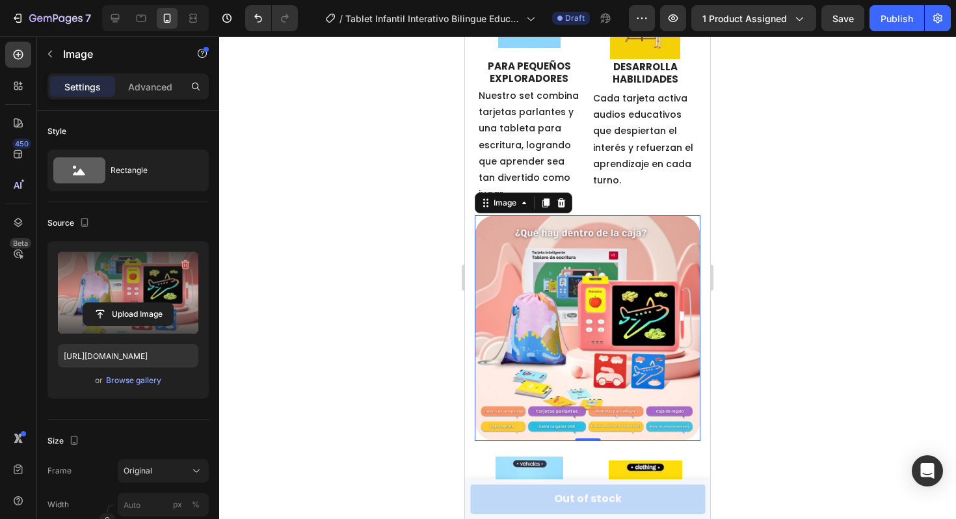
scroll to position [1174, 0]
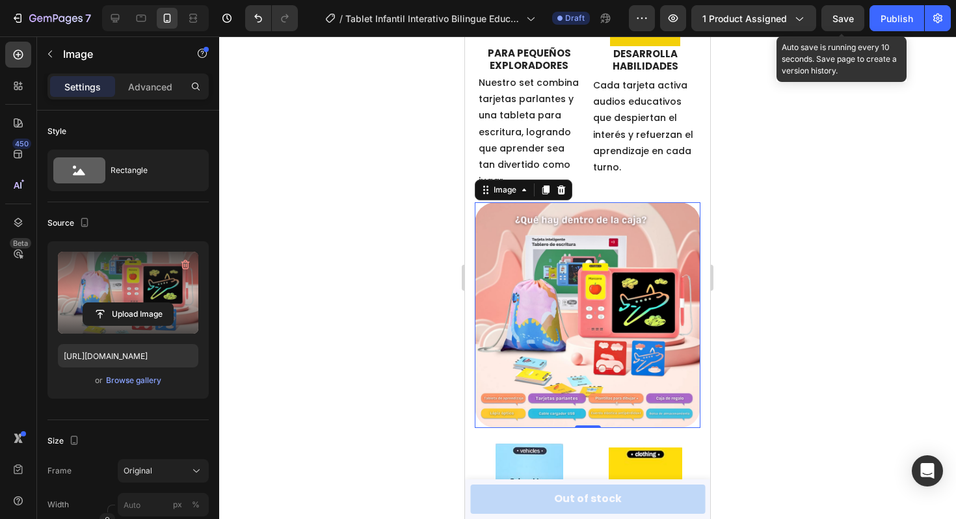
click at [843, 21] on span "Save" at bounding box center [843, 18] width 21 height 11
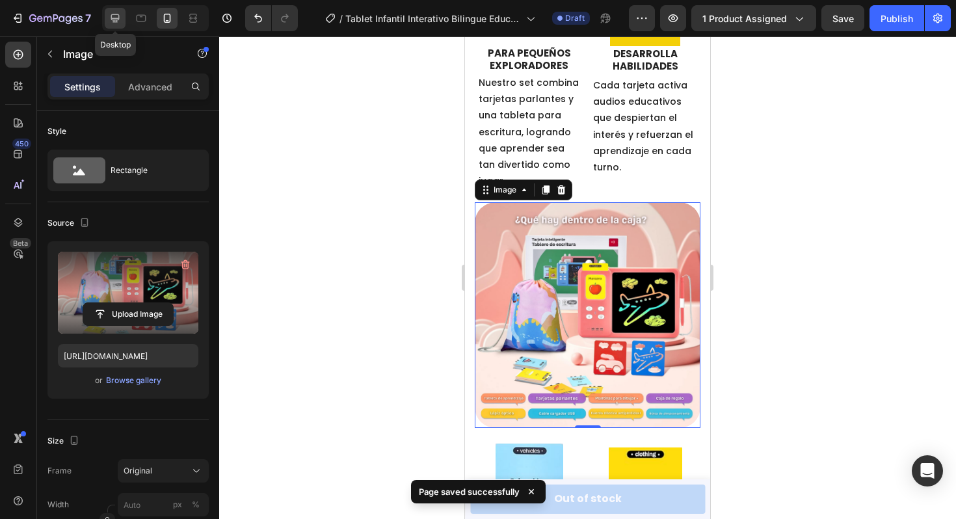
drag, startPoint x: 122, startPoint y: 16, endPoint x: 394, endPoint y: 267, distance: 369.3
click at [122, 16] on div at bounding box center [115, 18] width 21 height 21
type input "500"
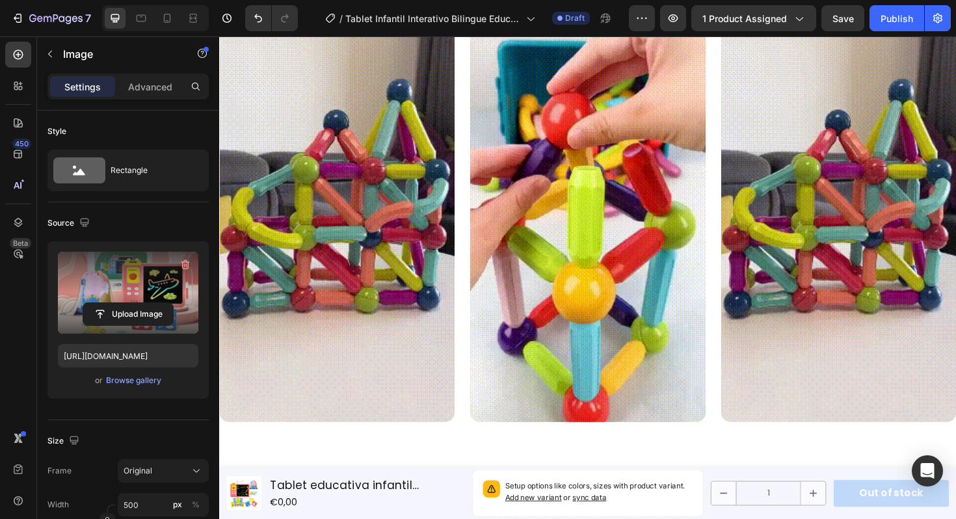
scroll to position [356, 0]
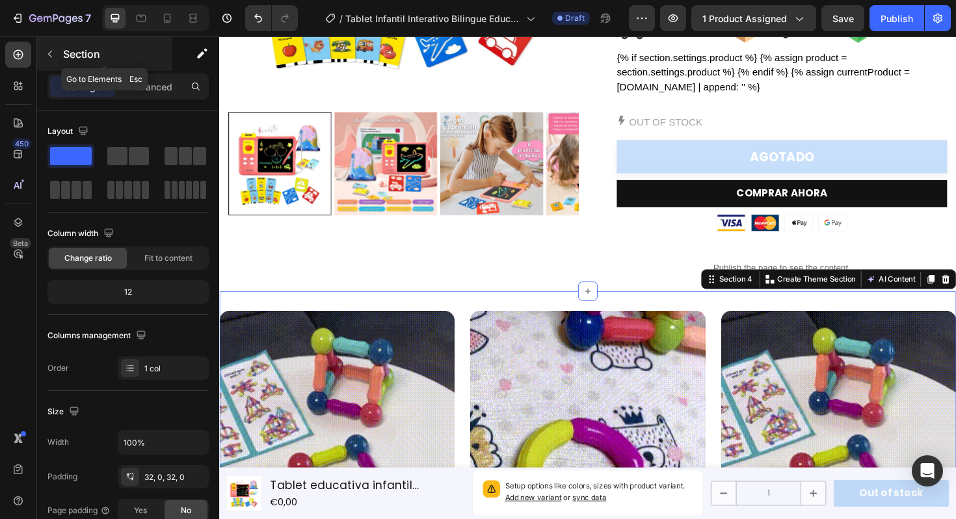
click at [47, 55] on icon "button" at bounding box center [50, 54] width 10 height 10
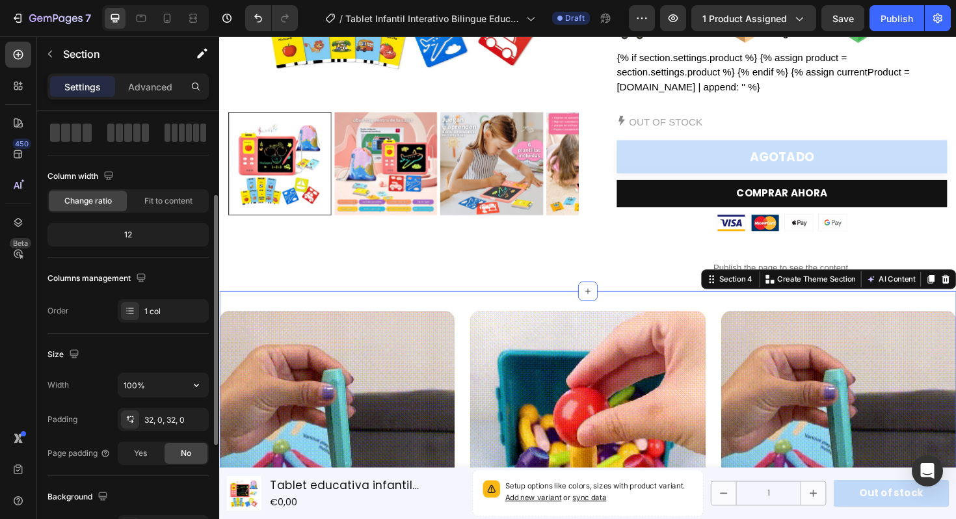
scroll to position [0, 0]
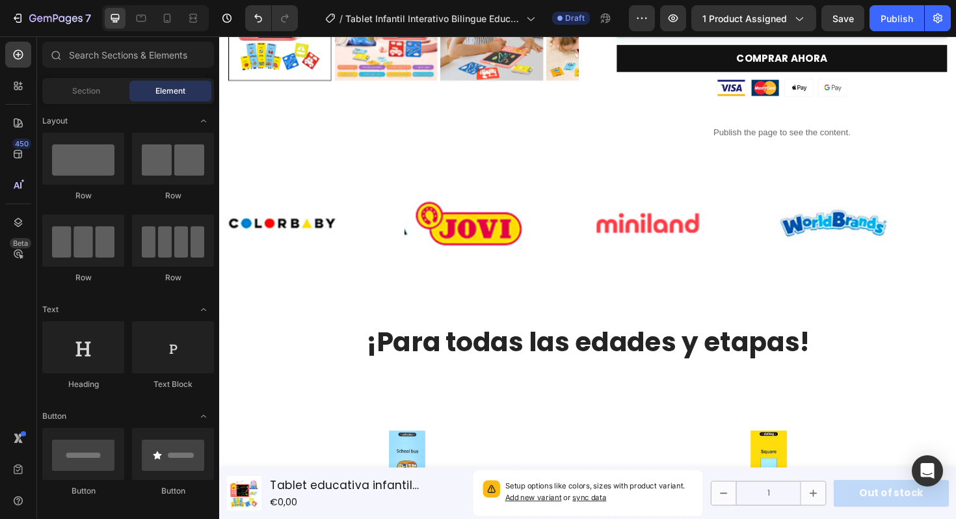
scroll to position [502, 0]
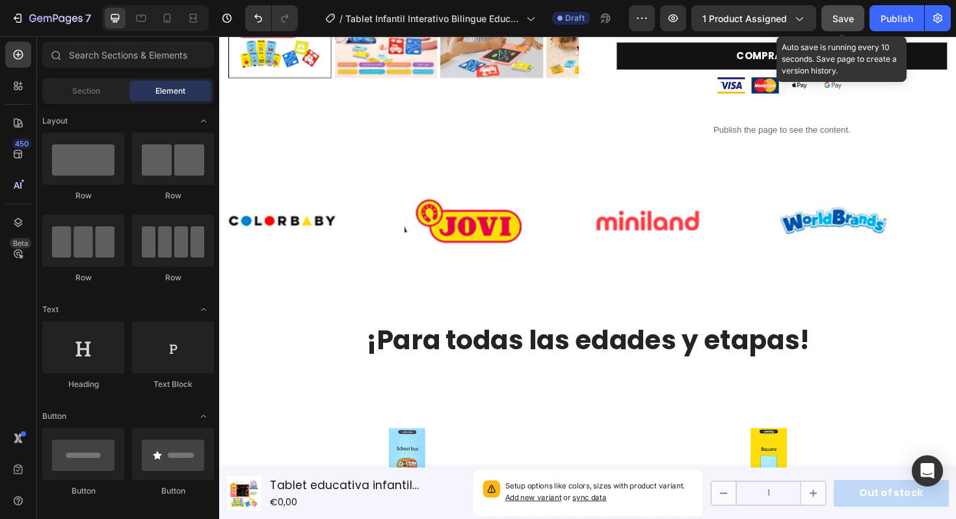
click at [832, 18] on button "Save" at bounding box center [843, 18] width 43 height 26
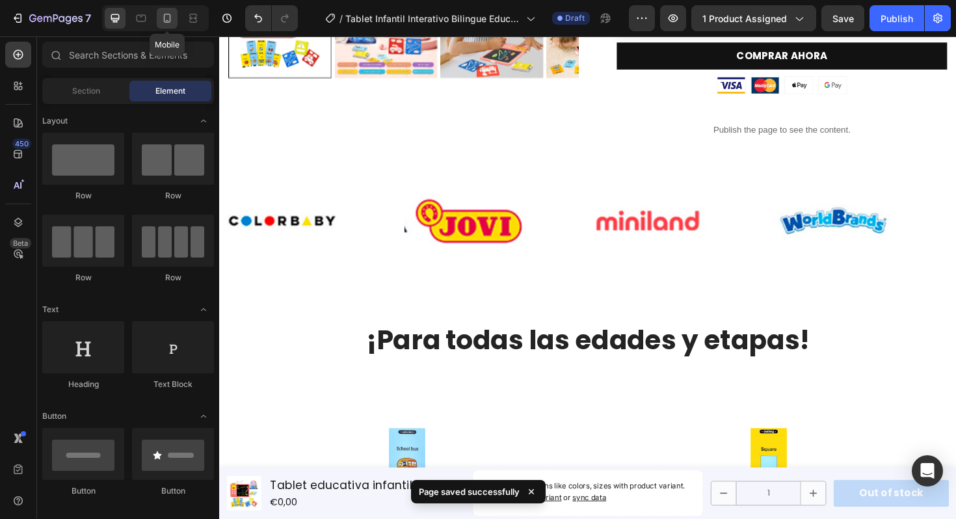
click at [169, 21] on icon at bounding box center [167, 18] width 7 height 9
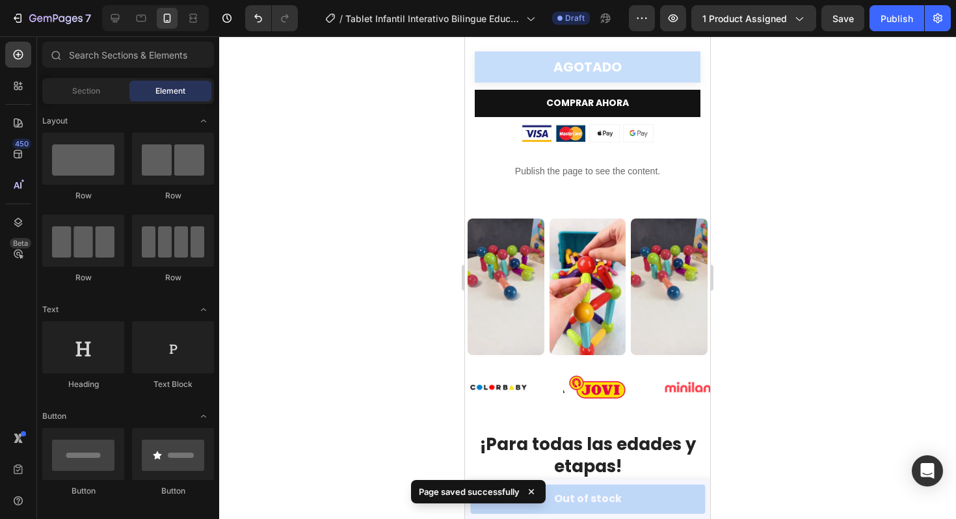
scroll to position [755, 0]
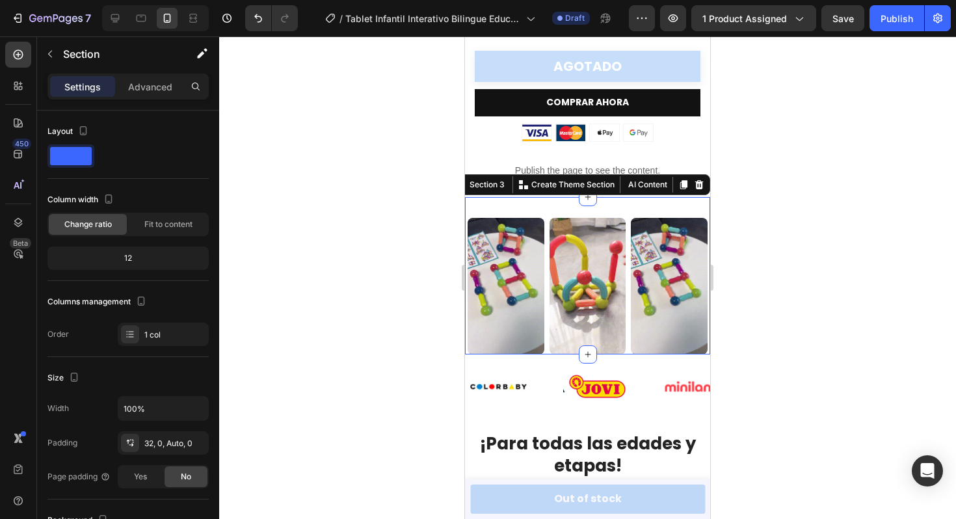
click at [627, 211] on div "Image Image Image Row Section 3 You can create reusable sections Create Theme S…" at bounding box center [587, 276] width 245 height 158
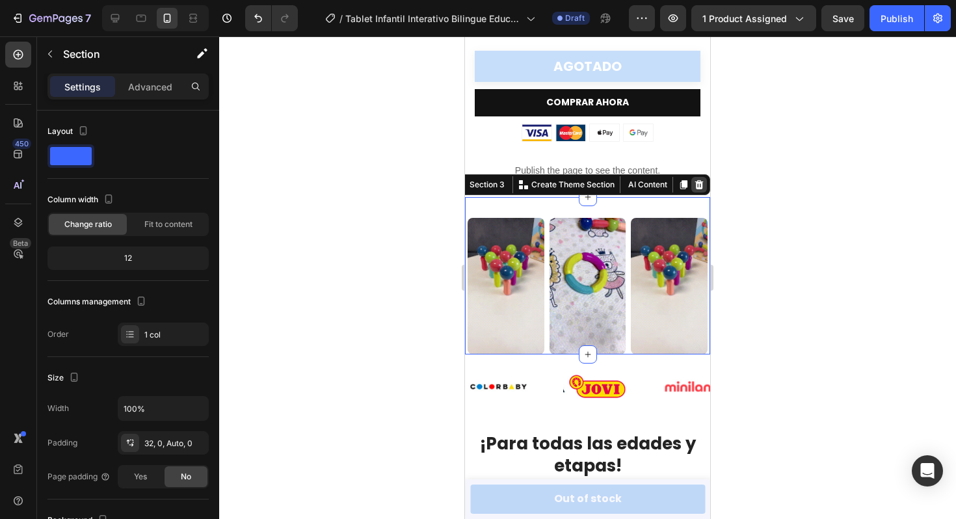
click at [700, 186] on icon at bounding box center [699, 185] width 10 height 10
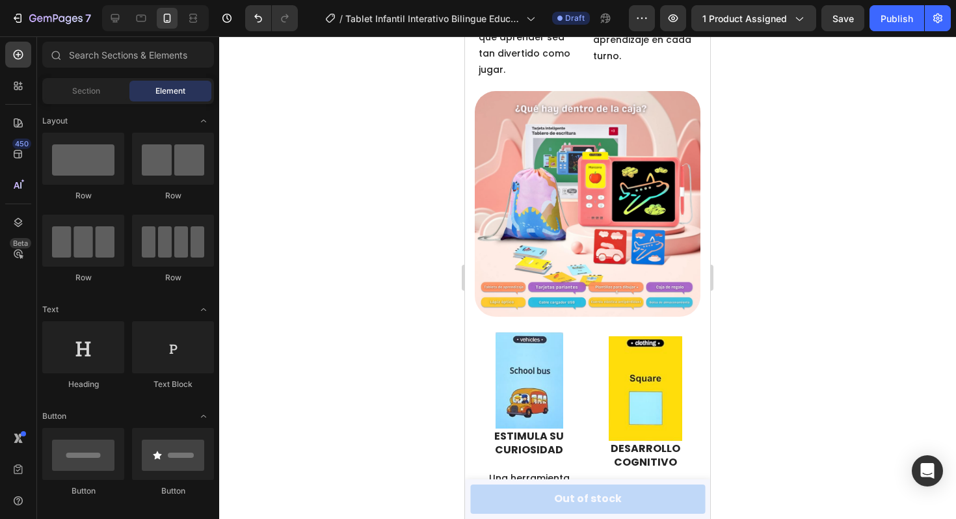
scroll to position [1300, 0]
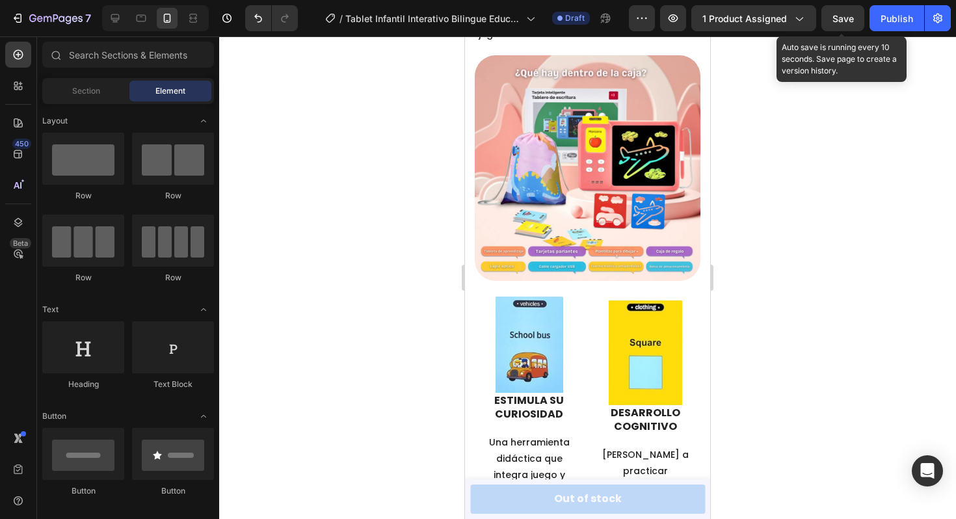
click at [843, 13] on span "Save" at bounding box center [843, 18] width 21 height 11
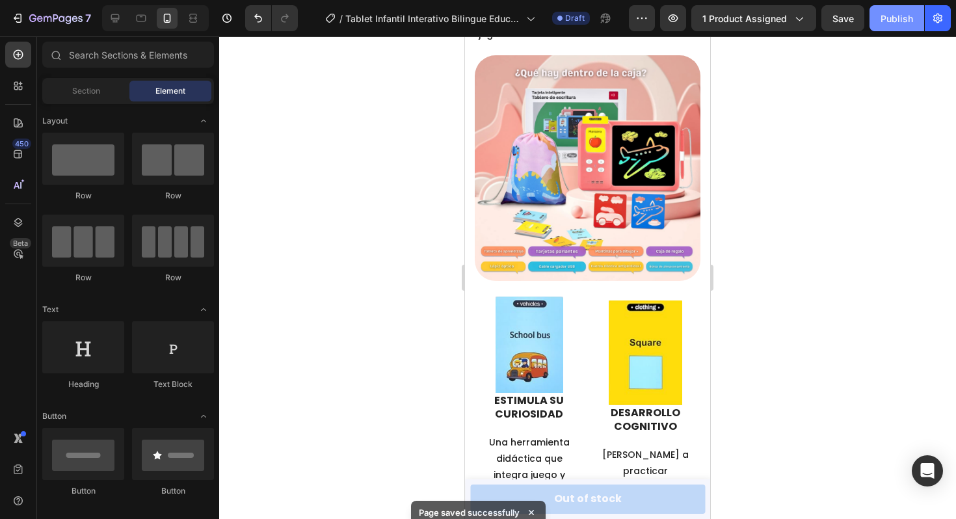
click at [892, 20] on div "Publish" at bounding box center [897, 19] width 33 height 14
